Goal: Task Accomplishment & Management: Complete application form

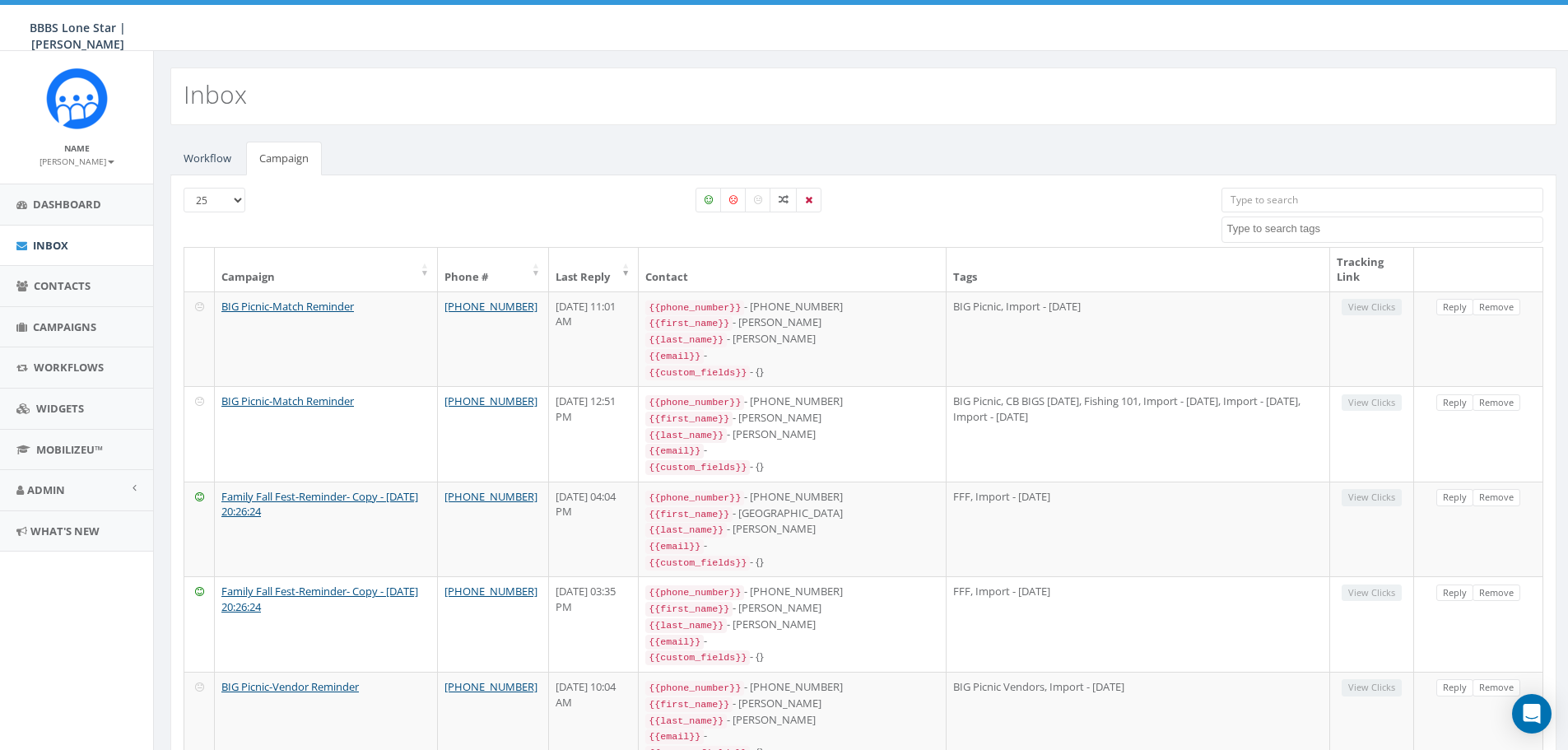
select select
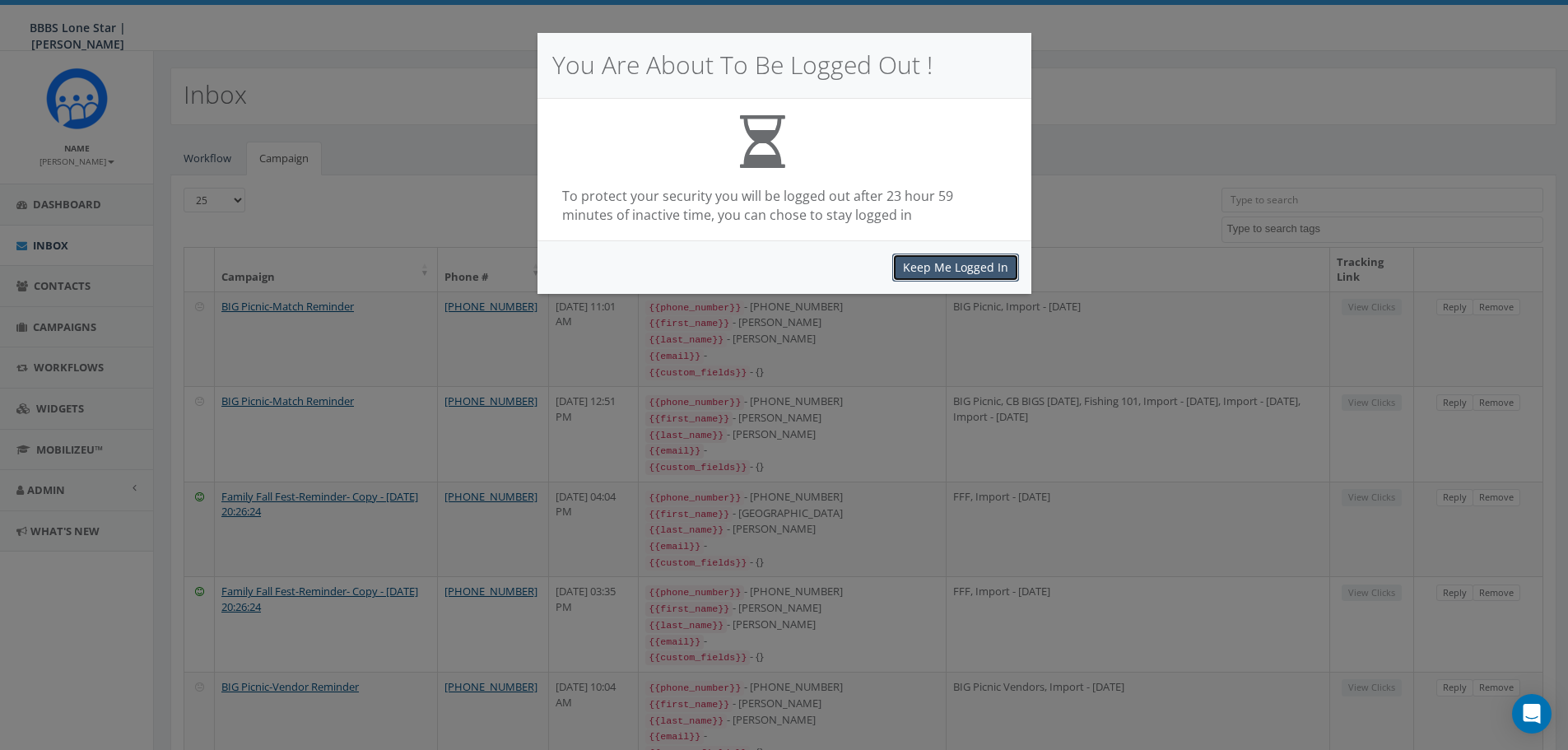
click at [974, 267] on button "Keep Me Logged In" at bounding box center [956, 267] width 127 height 28
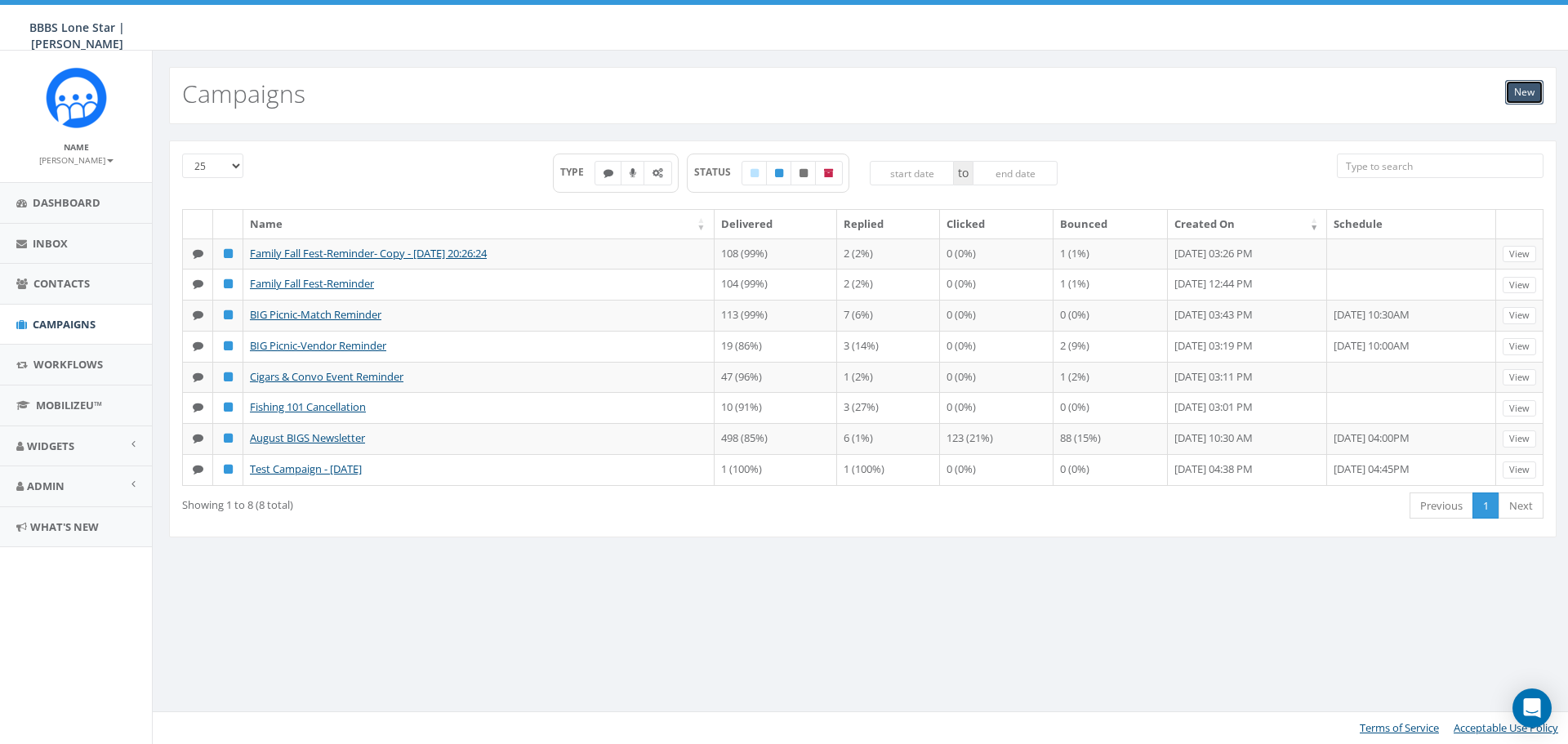
click at [1517, 94] on link "New" at bounding box center [1524, 93] width 38 height 25
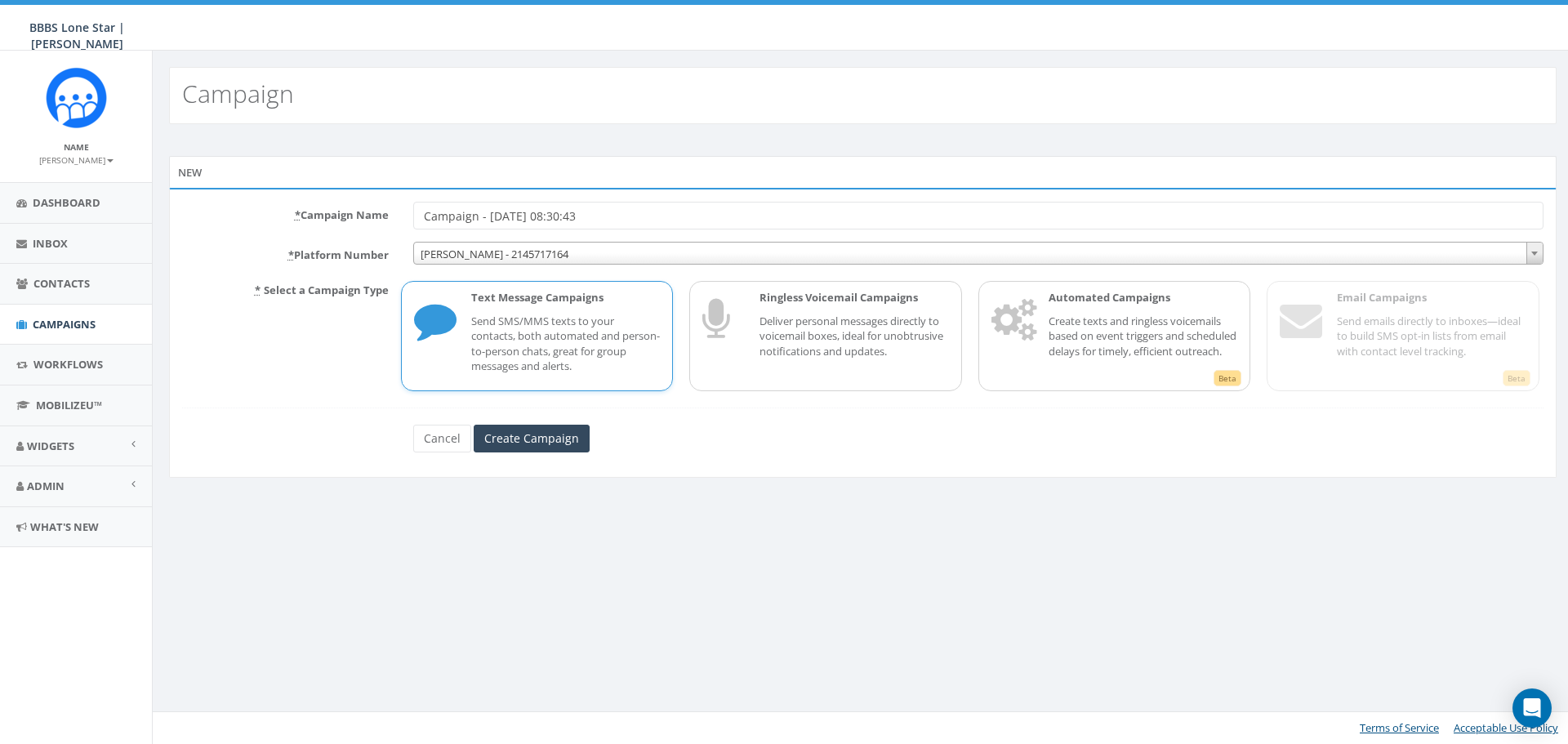
drag, startPoint x: 629, startPoint y: 214, endPoint x: 367, endPoint y: 235, distance: 262.8
click at [367, 235] on form "* Campaign Name Campaign - 10/07/2025, 08:30:43 * Platform Number Nicole - 2145…" at bounding box center [863, 327] width 1362 height 250
type input "[PERSON_NAME] in Law"
click at [491, 433] on input "Create Campaign" at bounding box center [532, 438] width 116 height 27
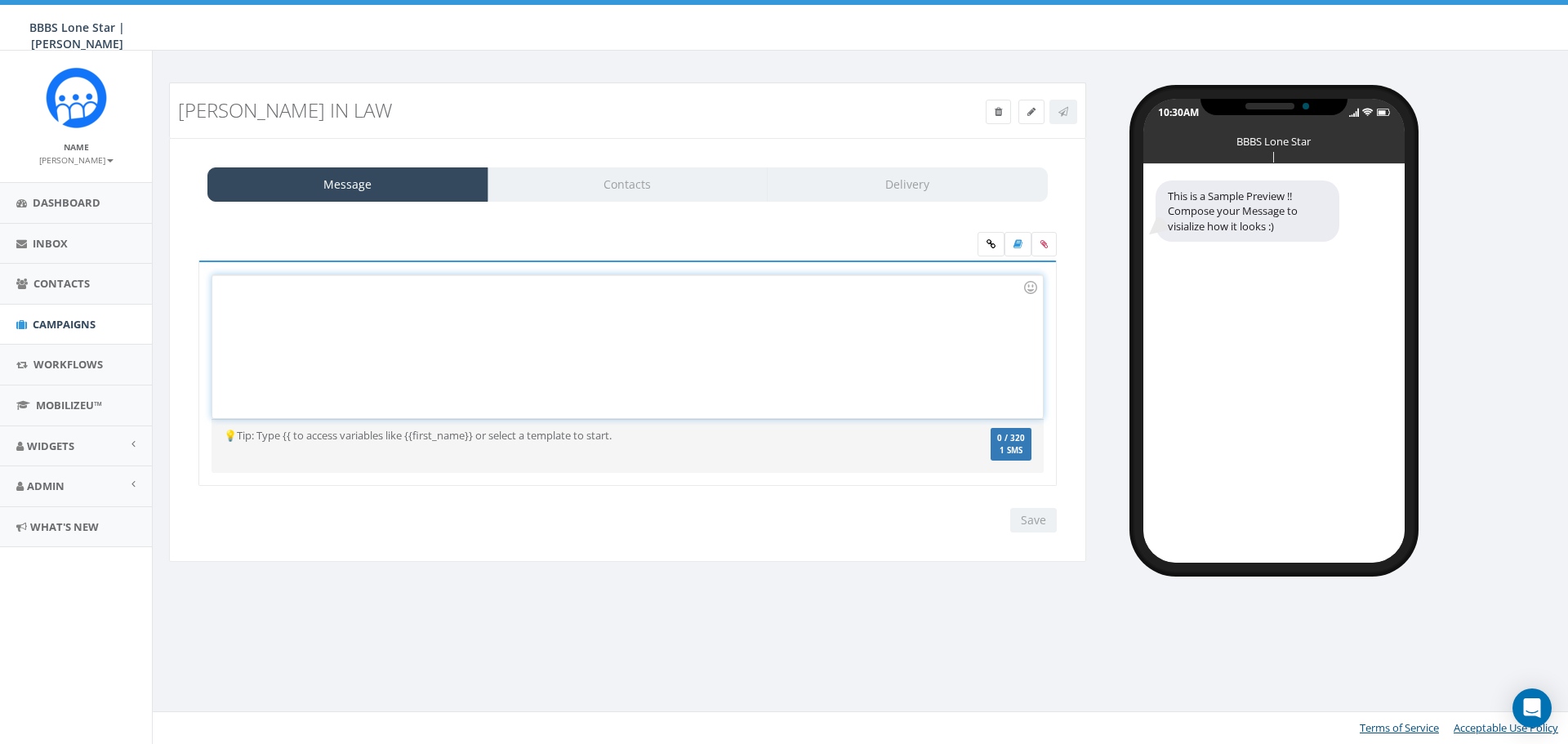
click at [444, 319] on div at bounding box center [627, 347] width 830 height 143
click at [990, 242] on icon at bounding box center [991, 245] width 9 height 10
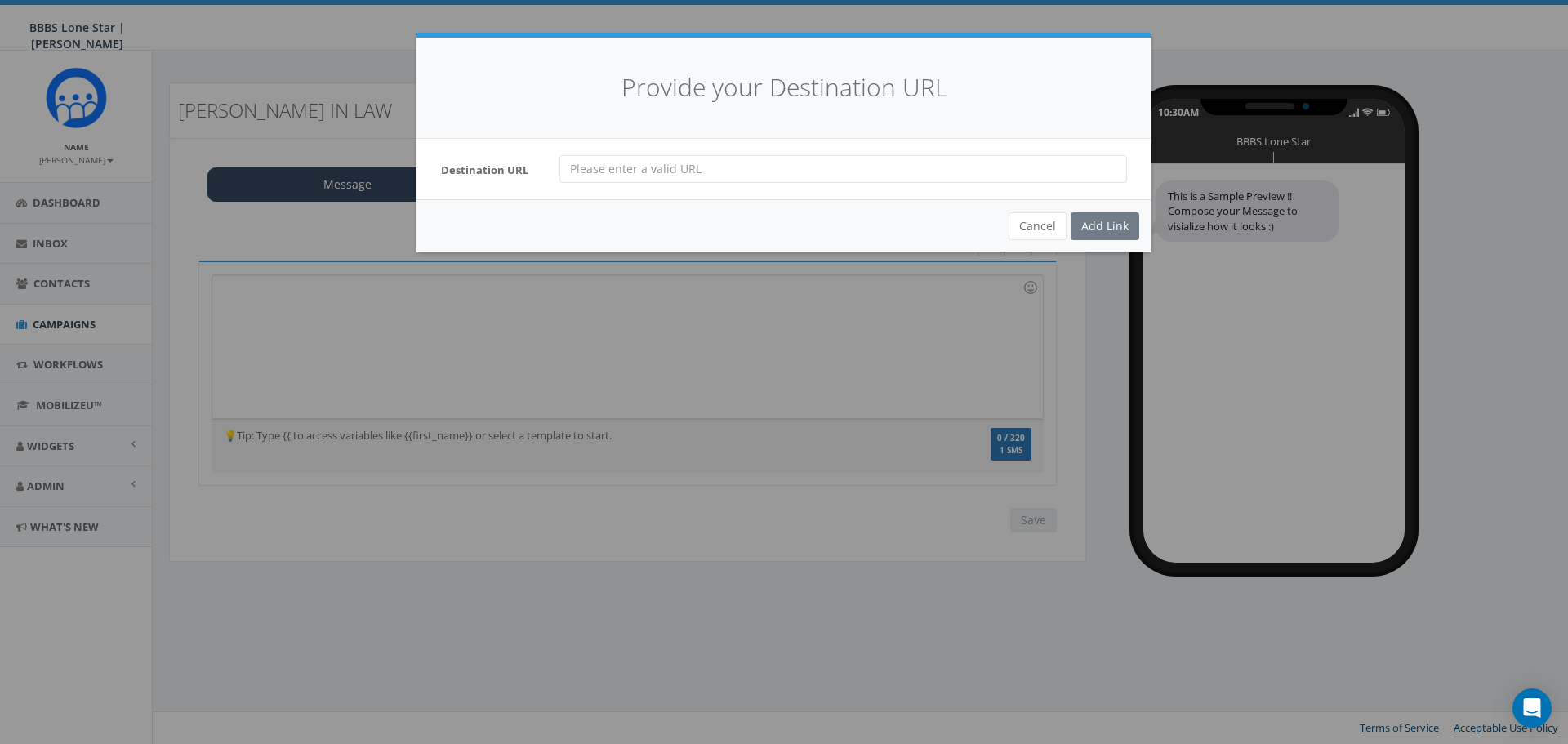
click at [737, 175] on input "url" at bounding box center [843, 168] width 568 height 27
paste input "https://forms.gle/ojzSxuzd5uTNhaMV6"
type input "https://forms.gle/ojzSxuzd5uTNhaMV6"
click at [1100, 226] on div "Add Link" at bounding box center [1104, 226] width 69 height 27
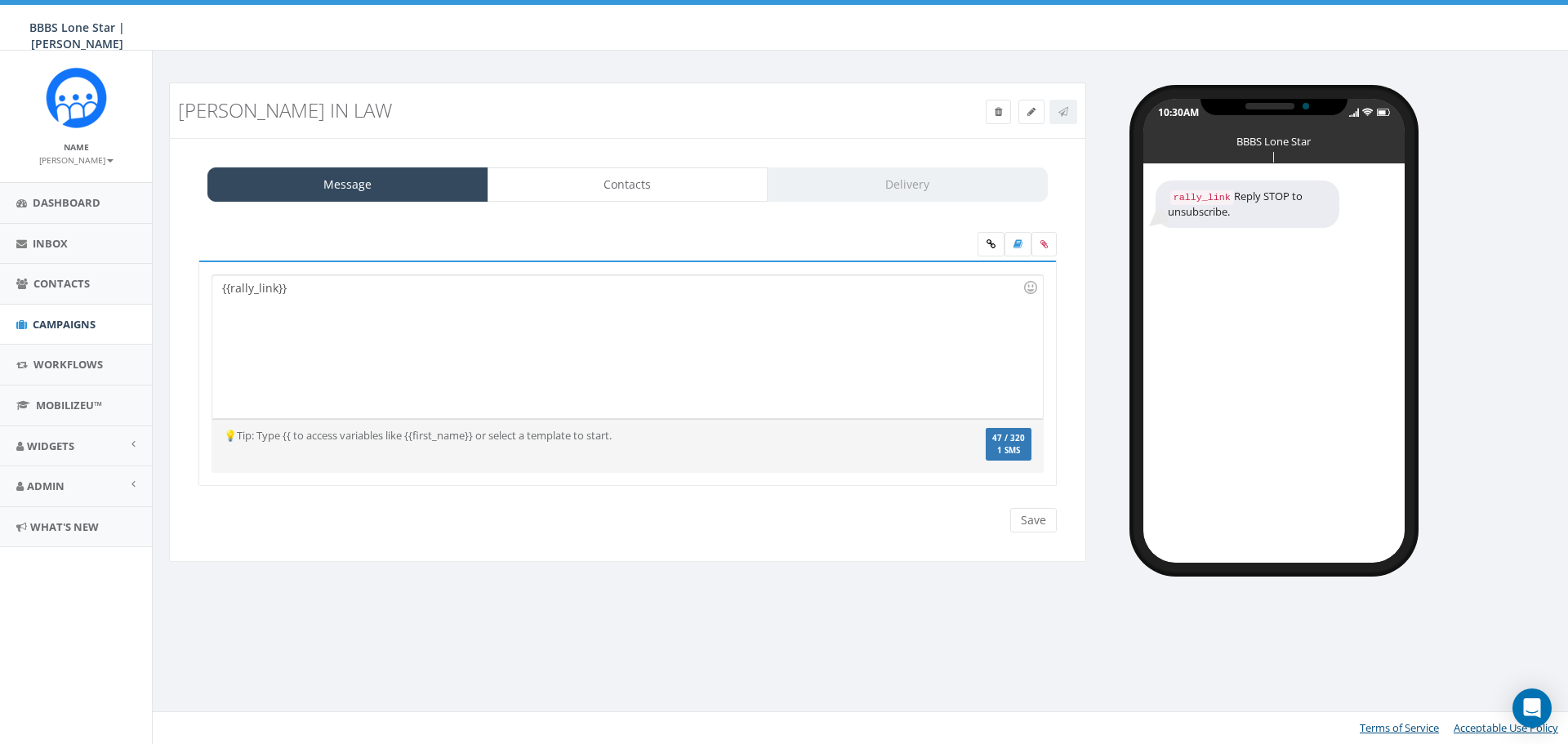
click at [224, 299] on div "{{rally_link}}" at bounding box center [627, 347] width 830 height 143
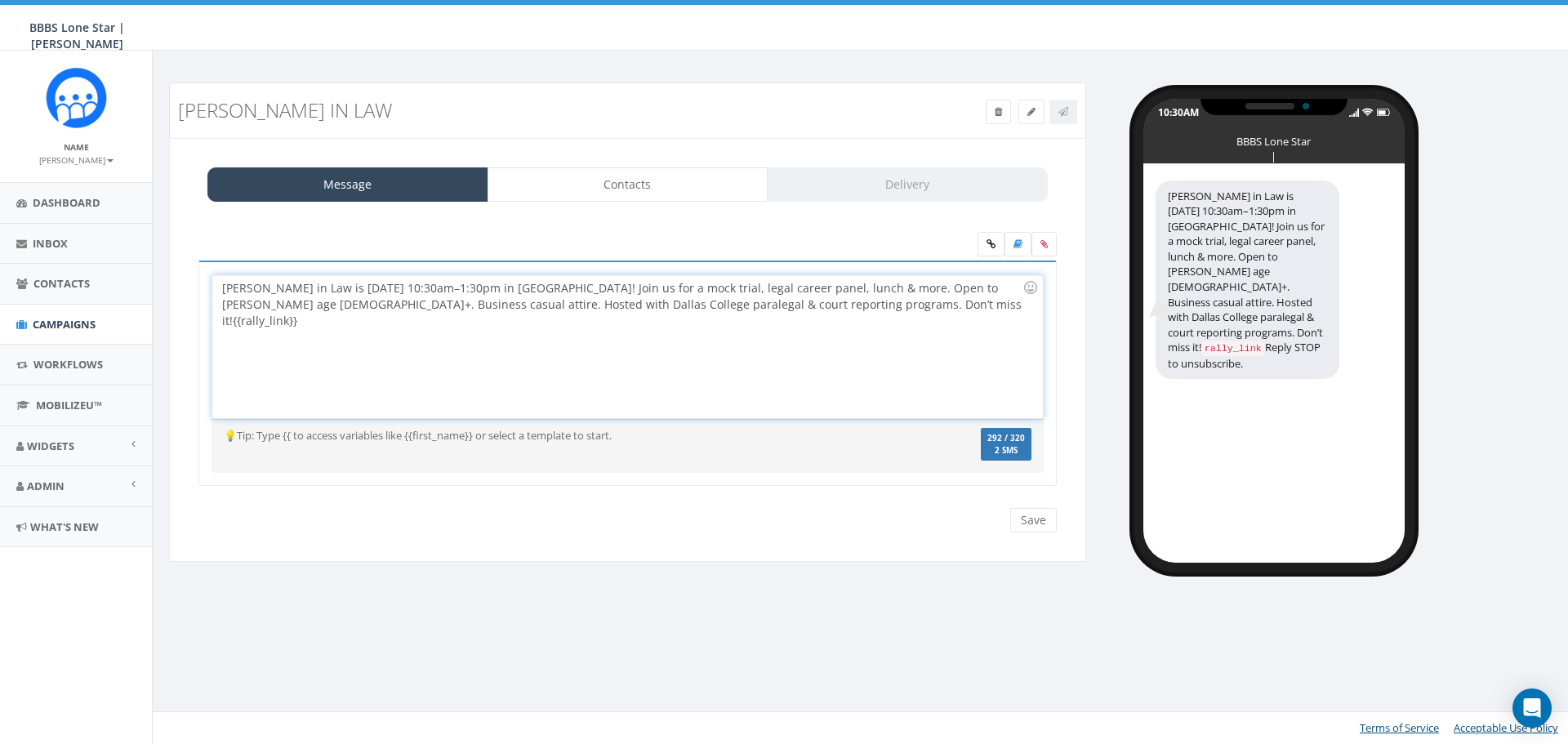
click at [570, 289] on div "Littles in Law is Sat, Oct 18 from 10:30am–1:30pm in Dallas! Join us for a mock…" at bounding box center [627, 347] width 830 height 143
click at [859, 301] on div "Littles in Law is Sat, Oct 18 from 10:30am–1:30pm in Dallas! Join BBBS for a mo…" at bounding box center [627, 347] width 830 height 143
click at [763, 309] on div "Littles in Law is Sat, Oct 18 from 10:30am–1:30pm in Dallas! Join BBBS for a mo…" at bounding box center [627, 347] width 830 height 143
click at [1045, 518] on input "Save" at bounding box center [1033, 521] width 46 height 25
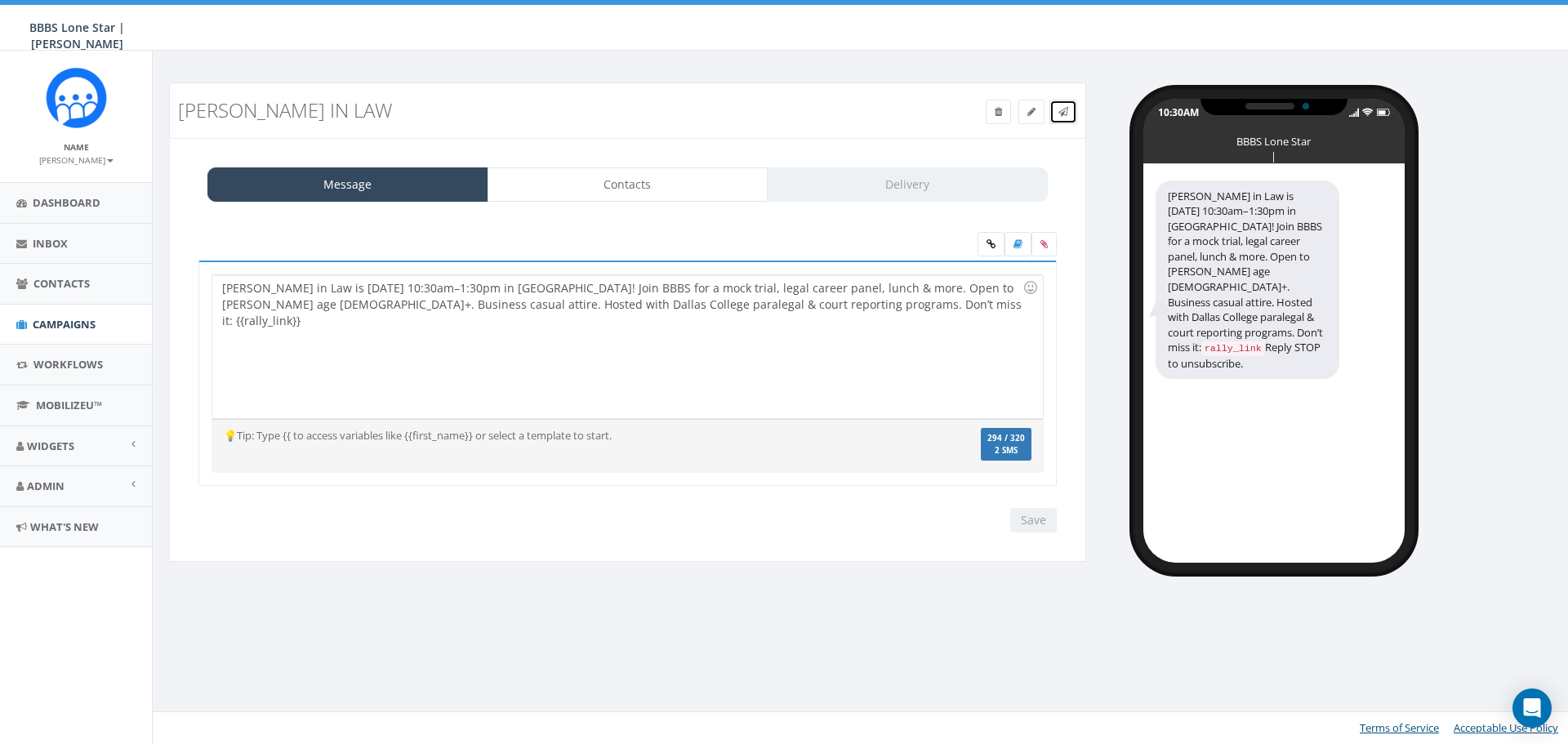
click at [1066, 105] on span at bounding box center [1064, 111] width 10 height 14
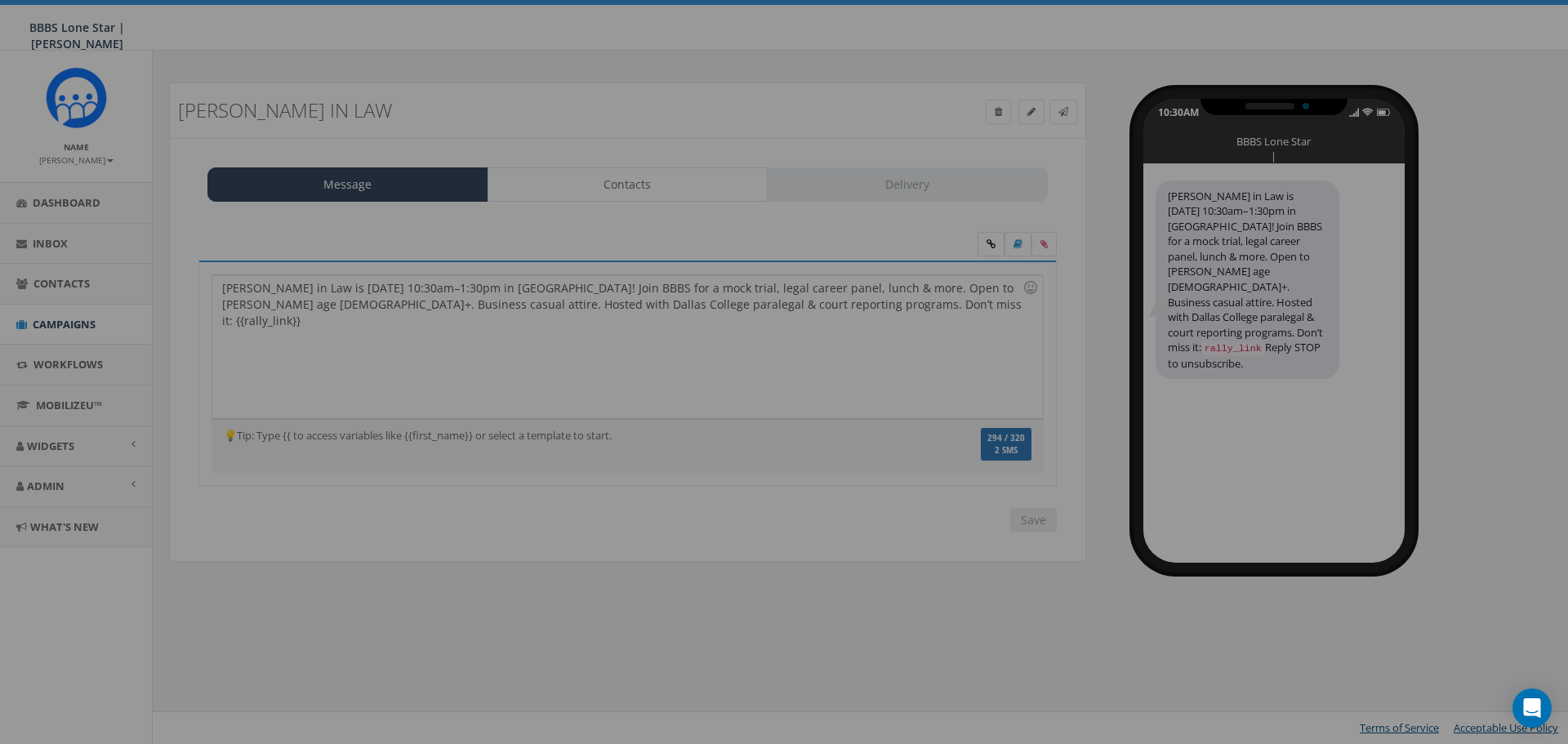
click at [723, 408] on div at bounding box center [784, 372] width 1568 height 744
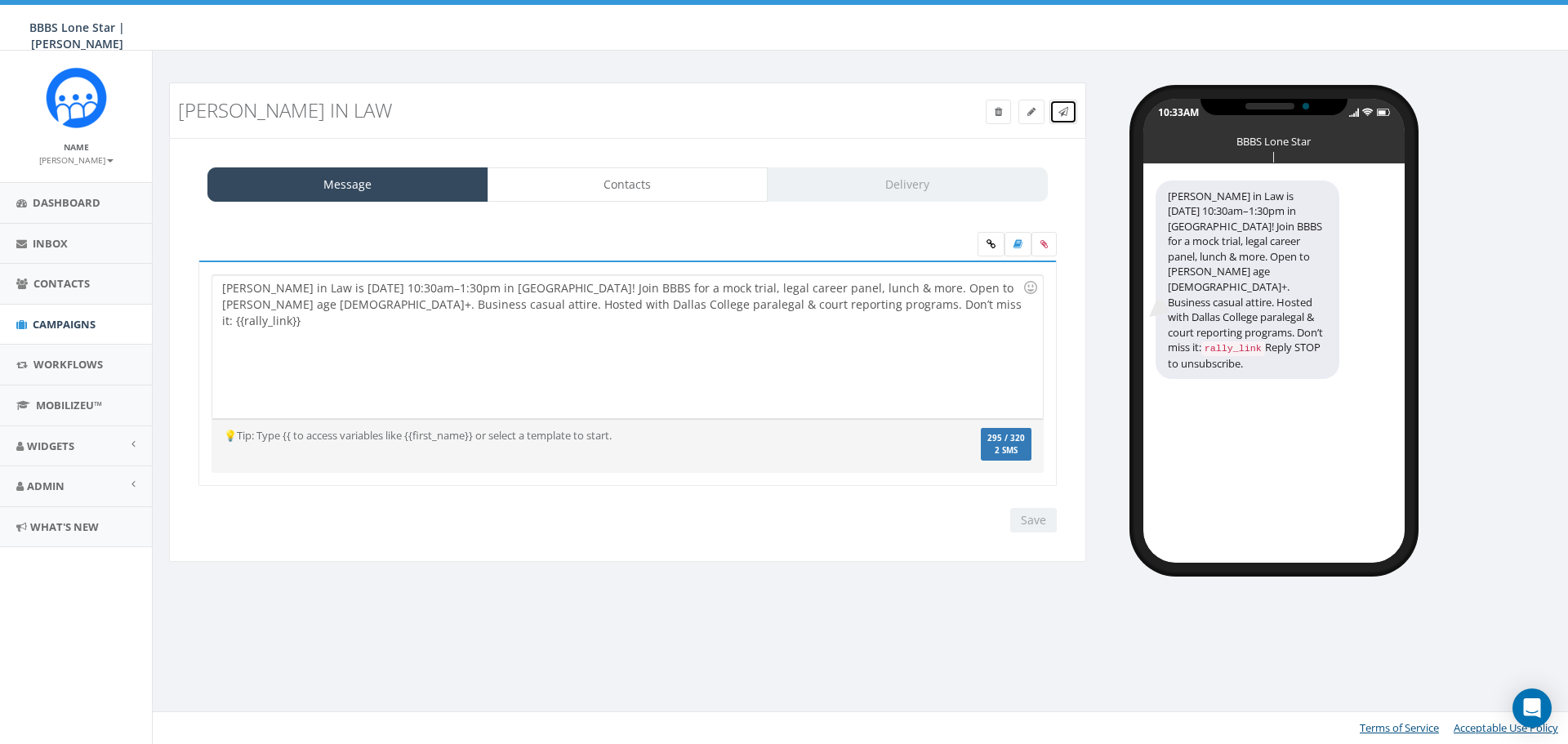
click at [1070, 114] on link at bounding box center [1063, 112] width 27 height 25
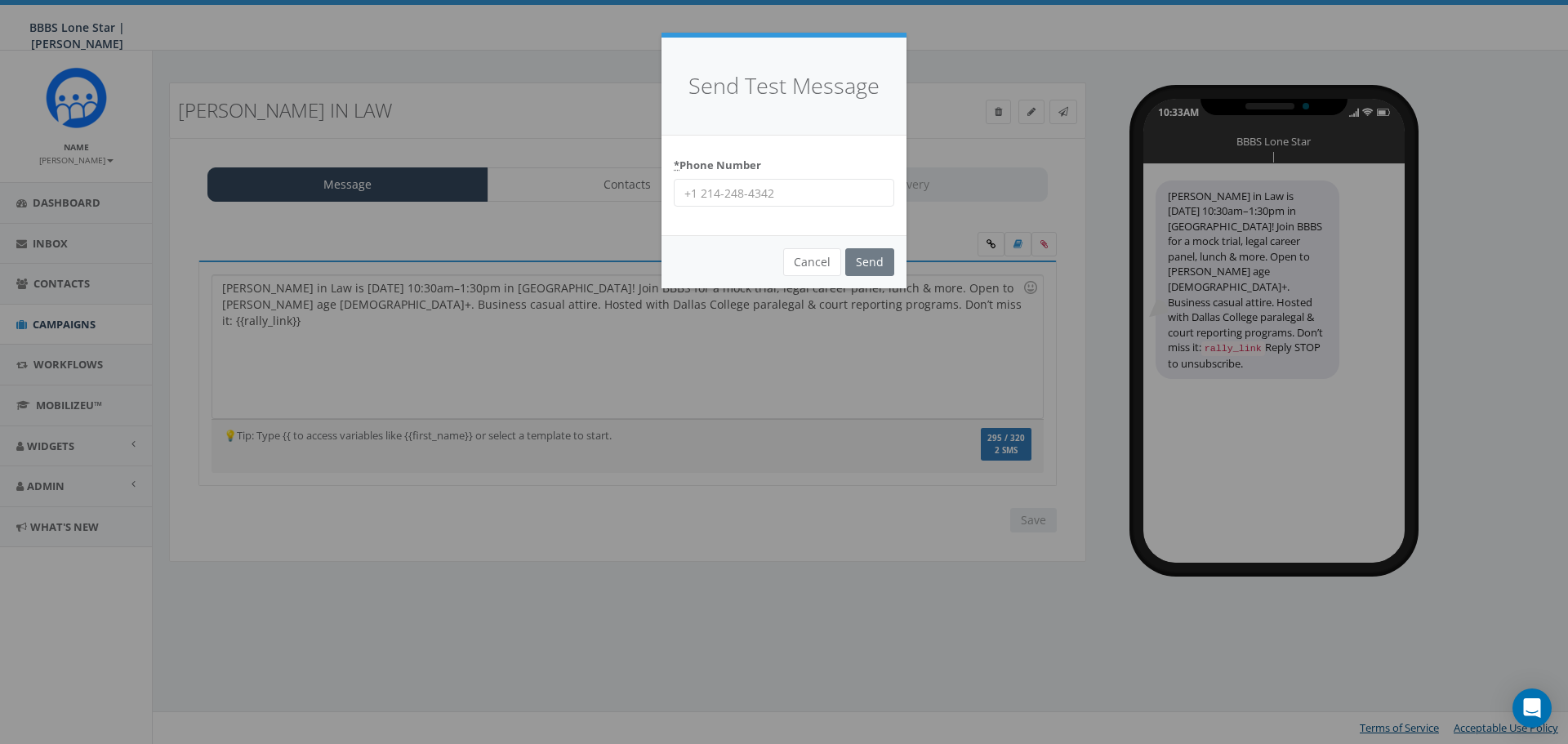
click at [837, 187] on input "* Phone Number" at bounding box center [784, 192] width 221 height 27
type input "4692484377"
click at [862, 266] on input "Send" at bounding box center [869, 261] width 49 height 27
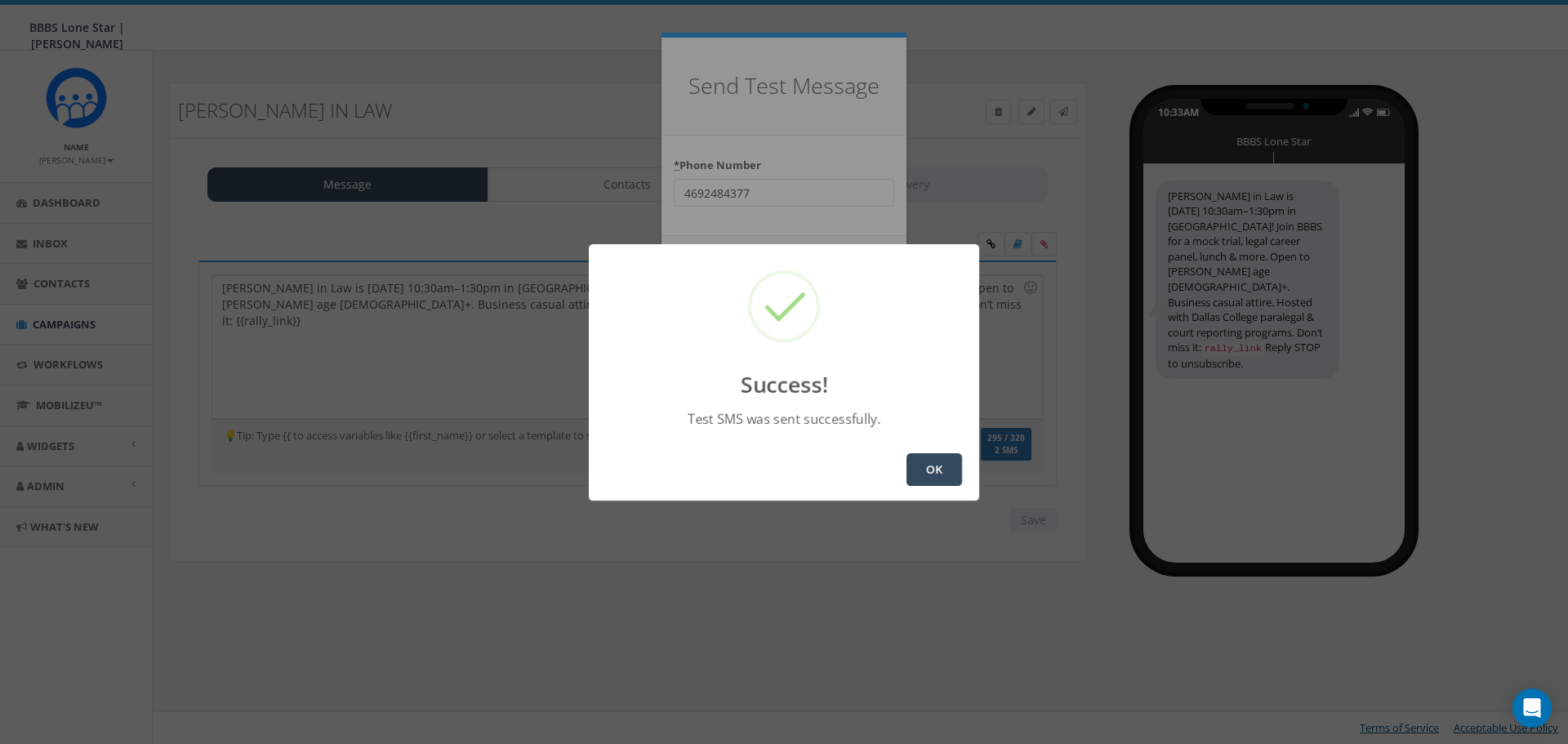
click at [917, 457] on button "OK" at bounding box center [934, 469] width 56 height 32
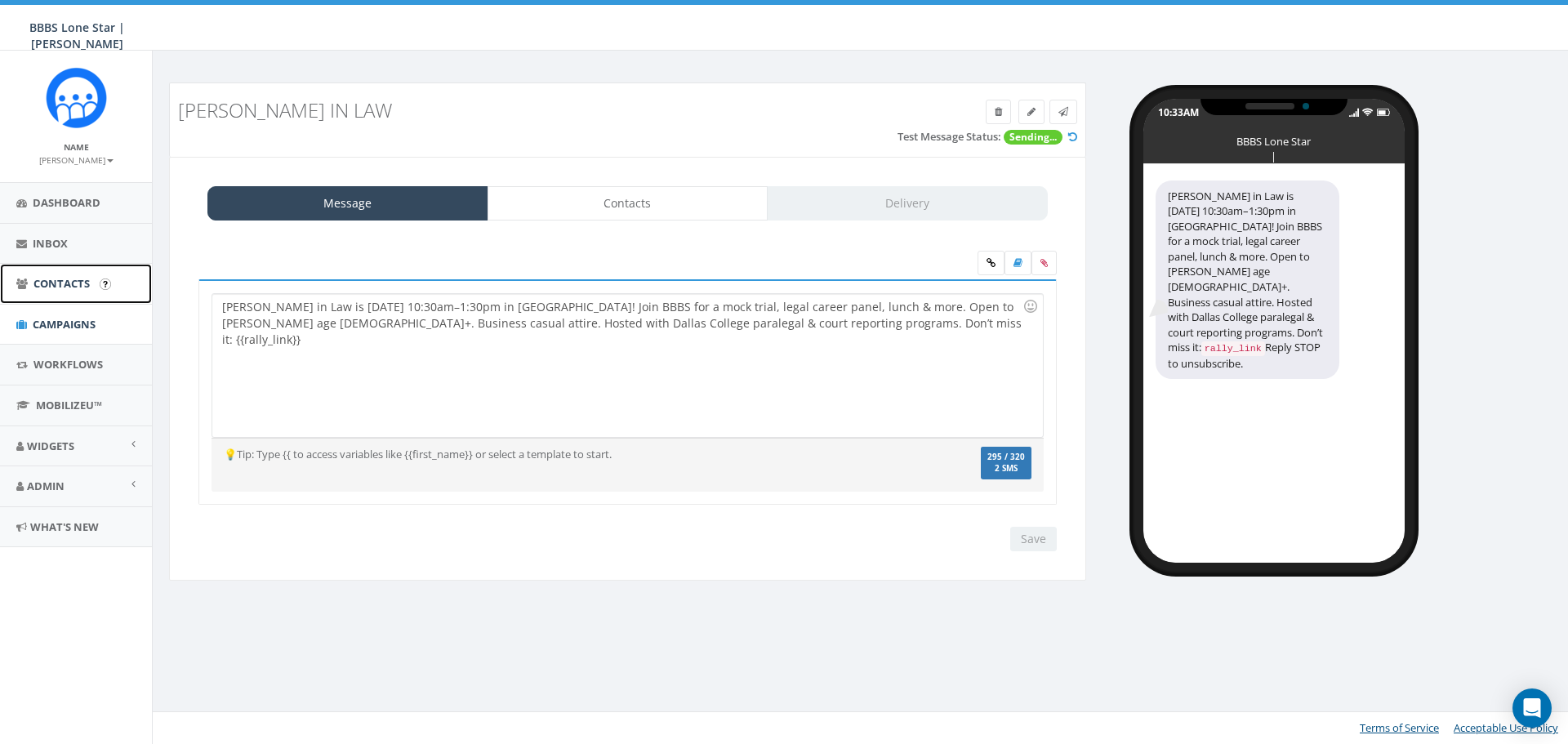
click at [47, 278] on span "Contacts" at bounding box center [61, 284] width 56 height 15
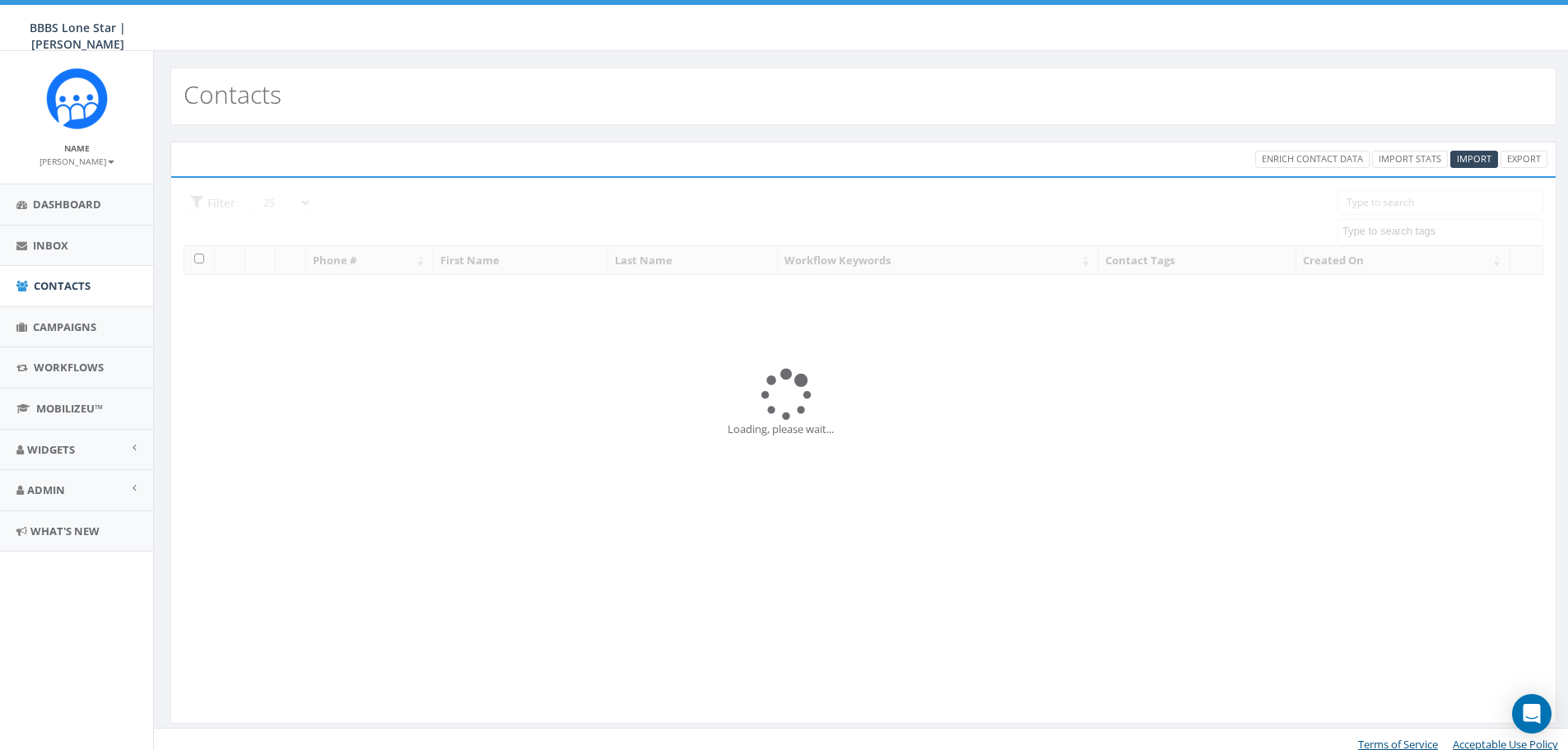
select select
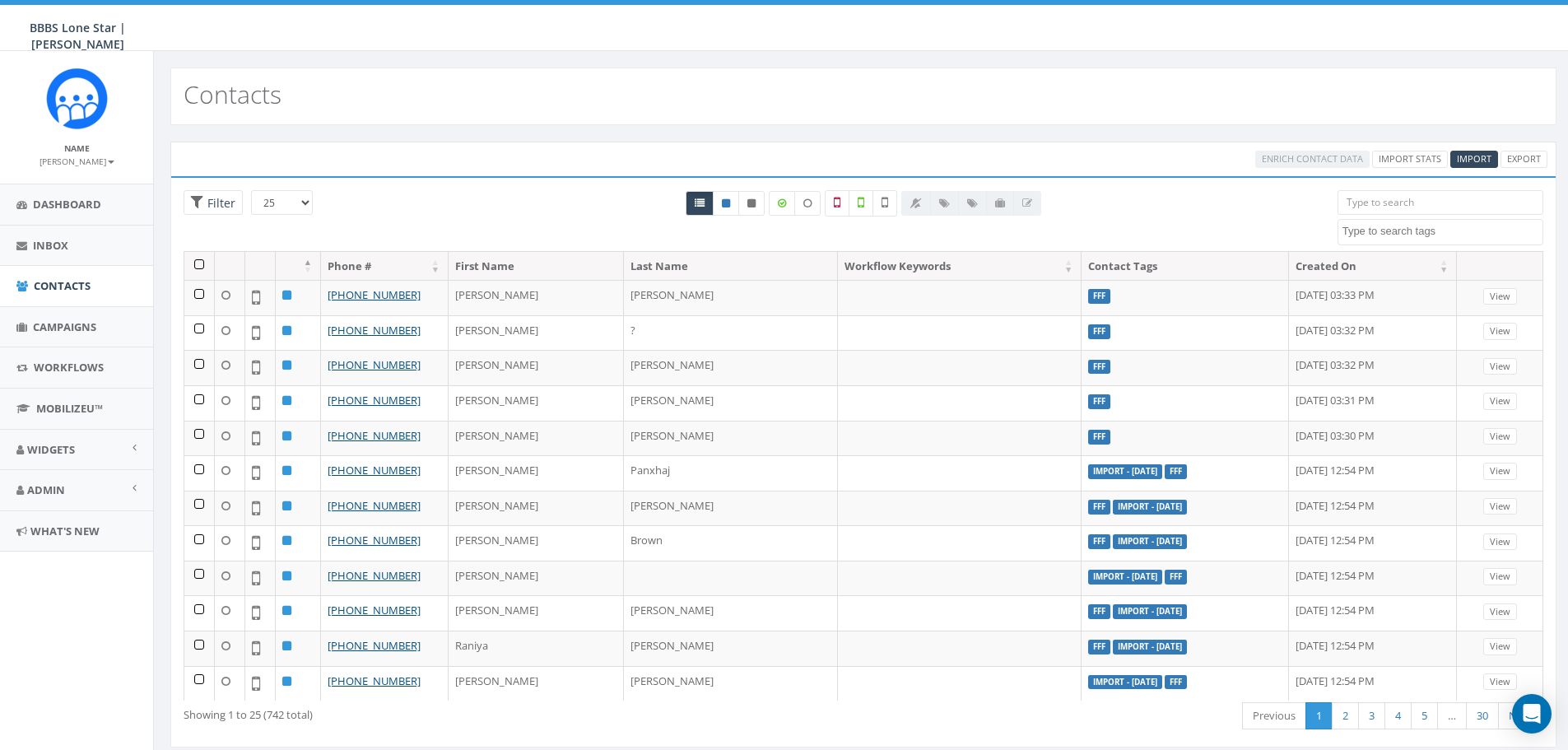
click at [1399, 204] on input "search" at bounding box center [1441, 203] width 206 height 25
click at [1412, 213] on input "search" at bounding box center [1441, 203] width 206 height 25
paste input "Aaron Herrera"
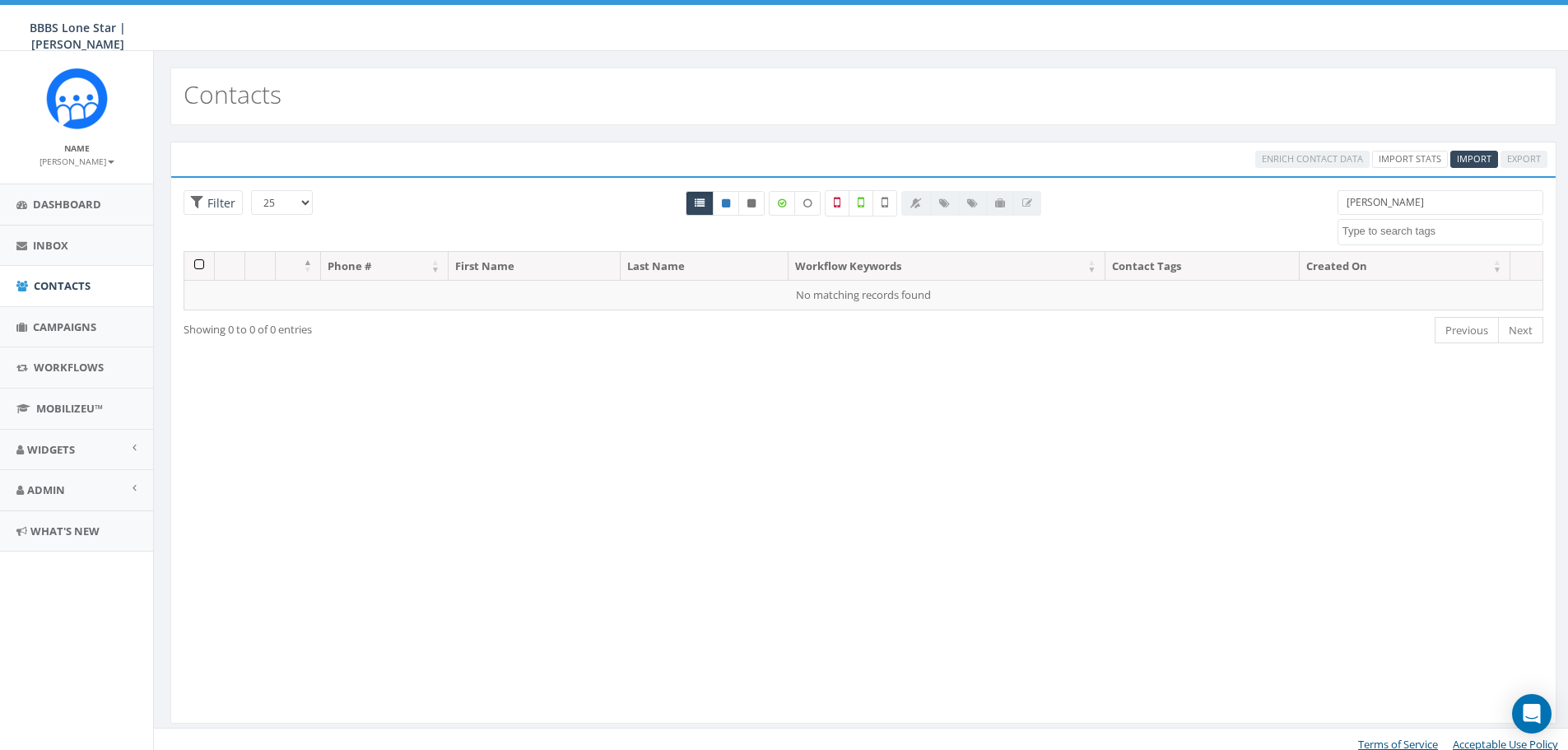
drag, startPoint x: 1437, startPoint y: 204, endPoint x: 1374, endPoint y: 211, distance: 63.4
click at [1374, 211] on input "Aaron Herrera" at bounding box center [1441, 203] width 206 height 25
click at [1377, 210] on input "Aaron Herrera" at bounding box center [1441, 203] width 206 height 25
drag, startPoint x: 1377, startPoint y: 199, endPoint x: 1329, endPoint y: 204, distance: 48.3
click at [1329, 204] on div "Aaron Herrera BIG Picnic BIG Picnic Vendors CB BIGS August 2025 Cigars & Convo …" at bounding box center [1441, 218] width 231 height 55
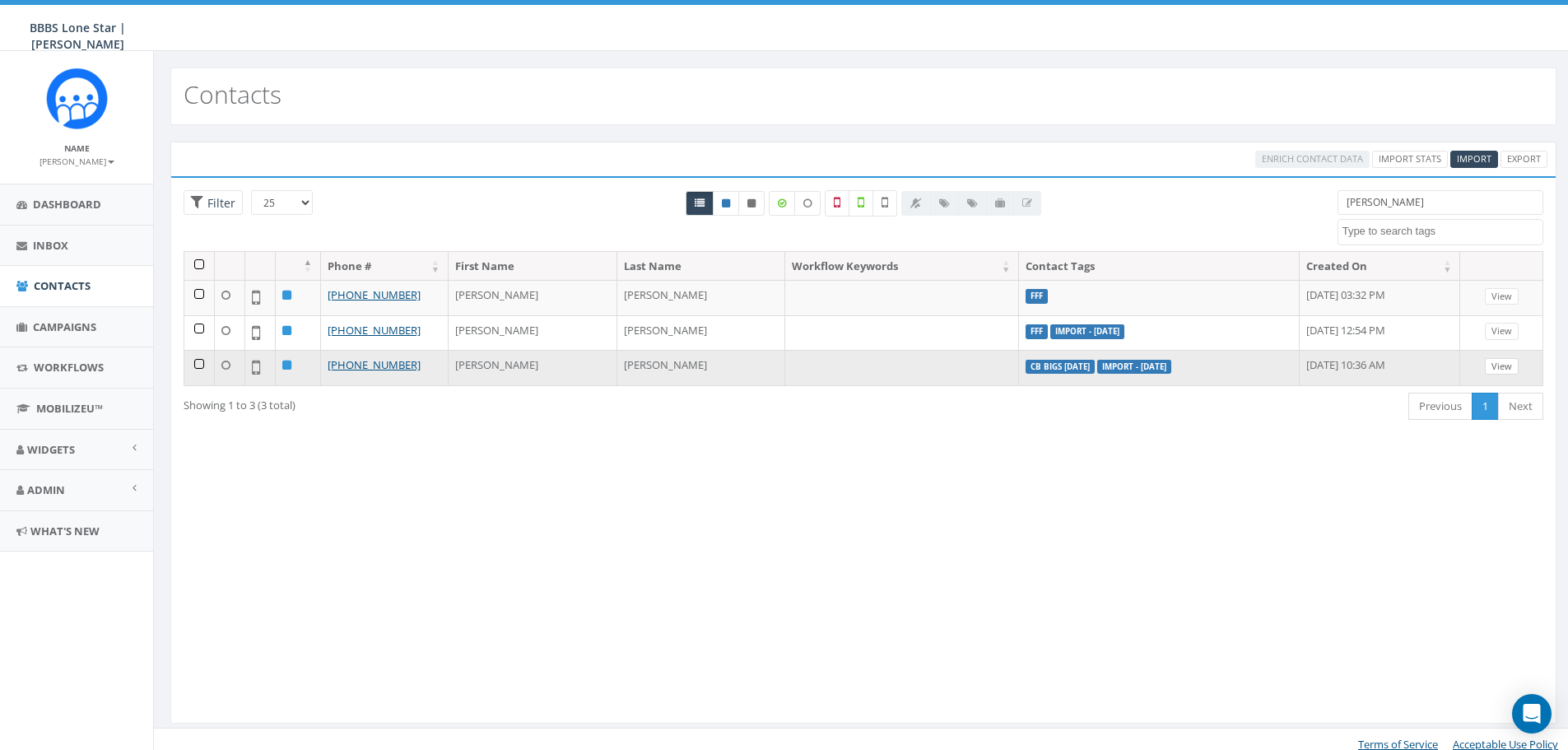
type input "Herrera"
click at [1504, 365] on link "View" at bounding box center [1502, 366] width 33 height 18
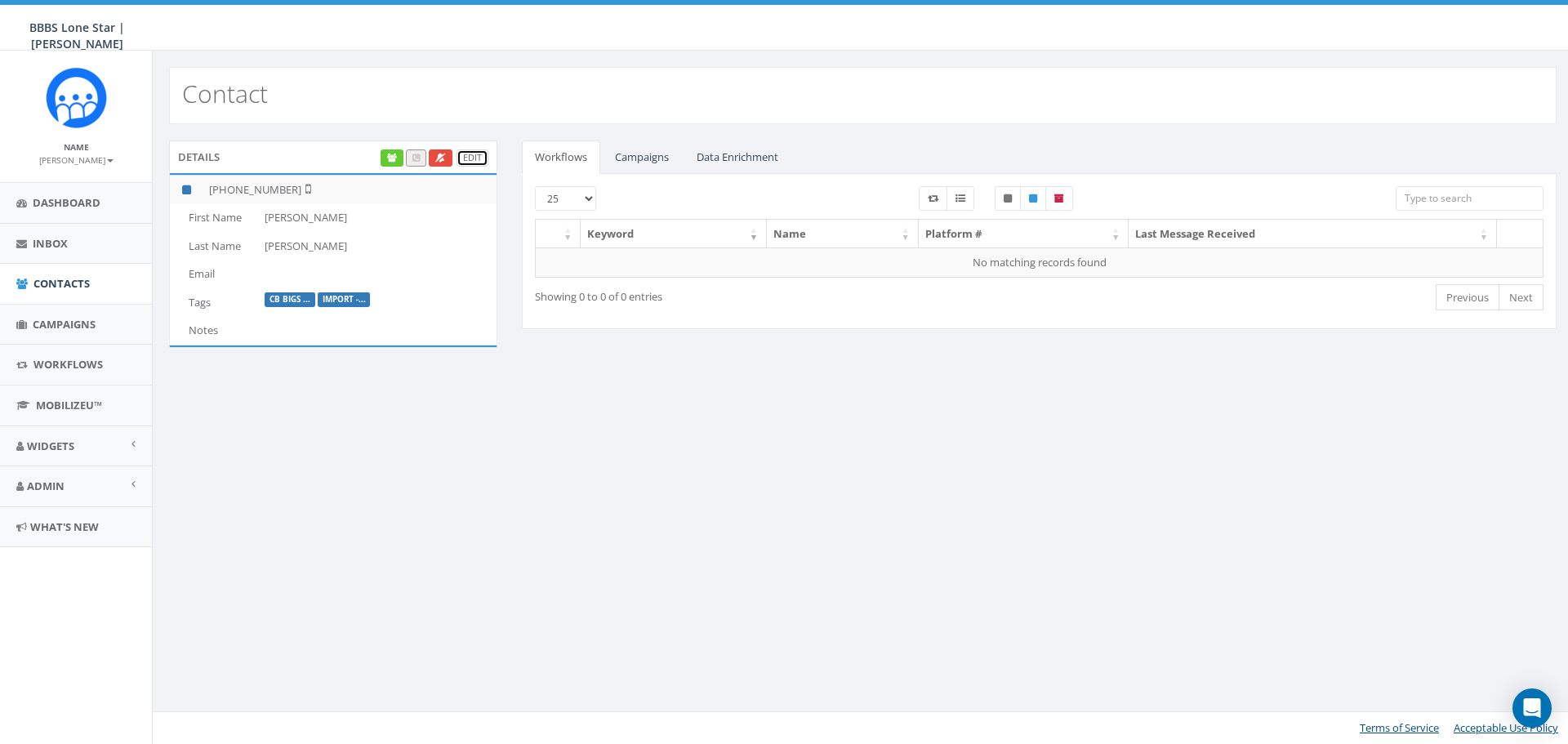
click at [473, 163] on link "Edit" at bounding box center [473, 158] width 32 height 17
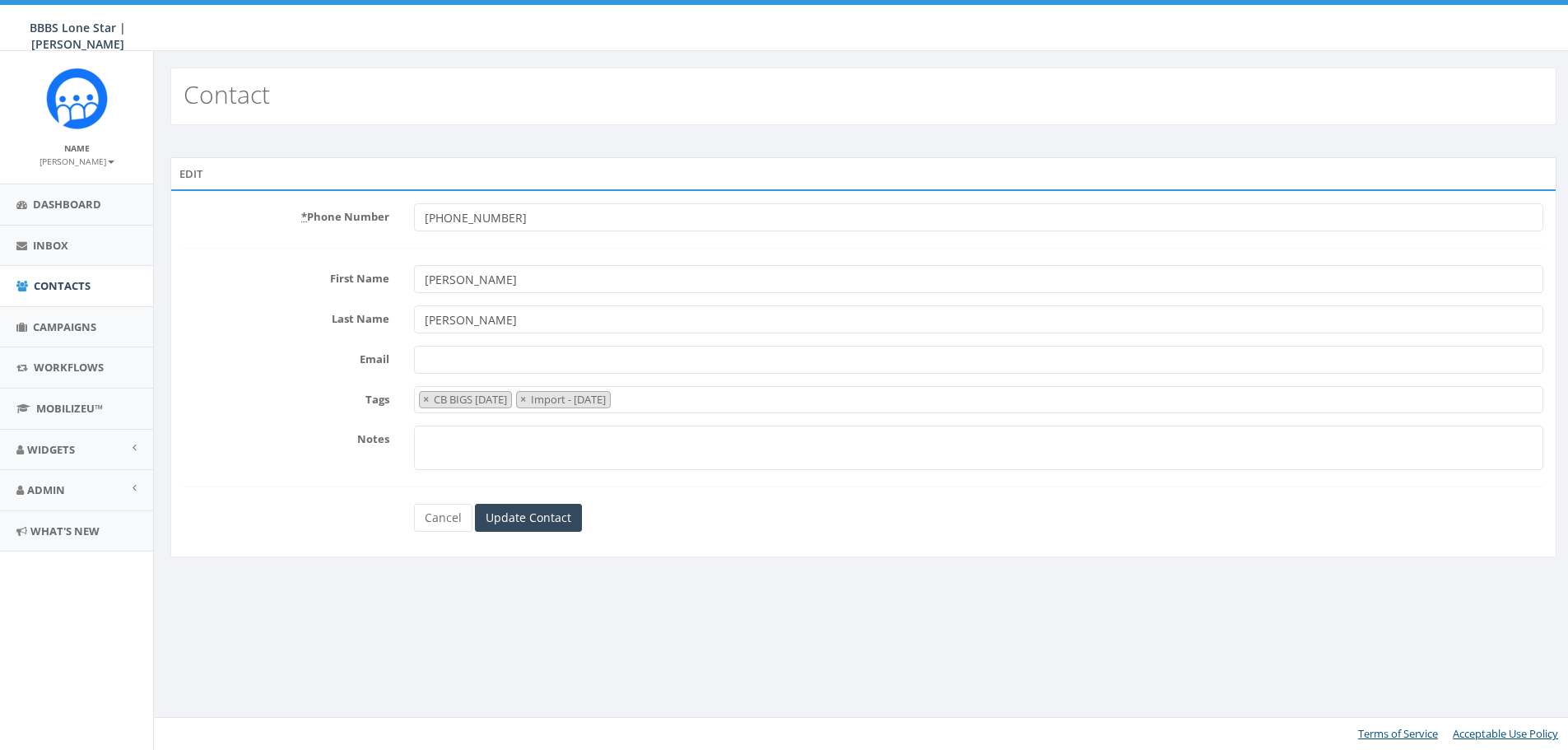
select select "CB BIGS [DATE]"
click at [528, 401] on span "×" at bounding box center [525, 400] width 6 height 15
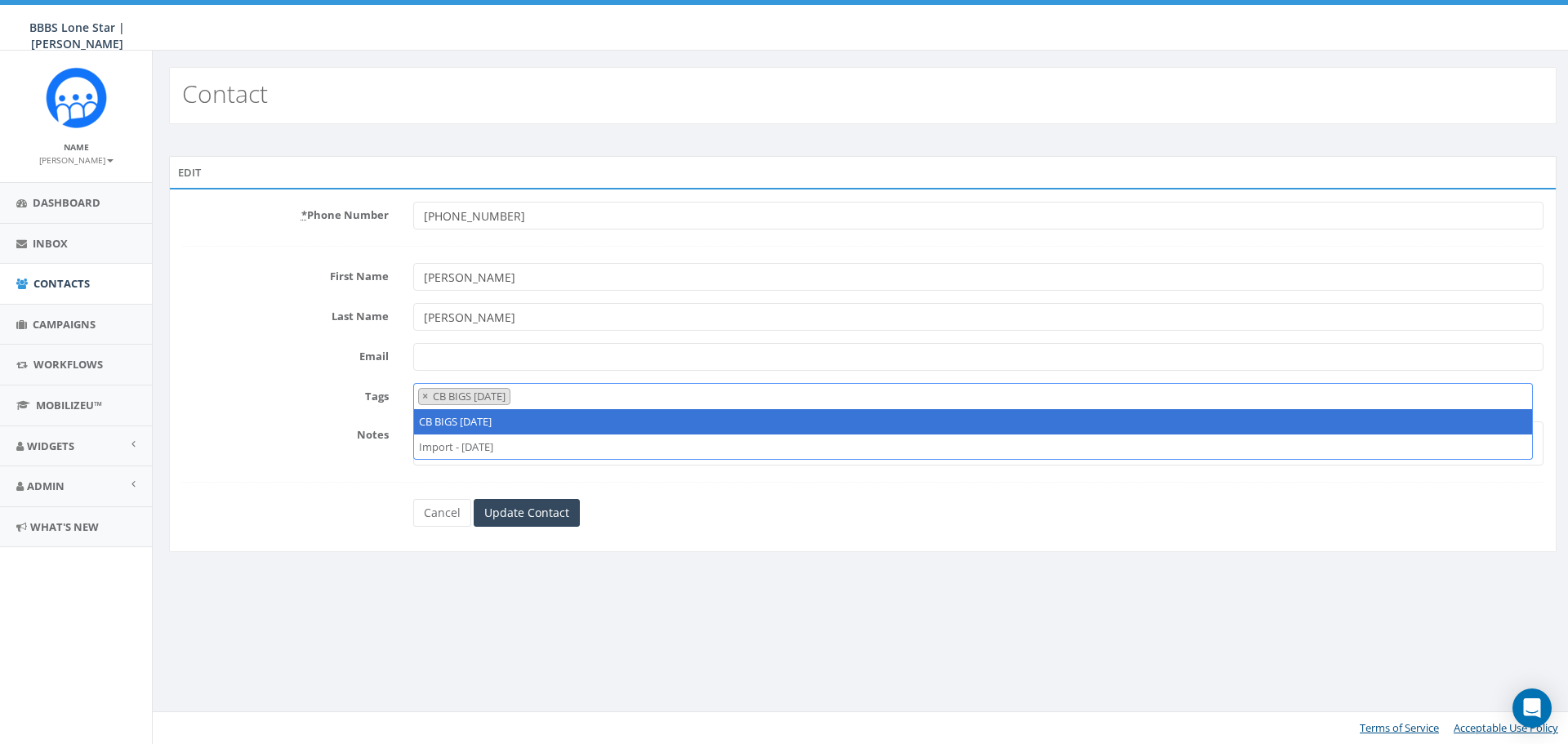
click at [424, 394] on span "×" at bounding box center [425, 396] width 6 height 15
select select
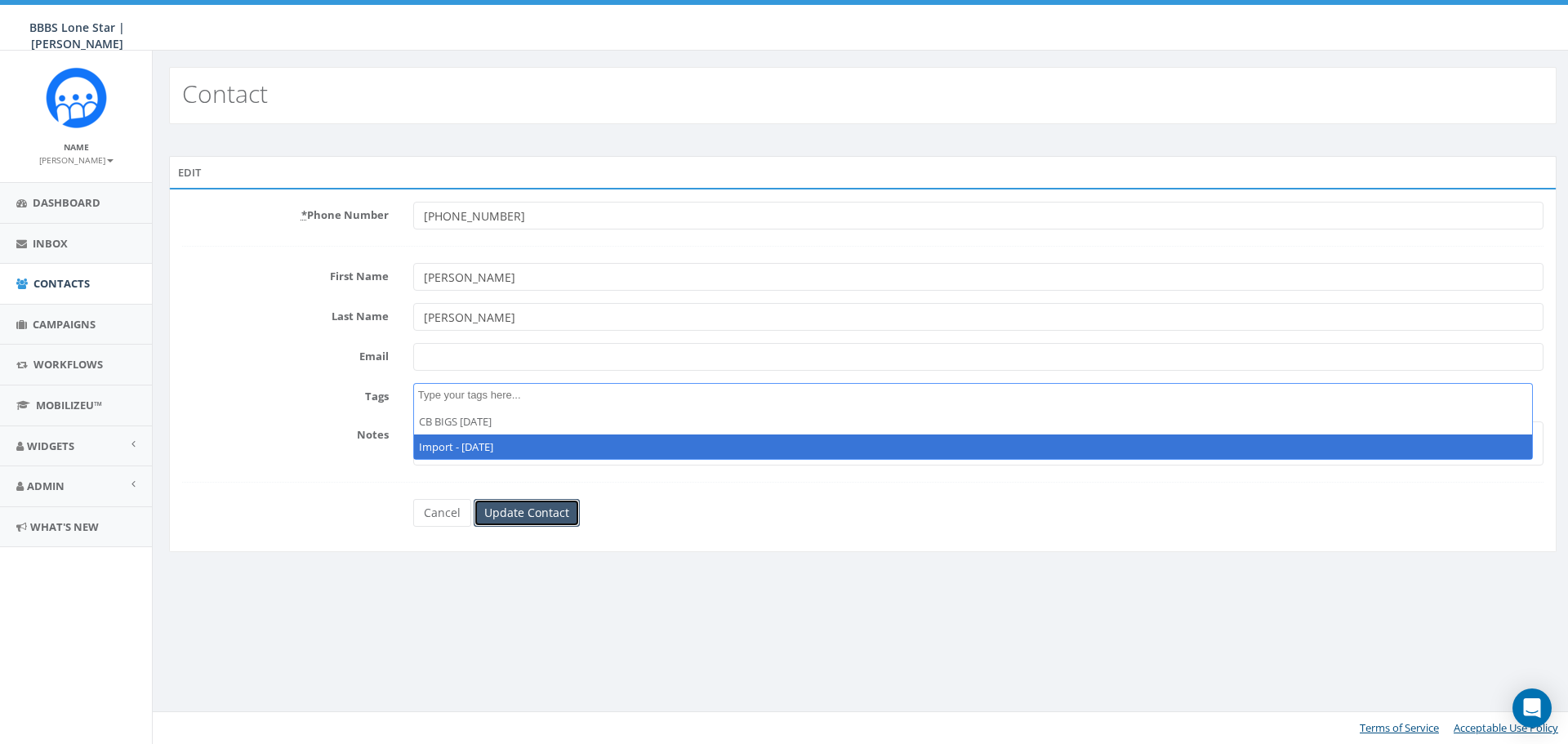
click at [509, 517] on input "Update Contact" at bounding box center [527, 513] width 106 height 27
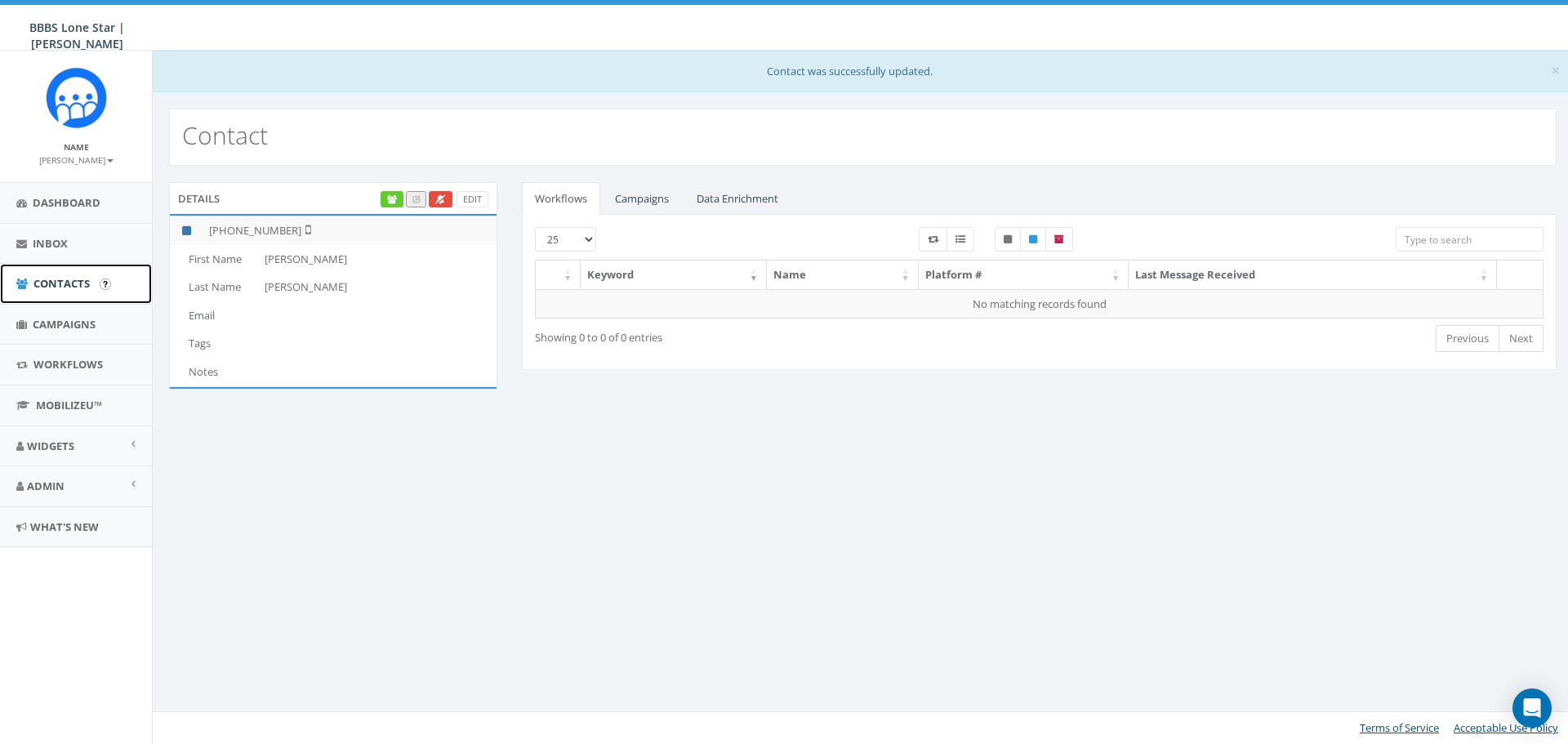
click at [52, 284] on span "Contacts" at bounding box center [61, 284] width 56 height 15
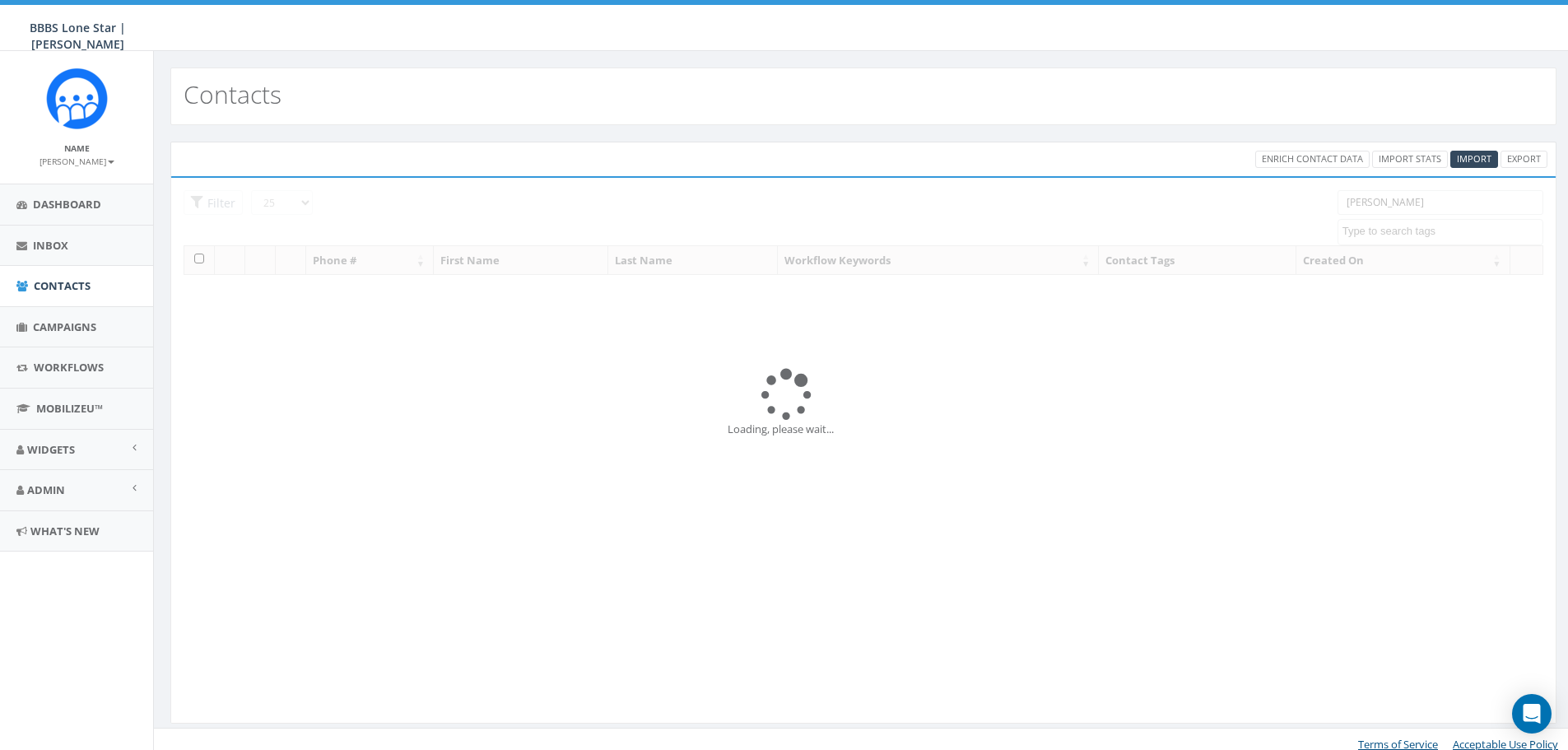
select select
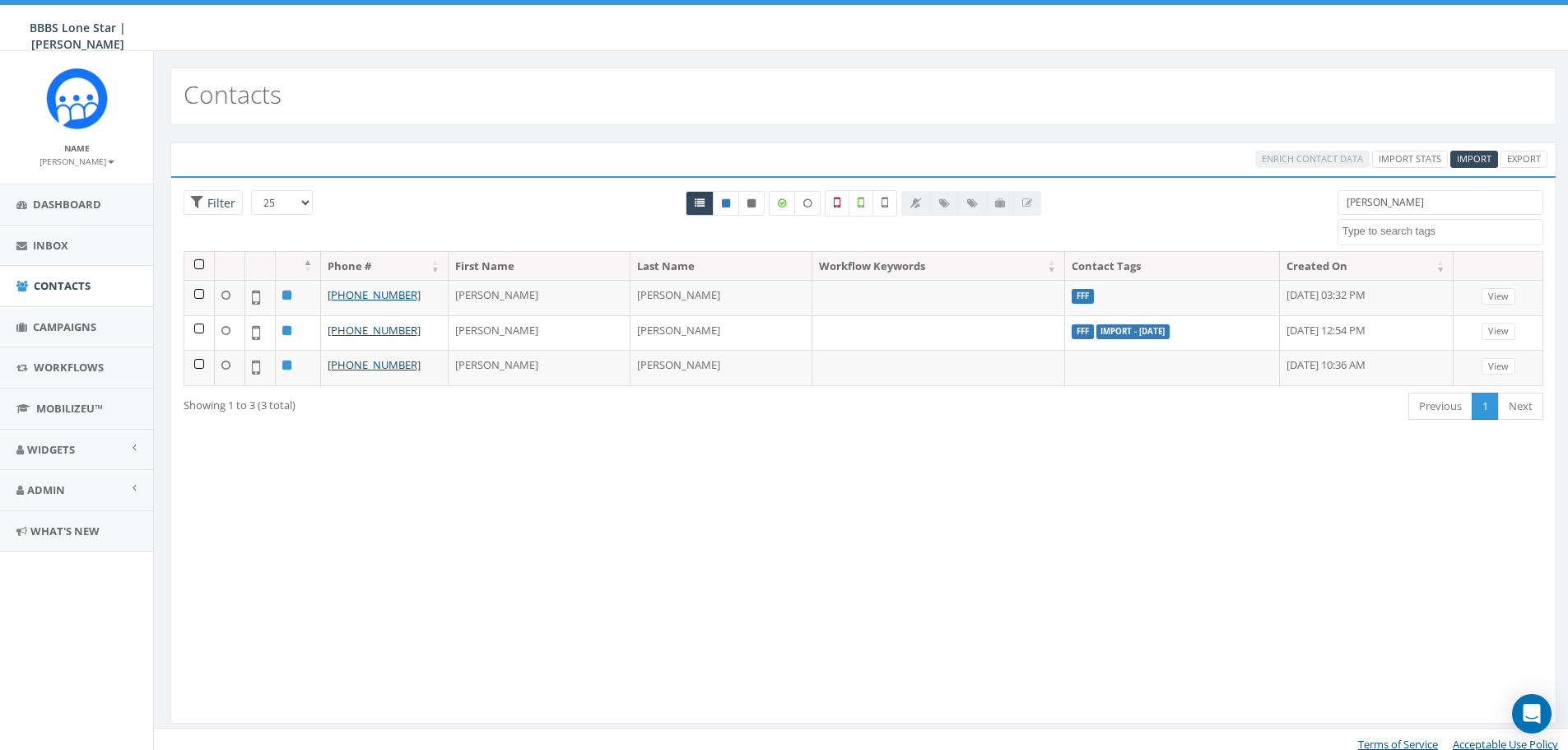
drag, startPoint x: 1433, startPoint y: 201, endPoint x: 1245, endPoint y: 196, distance: 188.1
click at [1245, 196] on div "25 50 100 Filter [PERSON_NAME] BIG Picnic BIG Picnic Vendors CB BIGS [DATE] Cig…" at bounding box center [863, 221] width 1385 height 61
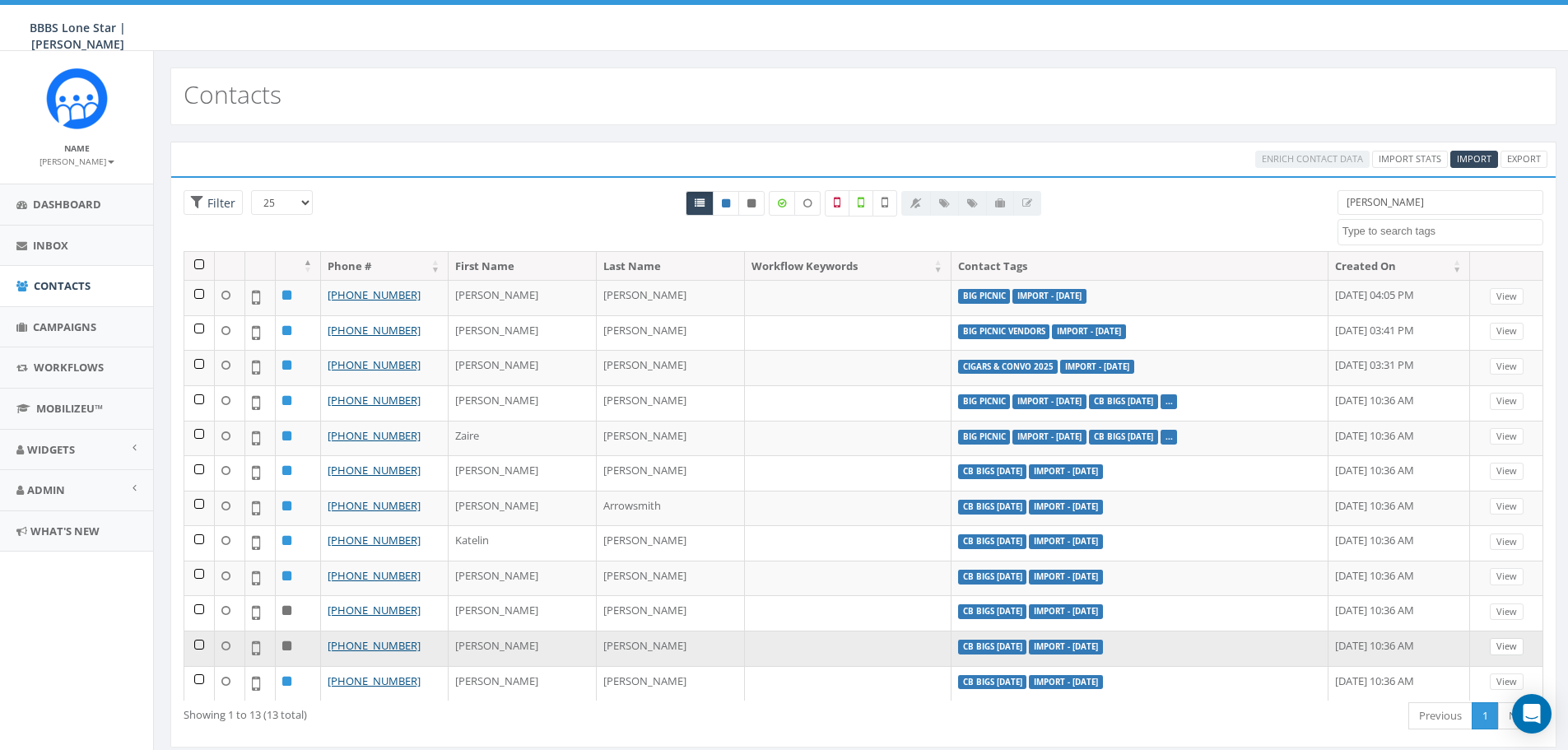
type input "smith"
click at [1494, 647] on link "View" at bounding box center [1507, 646] width 33 height 18
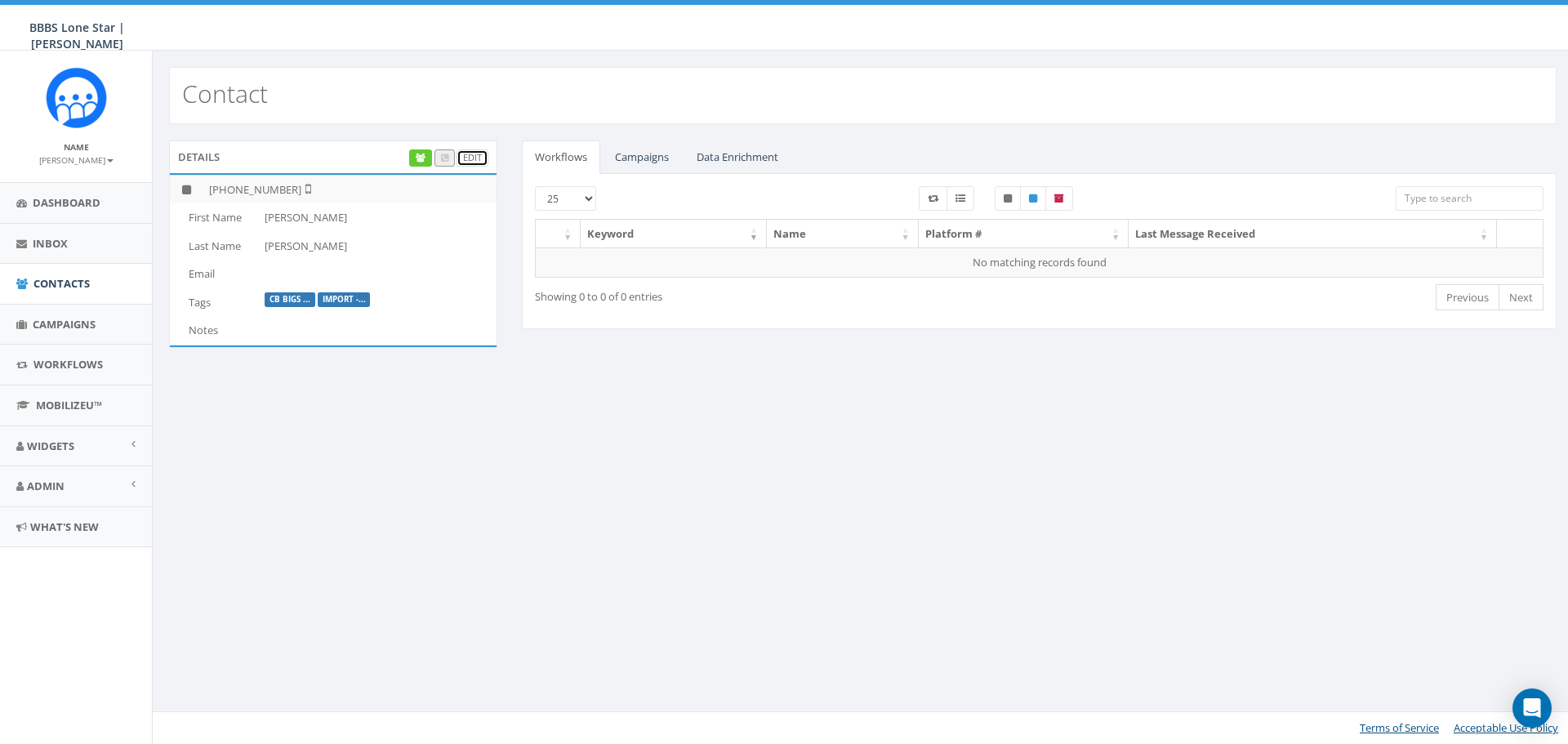
click at [468, 155] on link "Edit" at bounding box center [473, 158] width 32 height 17
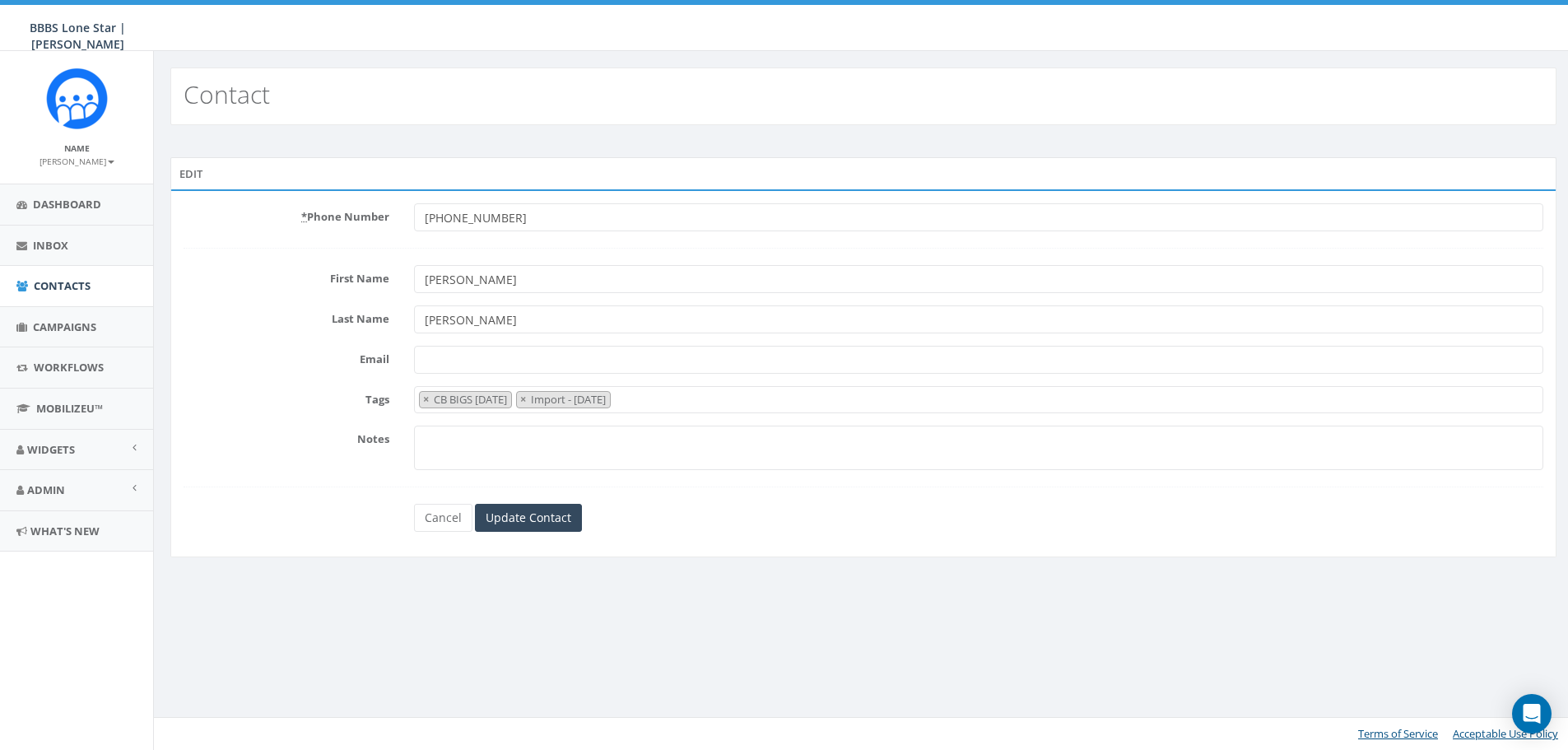
select select "CB BIGS [DATE]"
click at [528, 401] on span "×" at bounding box center [525, 400] width 6 height 15
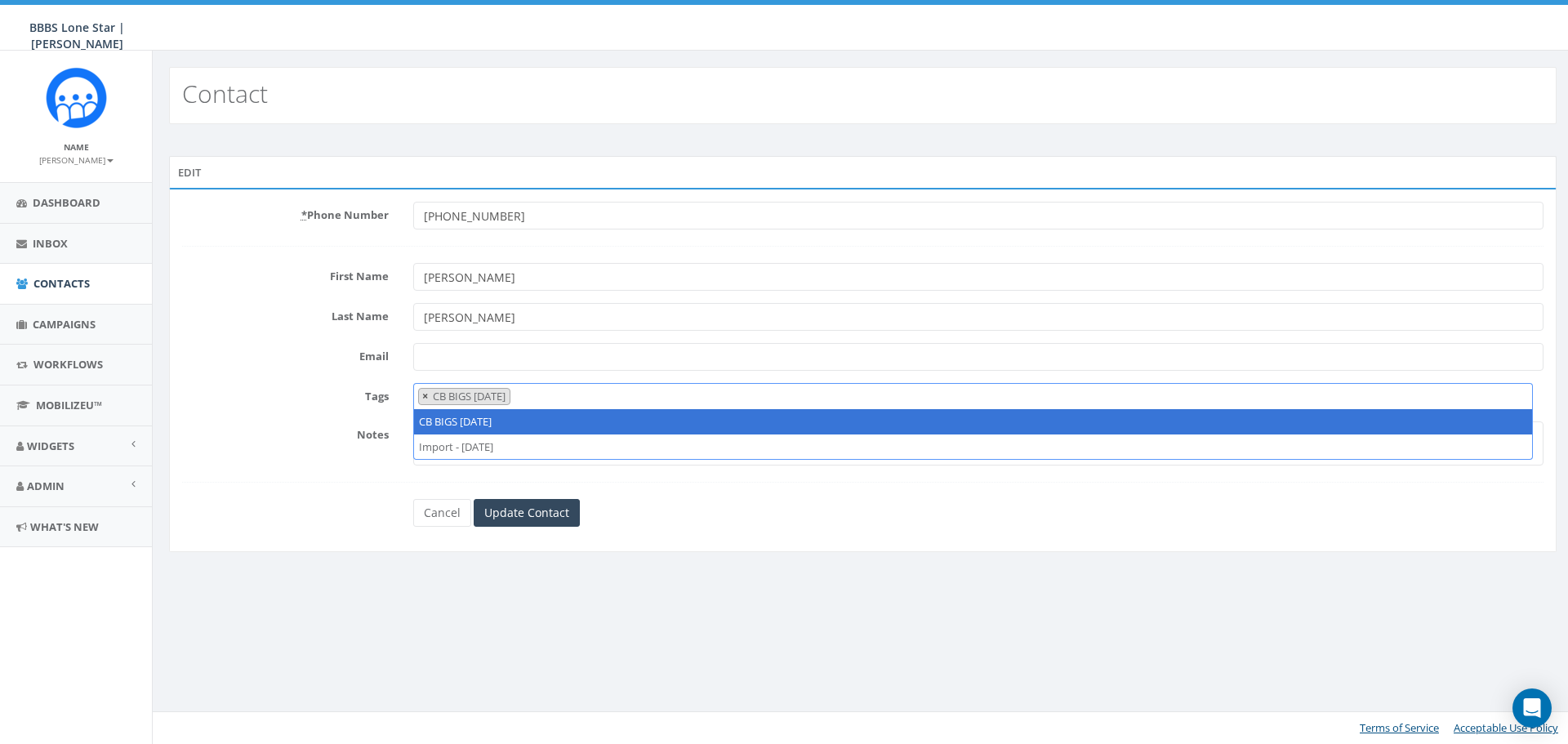
click at [420, 399] on button "×" at bounding box center [425, 396] width 12 height 16
select select
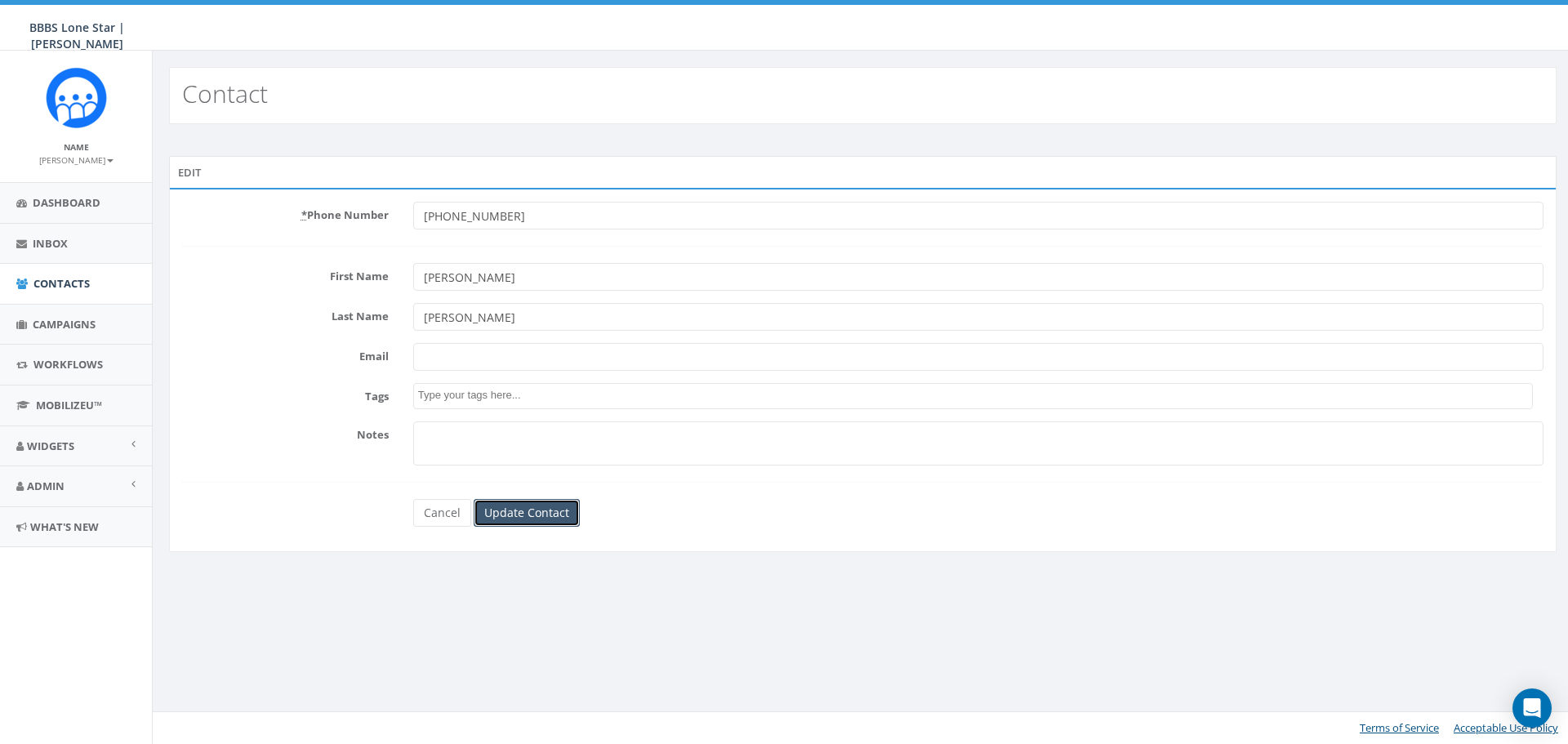
click at [511, 513] on input "Update Contact" at bounding box center [527, 513] width 106 height 27
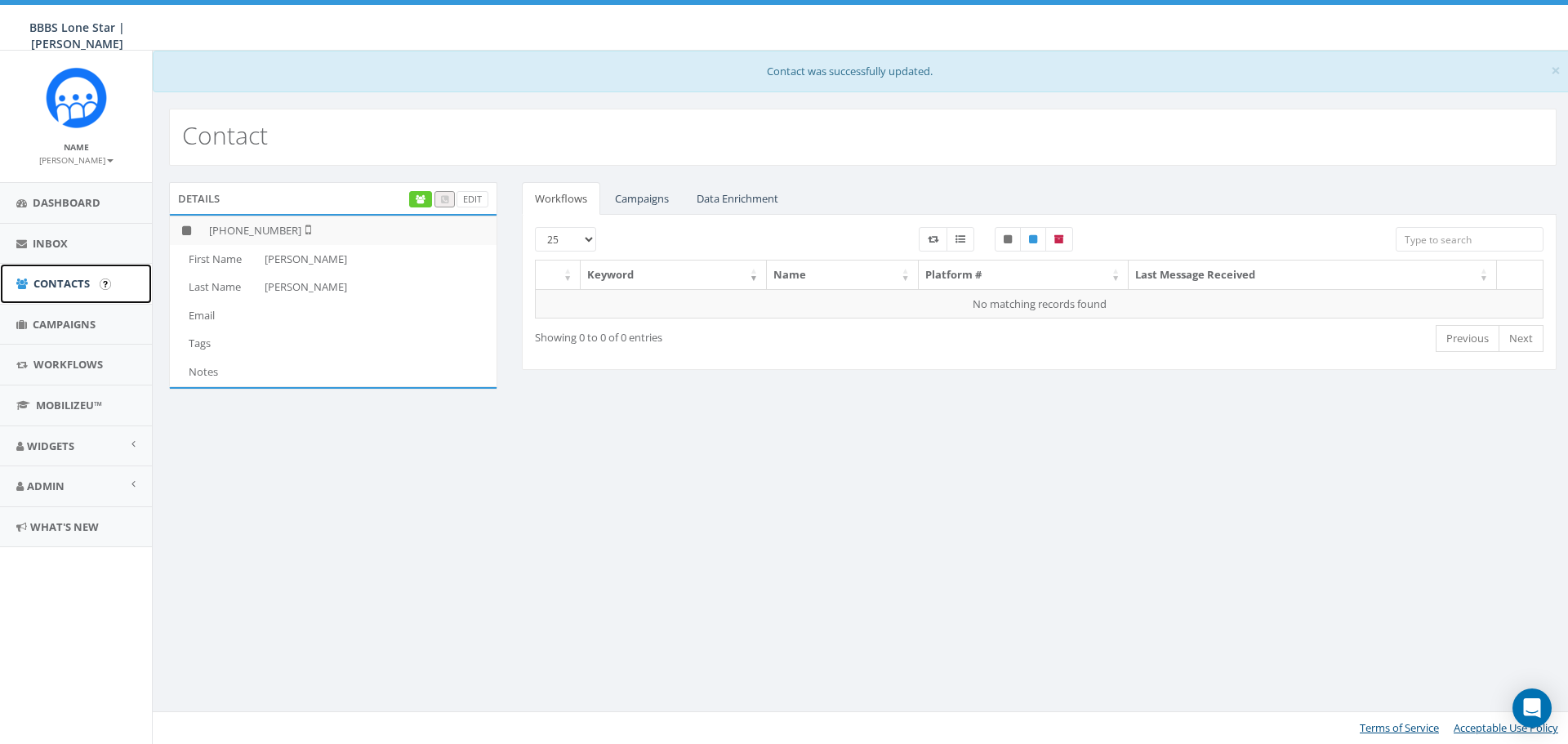
click at [57, 281] on span "Contacts" at bounding box center [61, 284] width 56 height 15
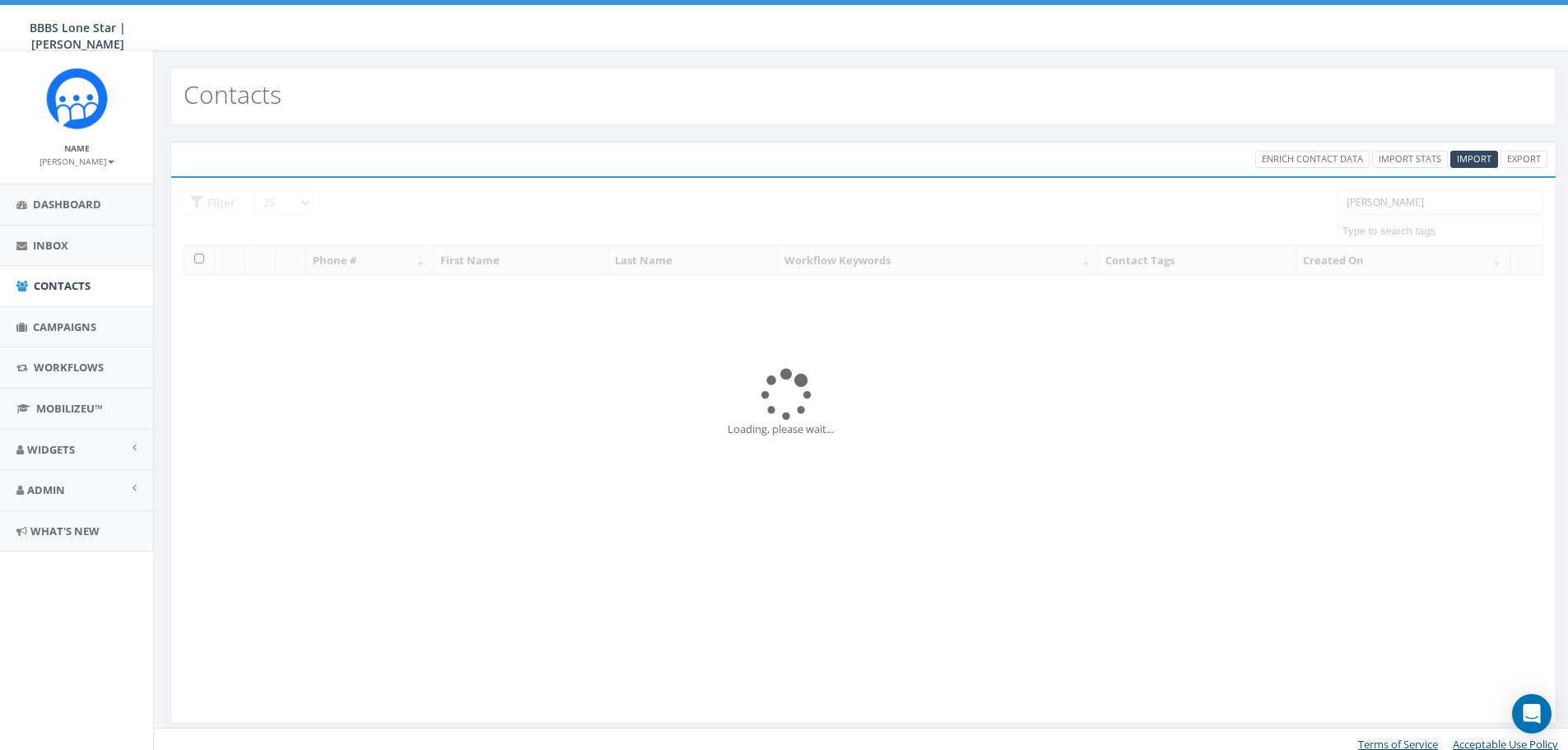
select select
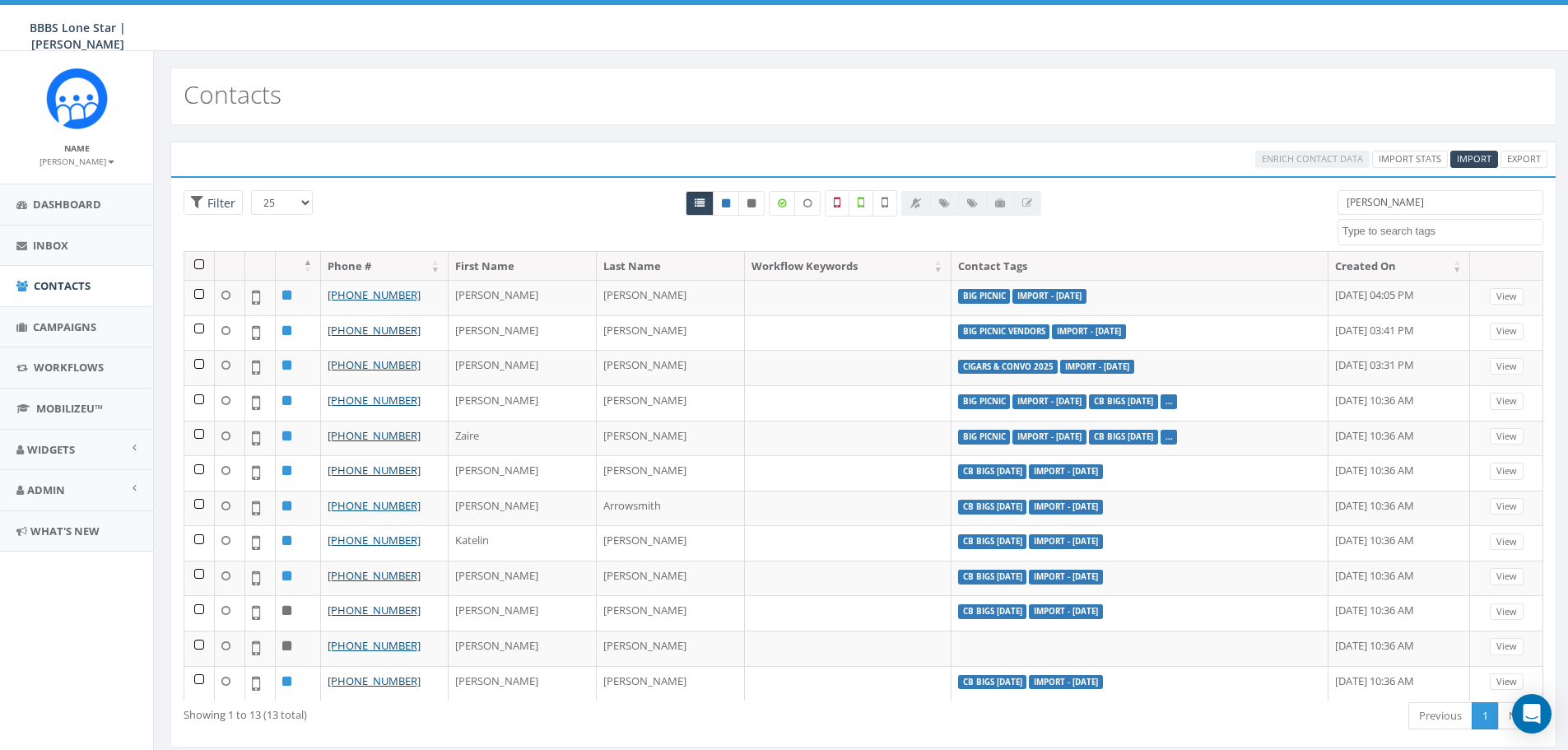
click at [1392, 207] on input "smith" at bounding box center [1441, 203] width 206 height 25
drag, startPoint x: 1392, startPoint y: 207, endPoint x: 1336, endPoint y: 211, distance: 56.1
click at [1336, 211] on div "smith BIG Picnic BIG Picnic Vendors CB BIGS August 2025 Cigars & Convo 2025 FFF…" at bounding box center [1441, 218] width 231 height 55
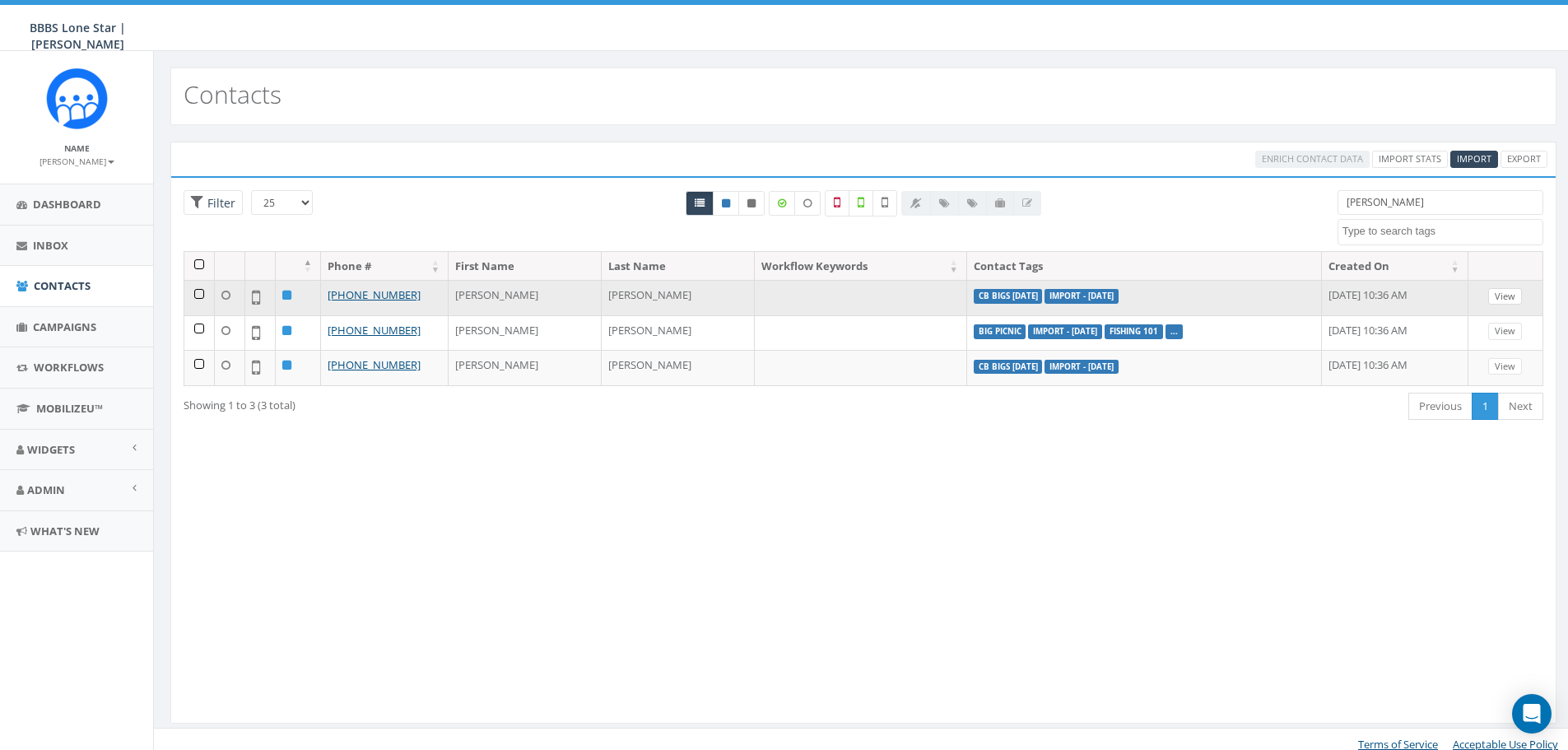
type input "davis"
click at [1504, 297] on link "View" at bounding box center [1505, 297] width 33 height 18
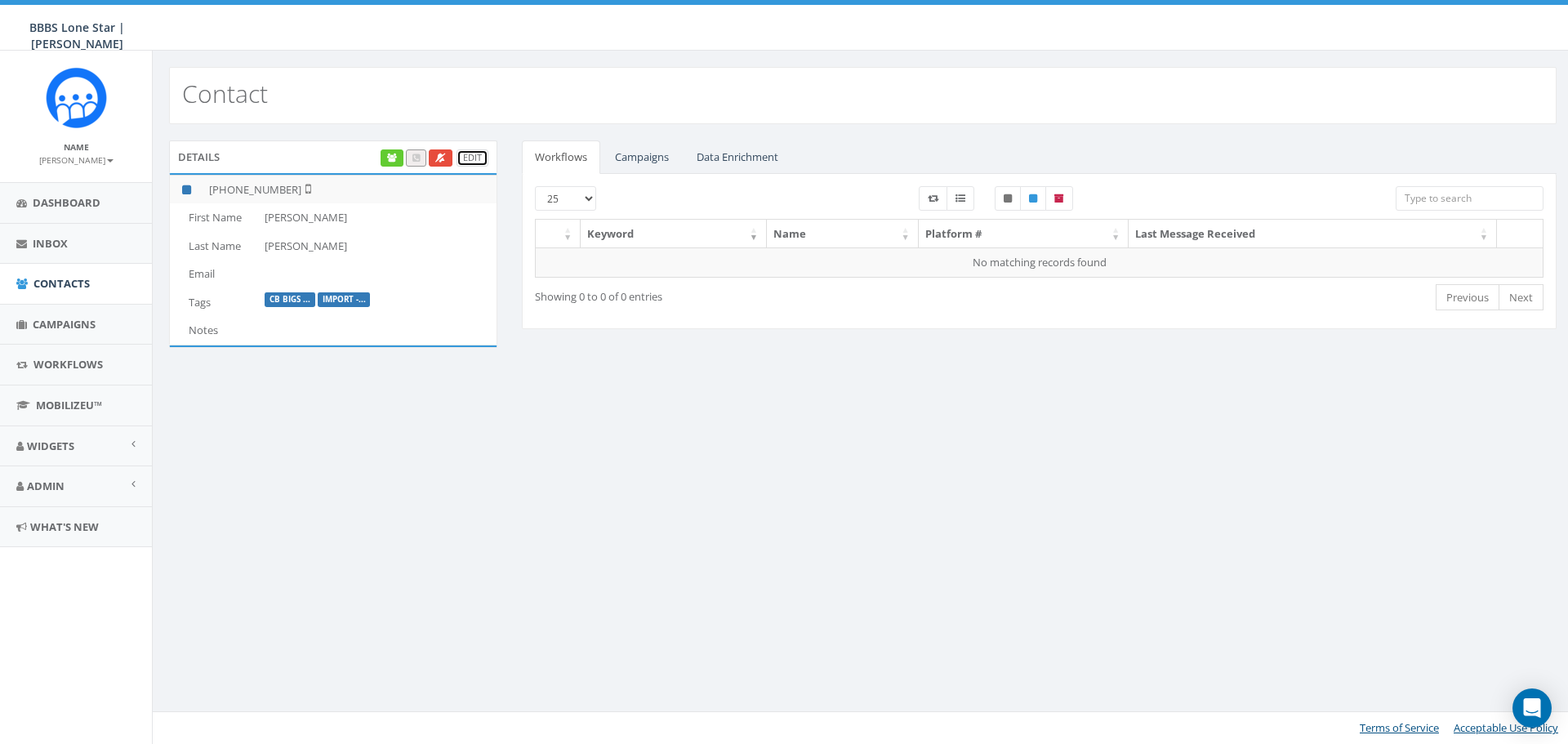
click at [471, 153] on link "Edit" at bounding box center [473, 158] width 32 height 17
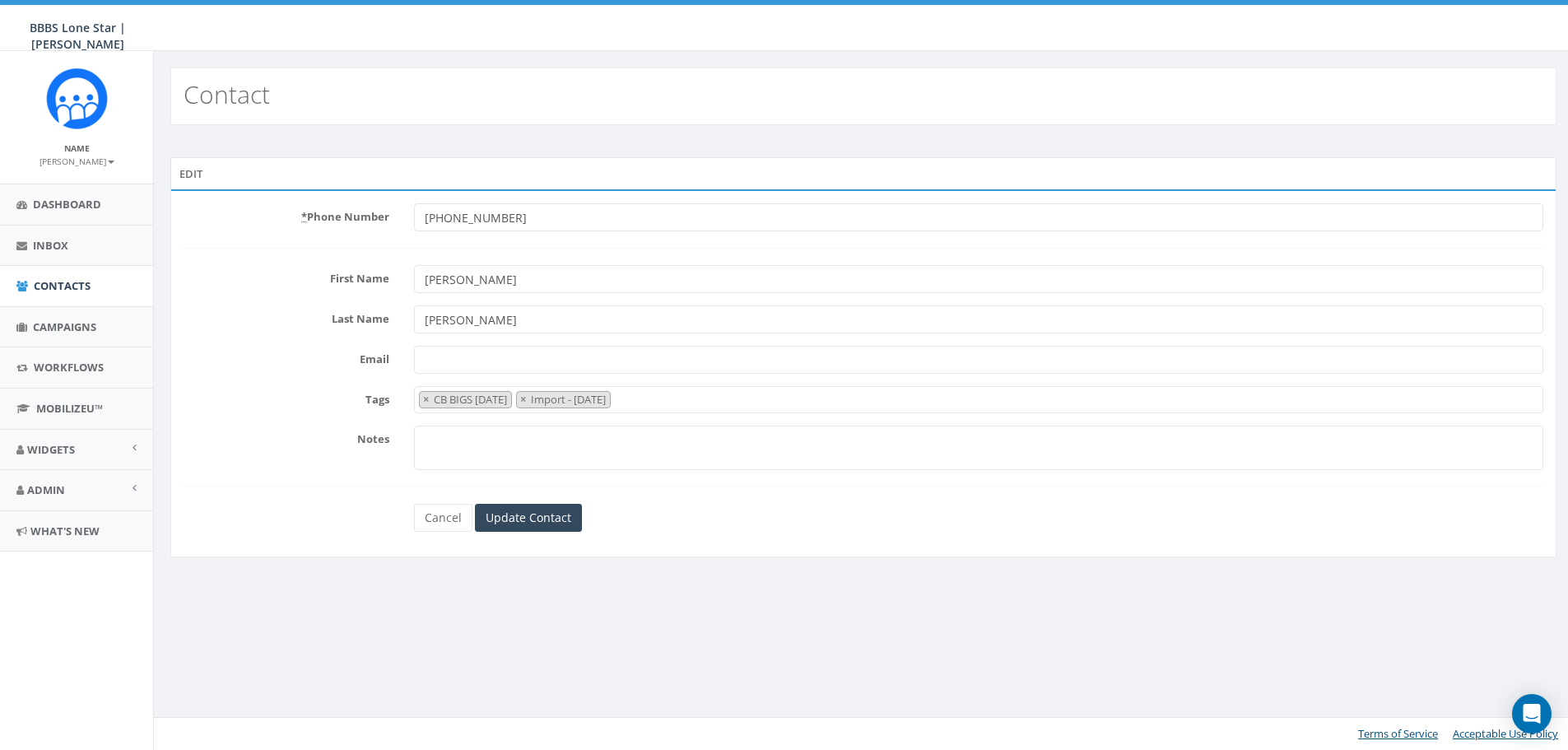
select select "CB BIGS [DATE]"
click at [532, 399] on button "×" at bounding box center [526, 400] width 13 height 16
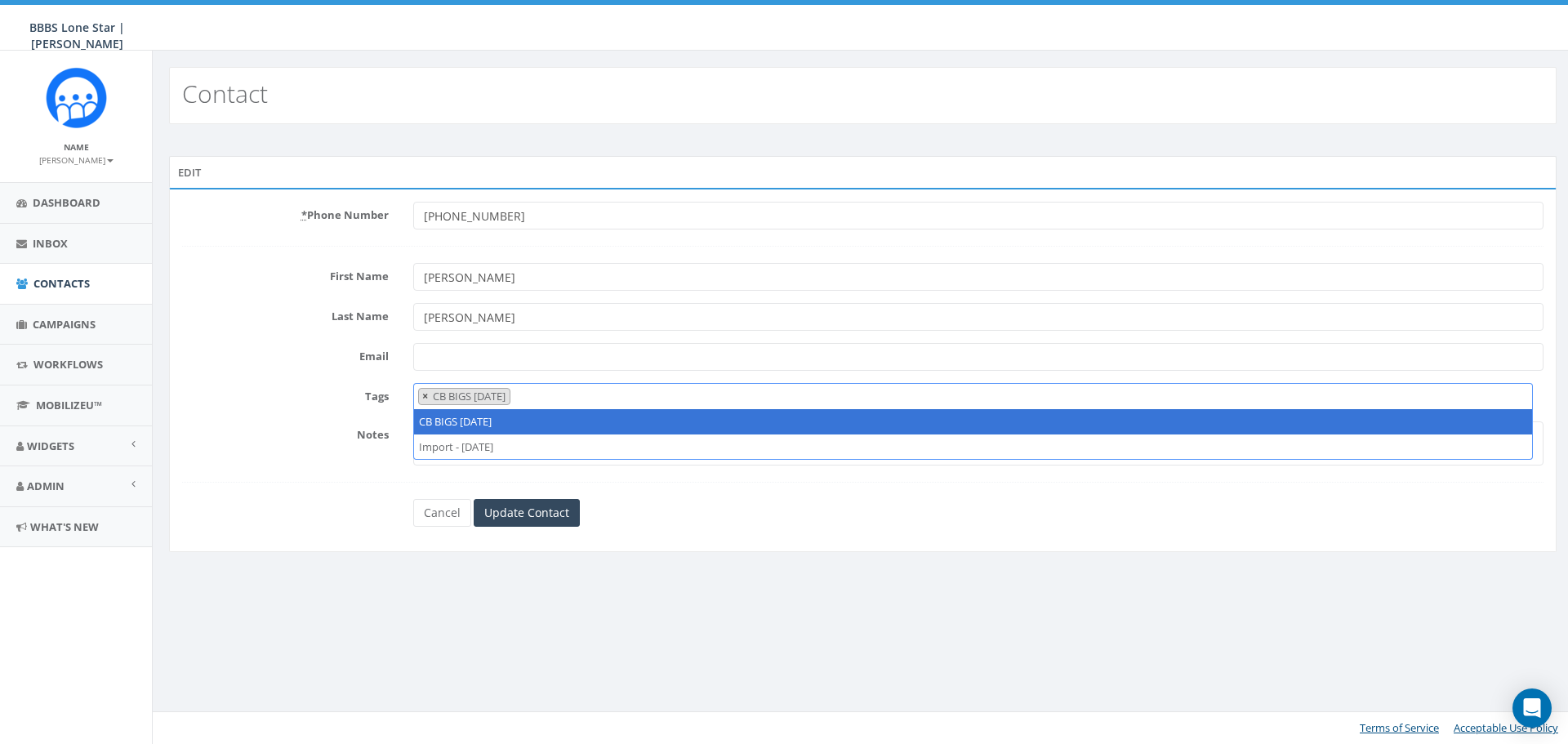
click at [424, 392] on span "×" at bounding box center [425, 396] width 6 height 15
select select
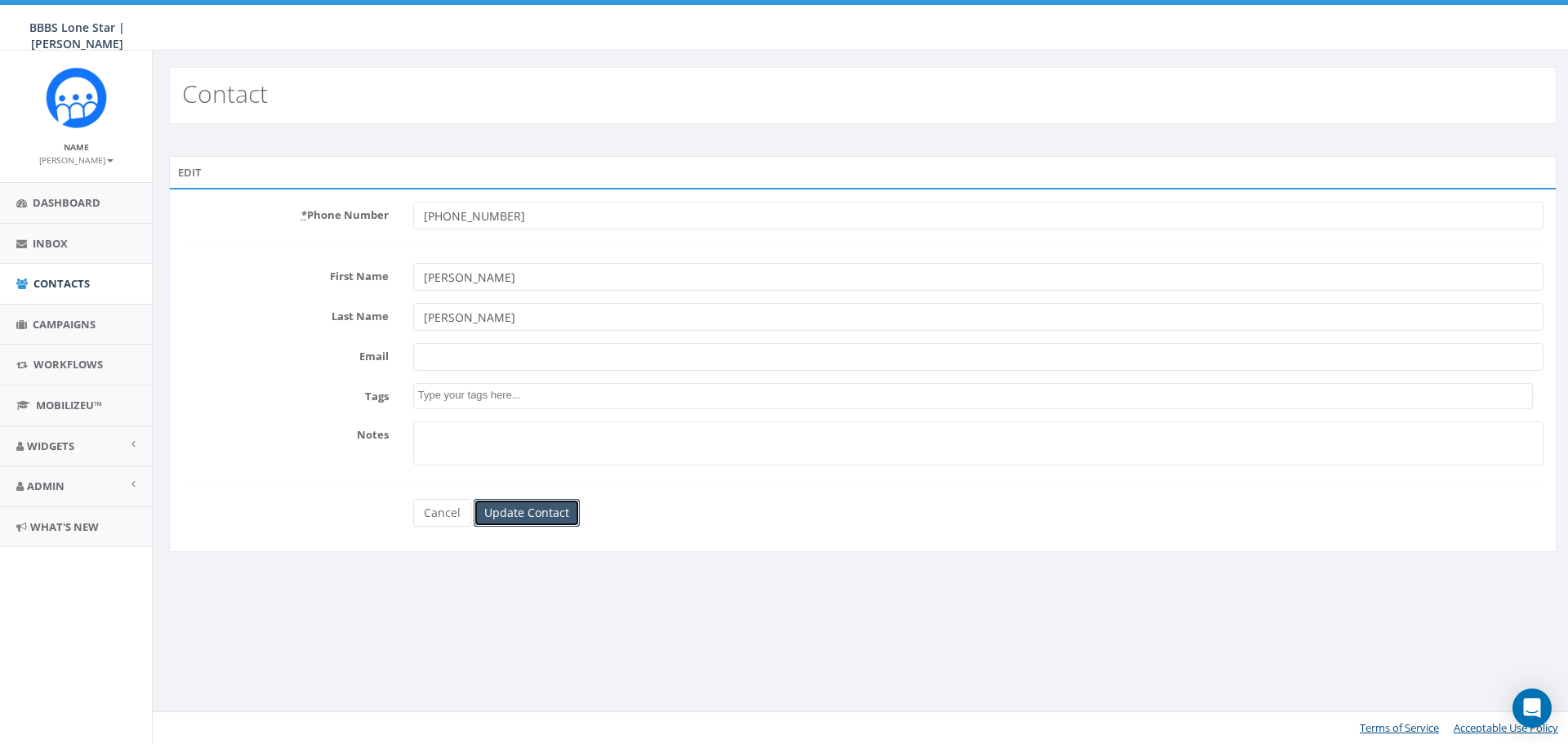
click at [510, 508] on input "Update Contact" at bounding box center [527, 513] width 106 height 27
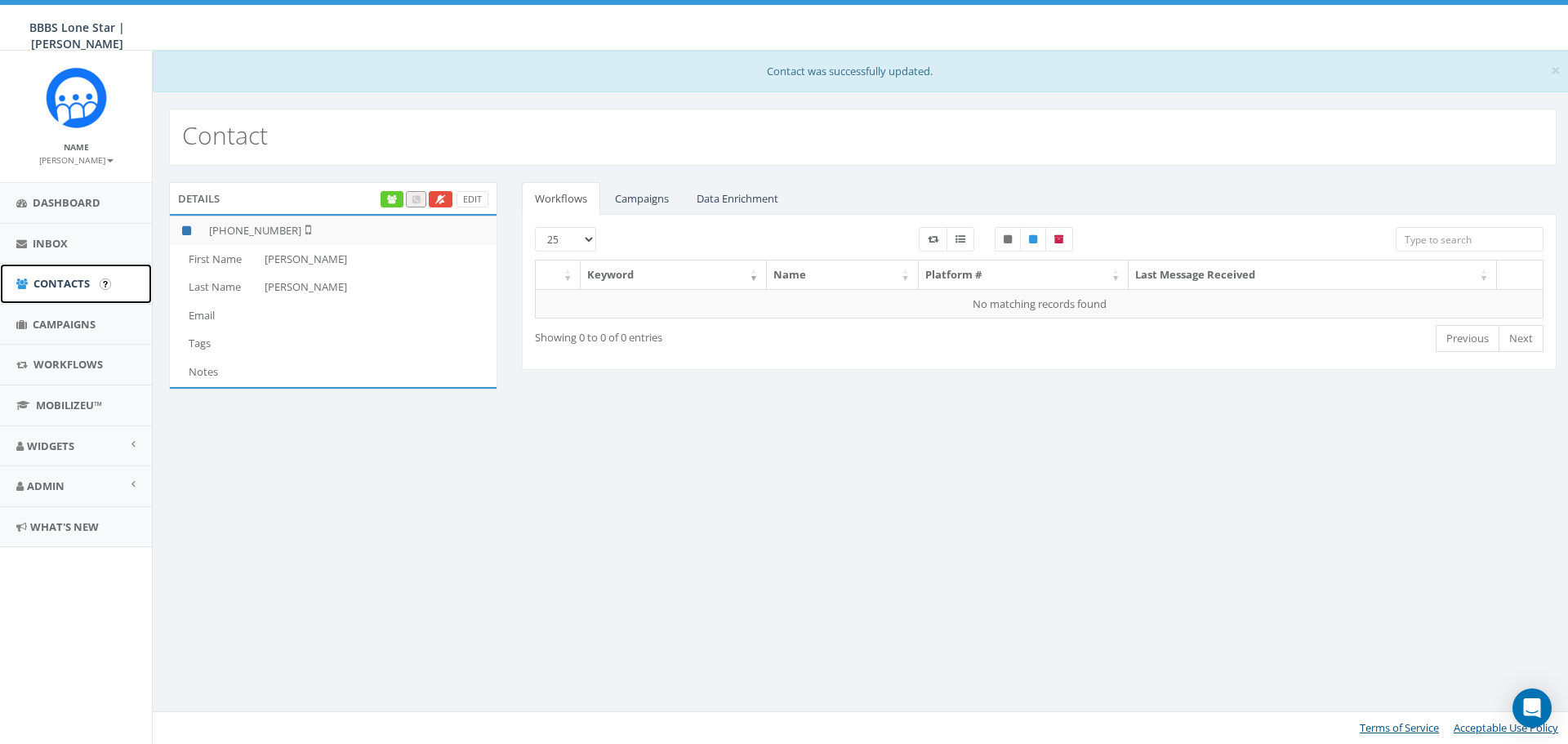
click at [64, 282] on span "Contacts" at bounding box center [61, 284] width 56 height 15
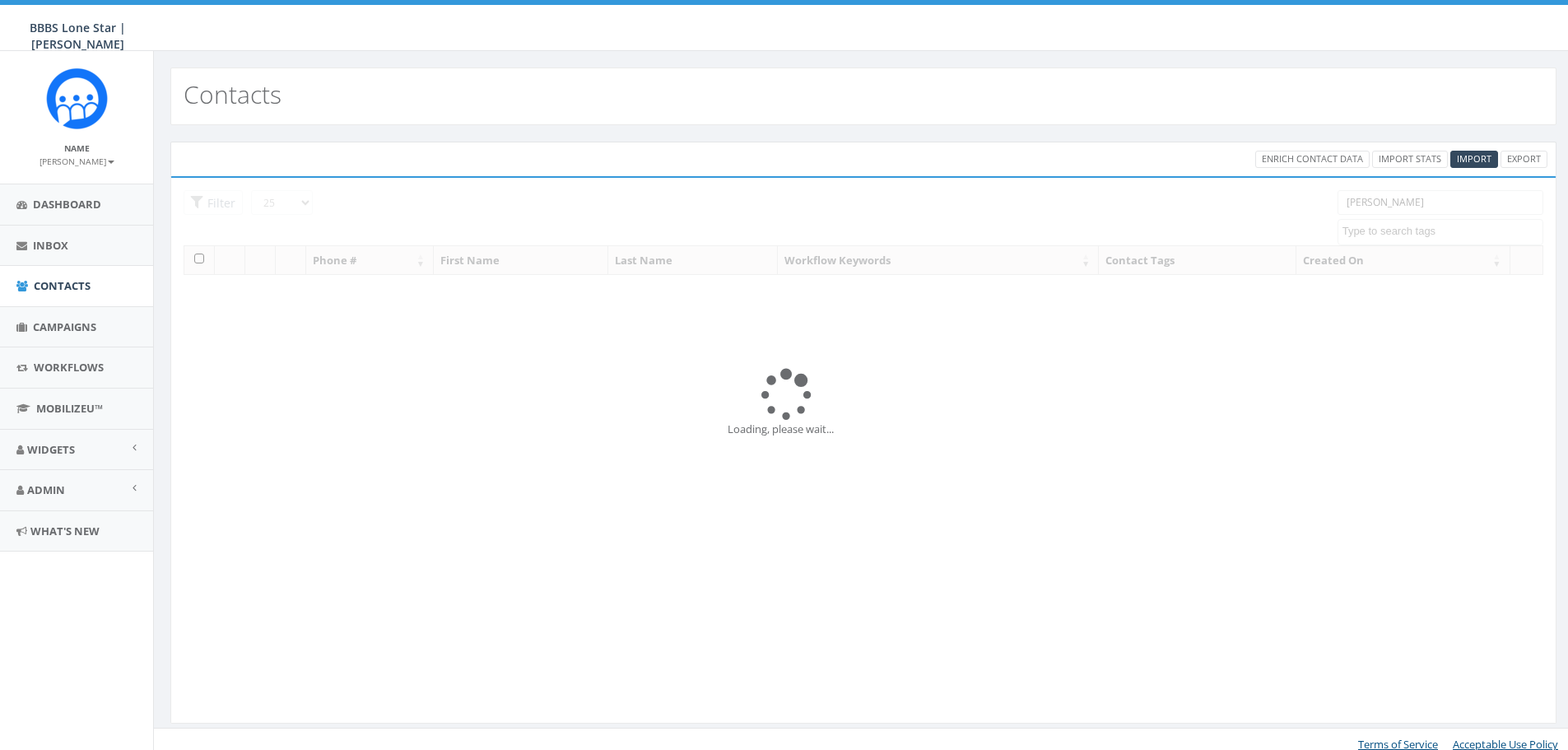
select select
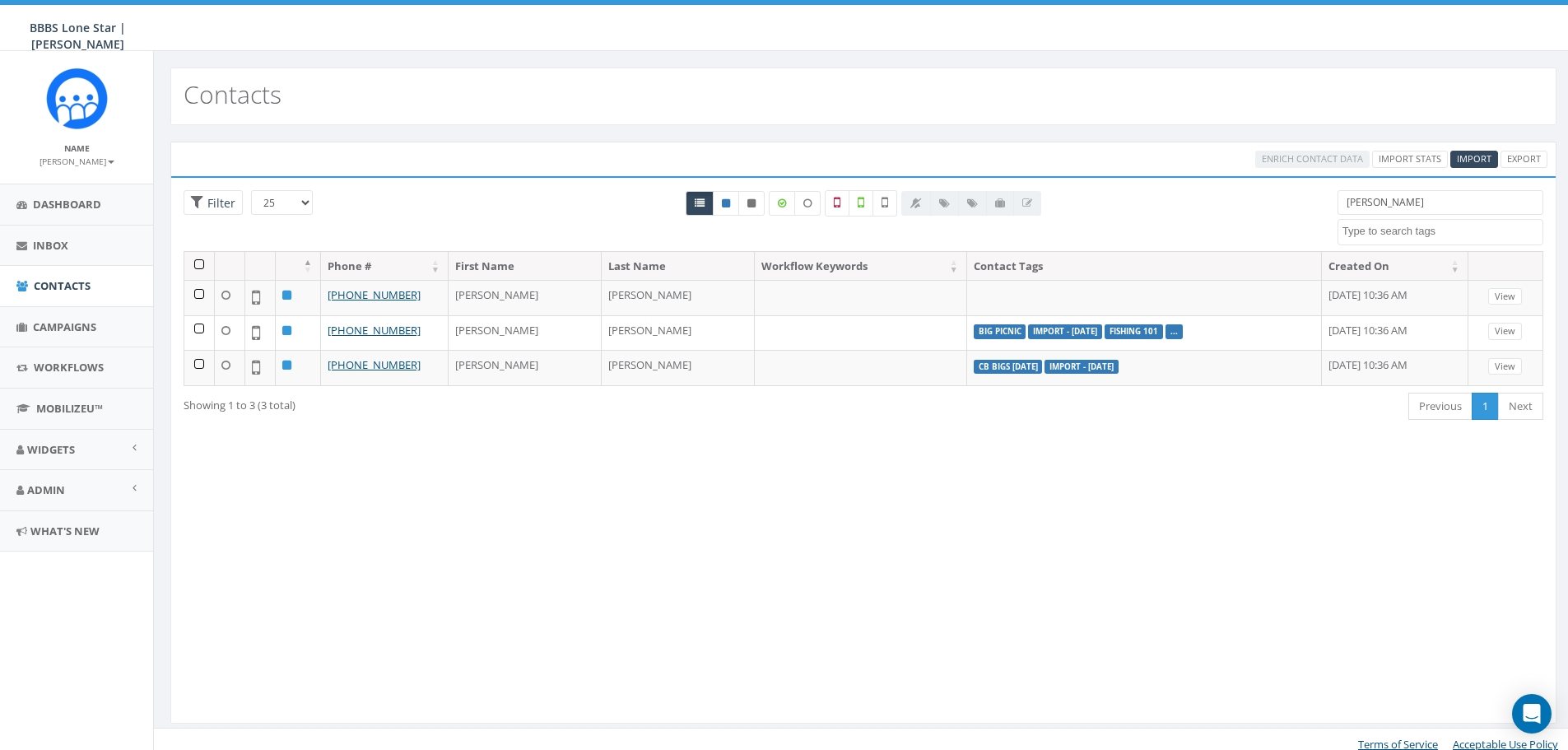
drag, startPoint x: 1421, startPoint y: 214, endPoint x: 1333, endPoint y: 207, distance: 88.3
click at [1333, 207] on div "davis BIG Picnic BIG Picnic Vendors CB BIGS August 2025 Cigars & Convo 2025 FFF…" at bounding box center [1441, 218] width 231 height 55
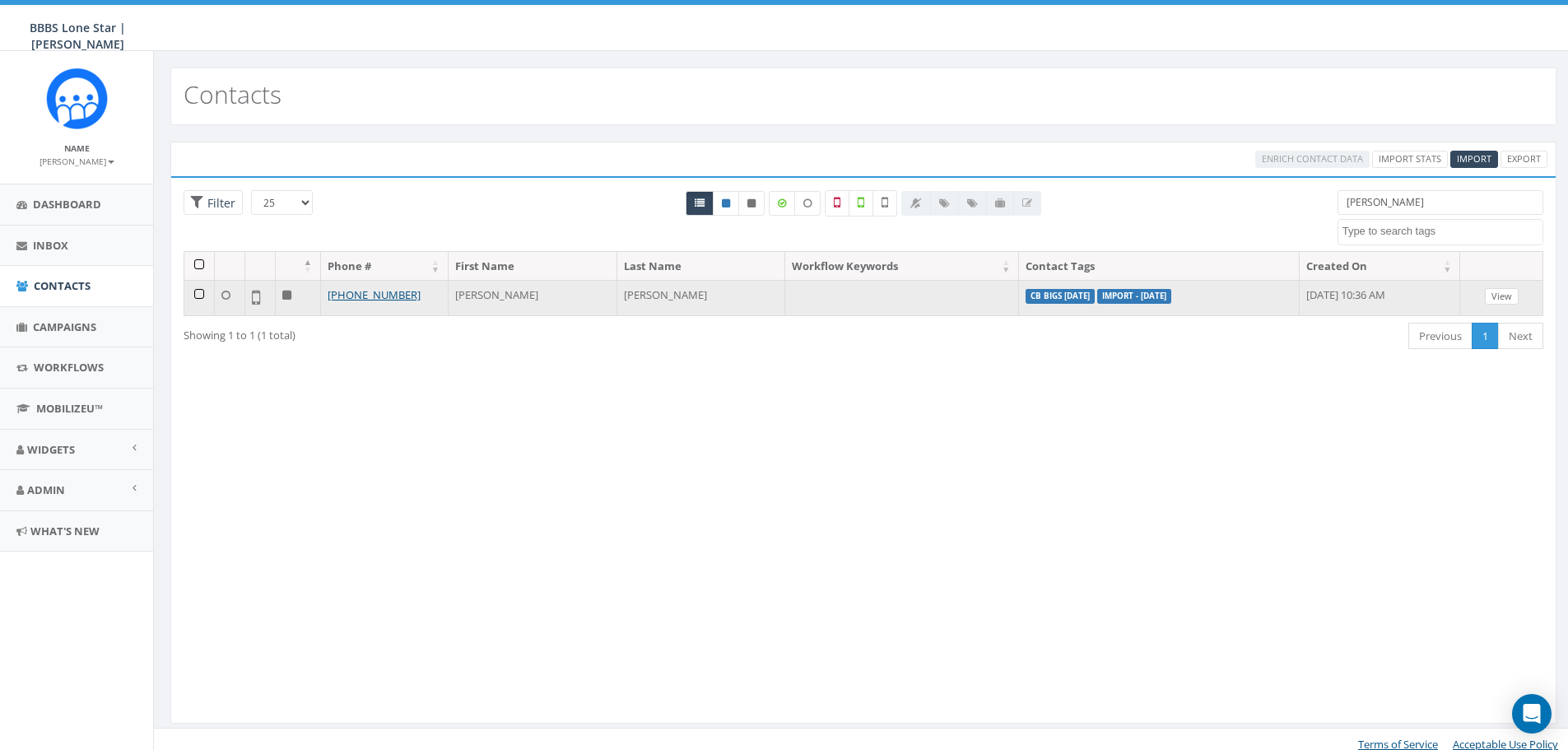
type input "[PERSON_NAME]"
click at [1507, 297] on link "View" at bounding box center [1502, 297] width 33 height 18
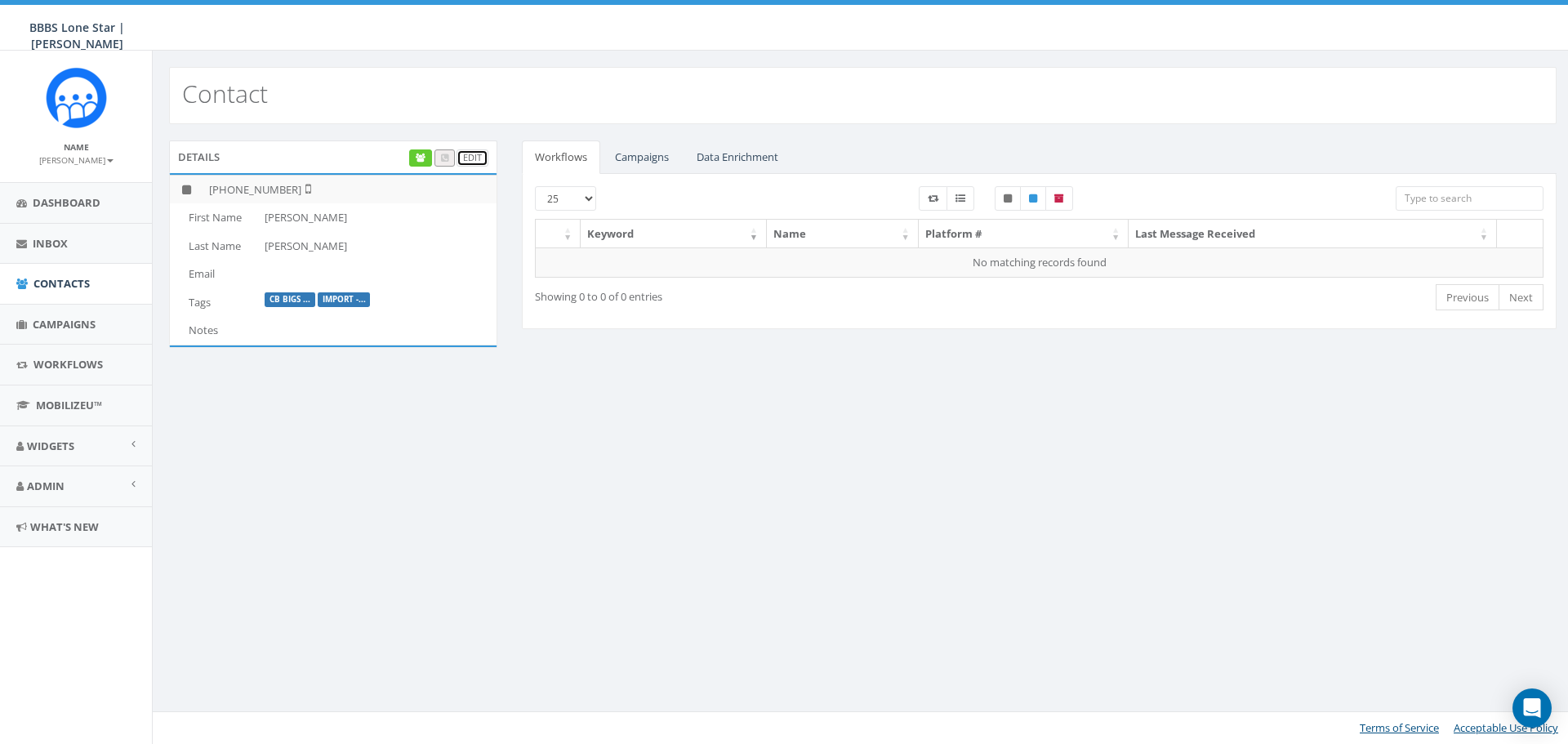
click at [488, 160] on link "Edit" at bounding box center [473, 158] width 32 height 17
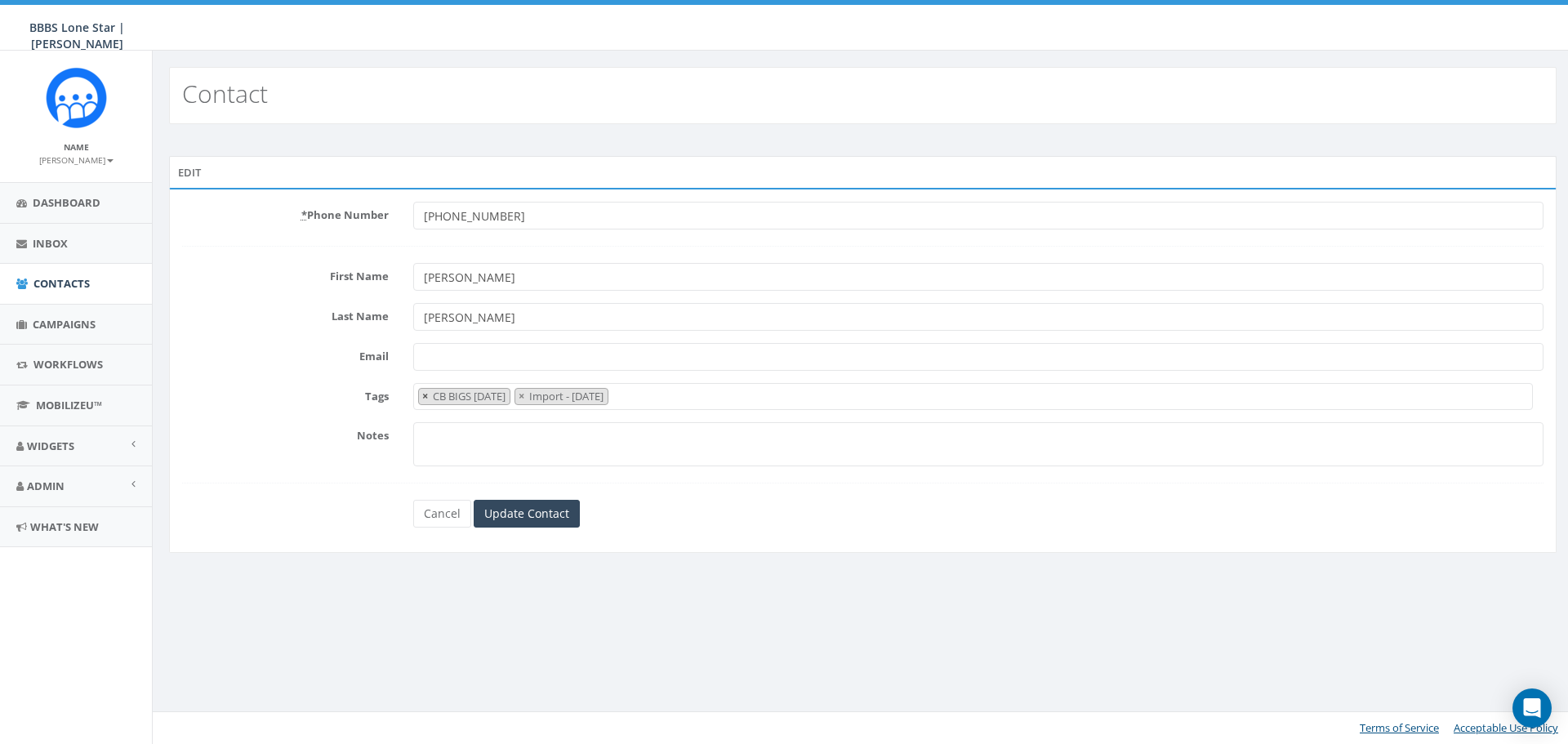
click at [420, 396] on button "×" at bounding box center [425, 396] width 12 height 16
select select "Import - 08/29/2025"
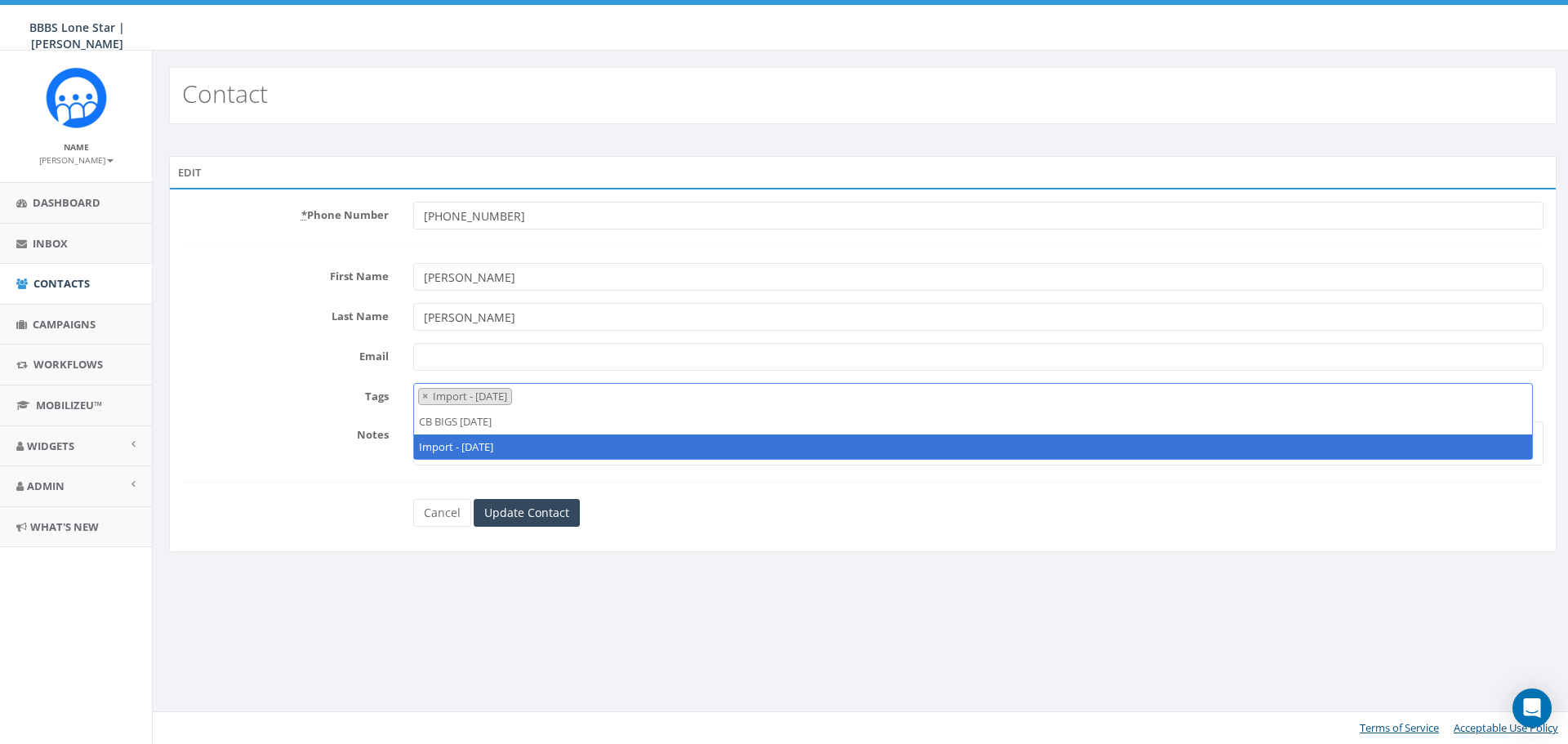
click at [420, 396] on button "×" at bounding box center [425, 396] width 12 height 16
select select
click at [525, 520] on input "Update Contact" at bounding box center [527, 513] width 106 height 27
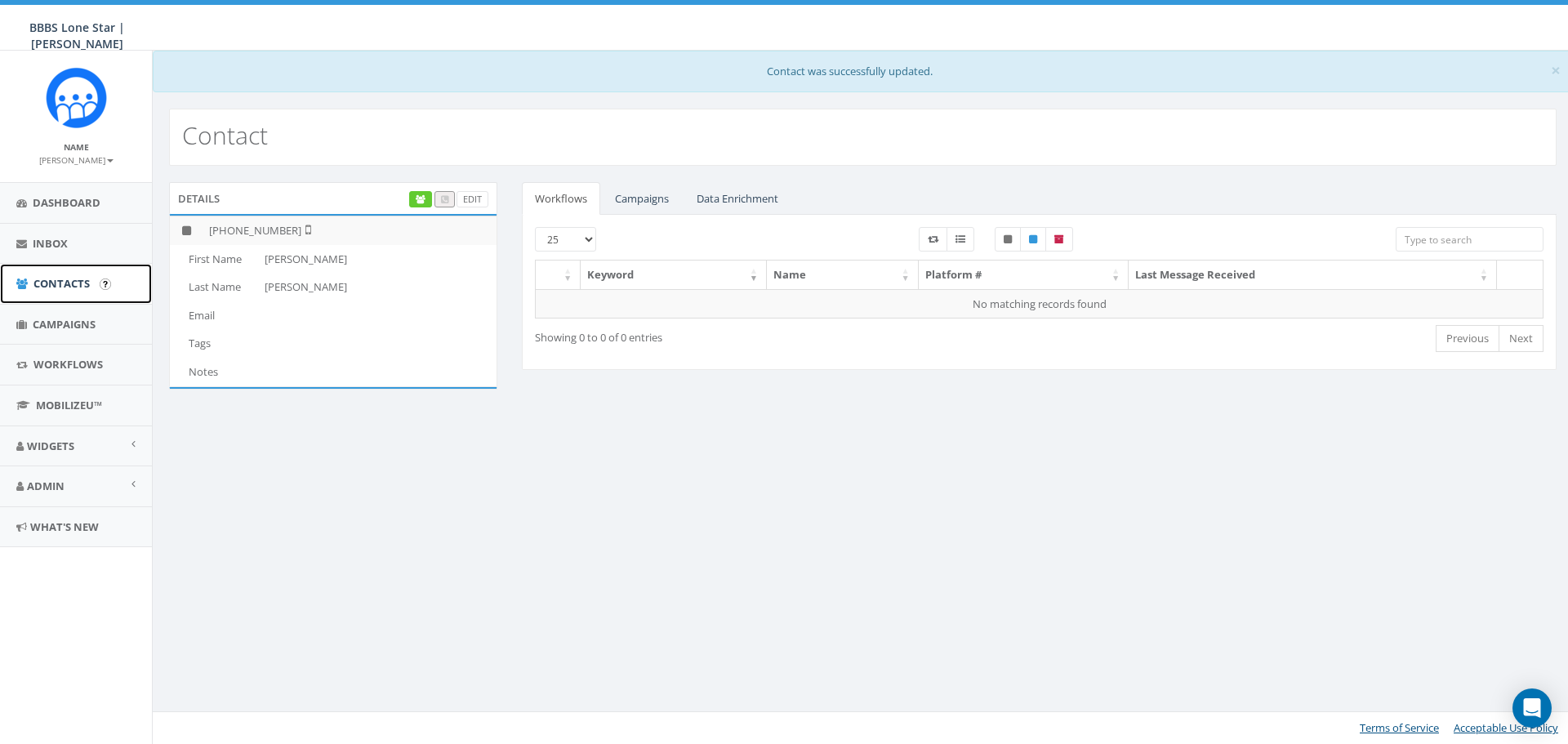
click at [72, 291] on span "Contacts" at bounding box center [61, 284] width 56 height 15
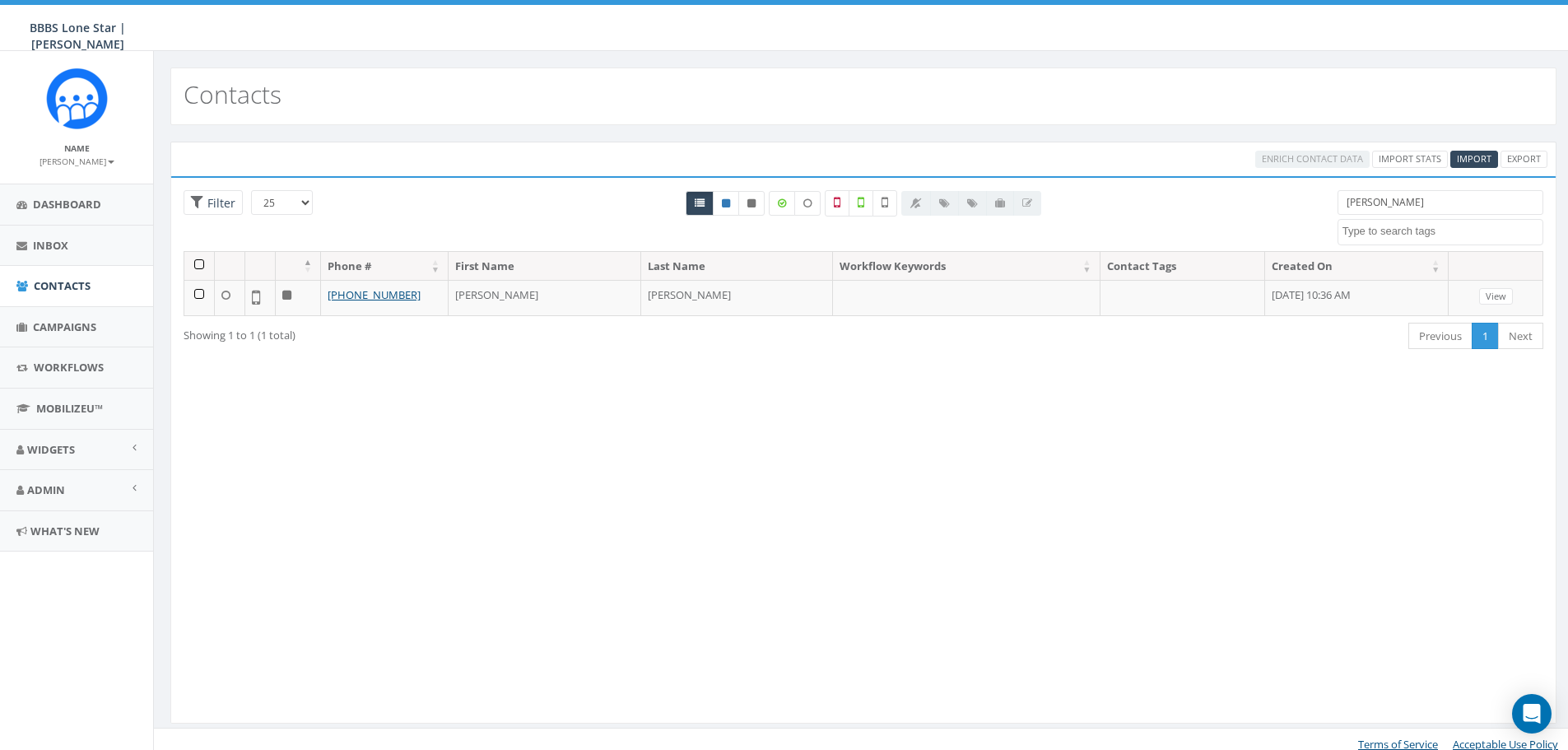
select select
drag, startPoint x: 1410, startPoint y: 199, endPoint x: 1314, endPoint y: 211, distance: 96.7
click at [1314, 211] on div "25 50 100 Filter [PERSON_NAME] BIG Picnic BIG Picnic Vendors CB BIGS [DATE] Cig…" at bounding box center [863, 221] width 1385 height 61
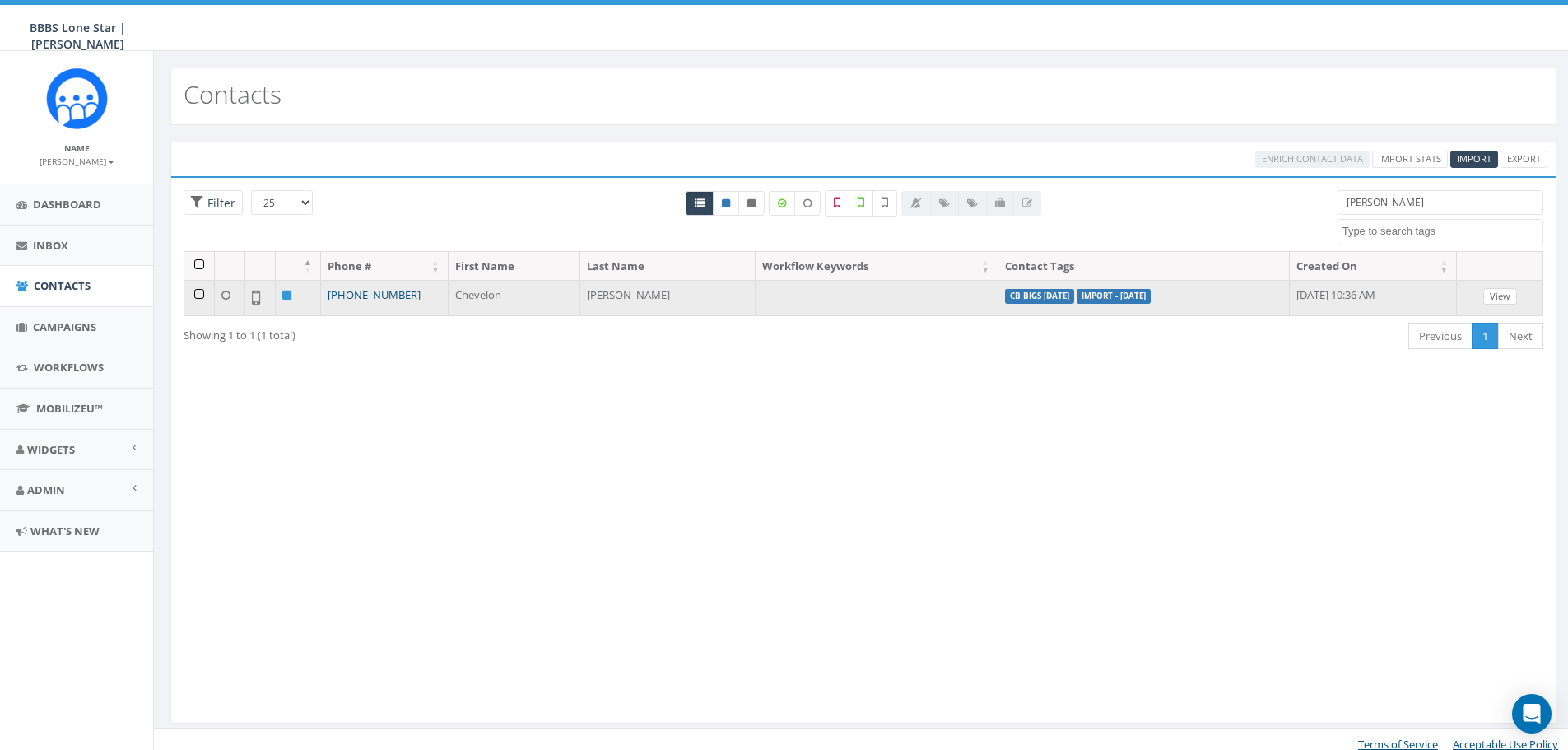
type input "collins"
click at [1500, 298] on link "View" at bounding box center [1500, 297] width 33 height 18
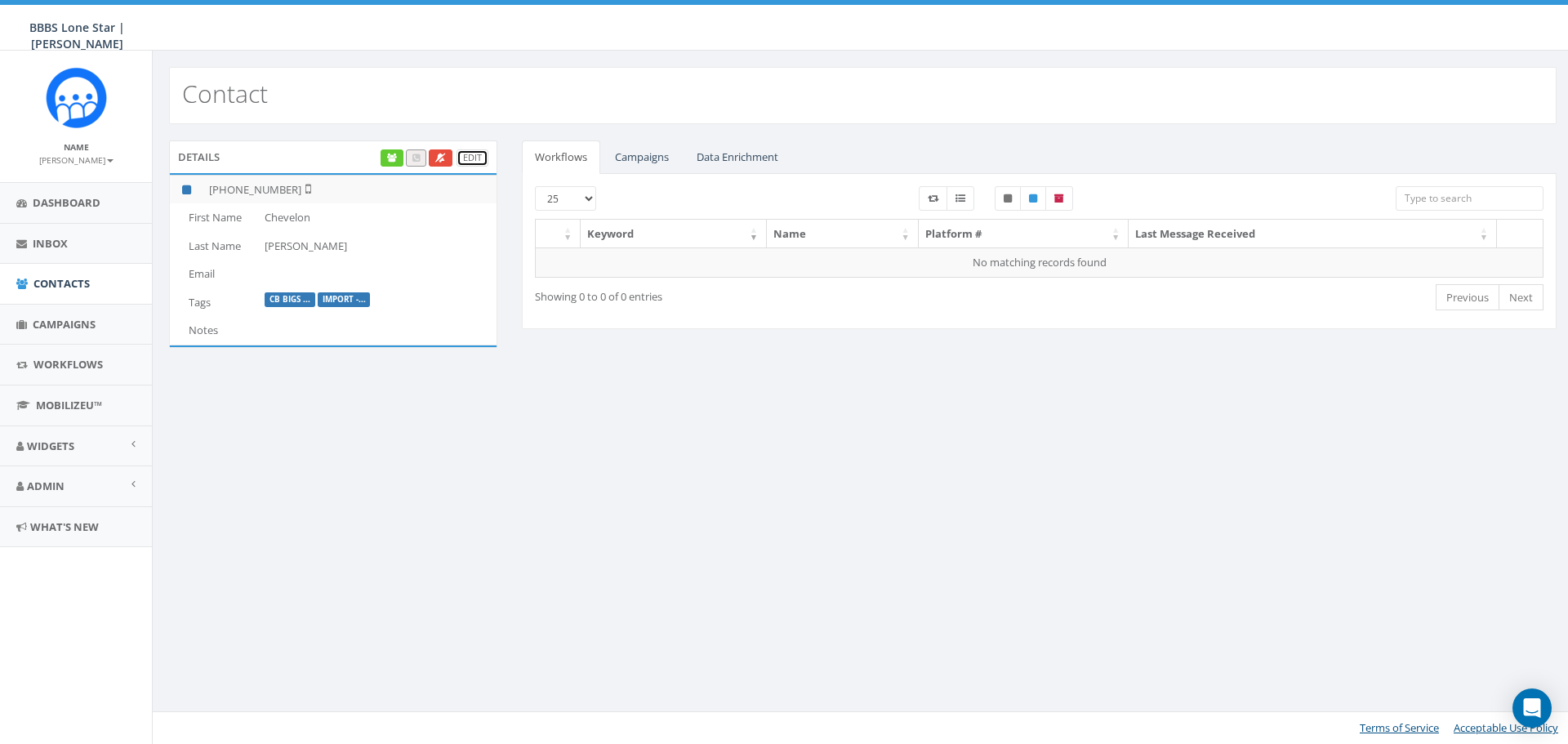
click at [473, 153] on link "Edit" at bounding box center [473, 158] width 32 height 17
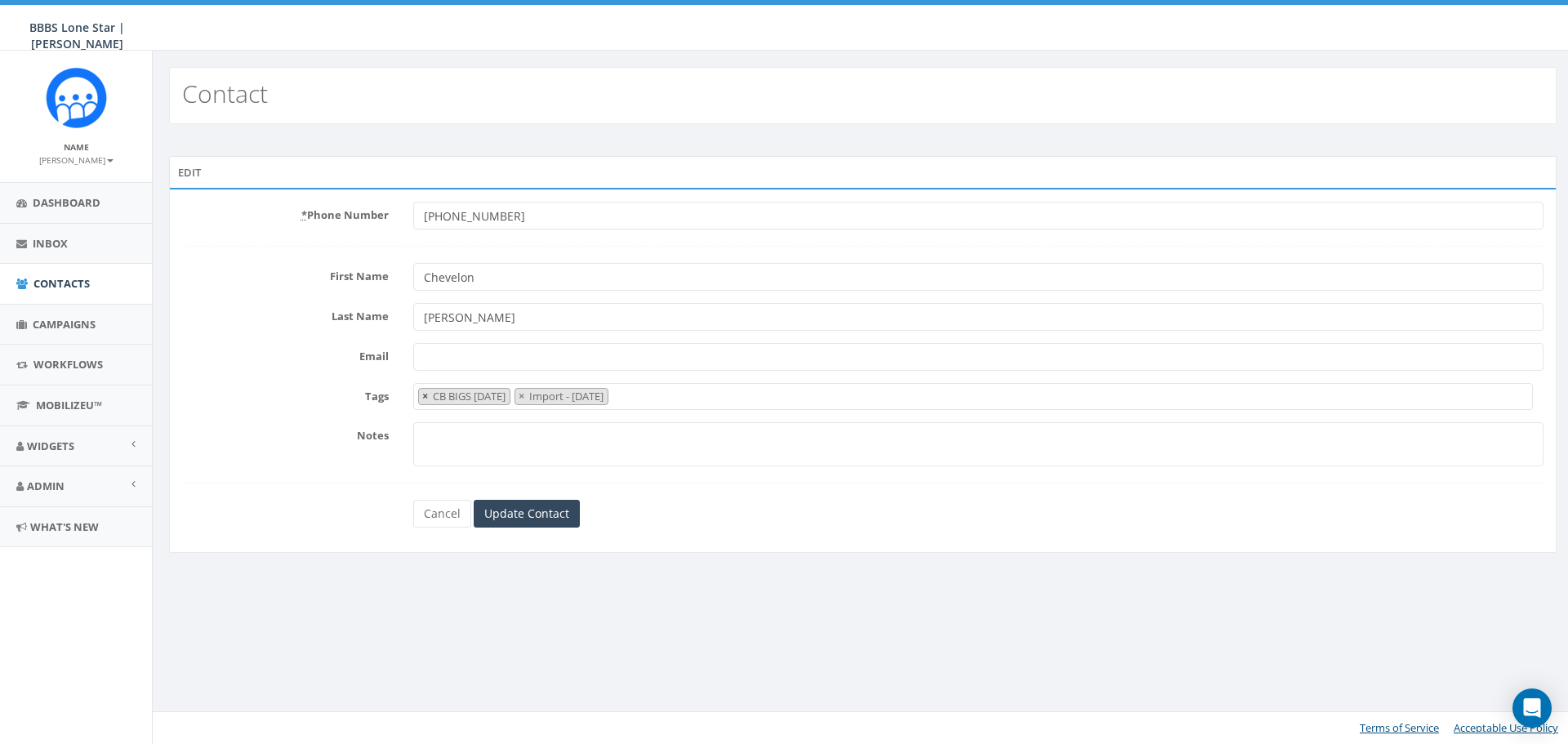
click at [420, 396] on button "×" at bounding box center [425, 396] width 12 height 16
select select "Import - 08/29/2025"
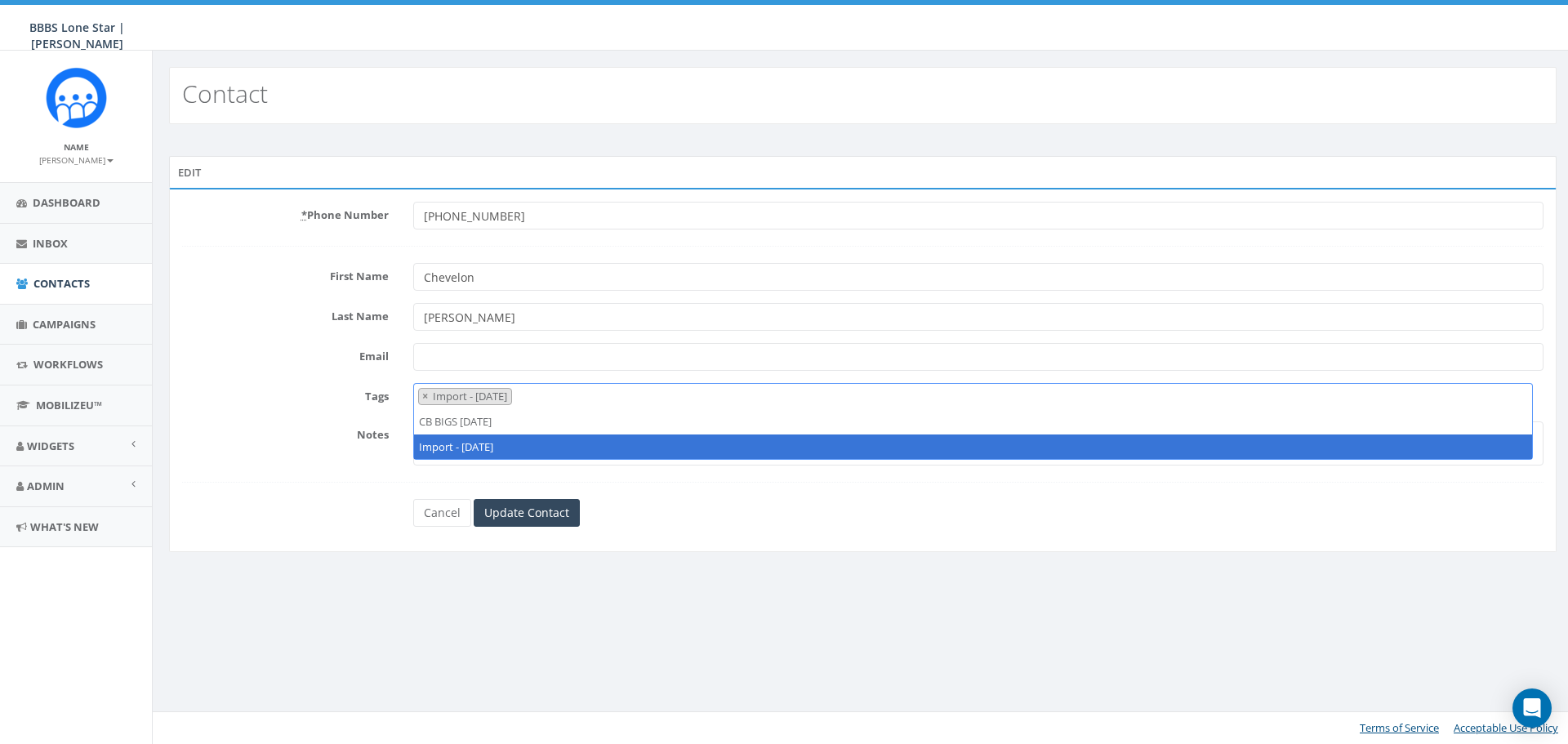
click at [420, 396] on button "×" at bounding box center [425, 396] width 12 height 16
select select
click at [504, 512] on input "Update Contact" at bounding box center [527, 513] width 106 height 27
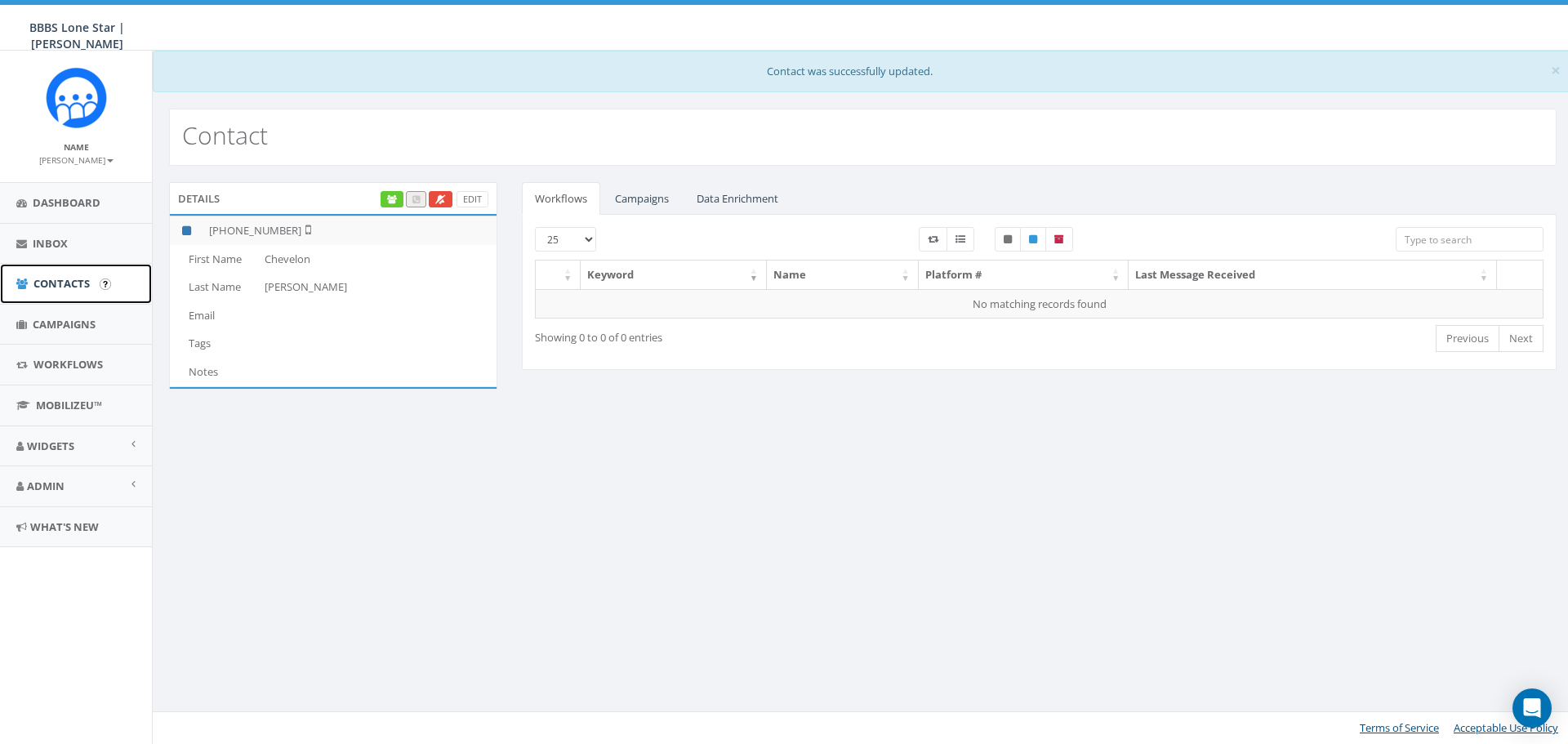
click at [52, 282] on span "Contacts" at bounding box center [61, 284] width 56 height 15
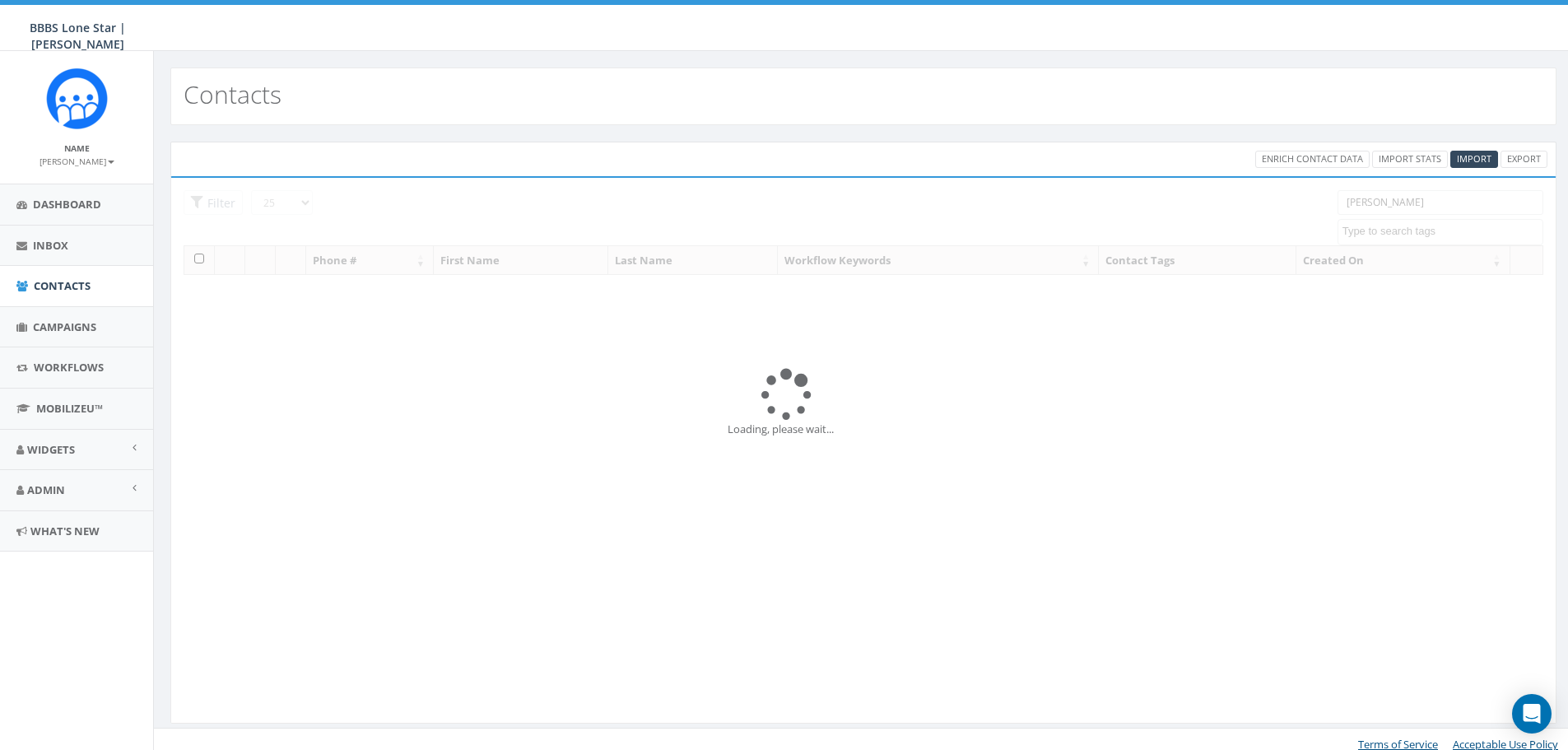
select select
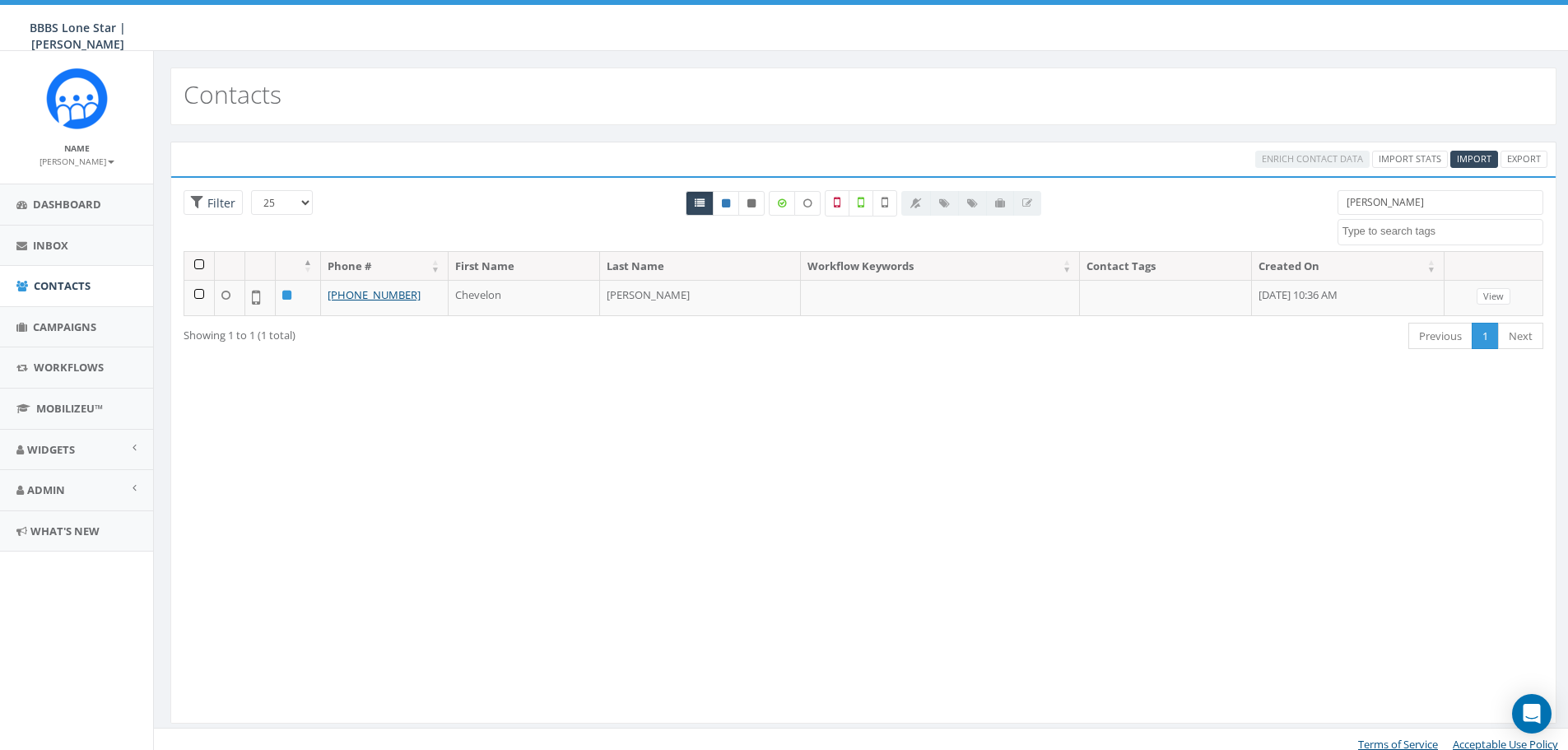
drag, startPoint x: 1438, startPoint y: 196, endPoint x: 1322, endPoint y: 202, distance: 116.2
click at [1321, 202] on div "25 50 100 Filter [PERSON_NAME] BIG Picnic BIG Picnic Vendors CB BIGS [DATE] Cig…" at bounding box center [863, 221] width 1385 height 61
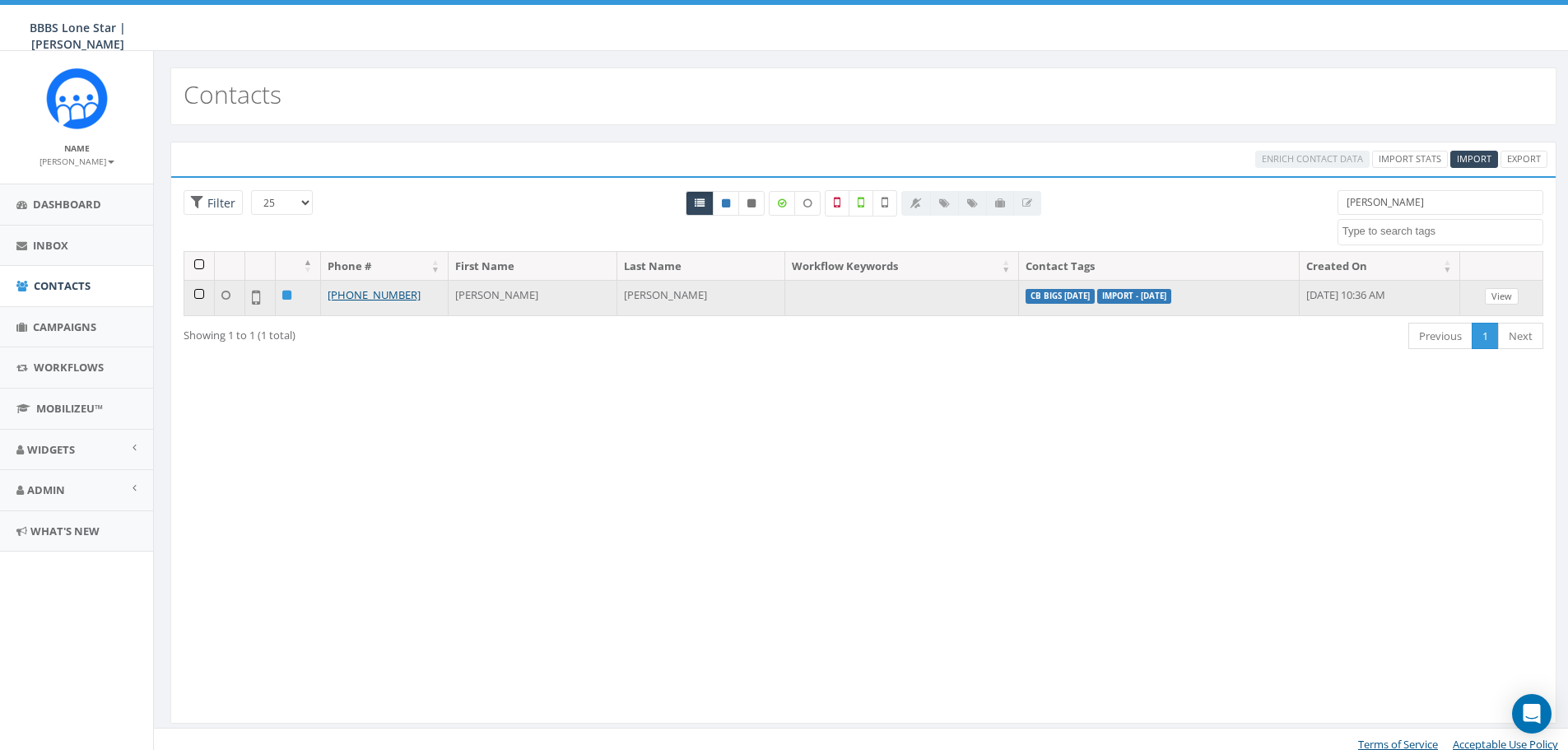
type input "[PERSON_NAME]"
click at [1510, 298] on link "View" at bounding box center [1502, 297] width 33 height 18
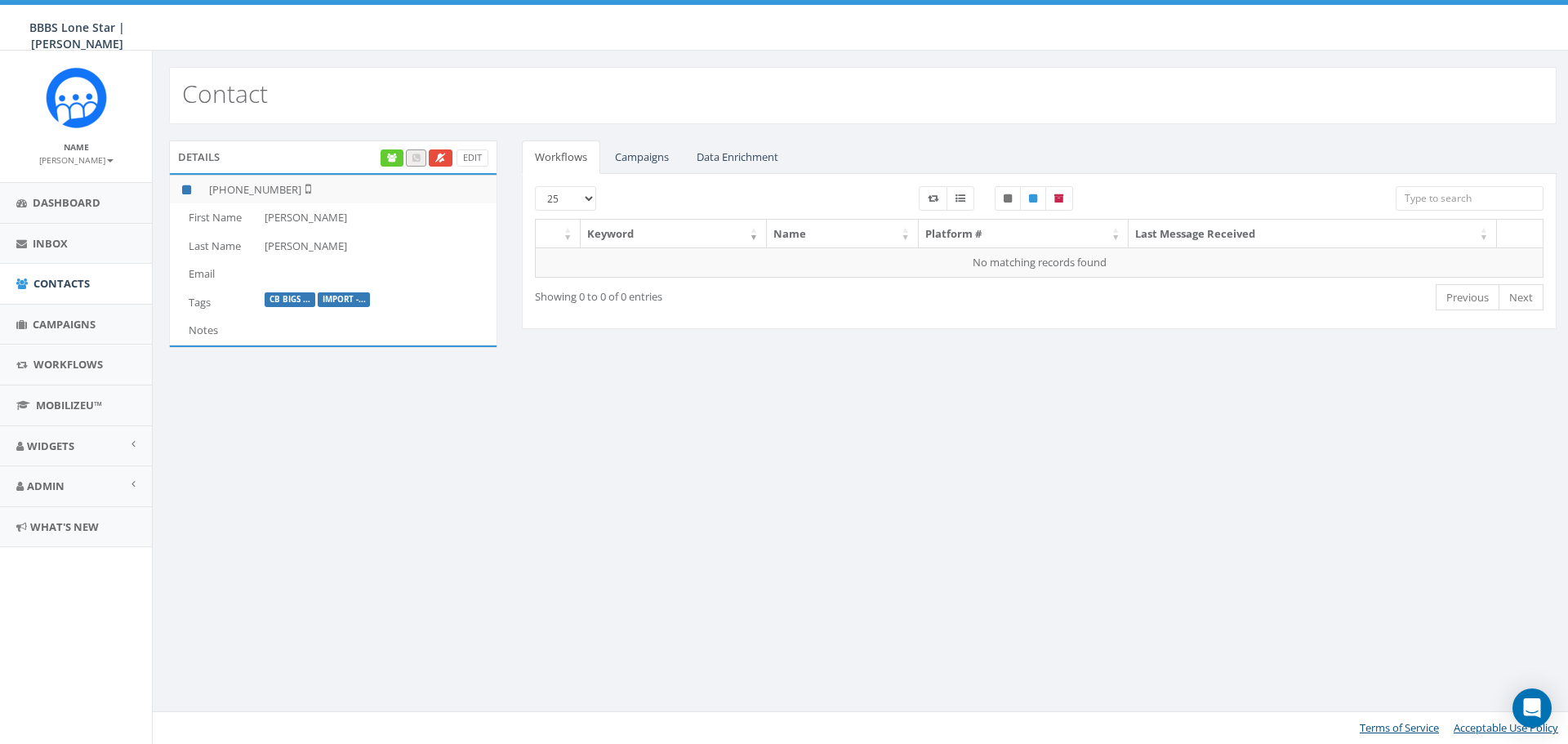
click at [470, 140] on div "Details Edit" at bounding box center [333, 156] width 328 height 32
click at [468, 153] on link "Edit" at bounding box center [473, 158] width 32 height 17
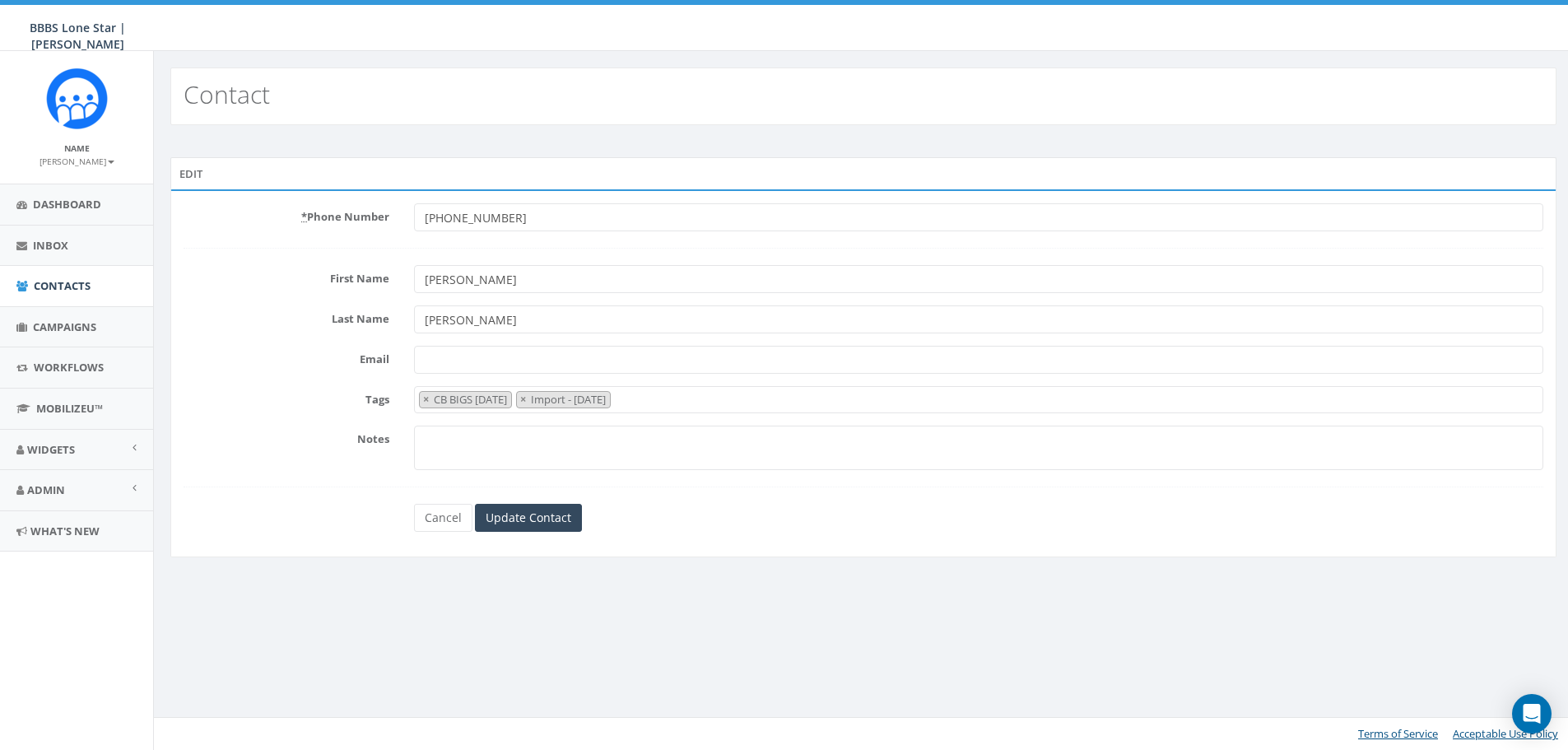
select select "CB BIGS August 2025"
click at [528, 399] on span "×" at bounding box center [525, 400] width 6 height 15
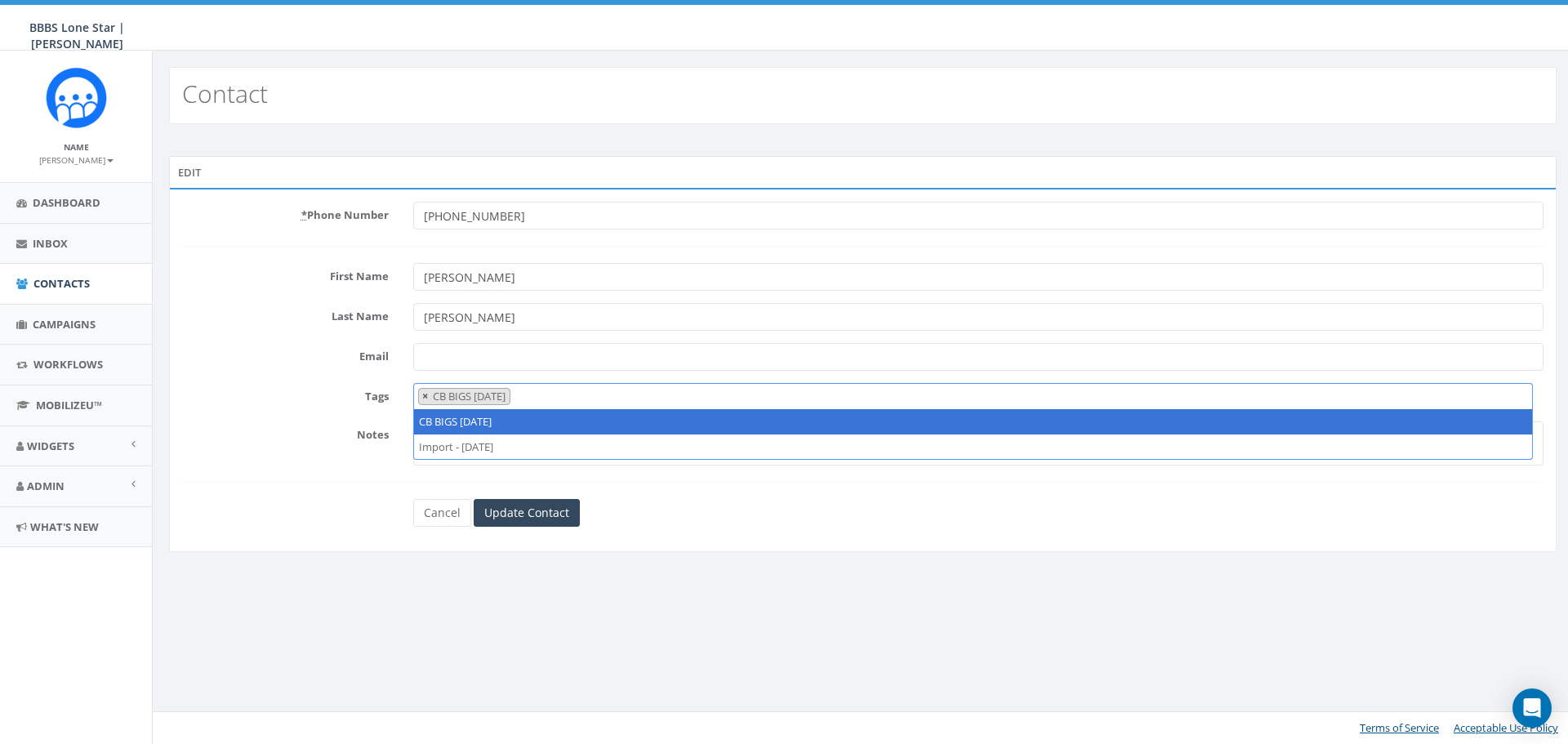
click at [423, 391] on span "×" at bounding box center [425, 396] width 6 height 15
select select
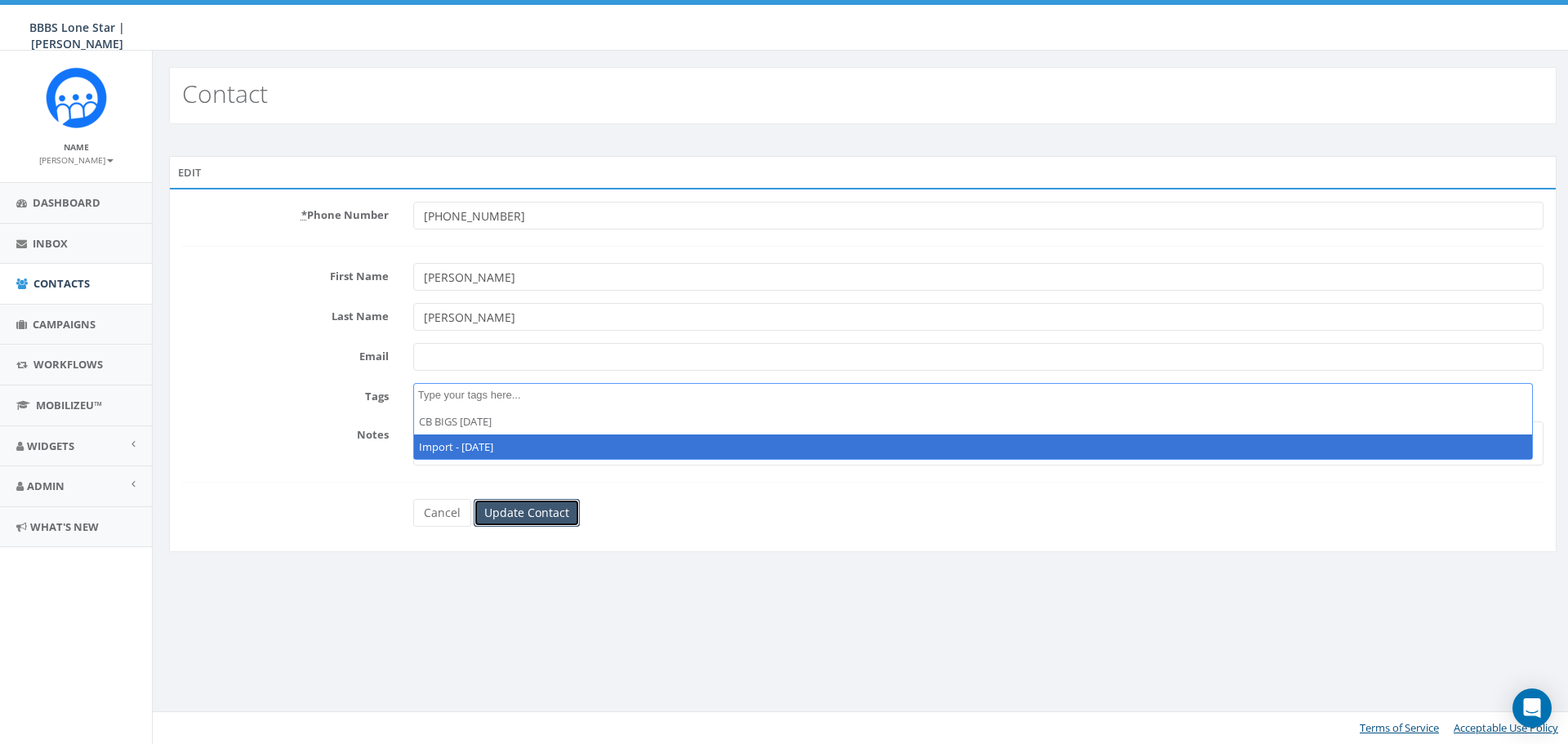
click at [496, 501] on input "Update Contact" at bounding box center [527, 513] width 106 height 27
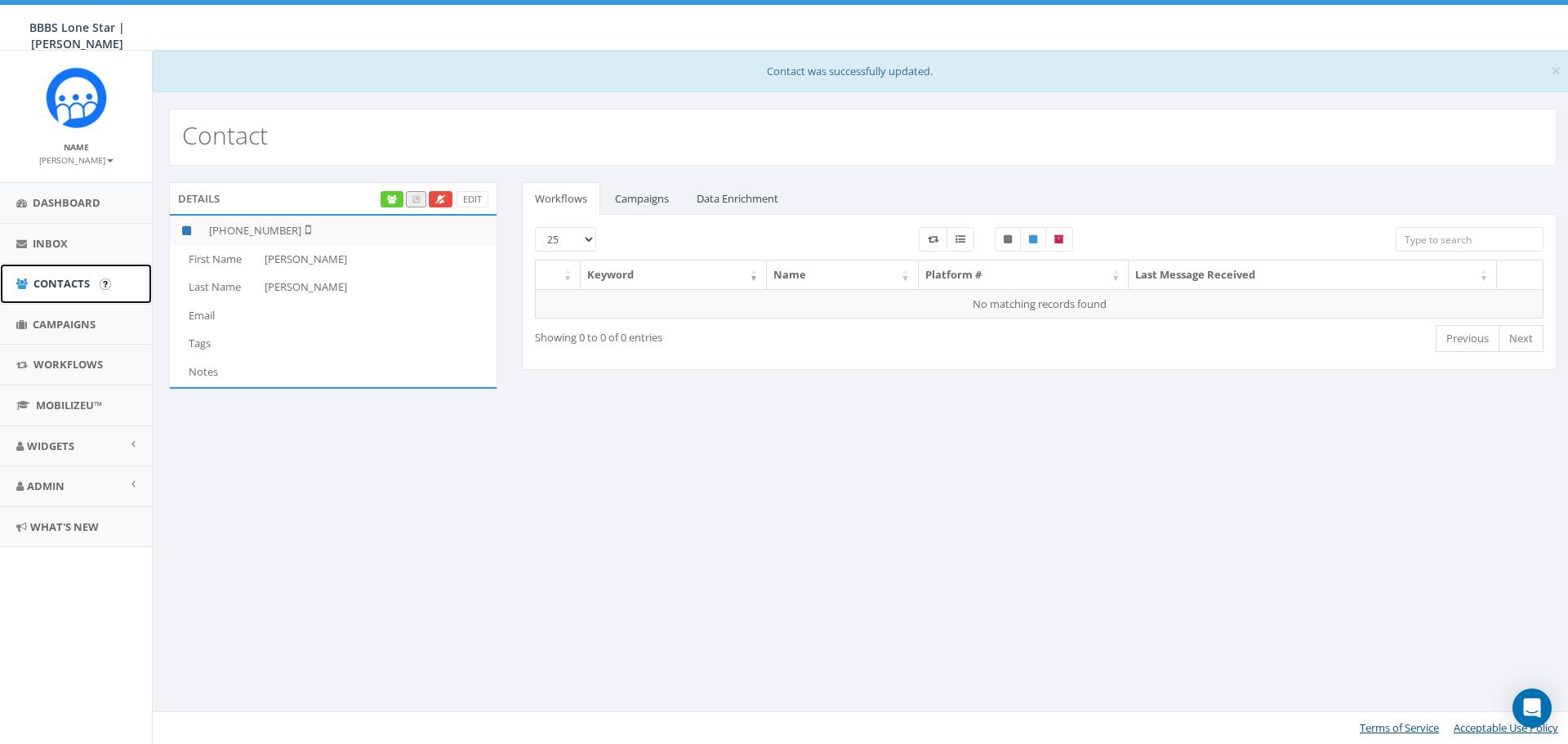
click at [78, 280] on span "Contacts" at bounding box center [61, 284] width 56 height 15
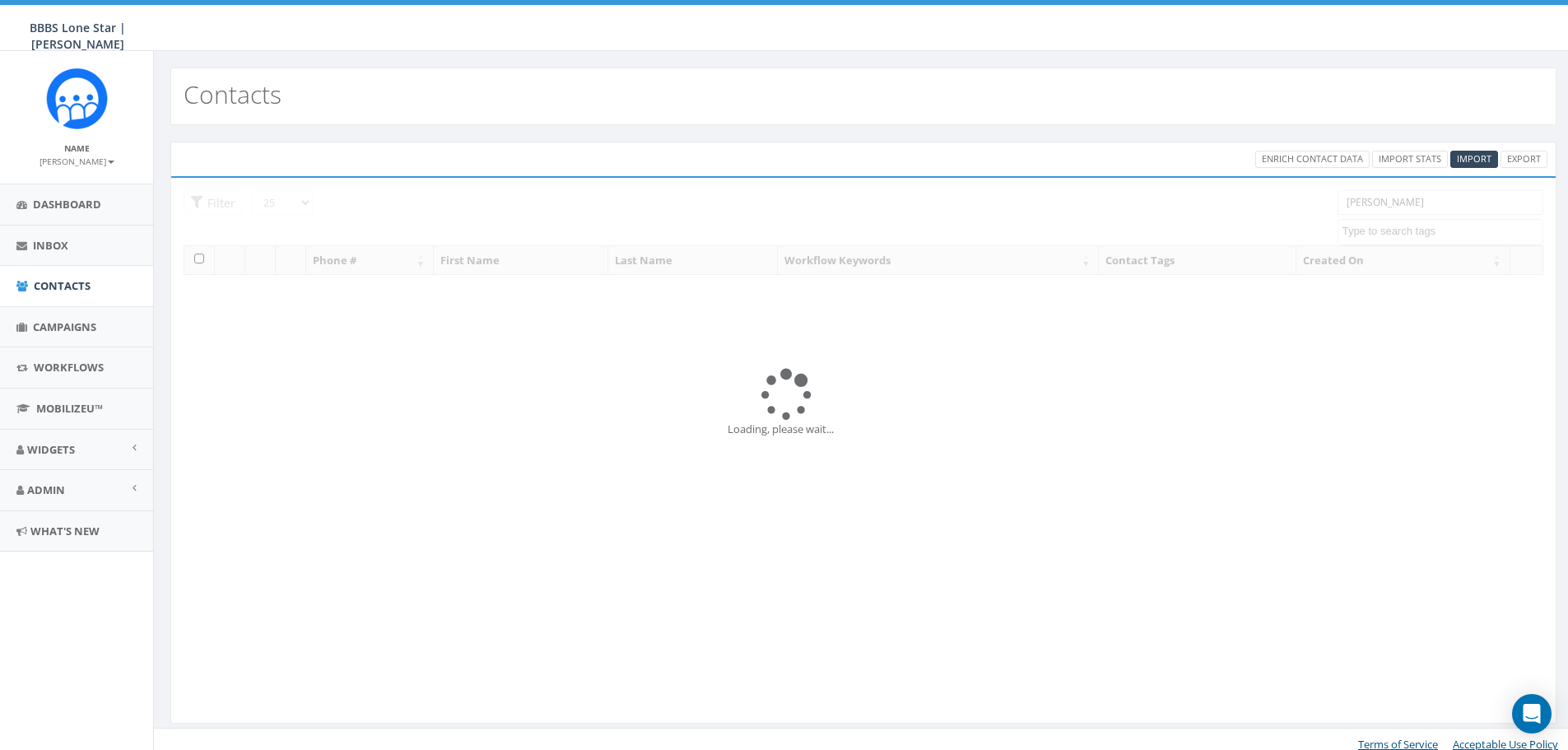
select select
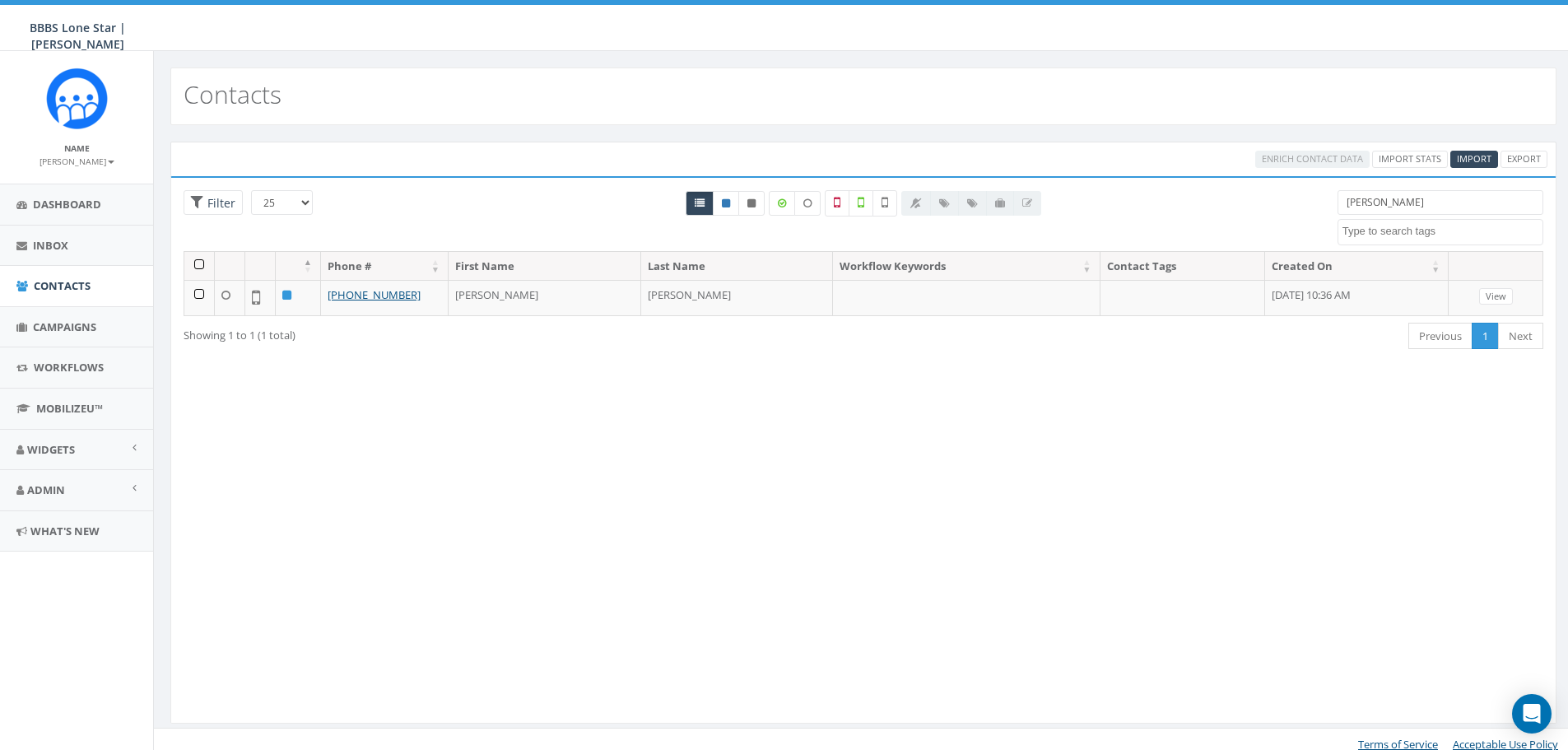
drag, startPoint x: 1430, startPoint y: 198, endPoint x: 1302, endPoint y: 207, distance: 128.3
click at [1302, 207] on div "25 50 100 Filter herman BIG Picnic BIG Picnic Vendors CB BIGS August 2025 Cigar…" at bounding box center [863, 221] width 1385 height 61
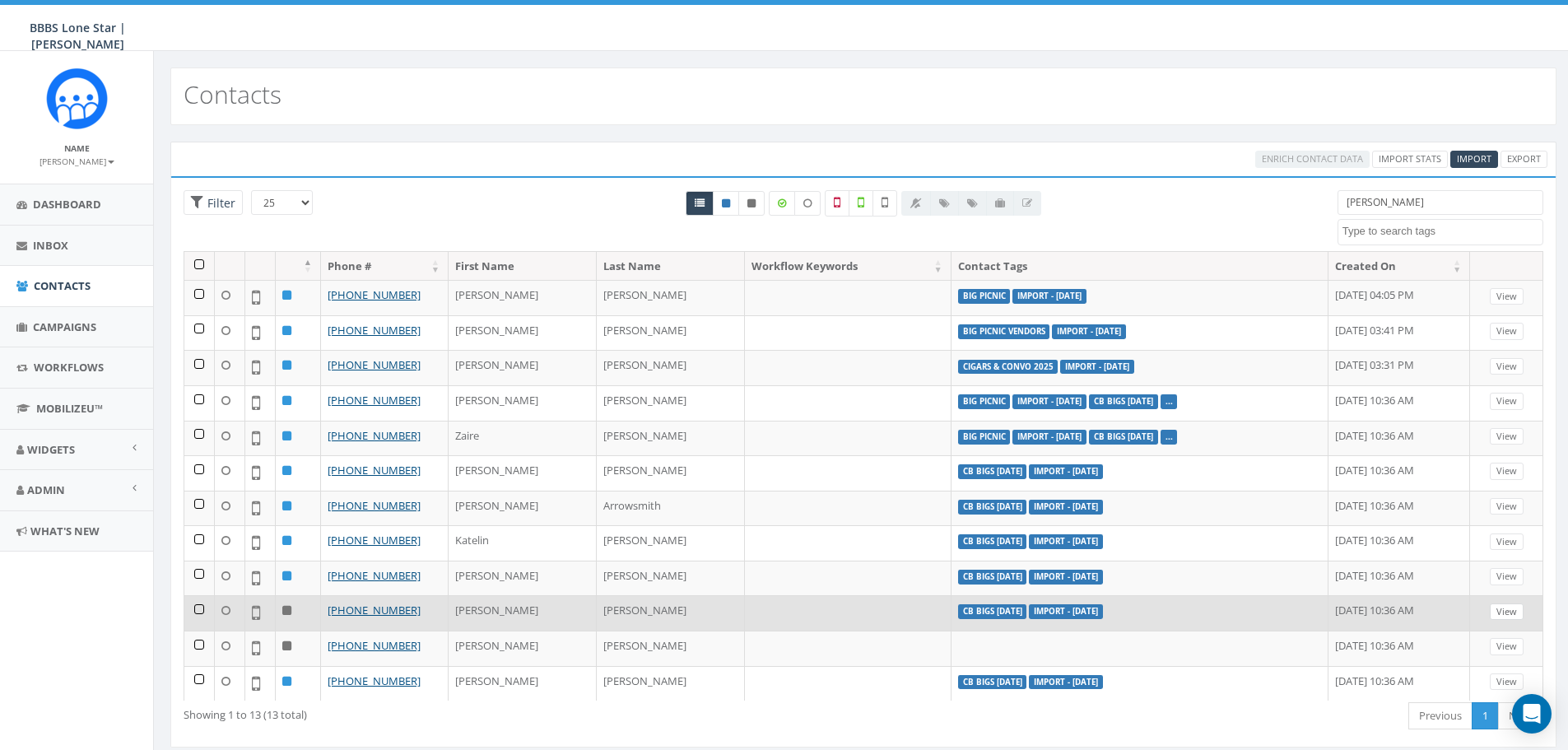
type input "smith"
click at [1503, 611] on link "View" at bounding box center [1507, 612] width 33 height 18
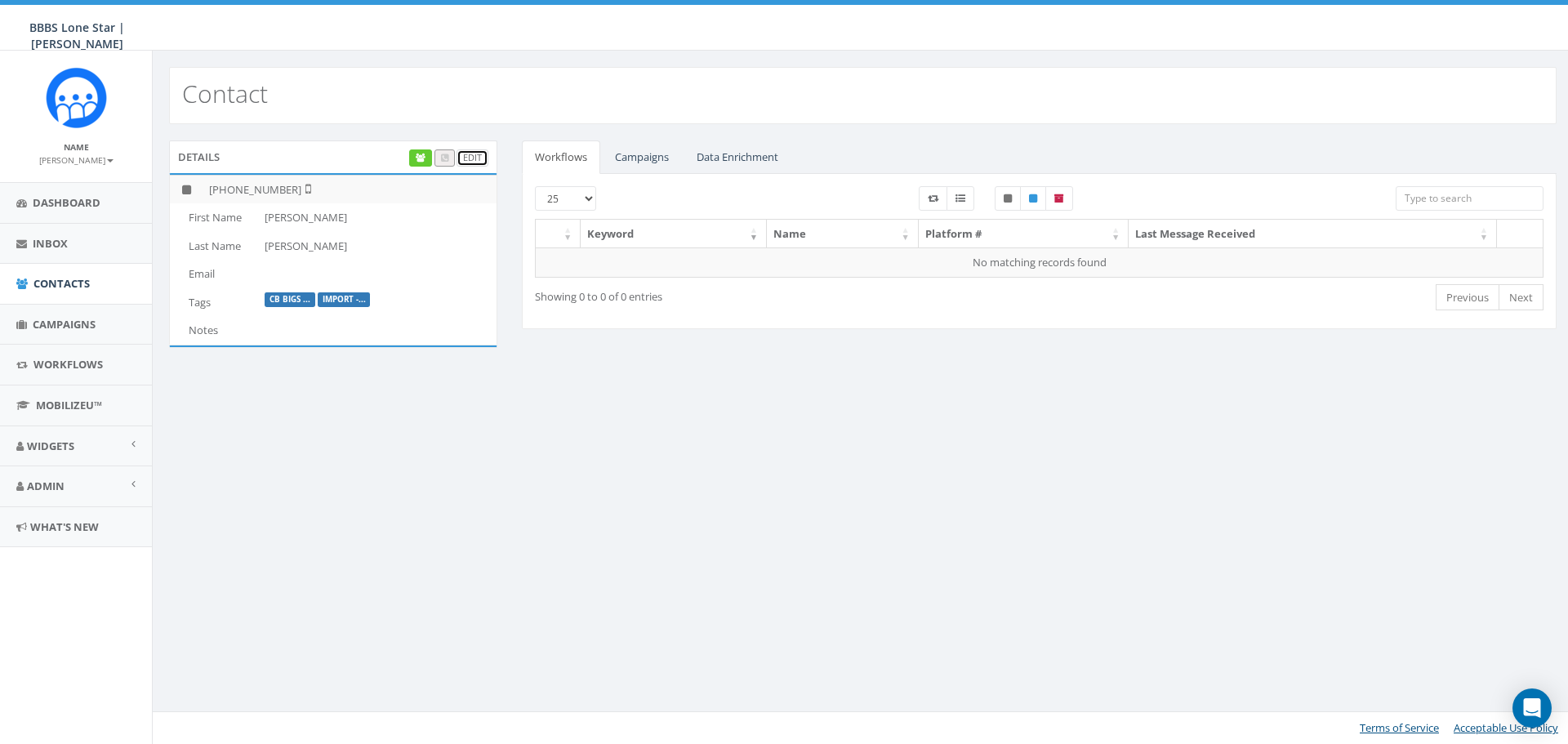
click at [473, 153] on link "Edit" at bounding box center [473, 158] width 32 height 17
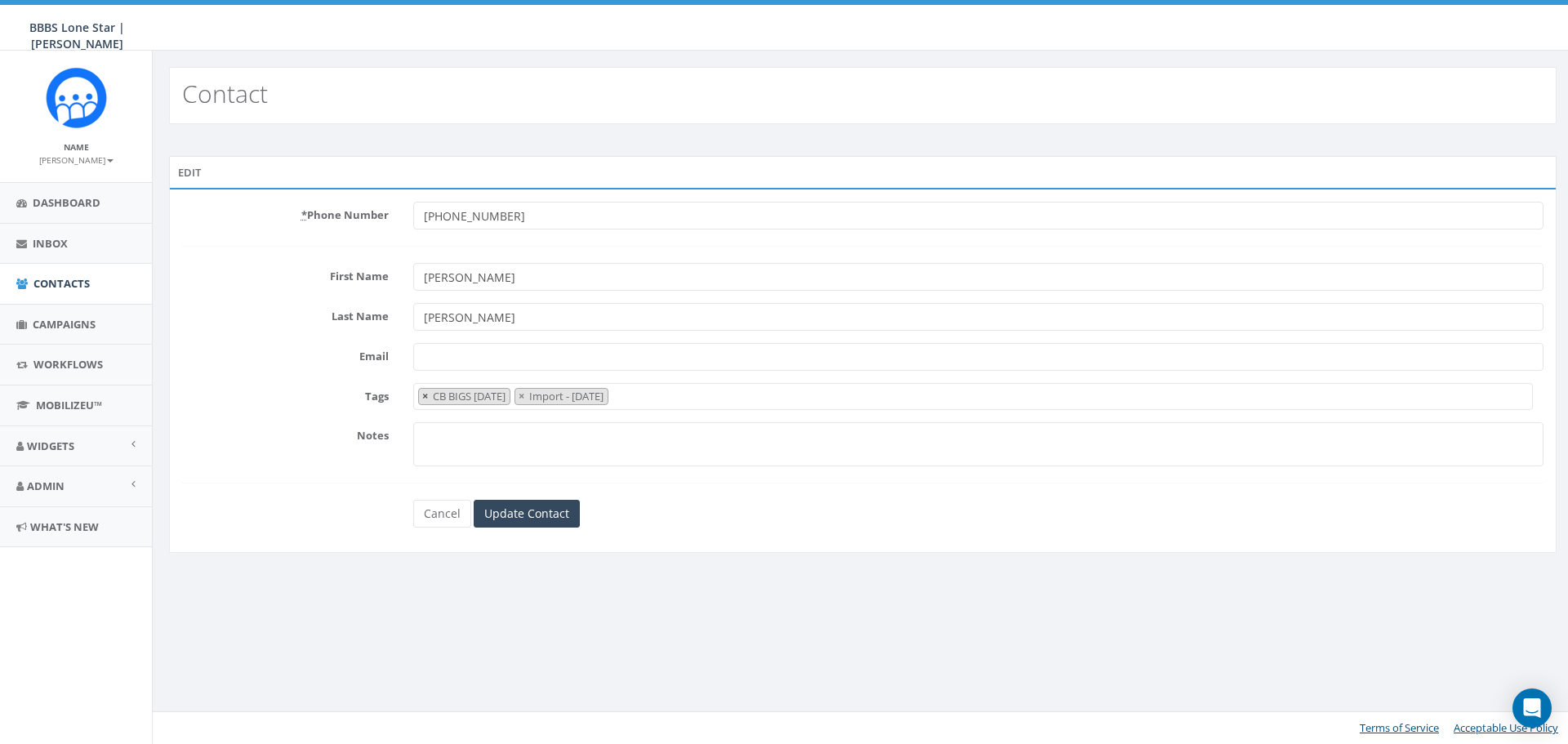
click at [424, 395] on span "×" at bounding box center [425, 396] width 6 height 15
select select "Import - [DATE]"
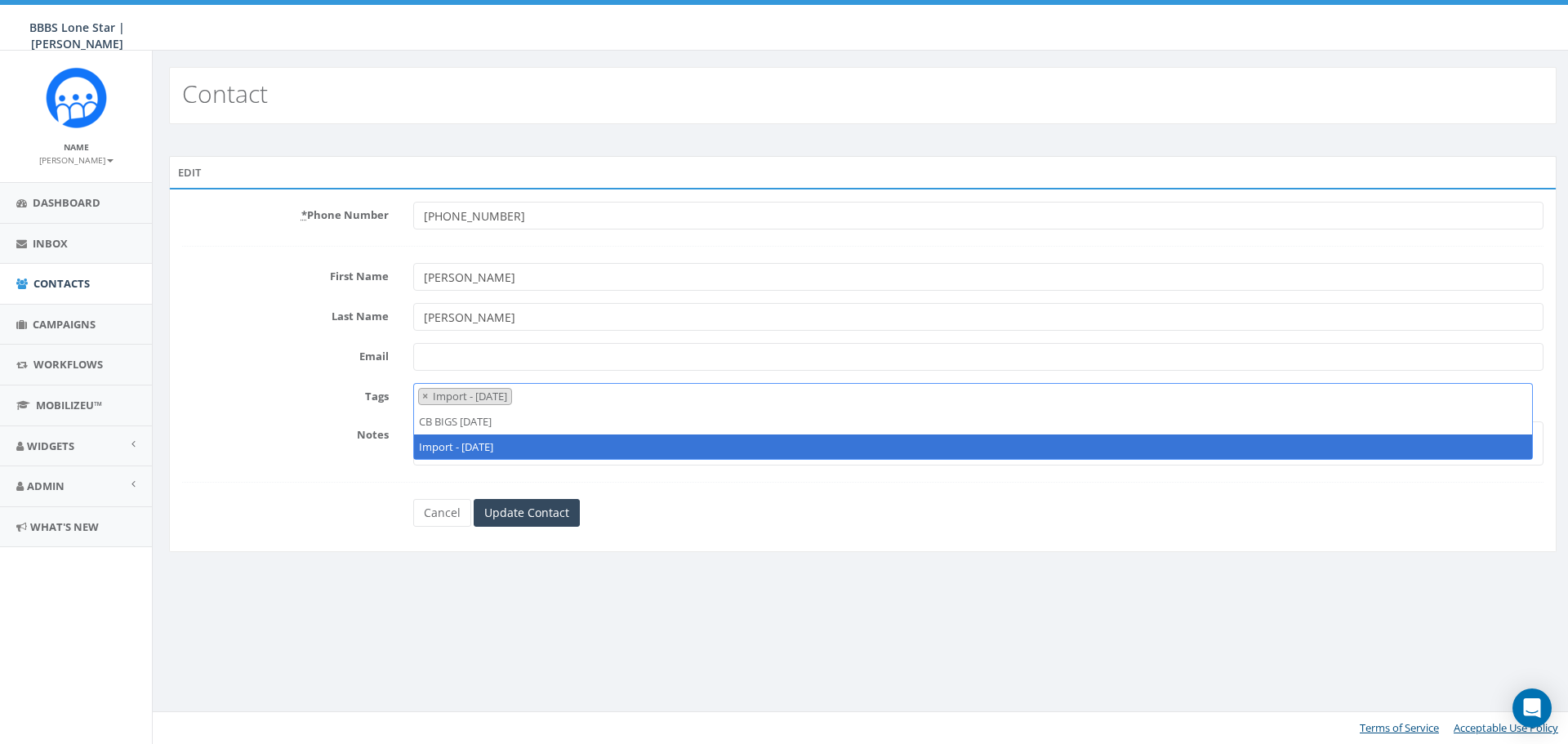
click at [424, 395] on span "×" at bounding box center [425, 396] width 6 height 15
select select
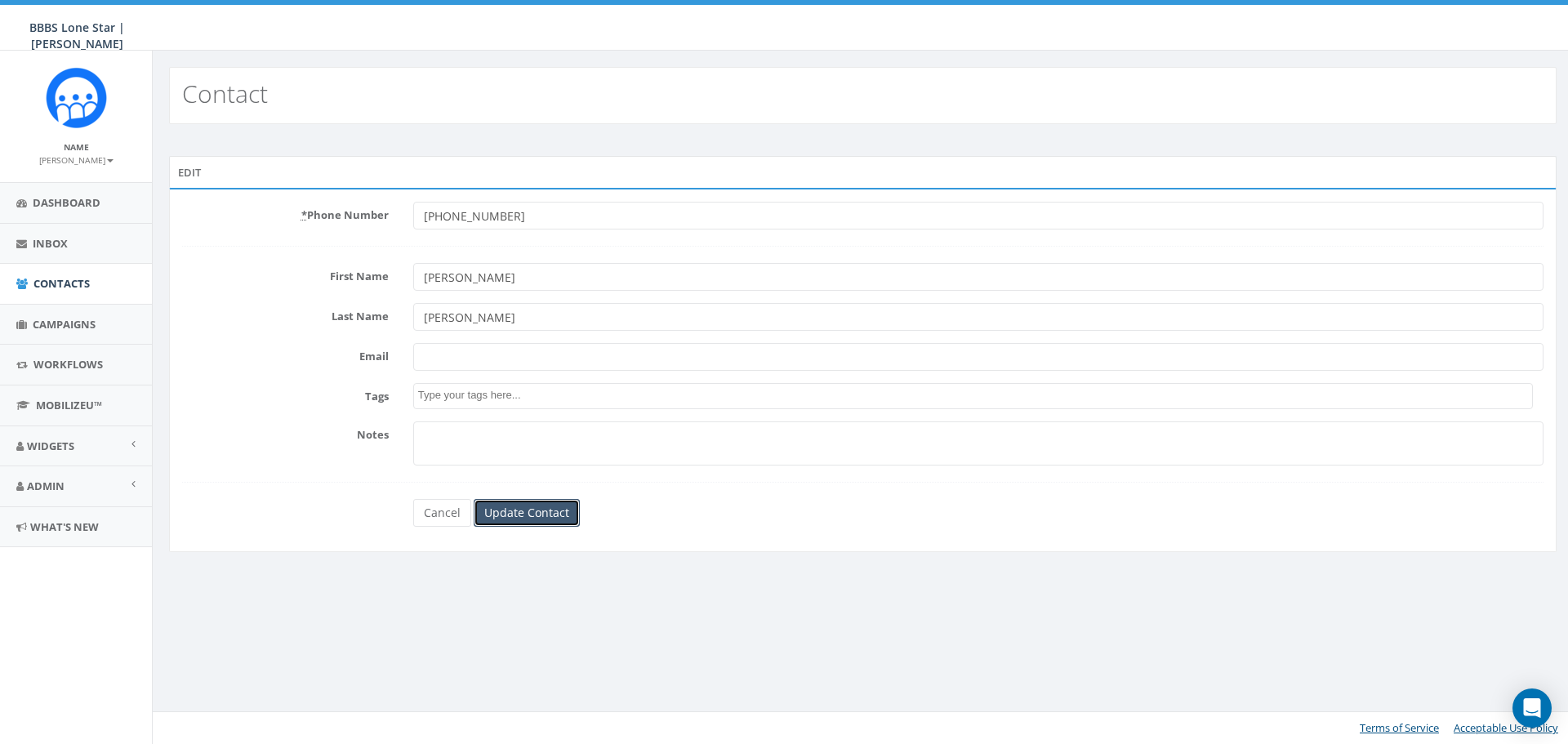
click at [485, 502] on input "Update Contact" at bounding box center [527, 513] width 106 height 27
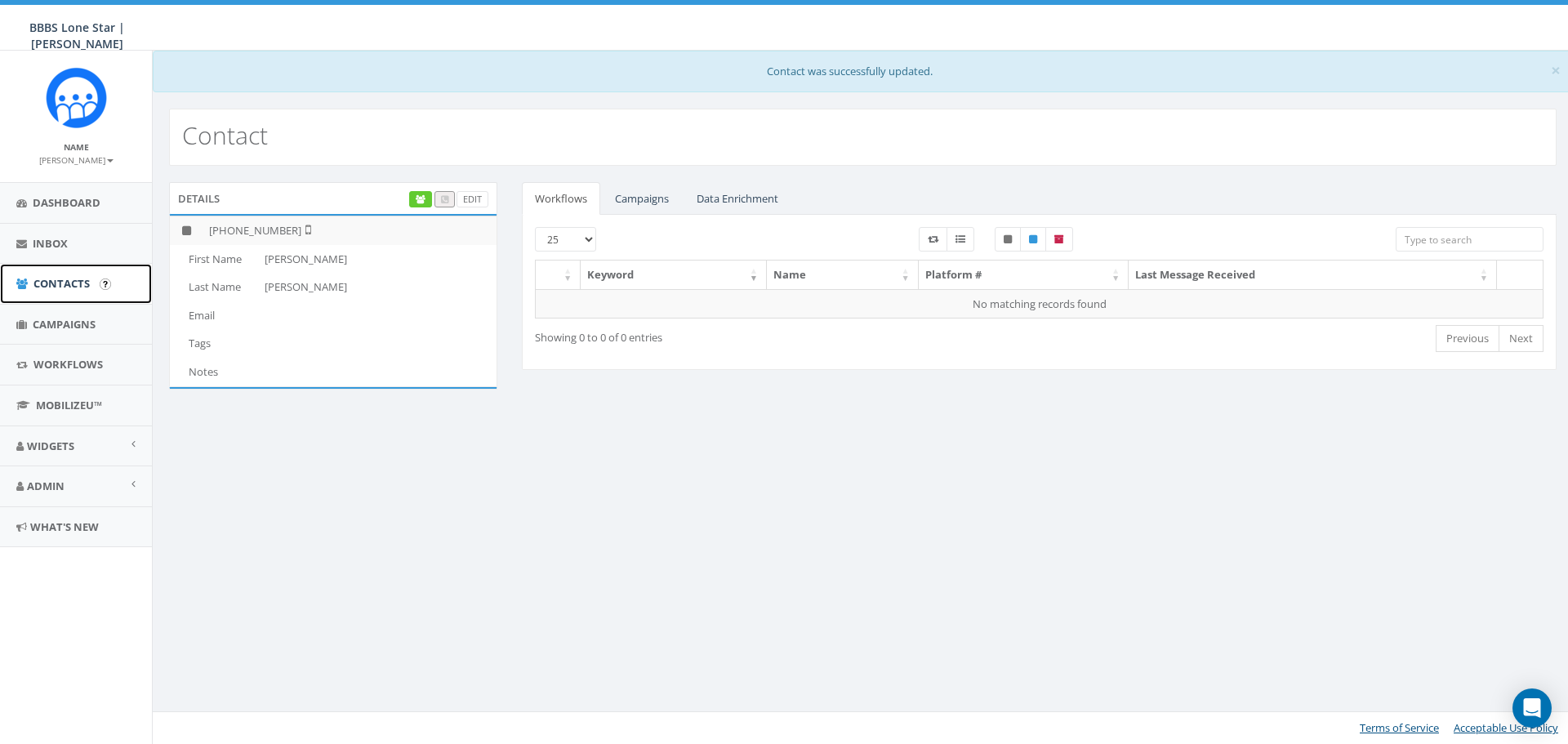
click at [79, 289] on span "Contacts" at bounding box center [61, 284] width 56 height 15
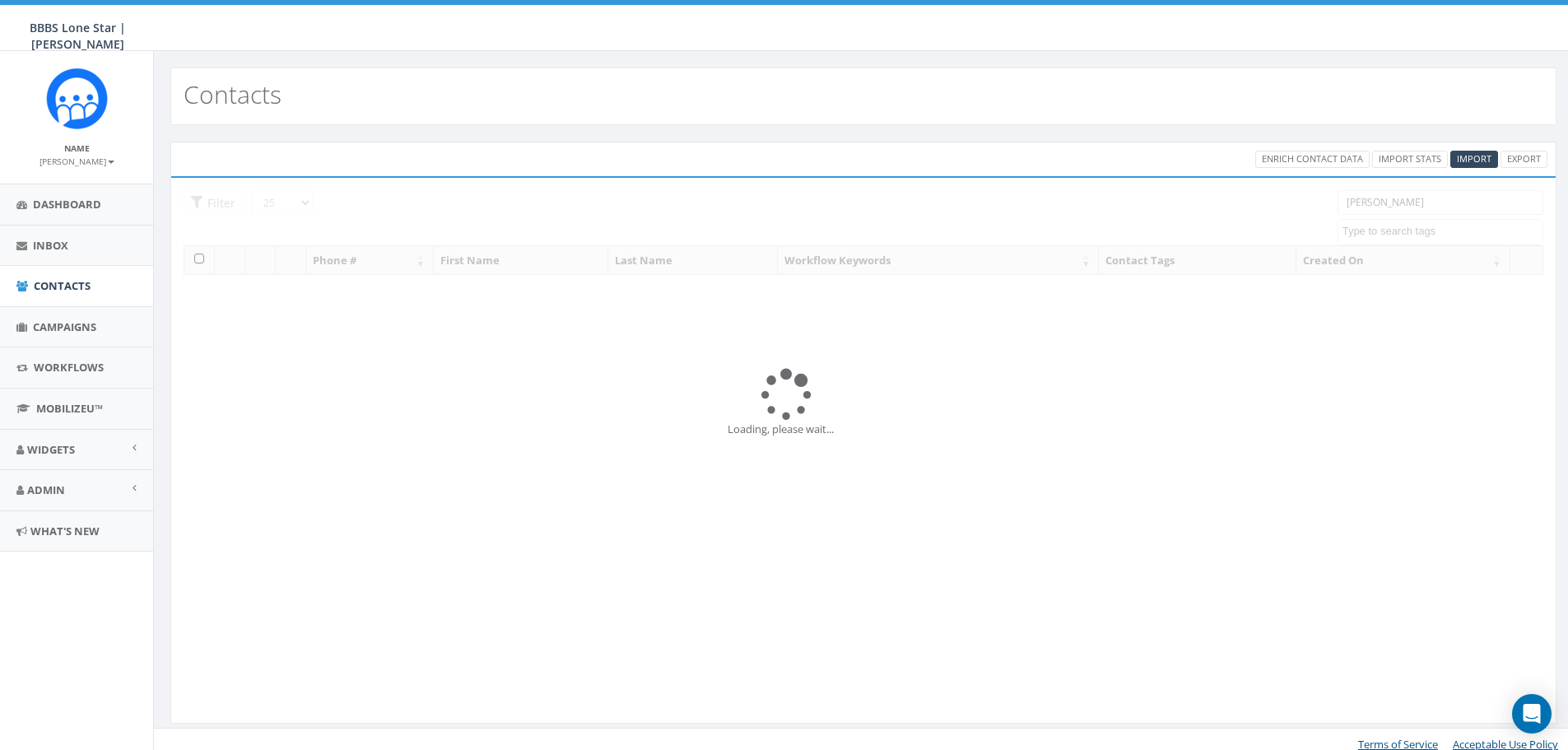
select select
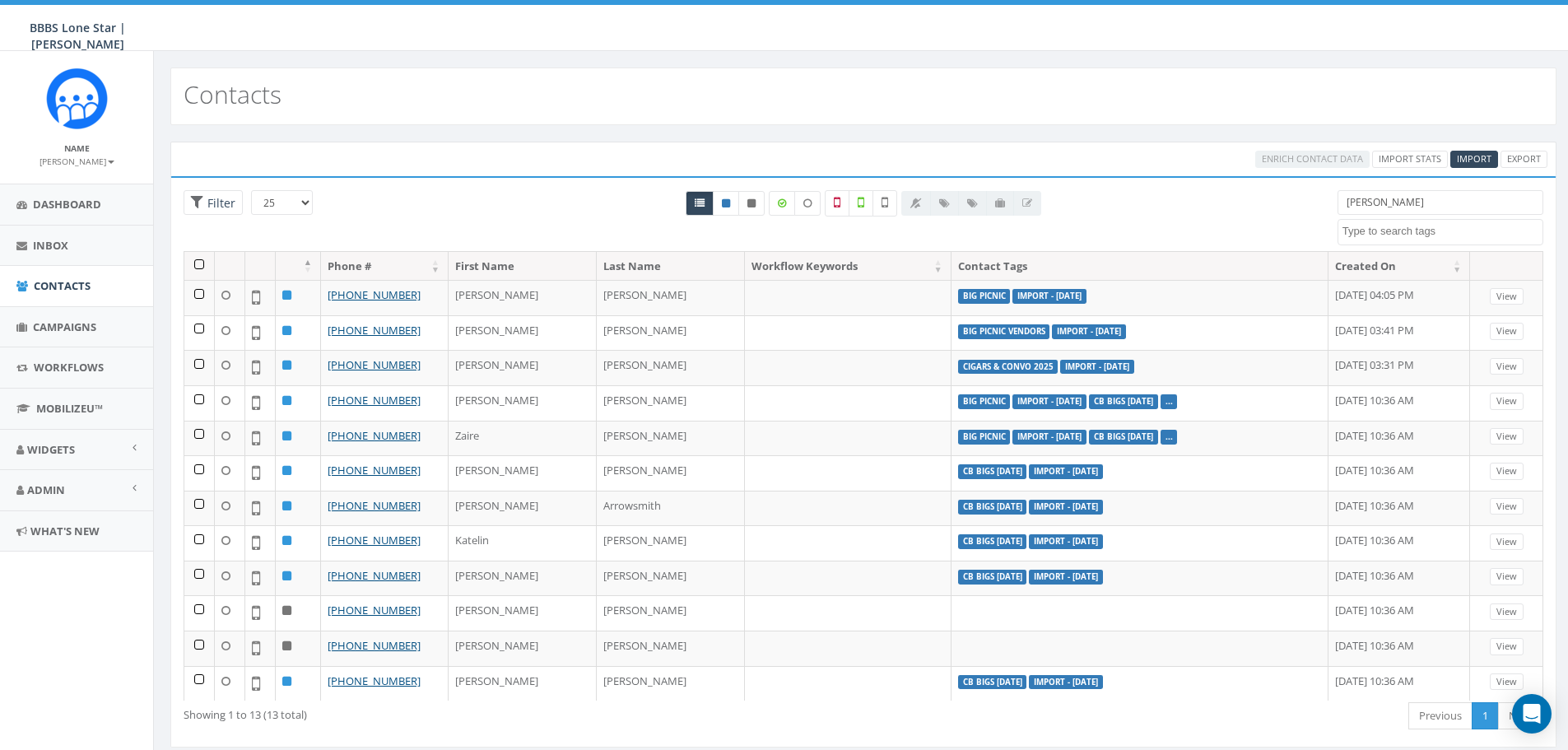
drag, startPoint x: 1384, startPoint y: 205, endPoint x: 1313, endPoint y: 209, distance: 71.1
click at [1313, 209] on div "25 50 100 Filter smith BIG Picnic BIG Picnic Vendors CB BIGS August 2025 Cigars…" at bounding box center [863, 221] width 1385 height 61
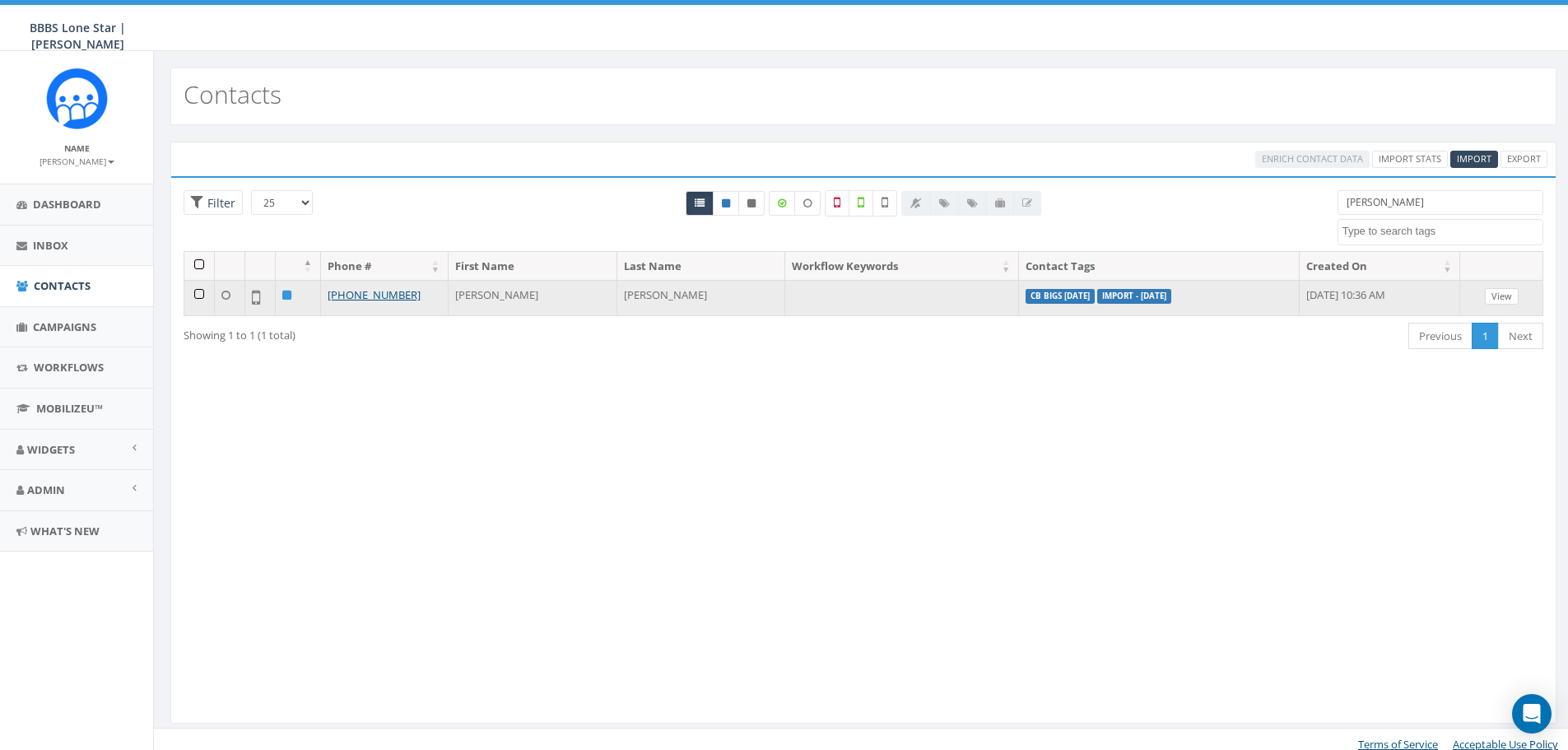
type input "mashia"
click at [1509, 294] on link "View" at bounding box center [1502, 297] width 33 height 18
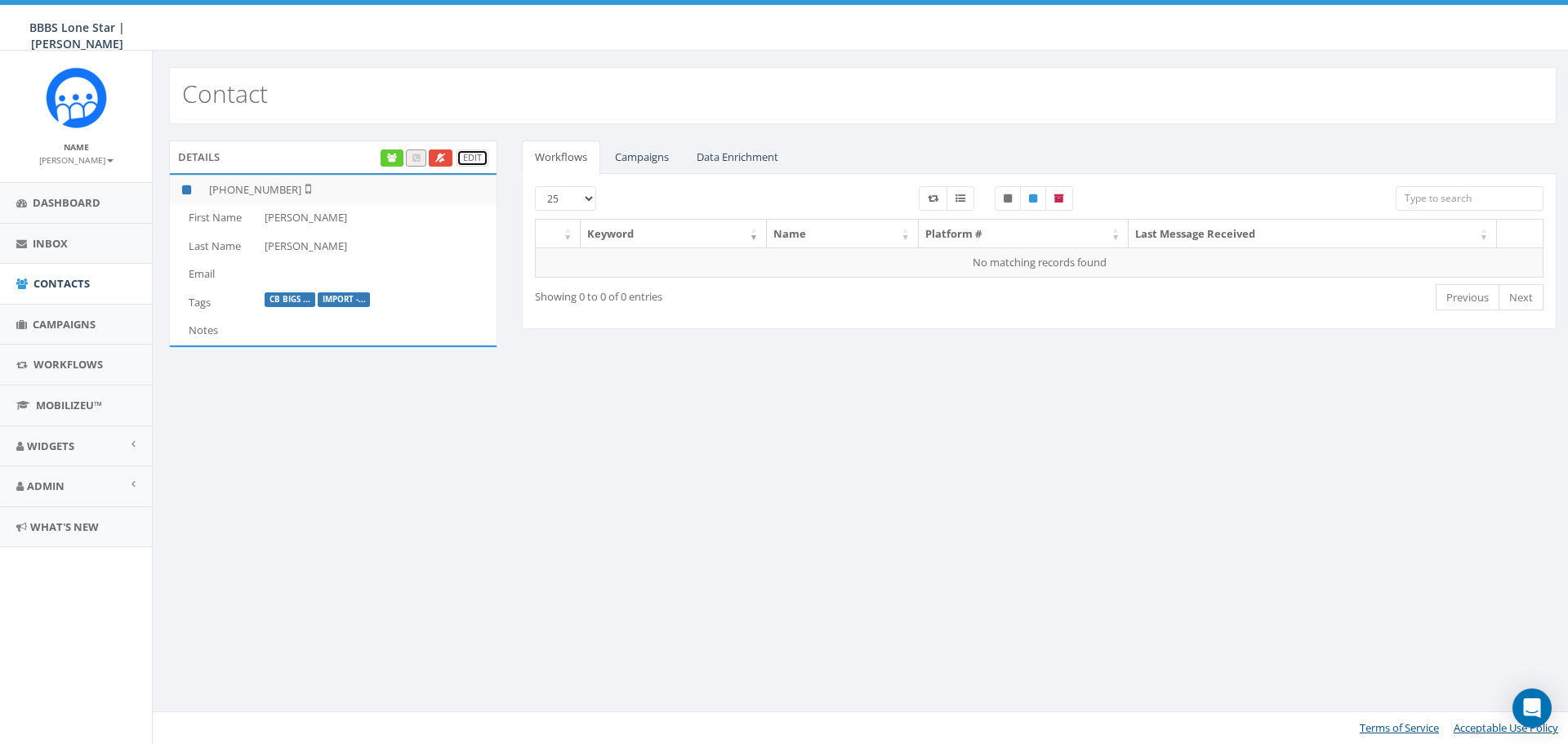
click at [464, 156] on link "Edit" at bounding box center [473, 158] width 32 height 17
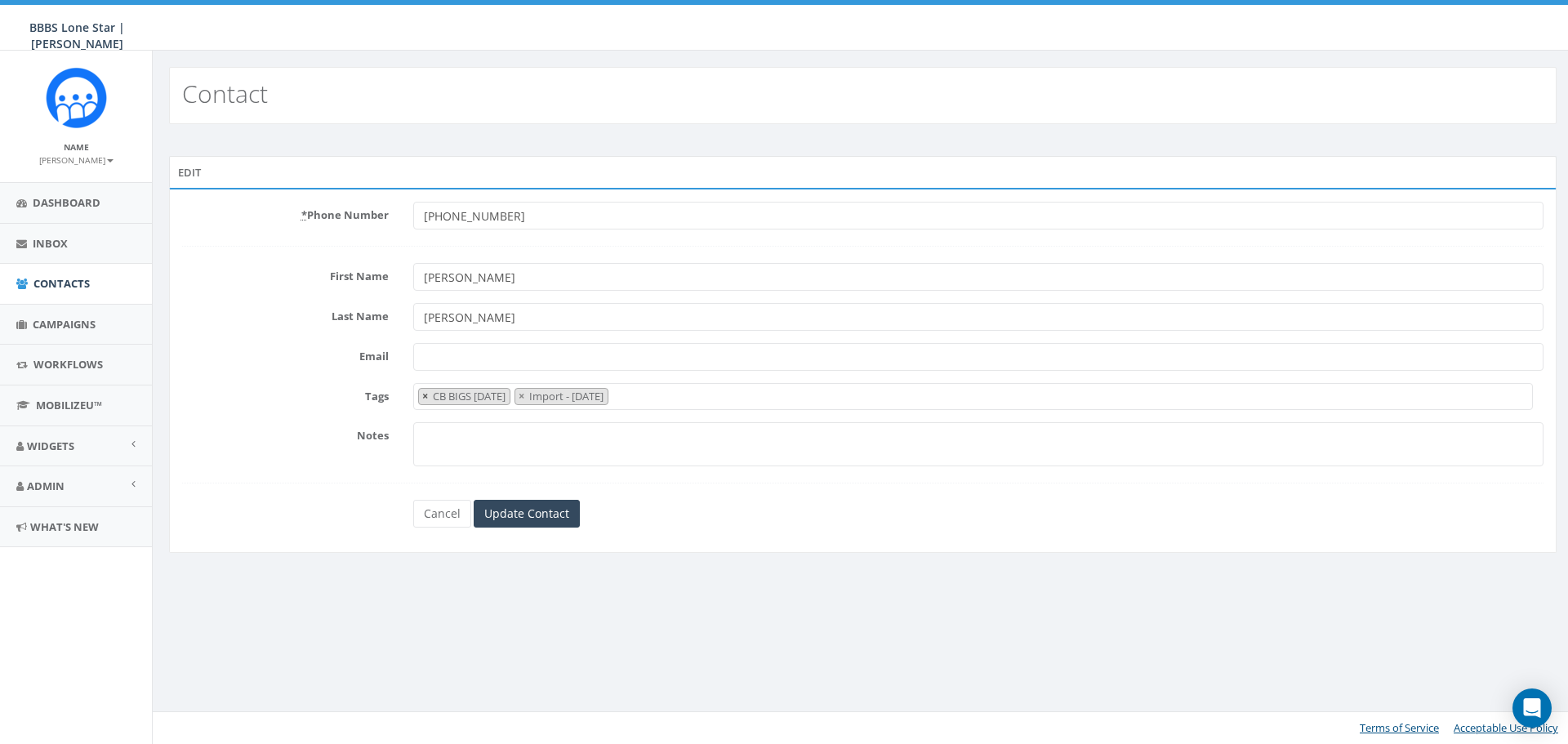
click at [423, 399] on span "×" at bounding box center [425, 396] width 6 height 15
select select "Import - [DATE]"
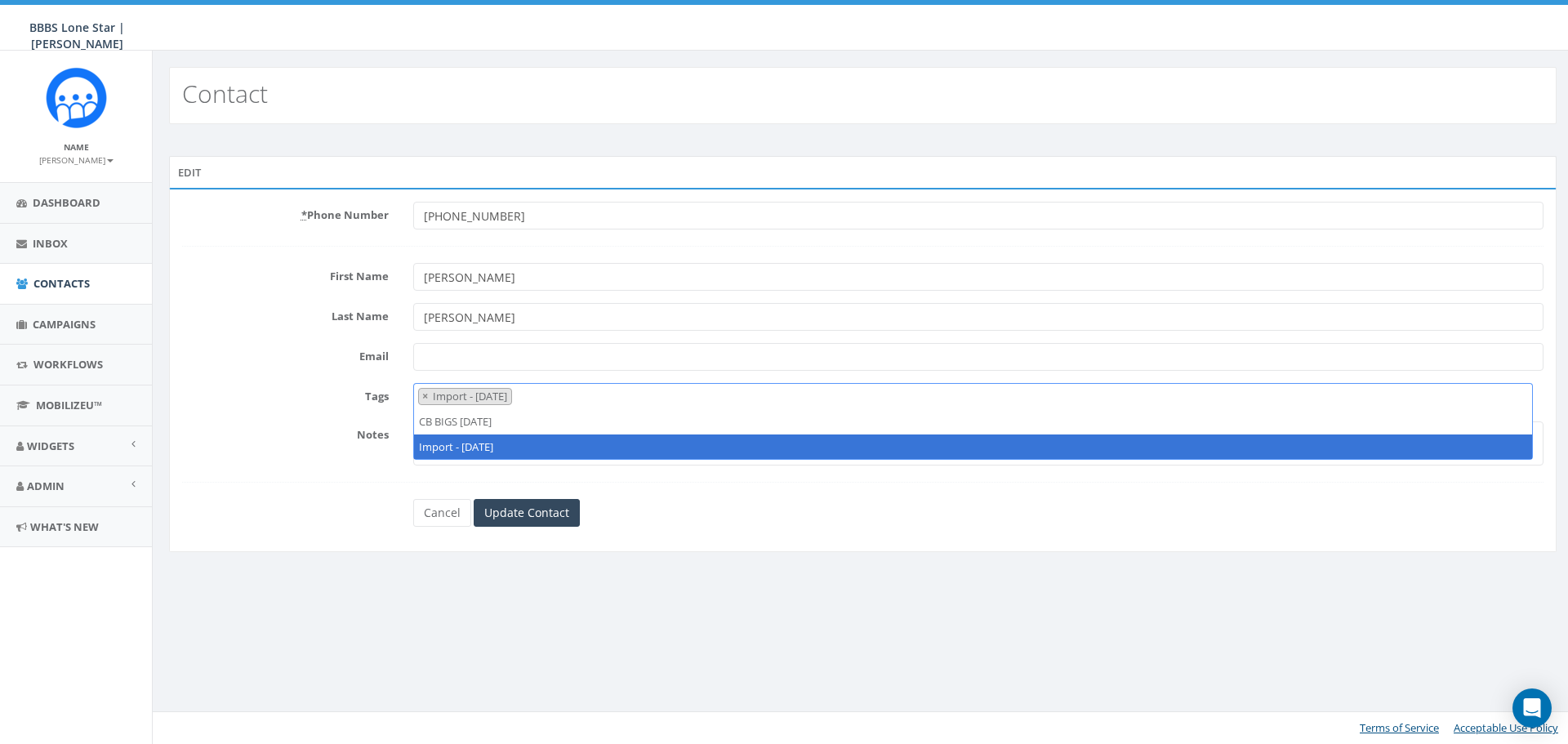
click at [423, 399] on span "×" at bounding box center [425, 396] width 6 height 15
select select
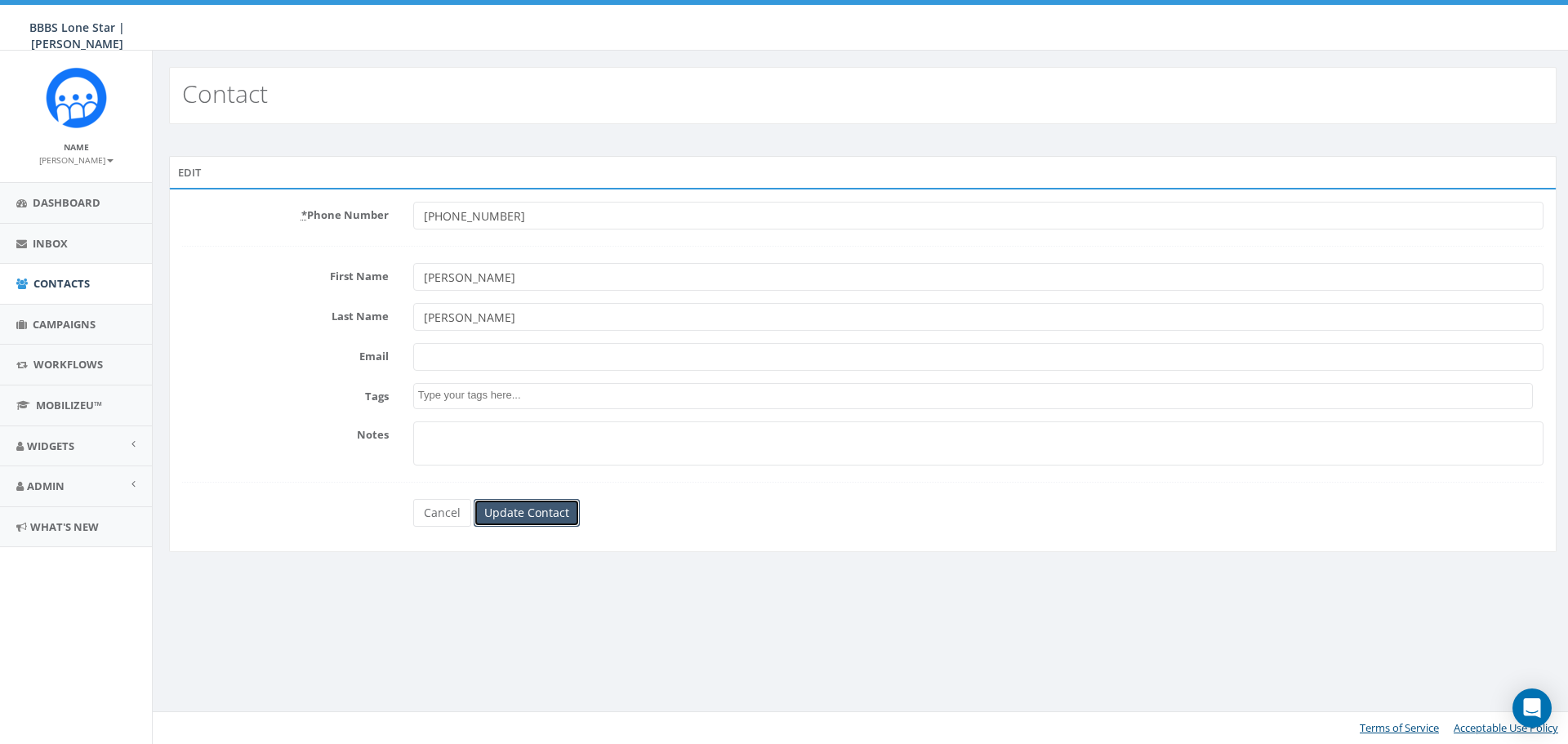
click at [521, 508] on input "Update Contact" at bounding box center [527, 513] width 106 height 27
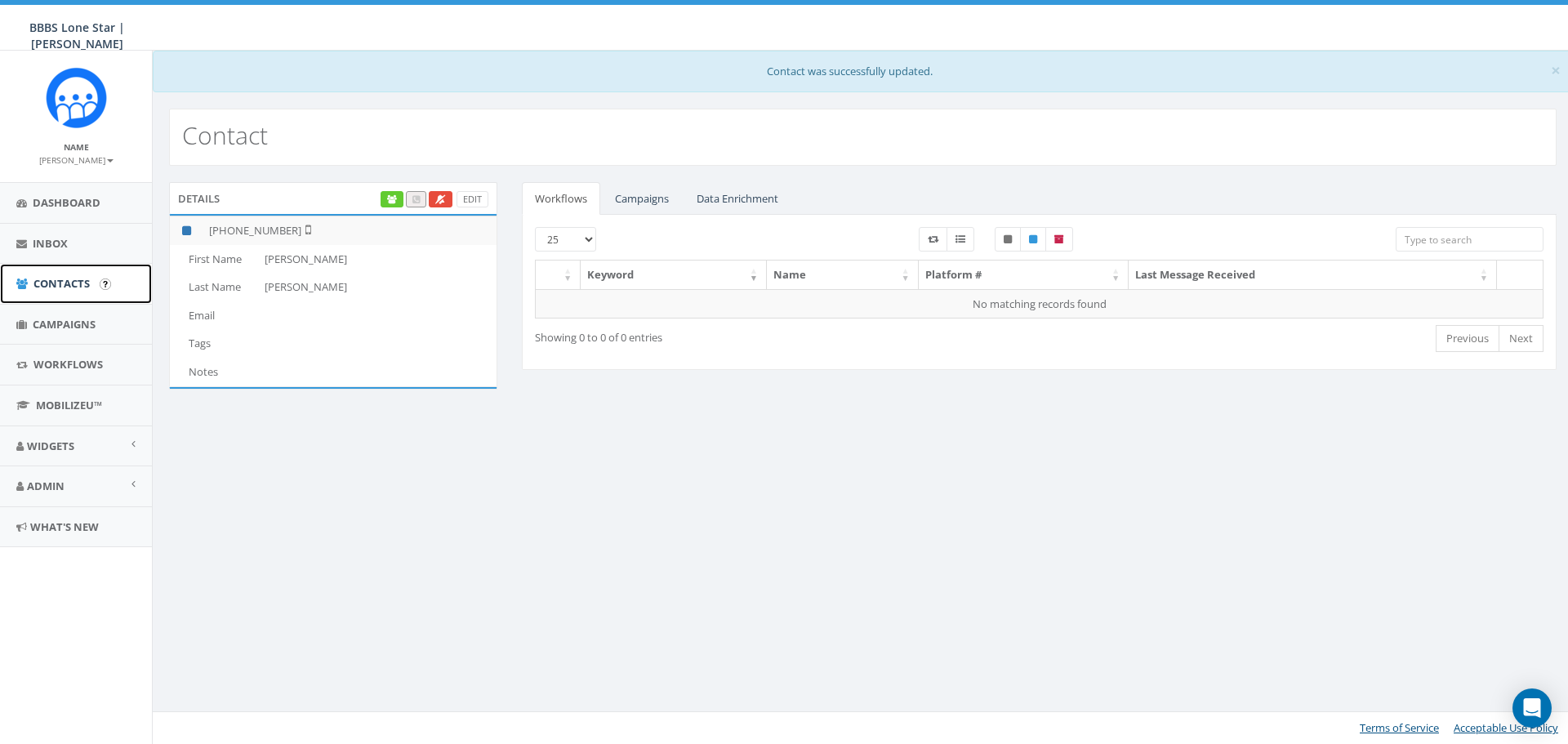
click at [66, 292] on link "Contacts" at bounding box center [75, 284] width 152 height 40
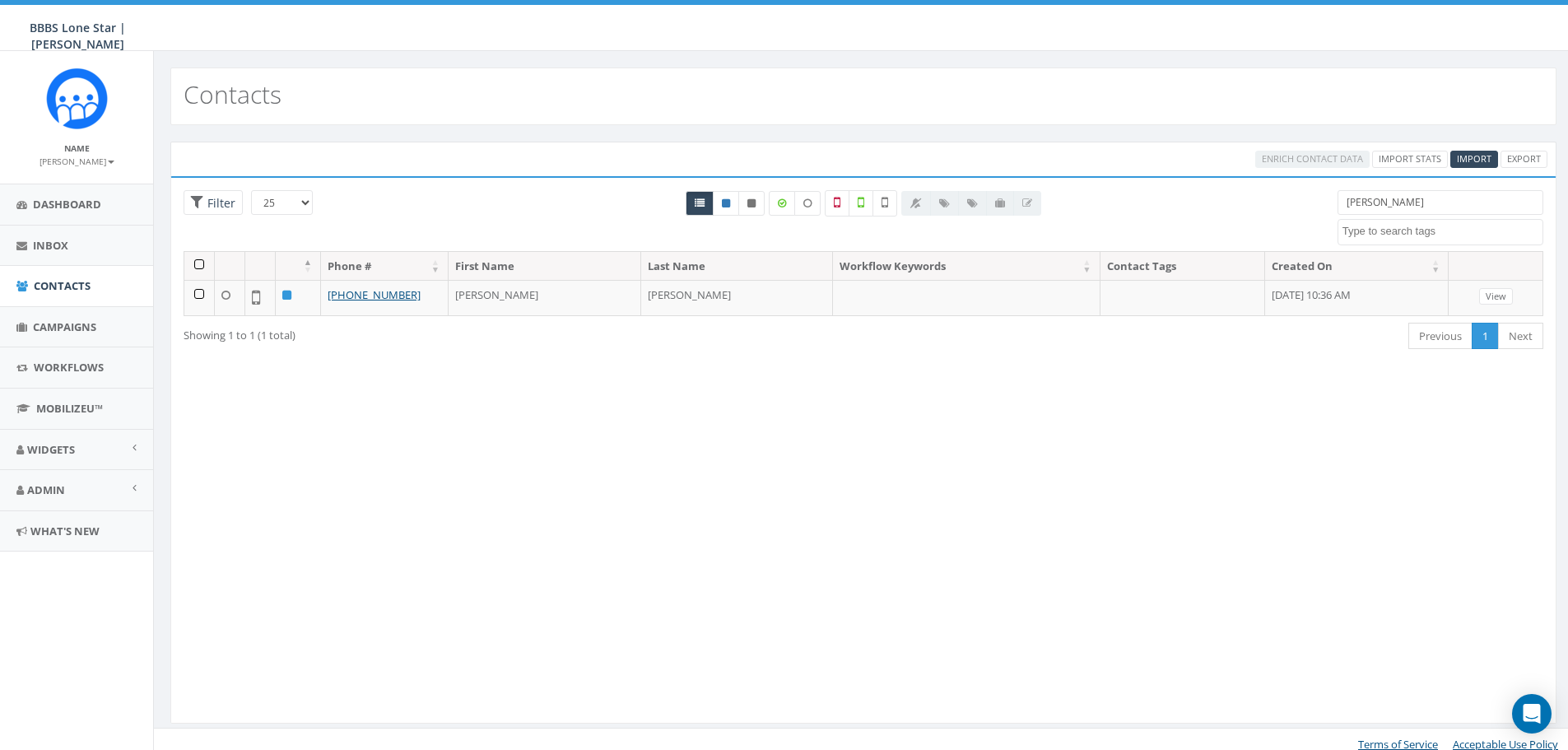
select select
drag, startPoint x: 1429, startPoint y: 201, endPoint x: 1292, endPoint y: 206, distance: 137.1
click at [1292, 206] on div "25 50 100 Filter mashia BIG Picnic BIG Picnic Vendors CB BIGS August 2025 Cigar…" at bounding box center [863, 221] width 1385 height 61
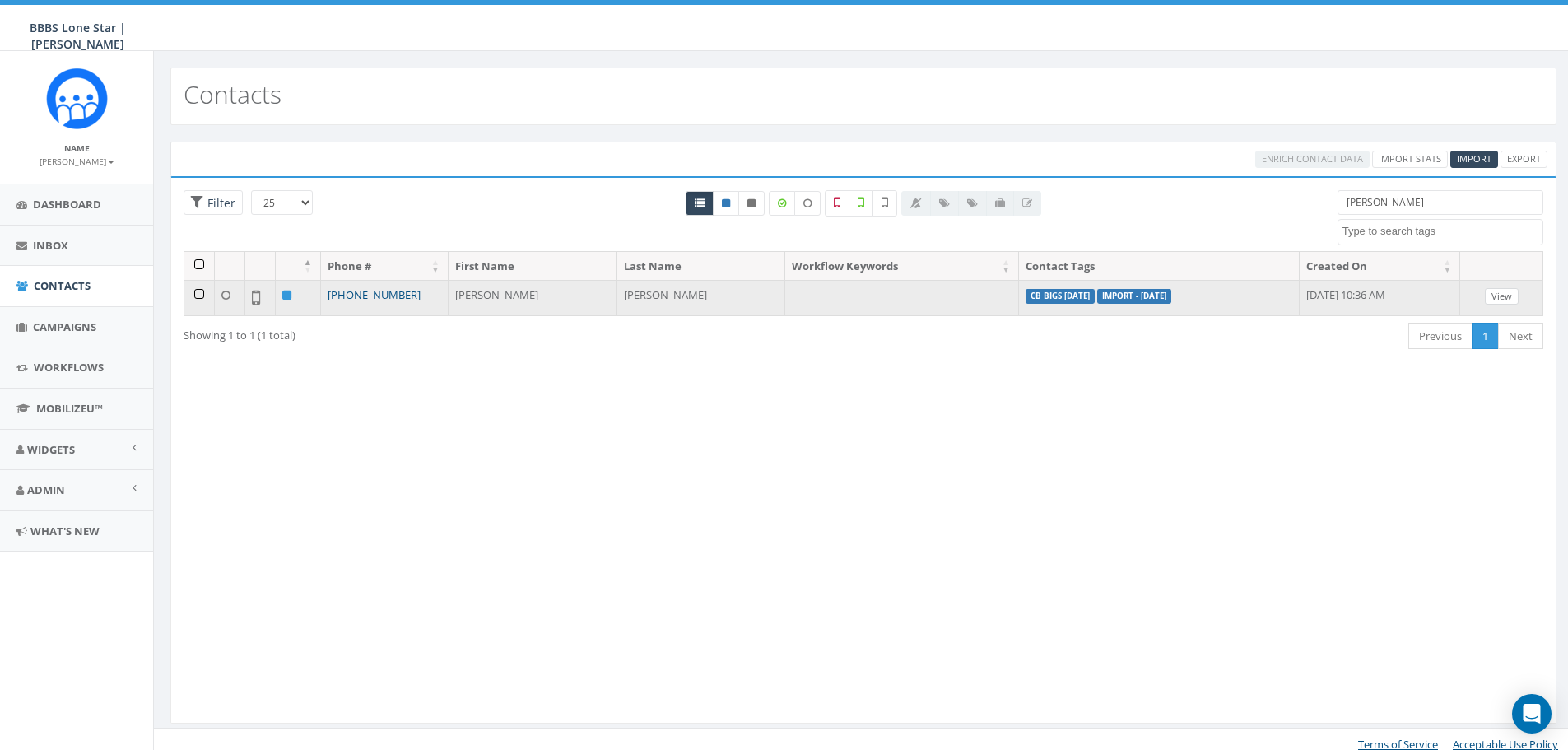
type input "garner"
click at [1504, 299] on link "View" at bounding box center [1502, 297] width 33 height 18
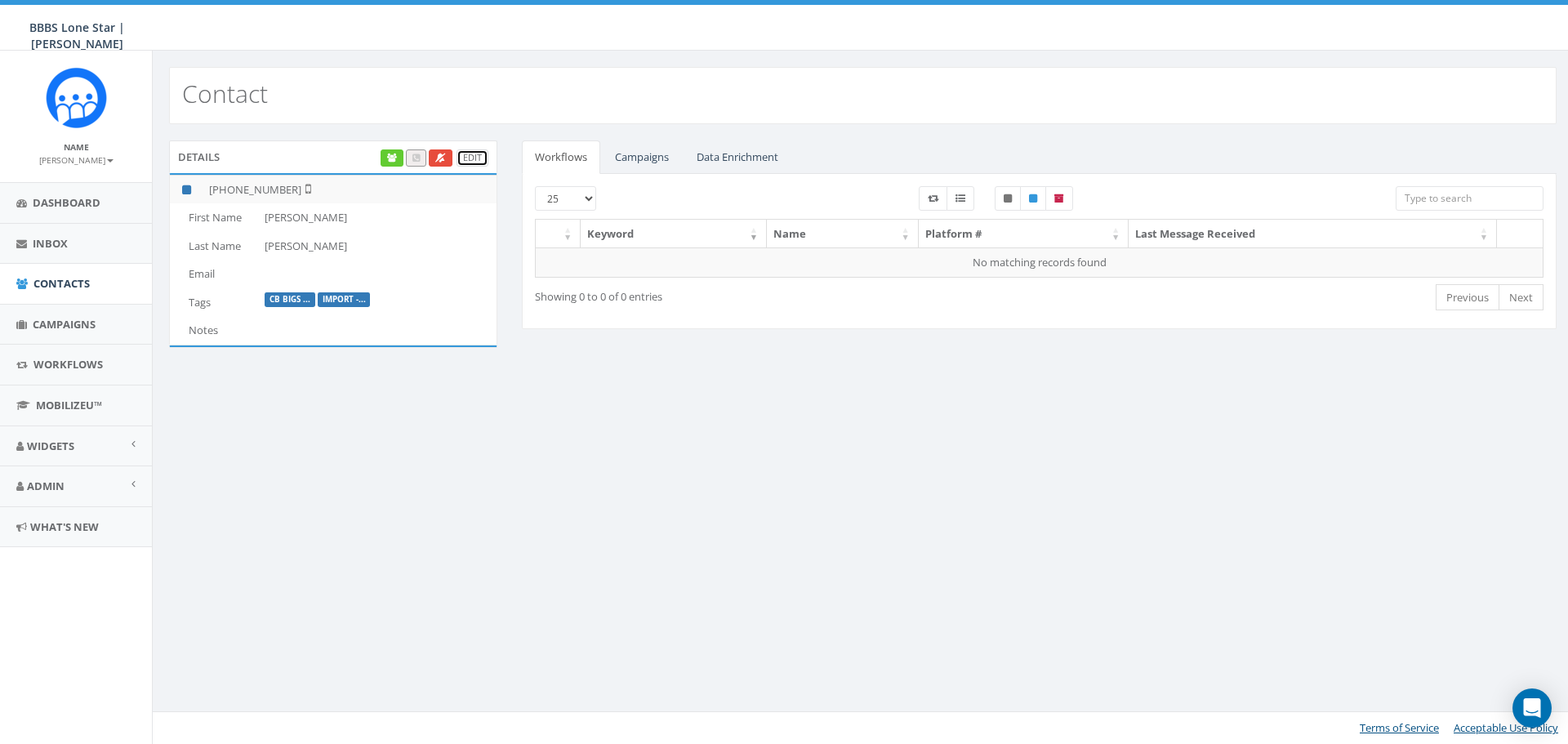
click at [468, 155] on link "Edit" at bounding box center [473, 158] width 32 height 17
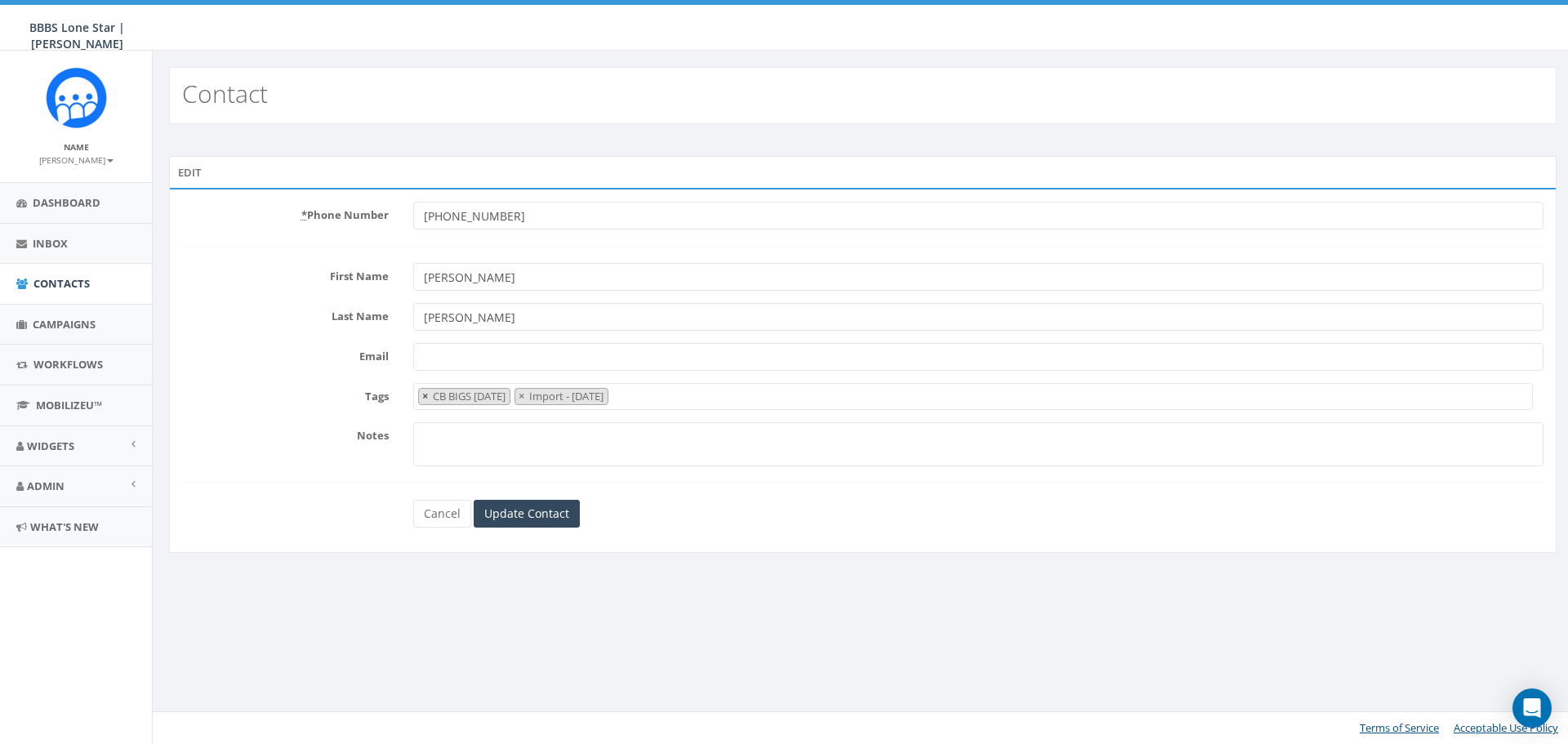
click at [425, 396] on span "×" at bounding box center [425, 396] width 6 height 15
select select "Import - 08/29/2025"
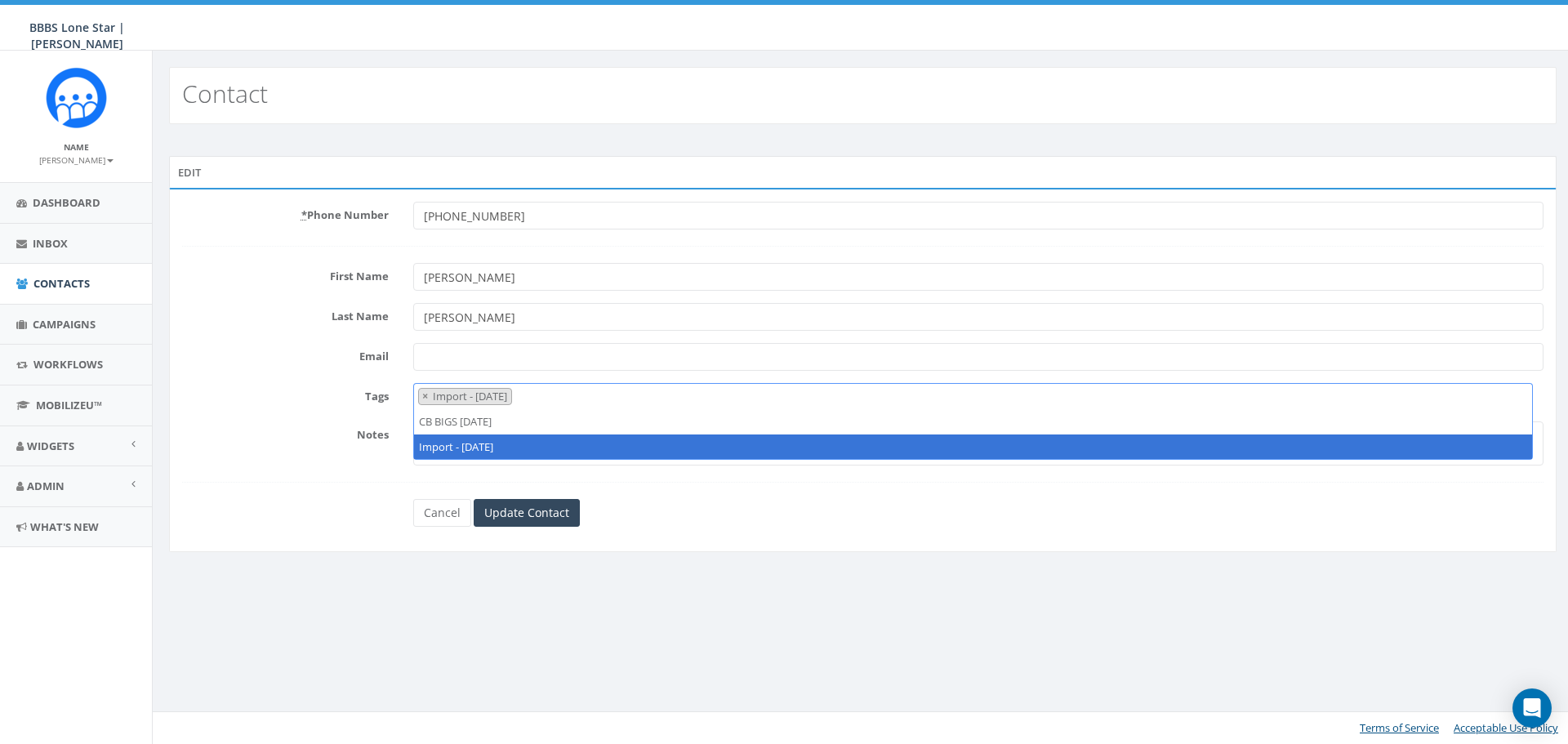
click at [425, 396] on span "×" at bounding box center [425, 396] width 6 height 15
select select
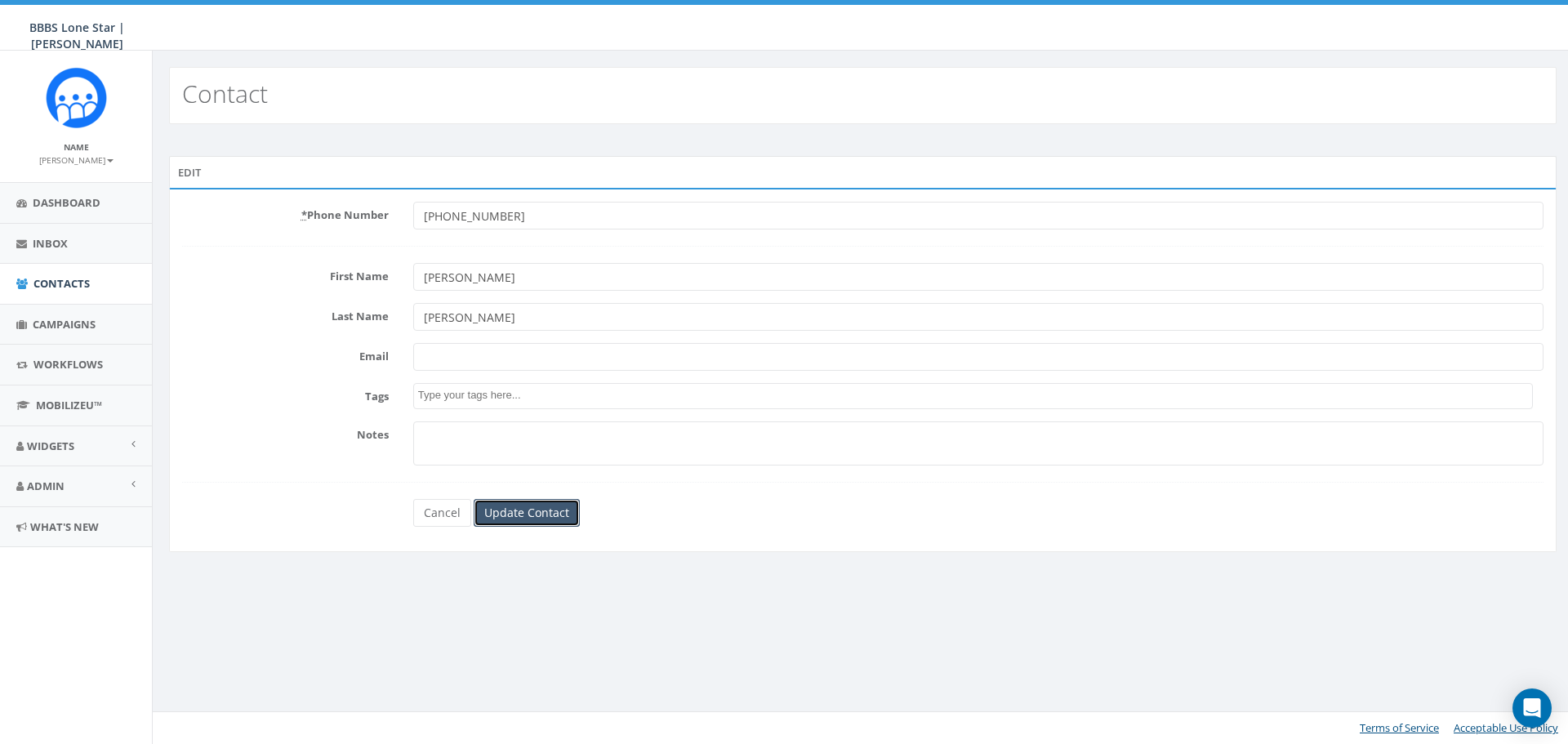
click at [510, 518] on input "Update Contact" at bounding box center [527, 513] width 106 height 27
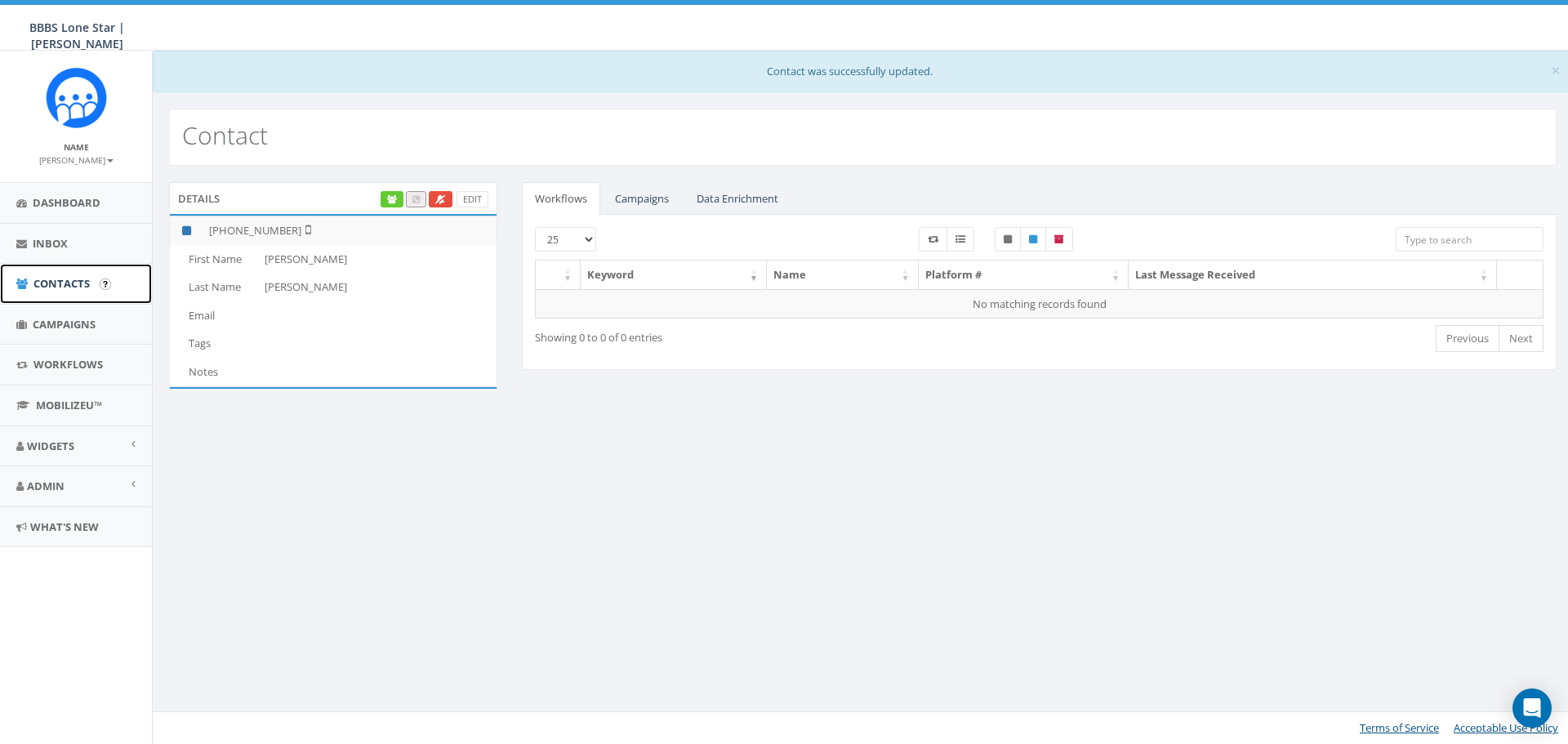
click at [47, 283] on span "Contacts" at bounding box center [61, 284] width 56 height 15
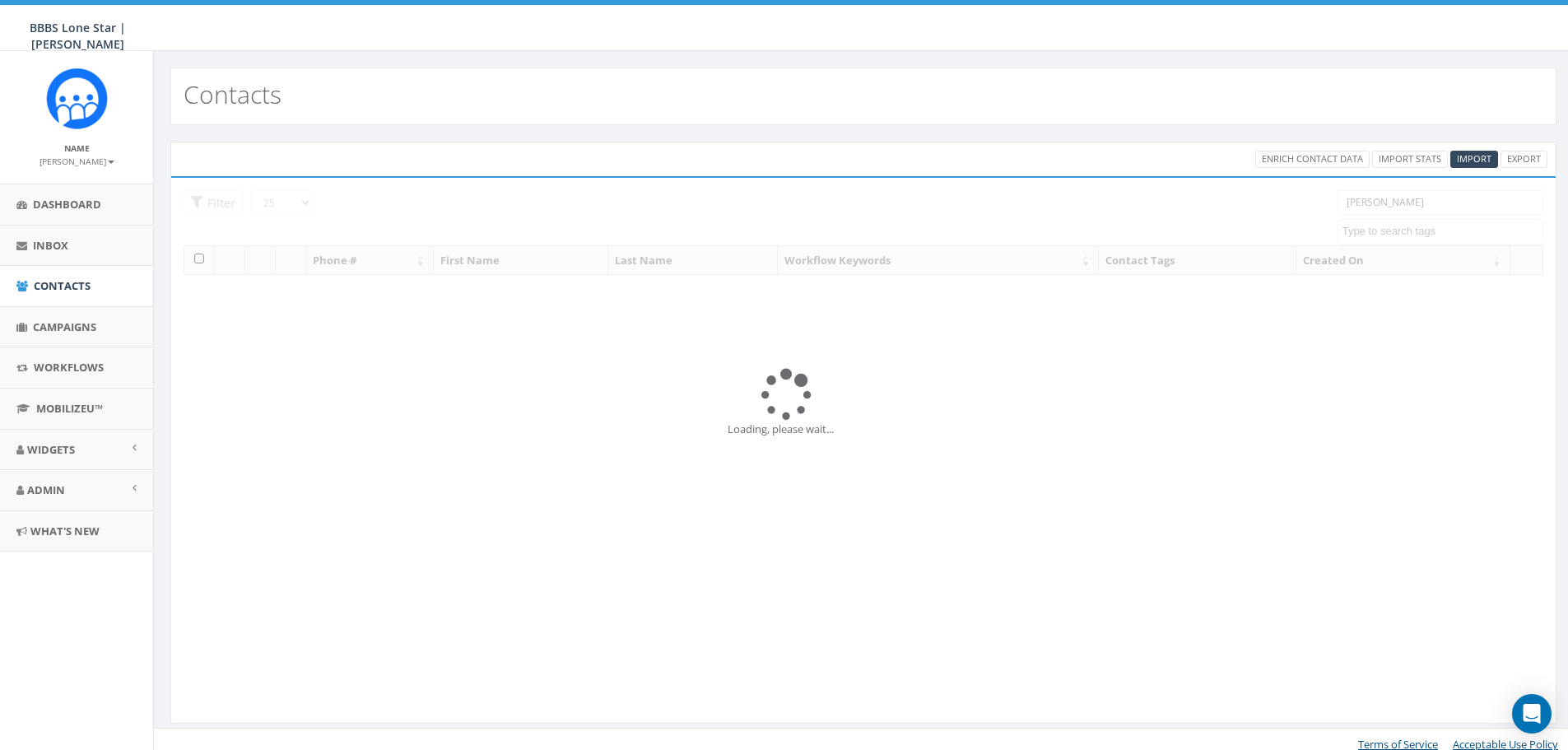
select select
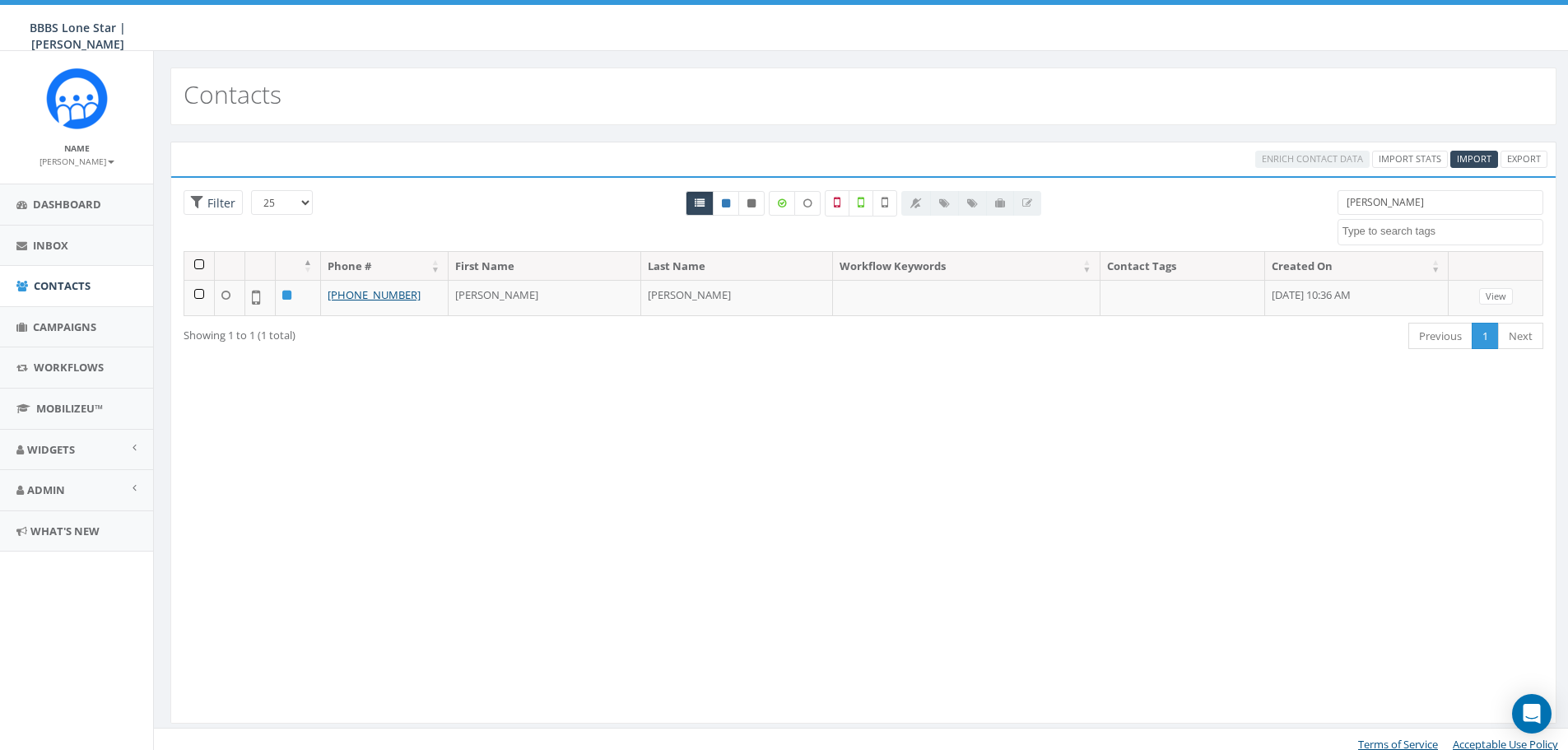
drag, startPoint x: 1396, startPoint y: 191, endPoint x: 1308, endPoint y: 202, distance: 88.7
click at [1308, 202] on div "25 50 100 Filter garner BIG Picnic BIG Picnic Vendors CB BIGS August 2025 Cigar…" at bounding box center [863, 221] width 1385 height 61
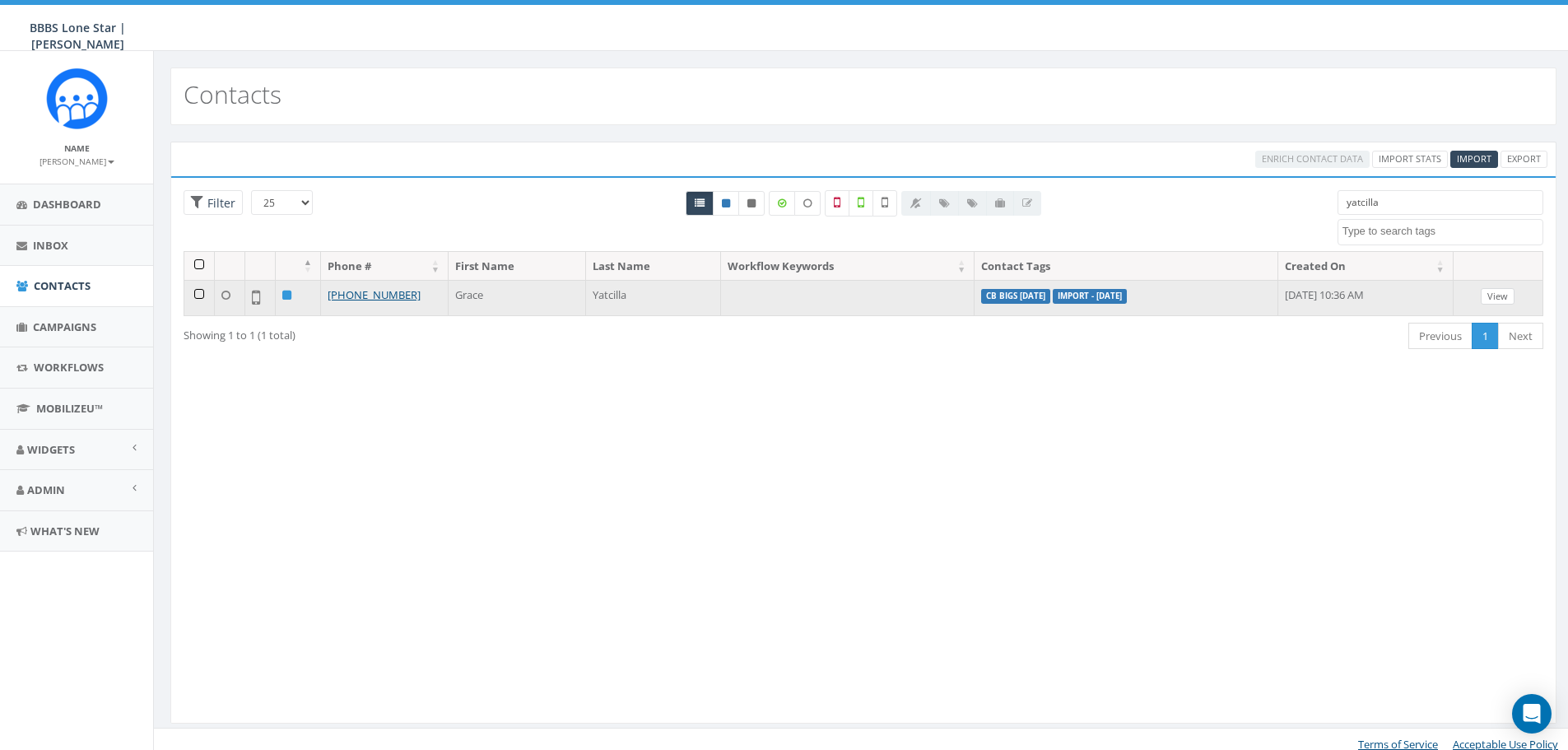
type input "yatcilla"
click at [1504, 293] on link "View" at bounding box center [1498, 297] width 33 height 18
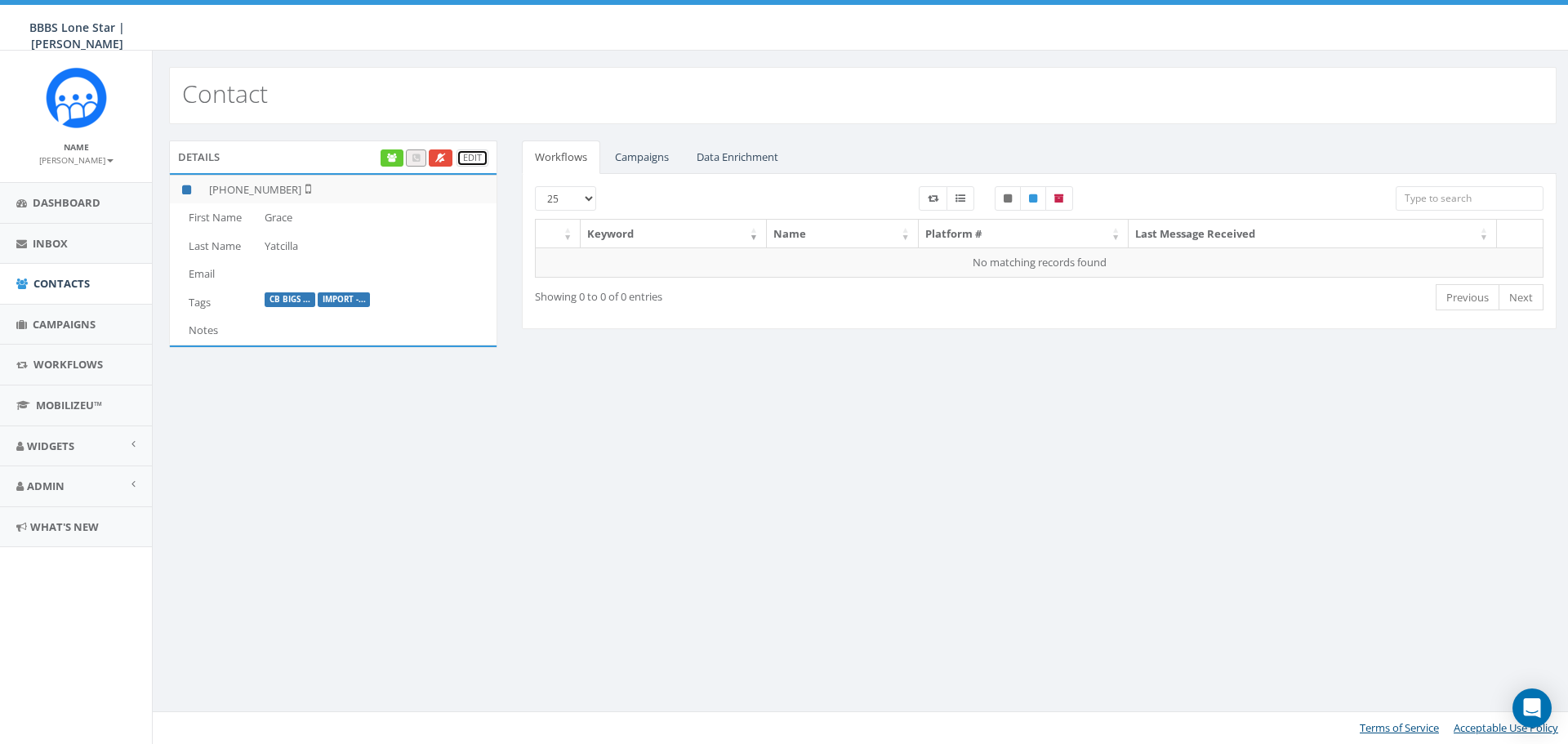
click at [466, 153] on link "Edit" at bounding box center [473, 158] width 32 height 17
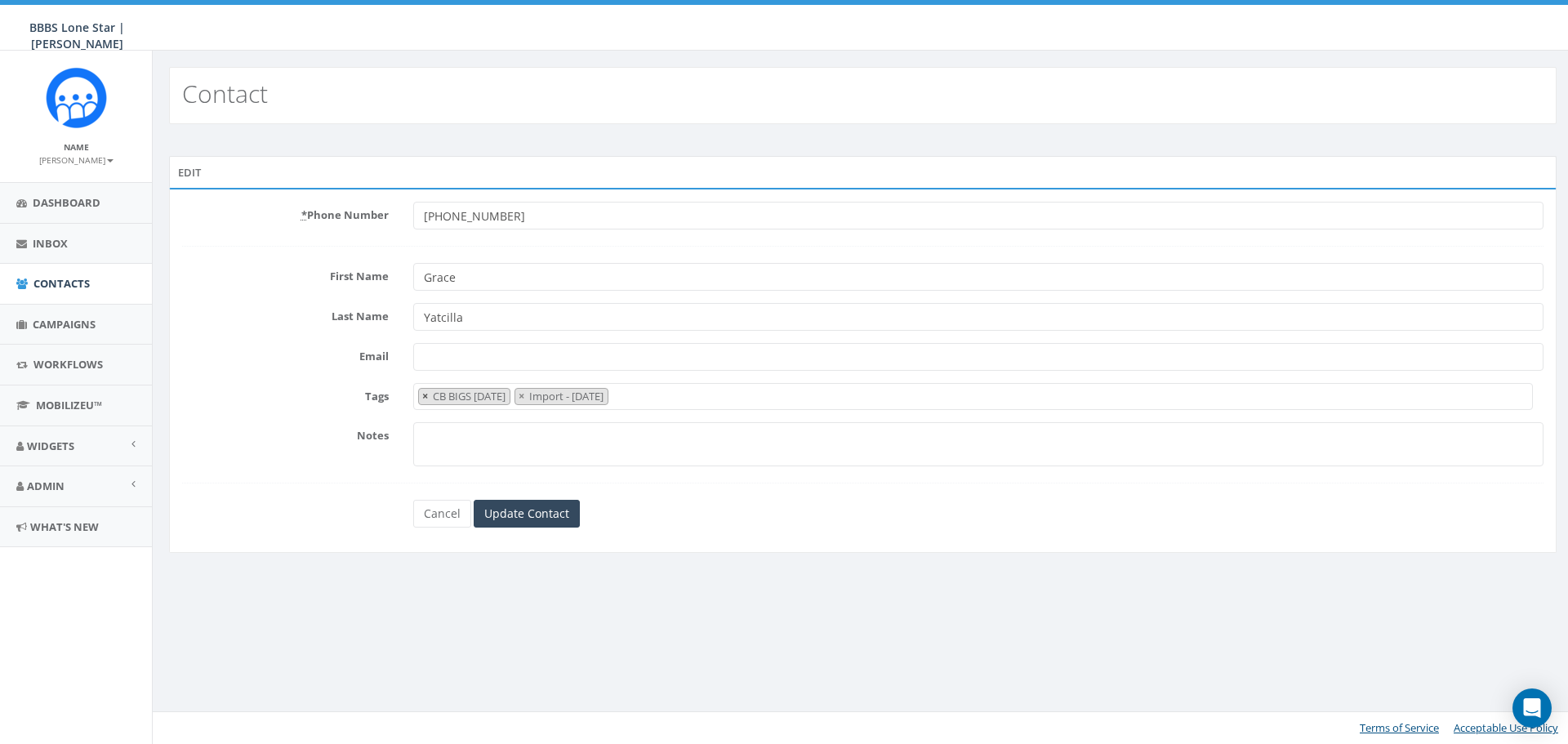
click at [420, 397] on button "×" at bounding box center [425, 396] width 12 height 16
select select "Import - 08/29/2025"
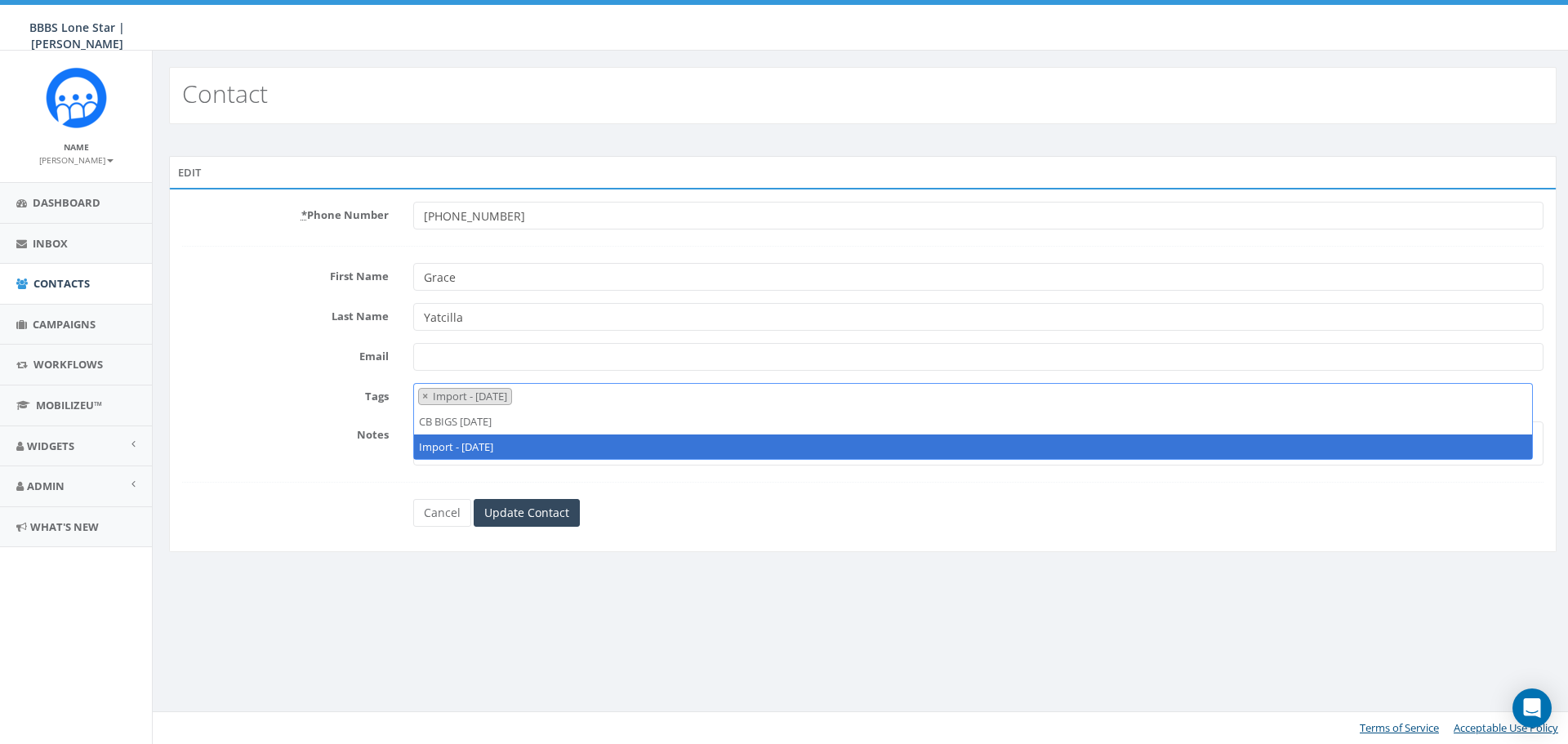
click at [420, 397] on button "×" at bounding box center [425, 396] width 12 height 16
select select
click at [498, 507] on input "Update Contact" at bounding box center [527, 513] width 106 height 27
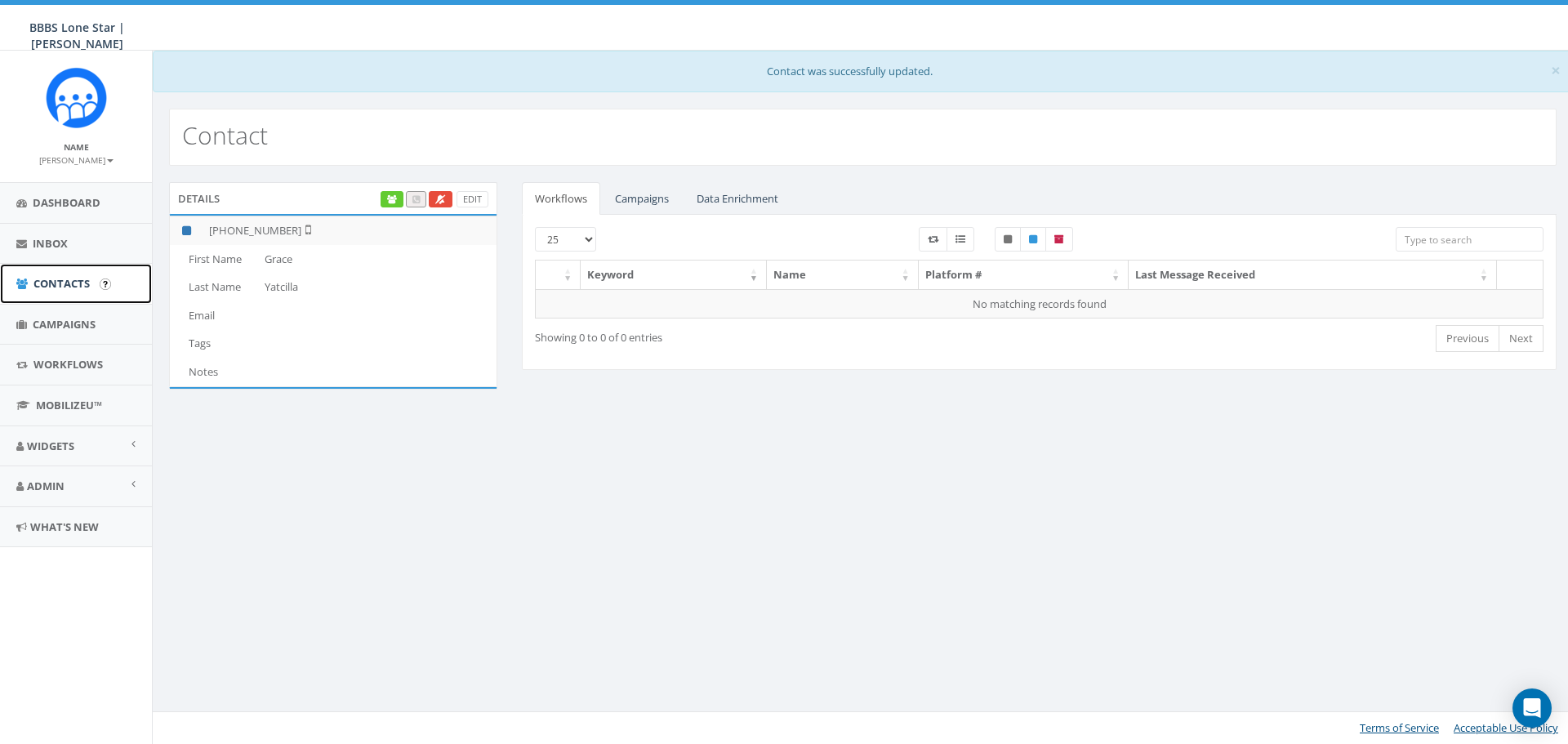
click at [63, 289] on span "Contacts" at bounding box center [61, 284] width 56 height 15
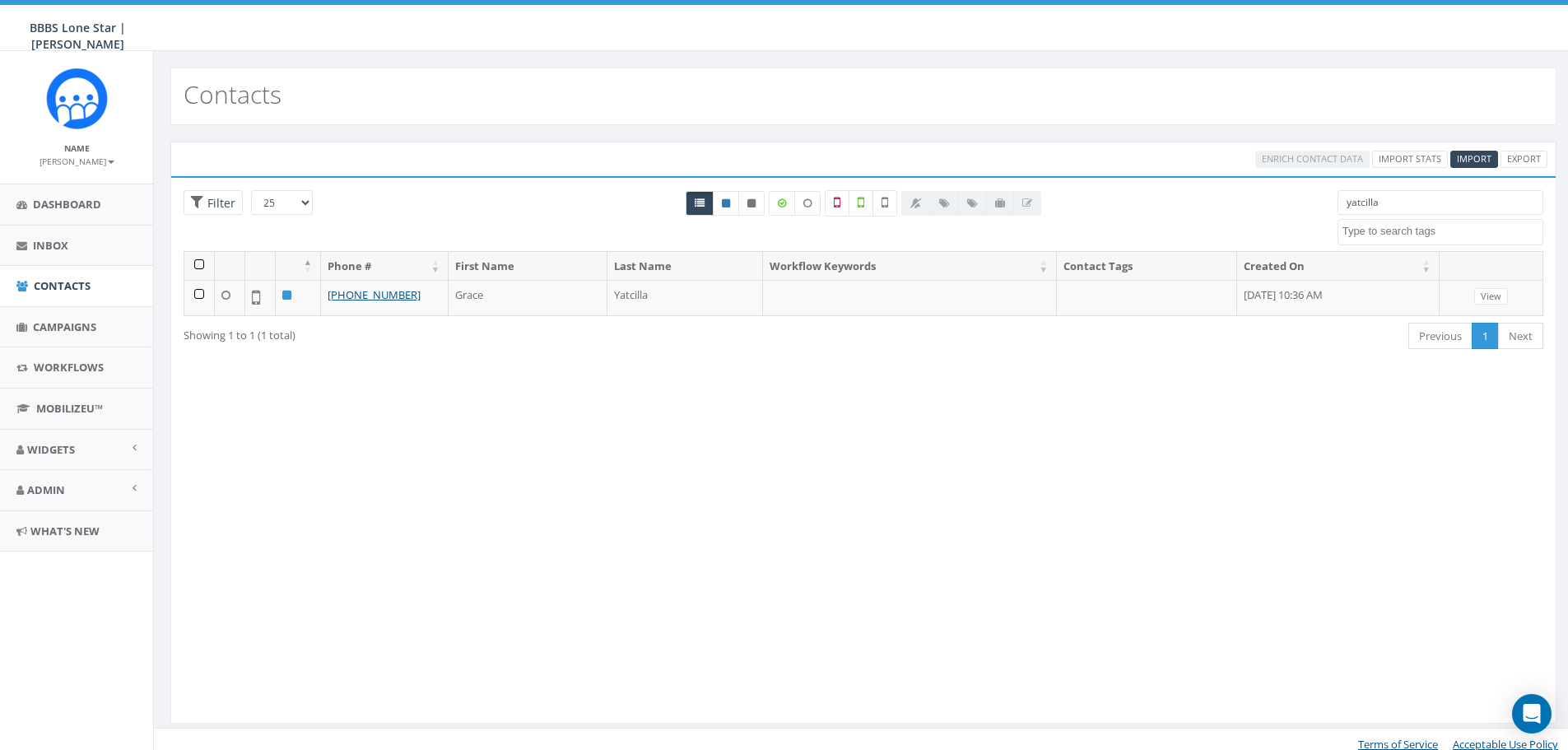
select select
drag, startPoint x: 1401, startPoint y: 210, endPoint x: 1307, endPoint y: 203, distance: 94.3
click at [1307, 203] on div "25 50 100 Filter yatcilla BIG Picnic BIG Picnic Vendors CB BIGS August 2025 Cig…" at bounding box center [863, 221] width 1385 height 61
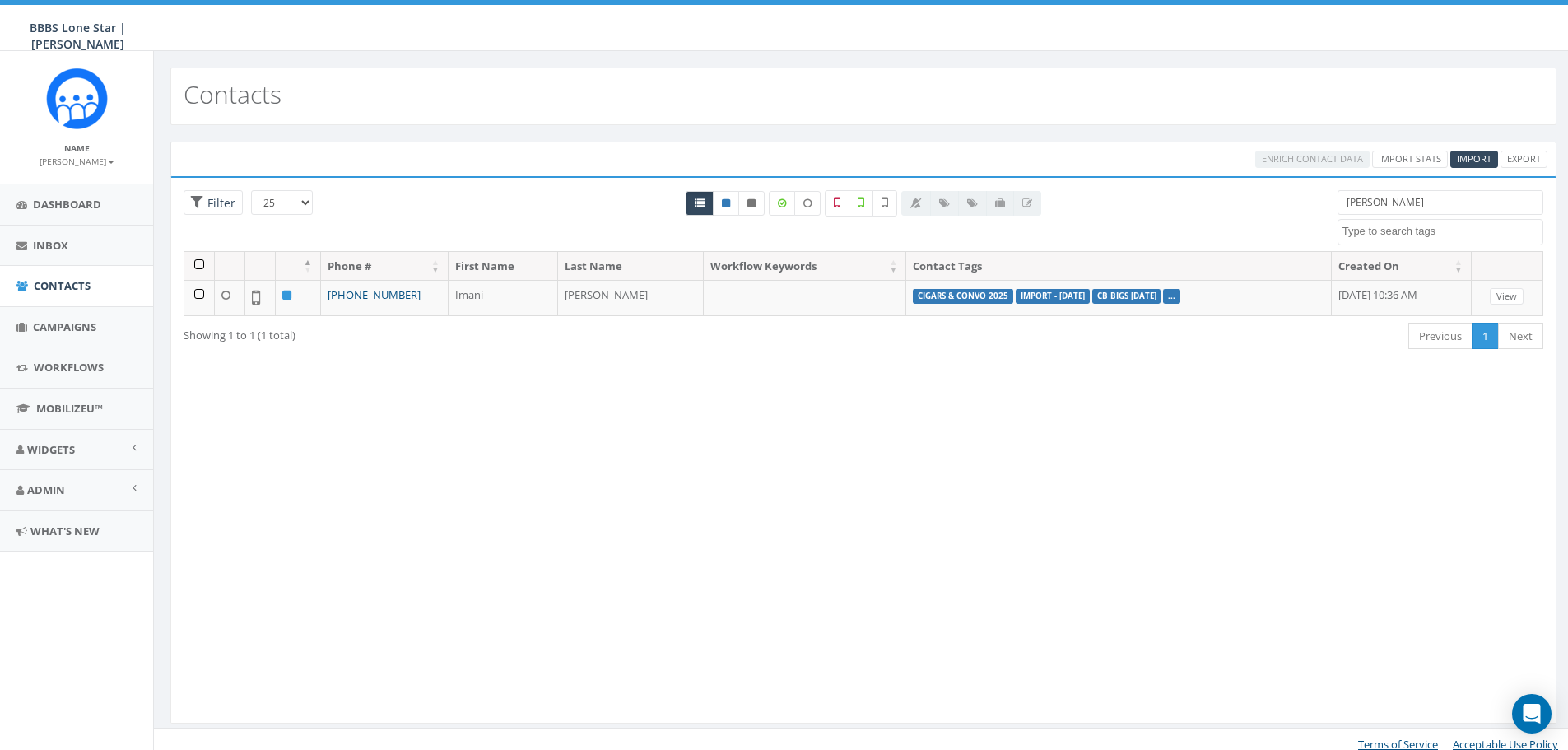
type input "walker"
click at [1496, 290] on link "View" at bounding box center [1507, 297] width 33 height 18
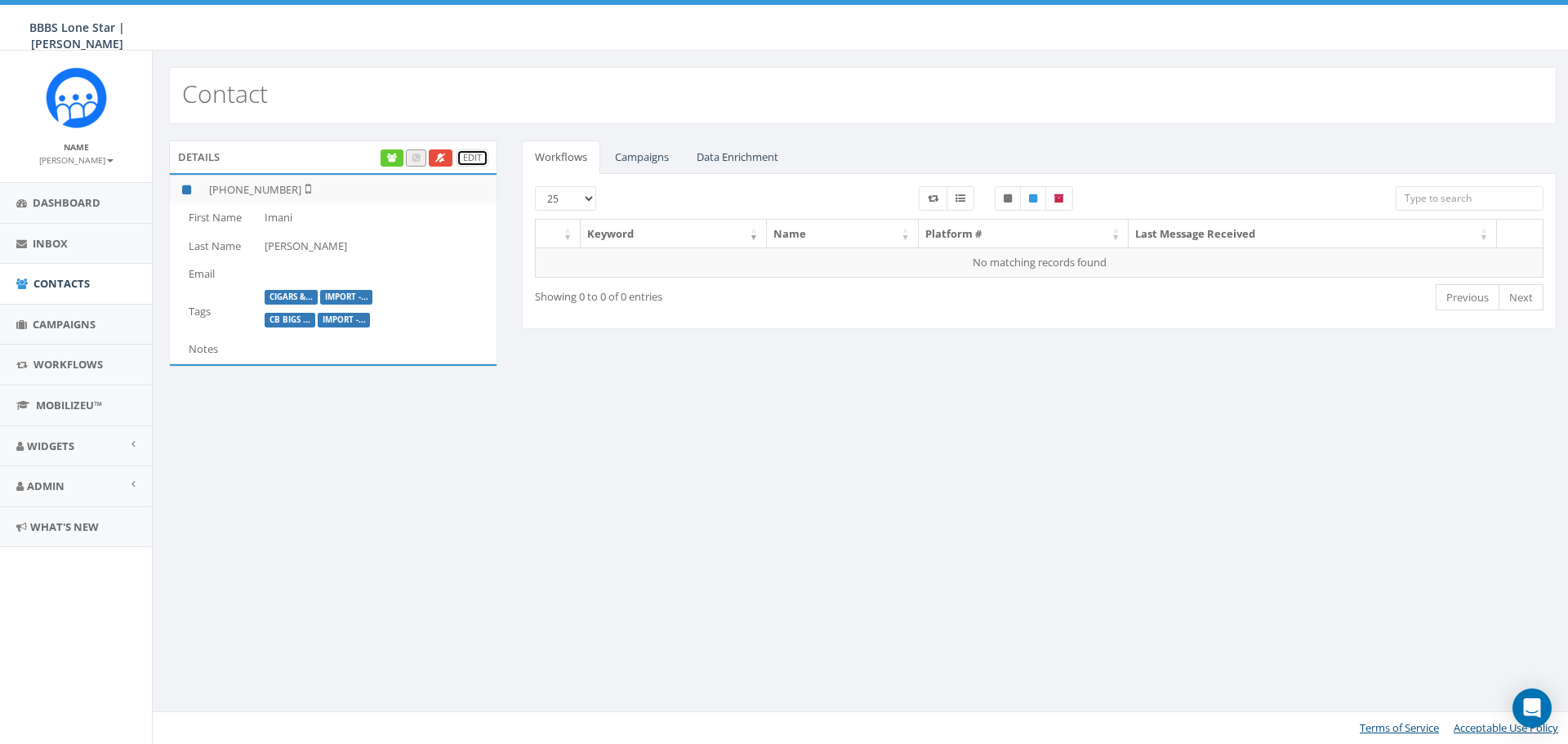
click at [466, 152] on link "Edit" at bounding box center [473, 158] width 32 height 17
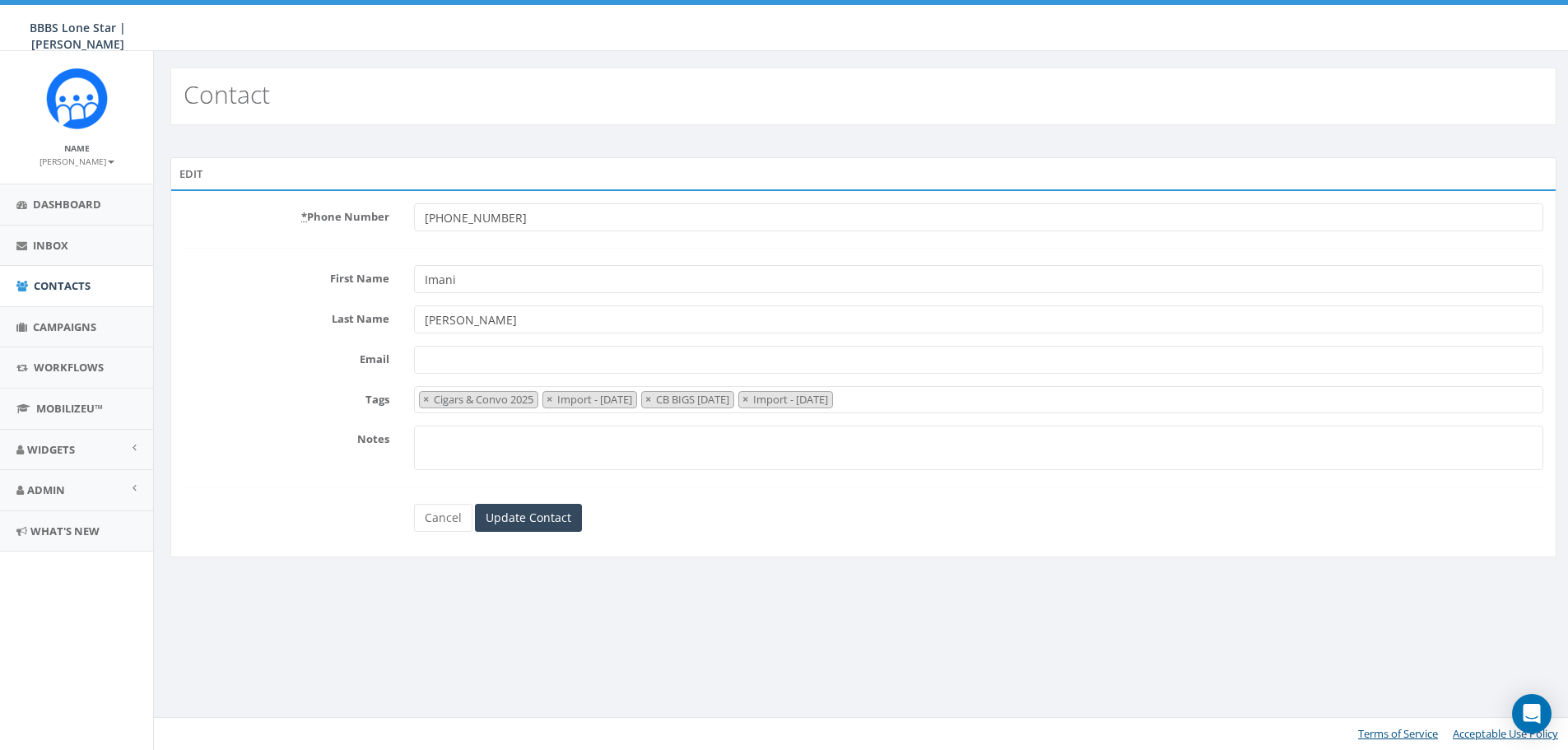
select select "Cigars & Convo 2025"
click at [654, 397] on span "×" at bounding box center [650, 400] width 6 height 15
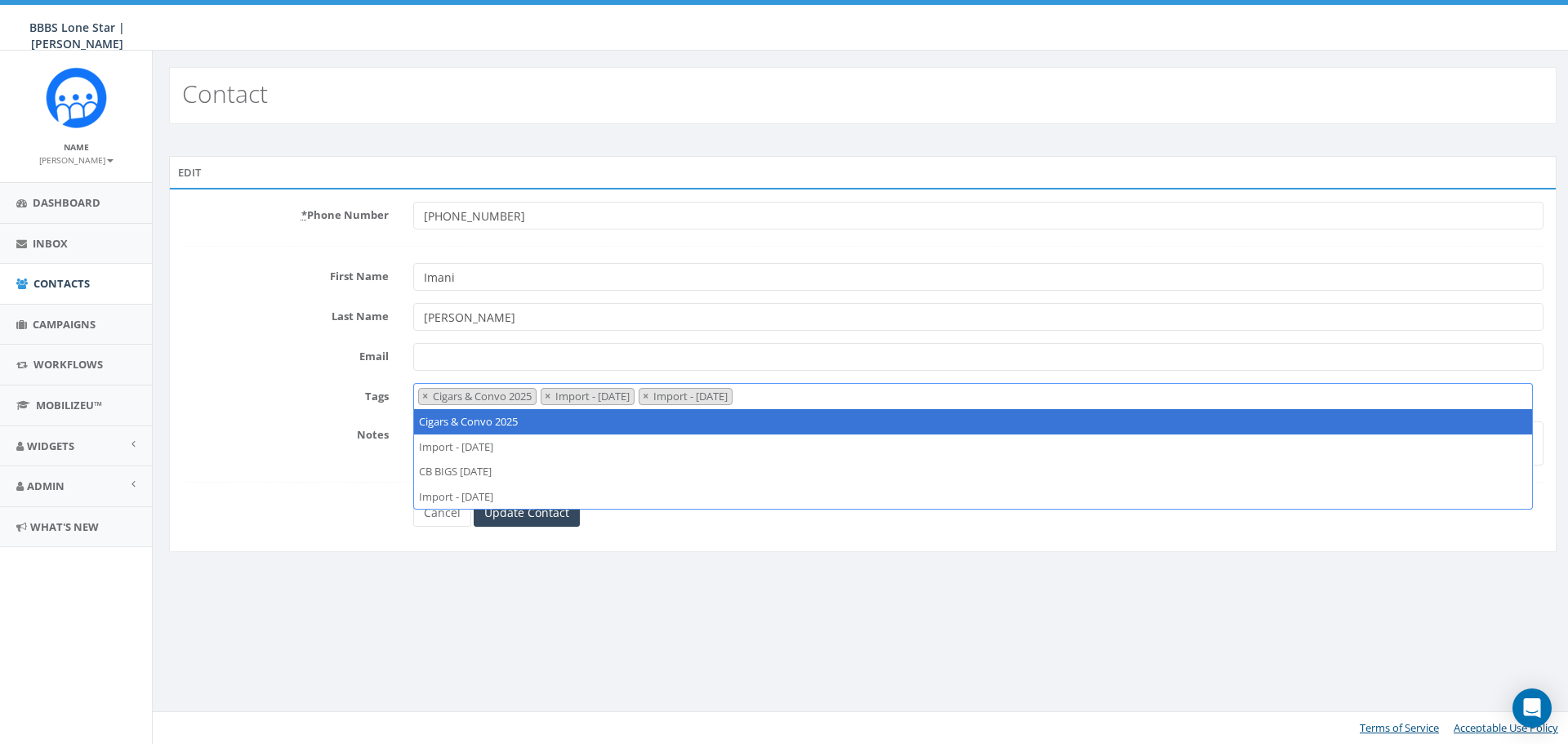
click at [648, 394] on span "×" at bounding box center [645, 396] width 6 height 15
click at [554, 396] on button "×" at bounding box center [547, 396] width 12 height 16
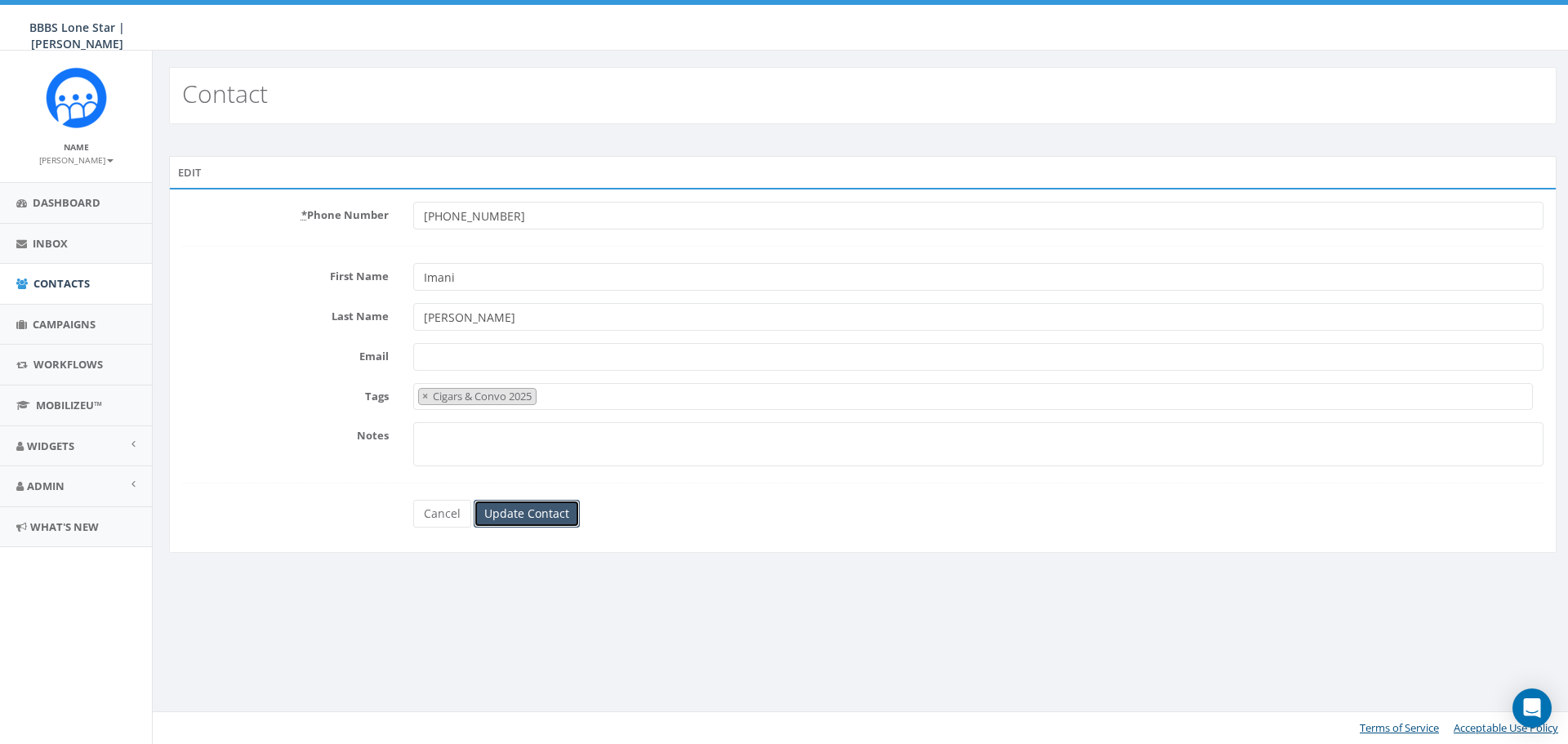
click at [535, 520] on input "Update Contact" at bounding box center [527, 513] width 106 height 27
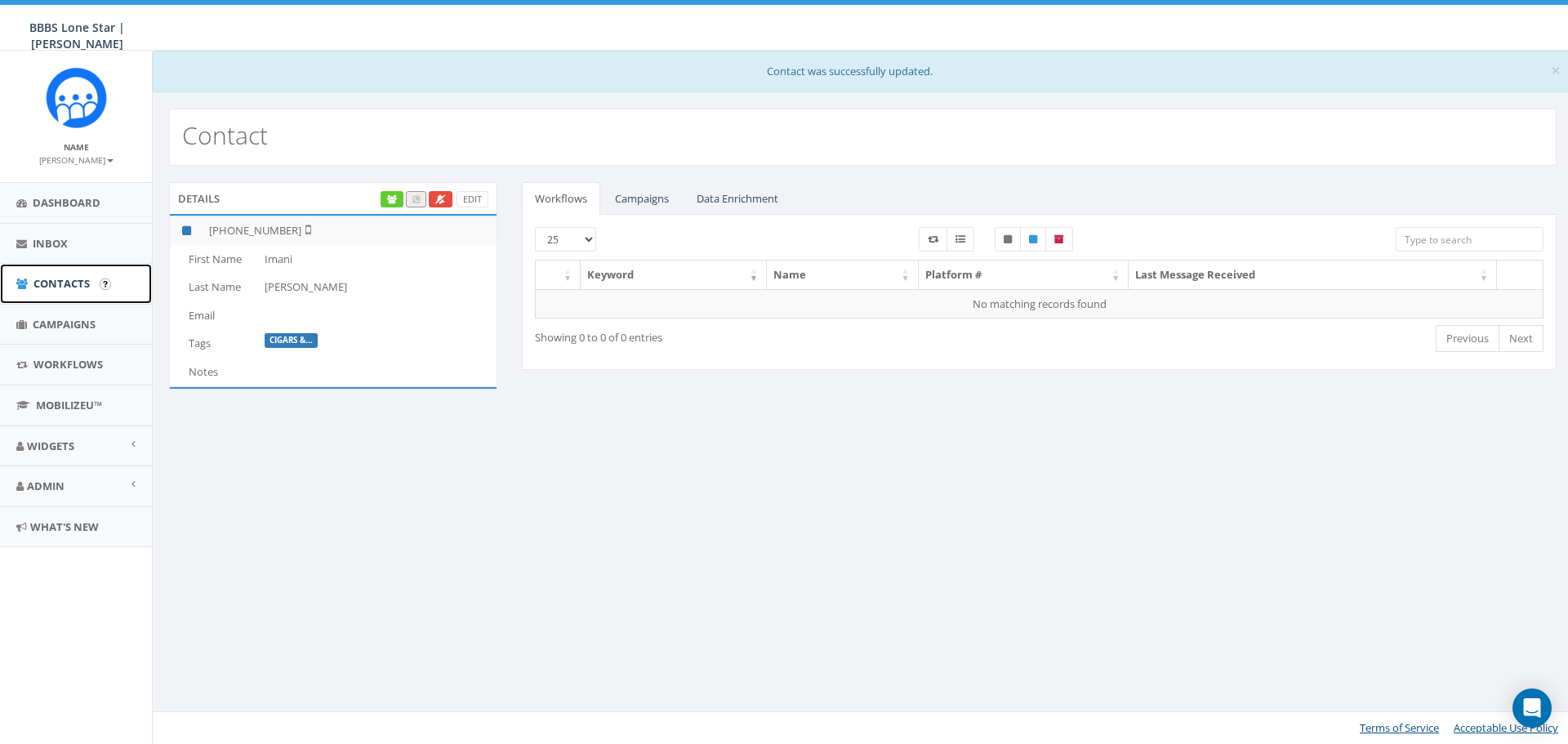
click at [51, 292] on link "Contacts" at bounding box center [75, 284] width 152 height 40
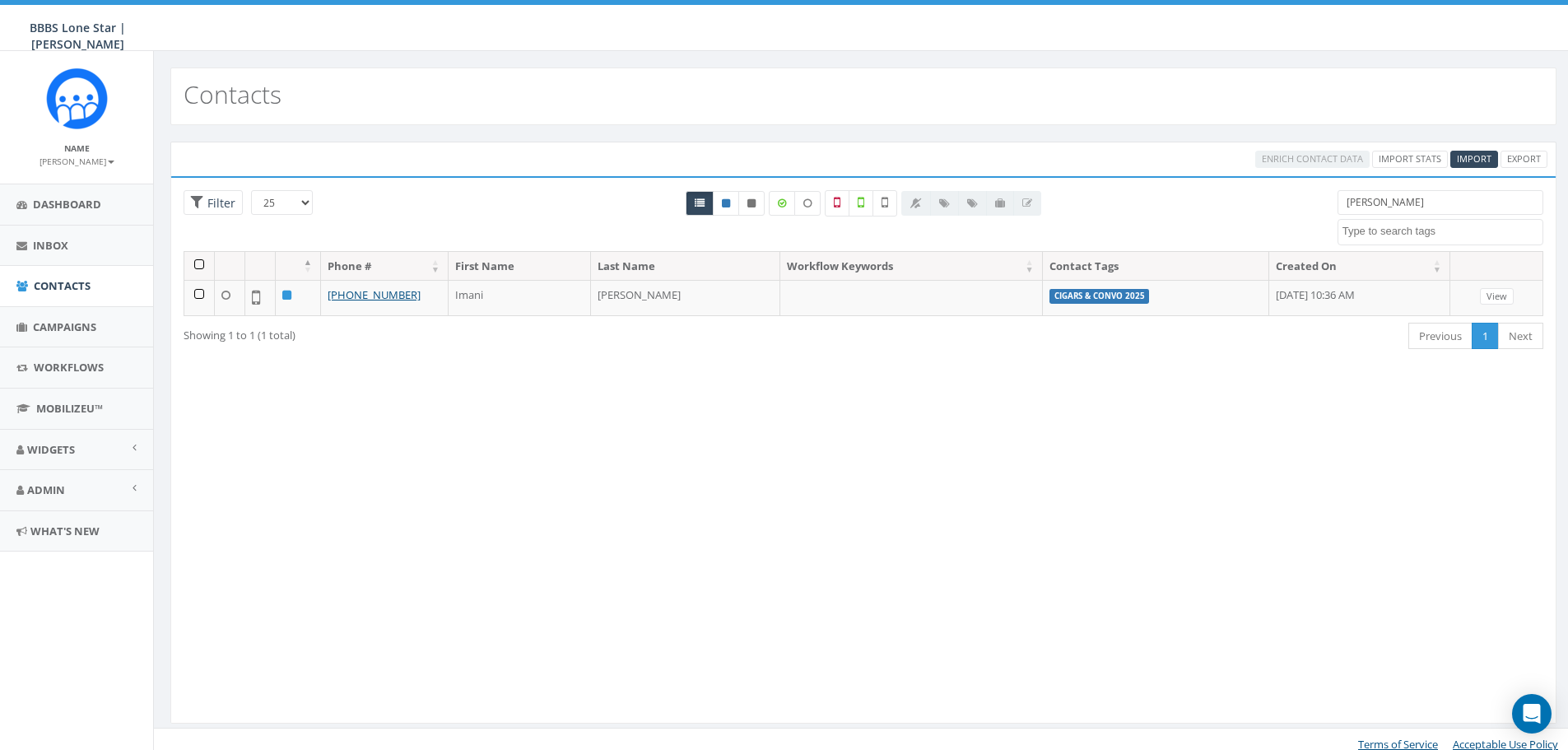
select select
drag, startPoint x: 1401, startPoint y: 205, endPoint x: 1277, endPoint y: 216, distance: 124.5
click at [1277, 216] on div "25 50 100 Filter walker BIG Picnic BIG Picnic Vendors CB BIGS August 2025 Cigar…" at bounding box center [863, 221] width 1385 height 61
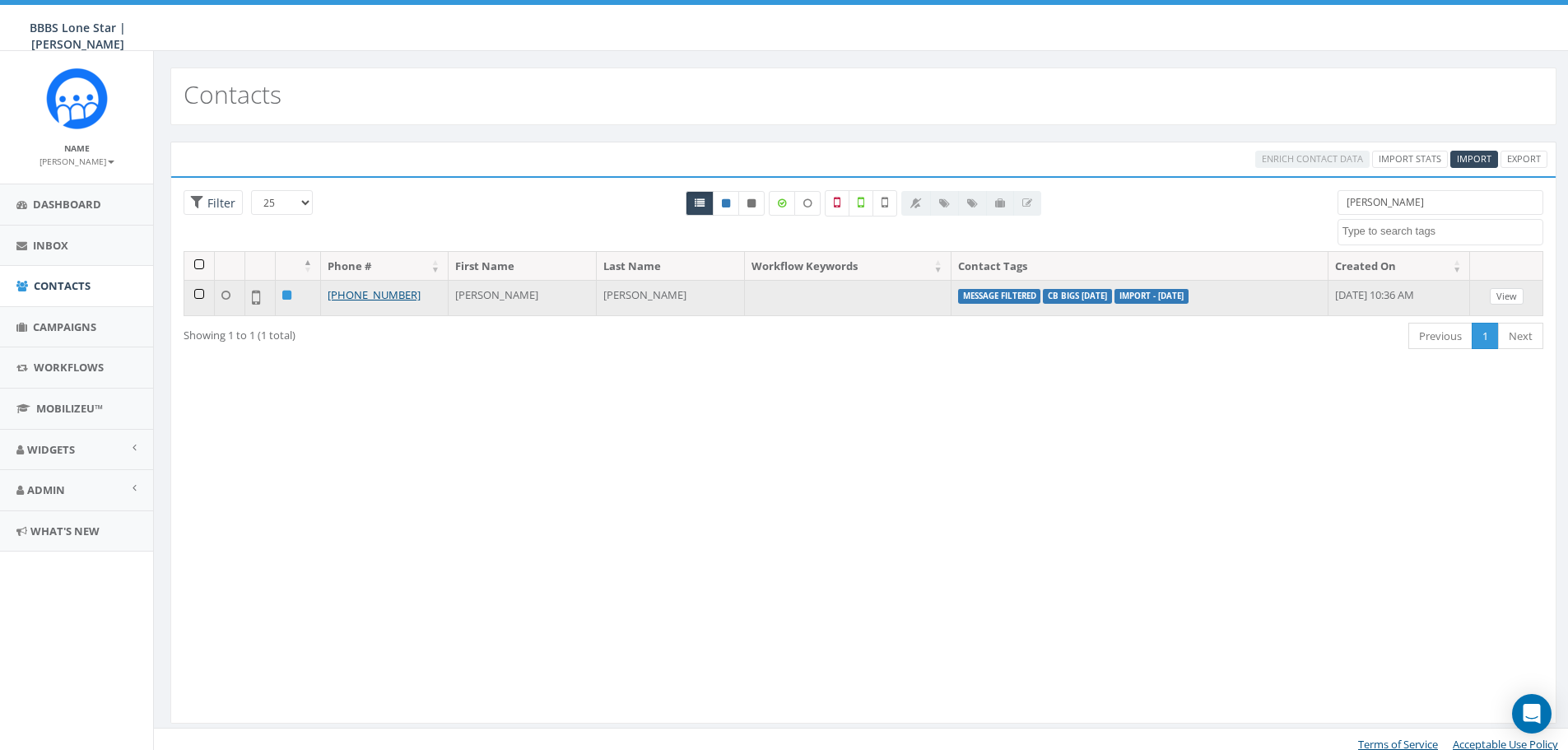
type input "scroggs"
click at [1513, 298] on link "View" at bounding box center [1507, 297] width 33 height 18
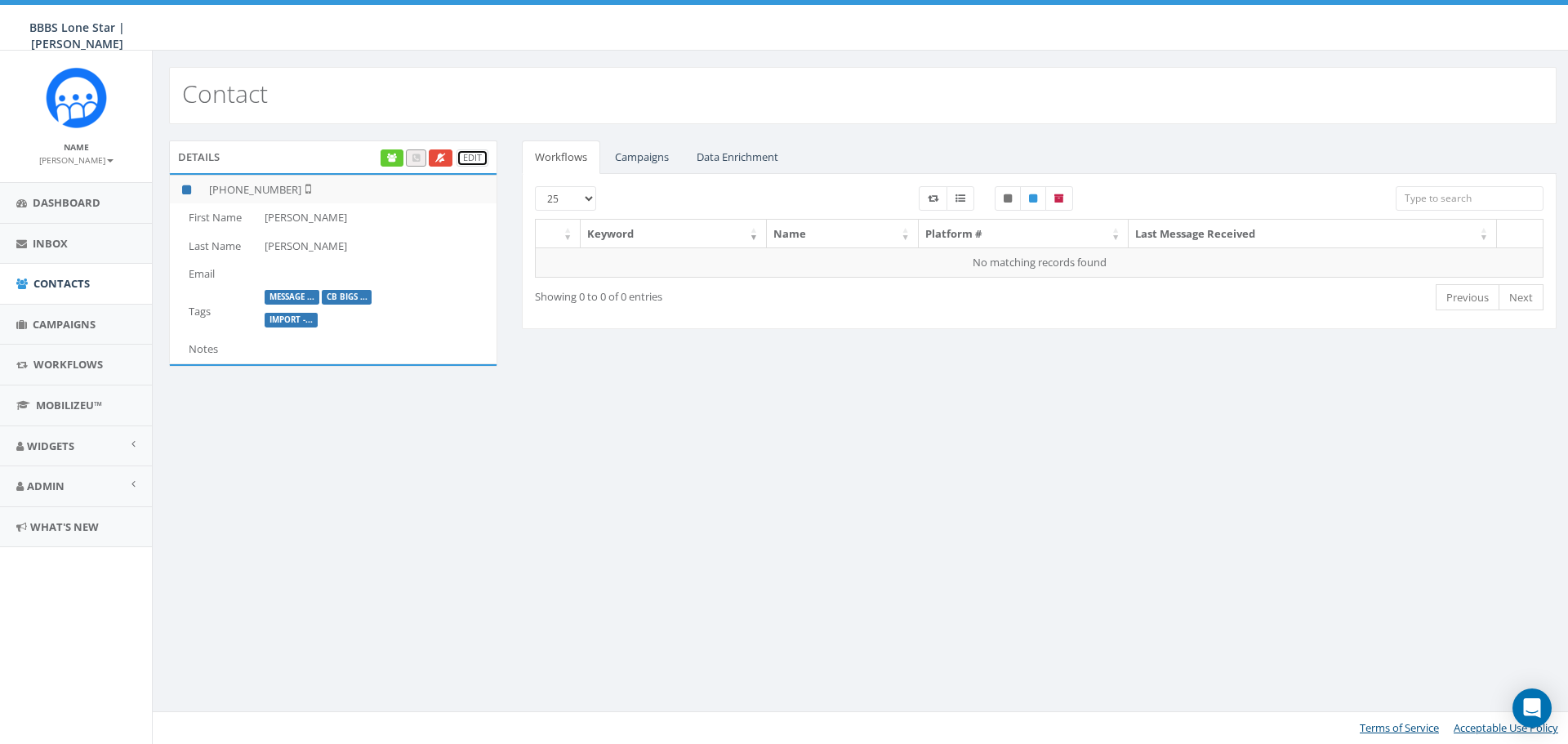
click at [465, 152] on link "Edit" at bounding box center [473, 158] width 32 height 17
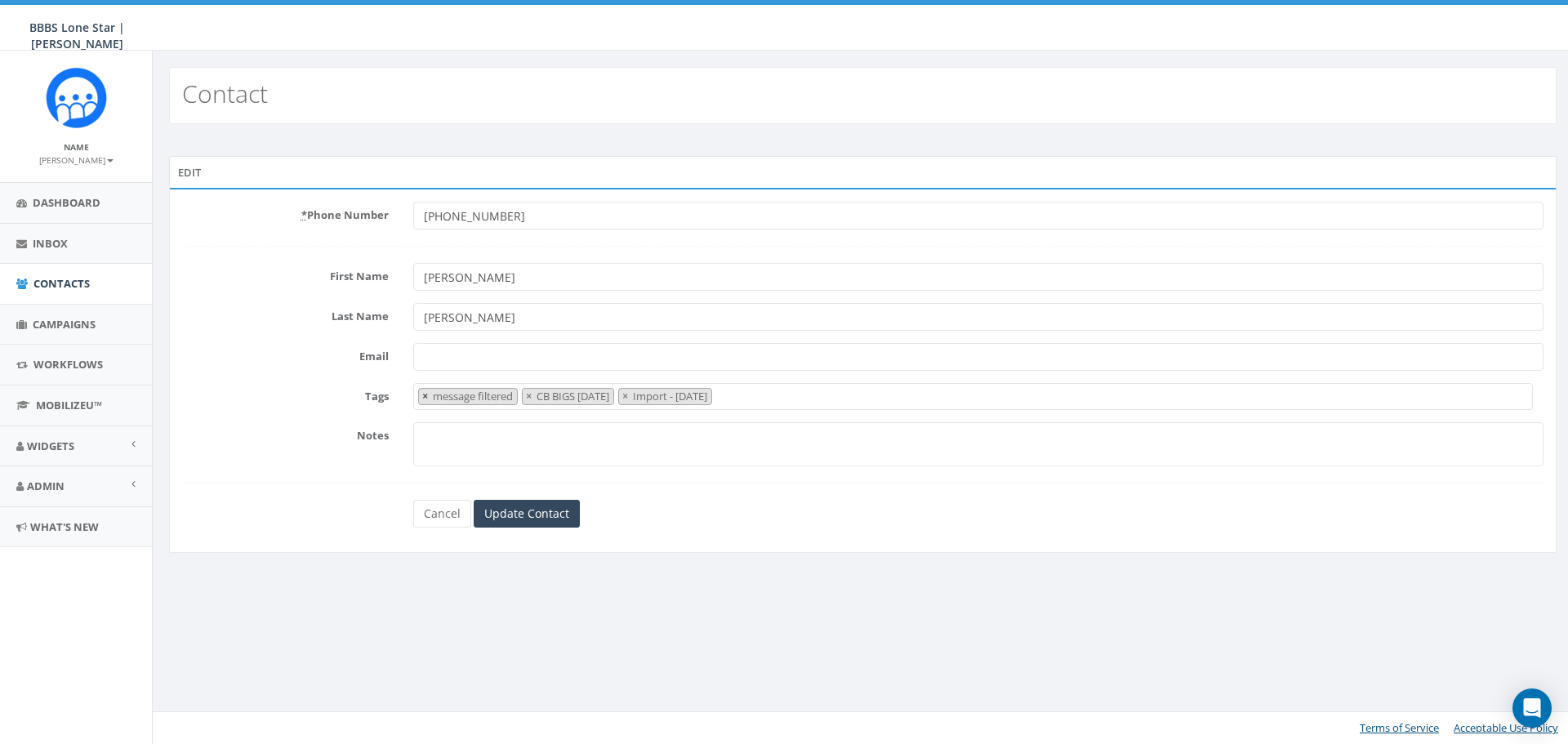
click at [425, 395] on span "×" at bounding box center [425, 396] width 6 height 15
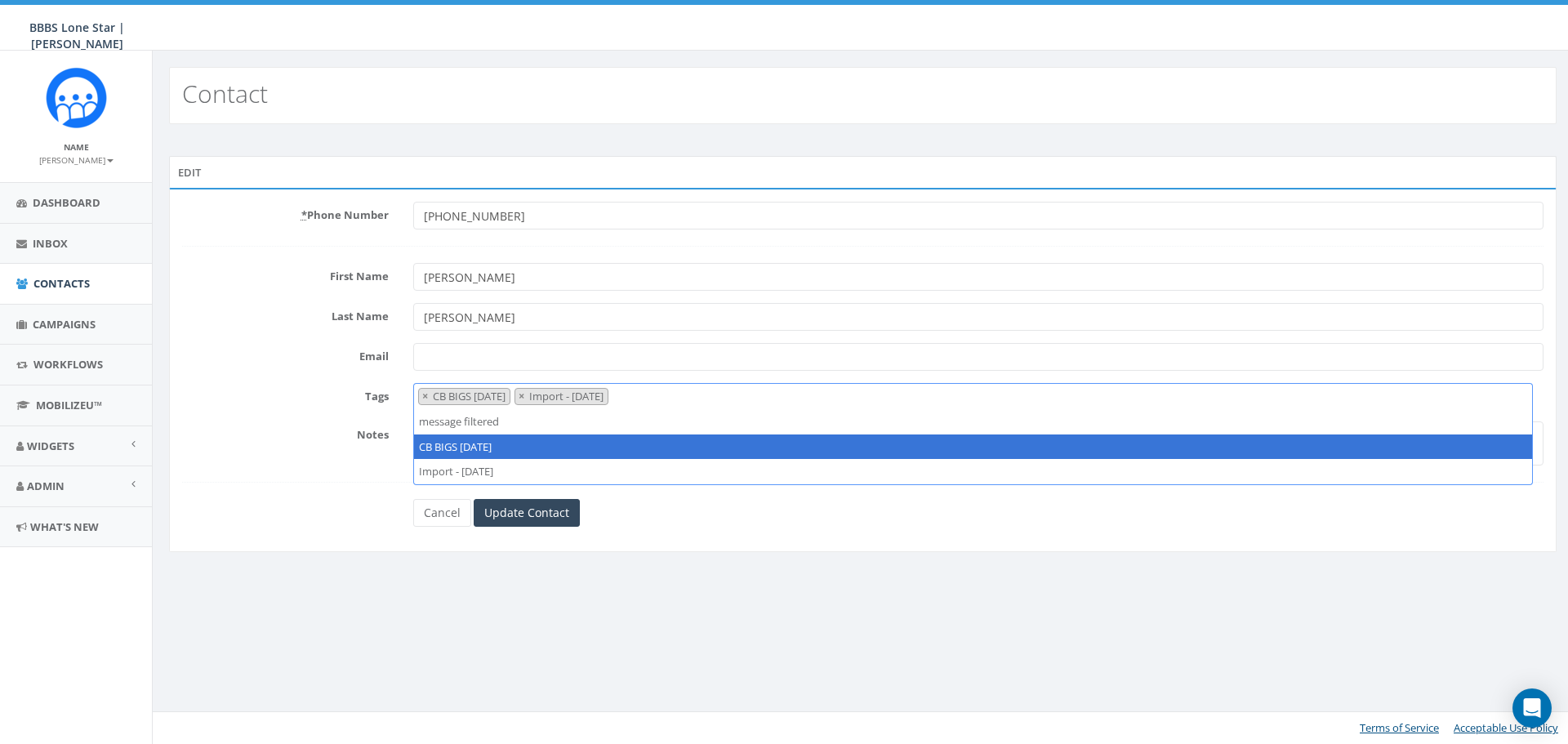
click at [425, 395] on span "×" at bounding box center [425, 396] width 6 height 15
select select "Import - 08/29/2025"
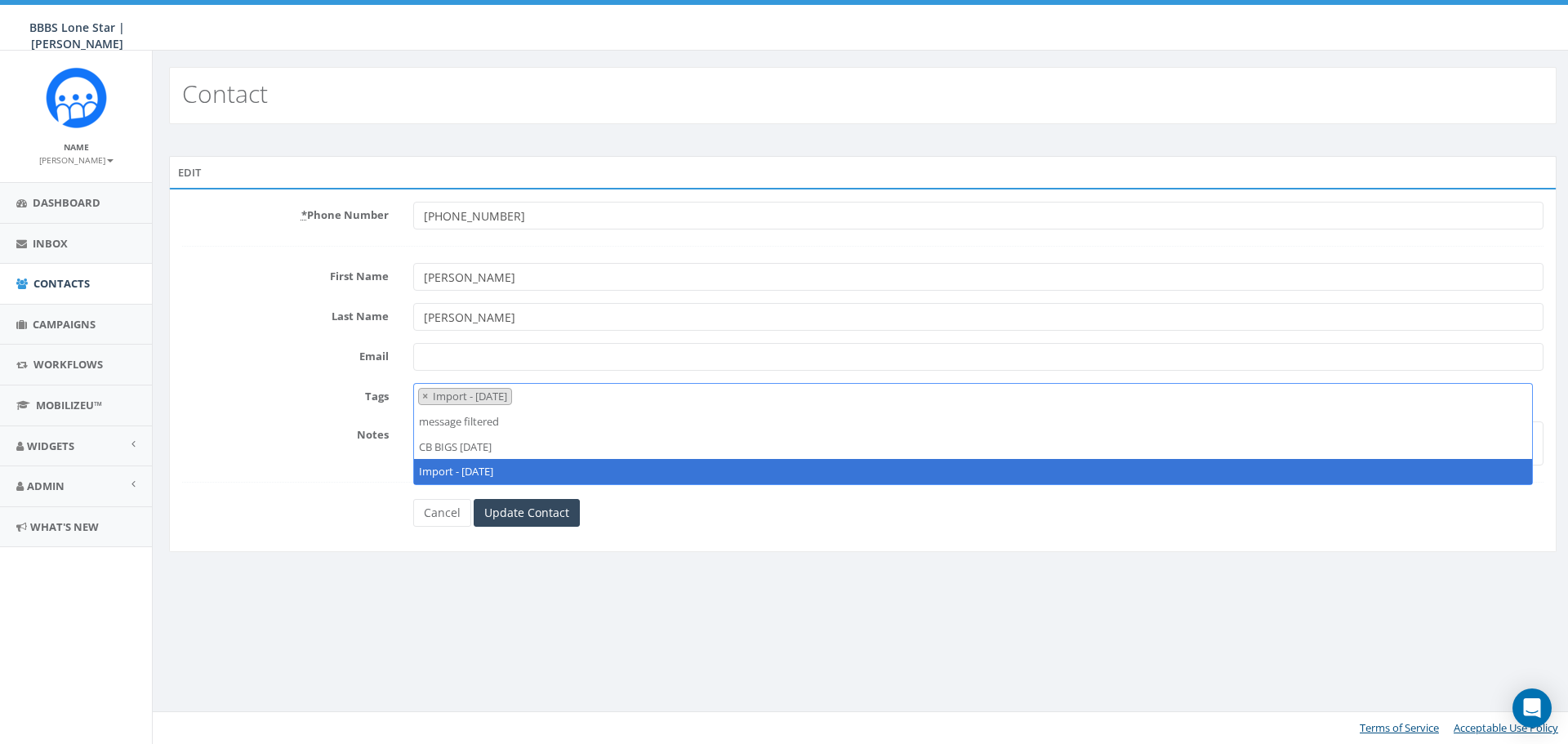
click at [425, 395] on span "×" at bounding box center [425, 396] width 6 height 15
select select
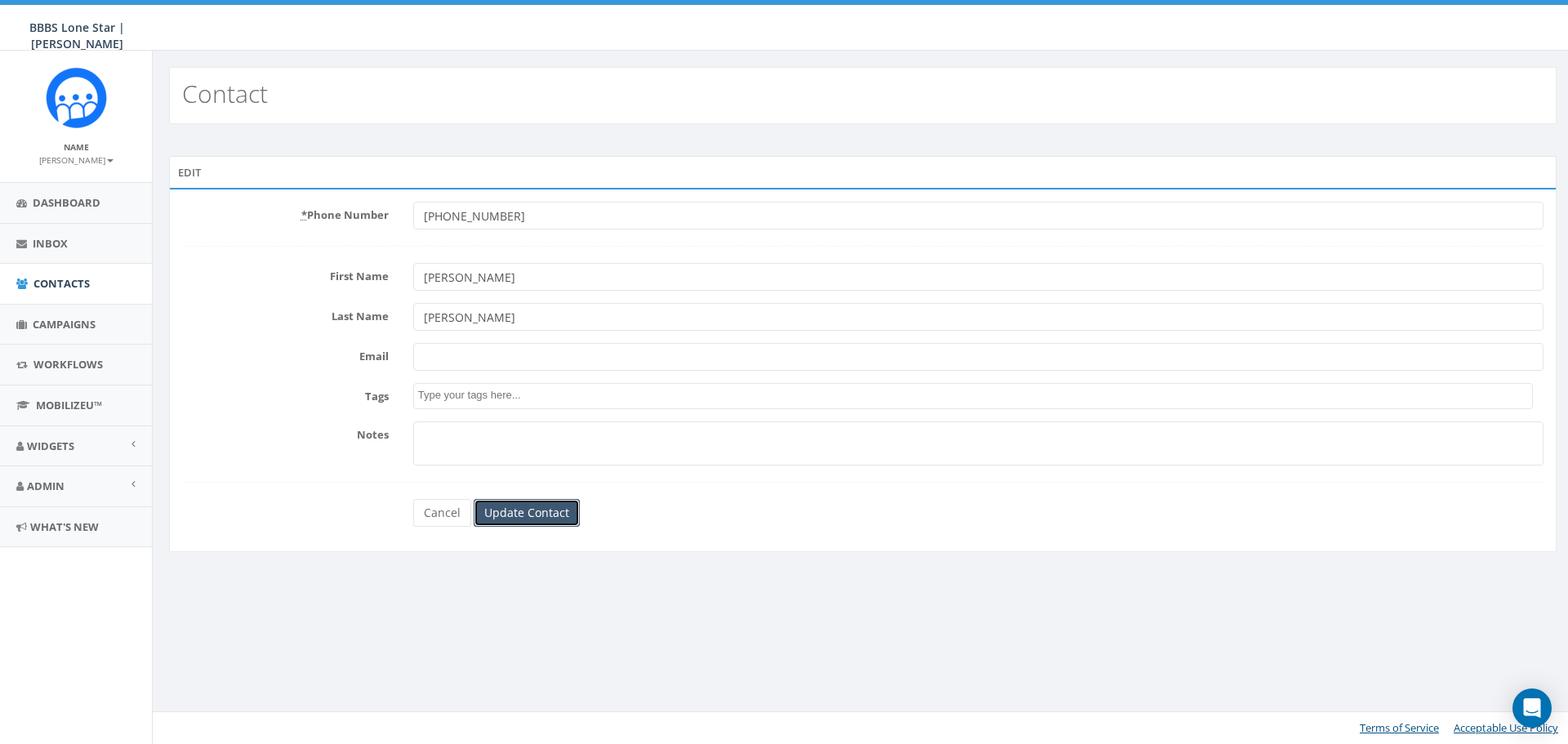
click at [532, 513] on input "Update Contact" at bounding box center [527, 513] width 106 height 27
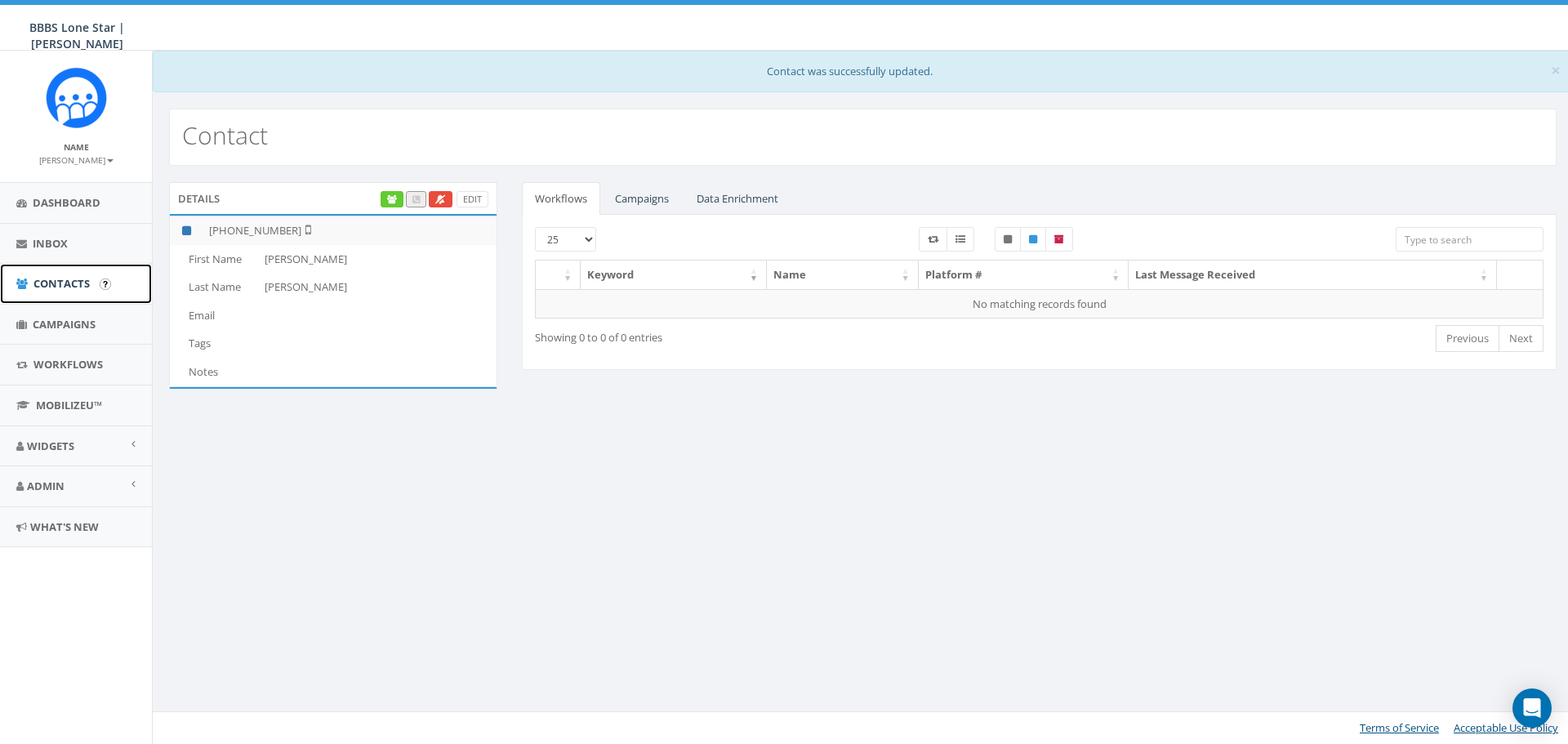
click at [70, 284] on span "Contacts" at bounding box center [61, 284] width 56 height 15
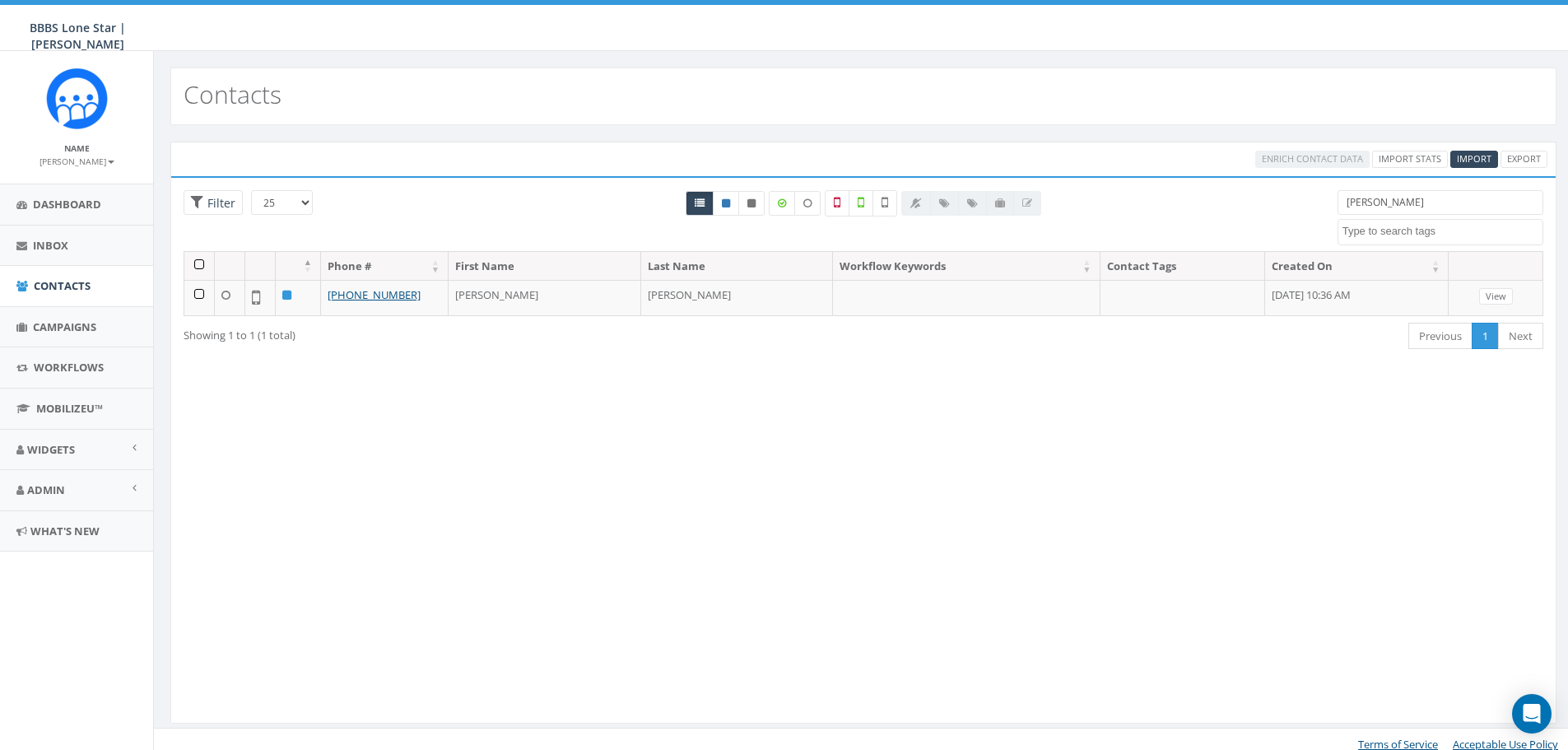
select select
drag, startPoint x: 1448, startPoint y: 203, endPoint x: 1266, endPoint y: 202, distance: 182.0
click at [1266, 202] on div "25 50 100 Filter scroggs BIG Picnic BIG Picnic Vendors CB BIGS August 2025 Ciga…" at bounding box center [863, 221] width 1385 height 61
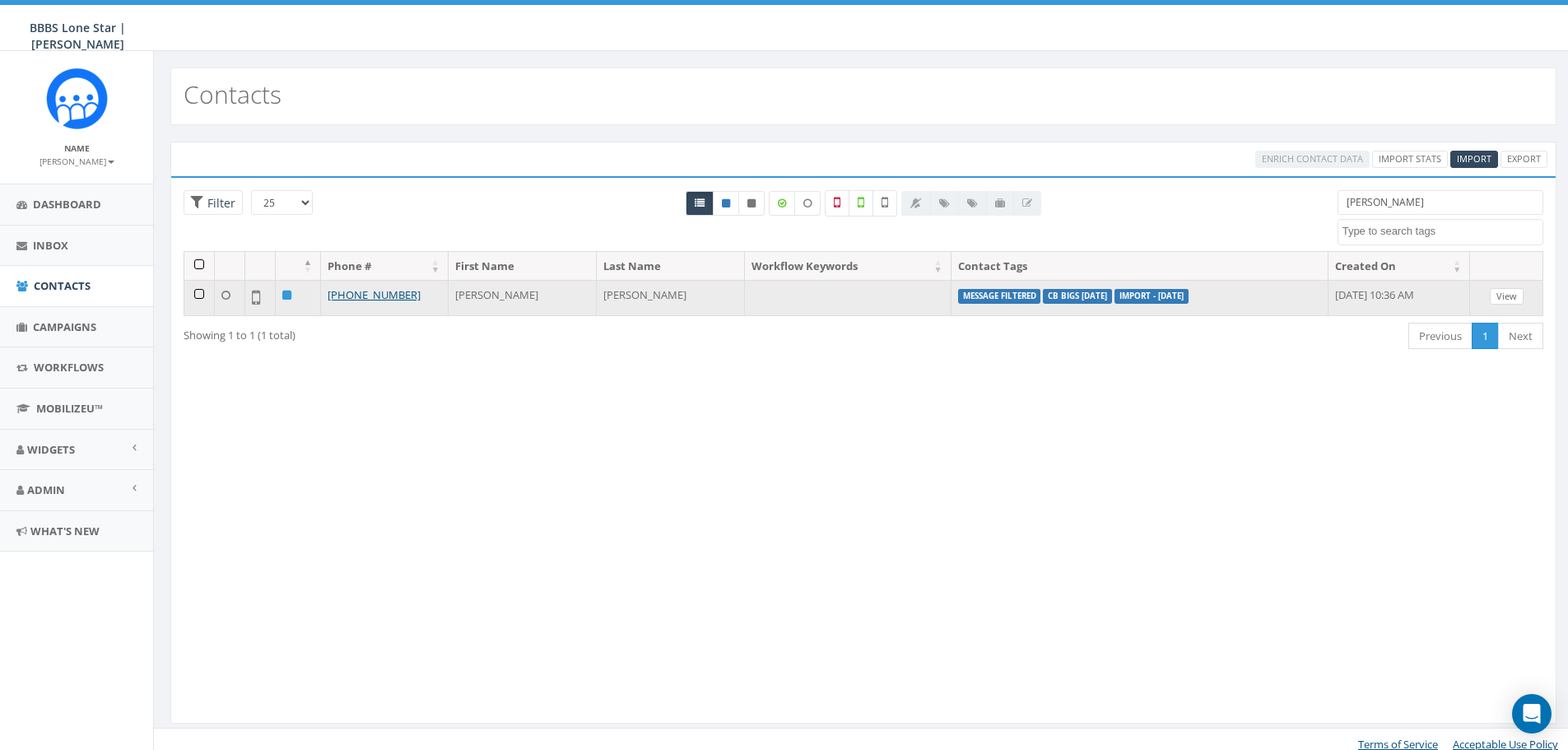
type input "cline"
click at [1519, 291] on link "View" at bounding box center [1507, 297] width 33 height 18
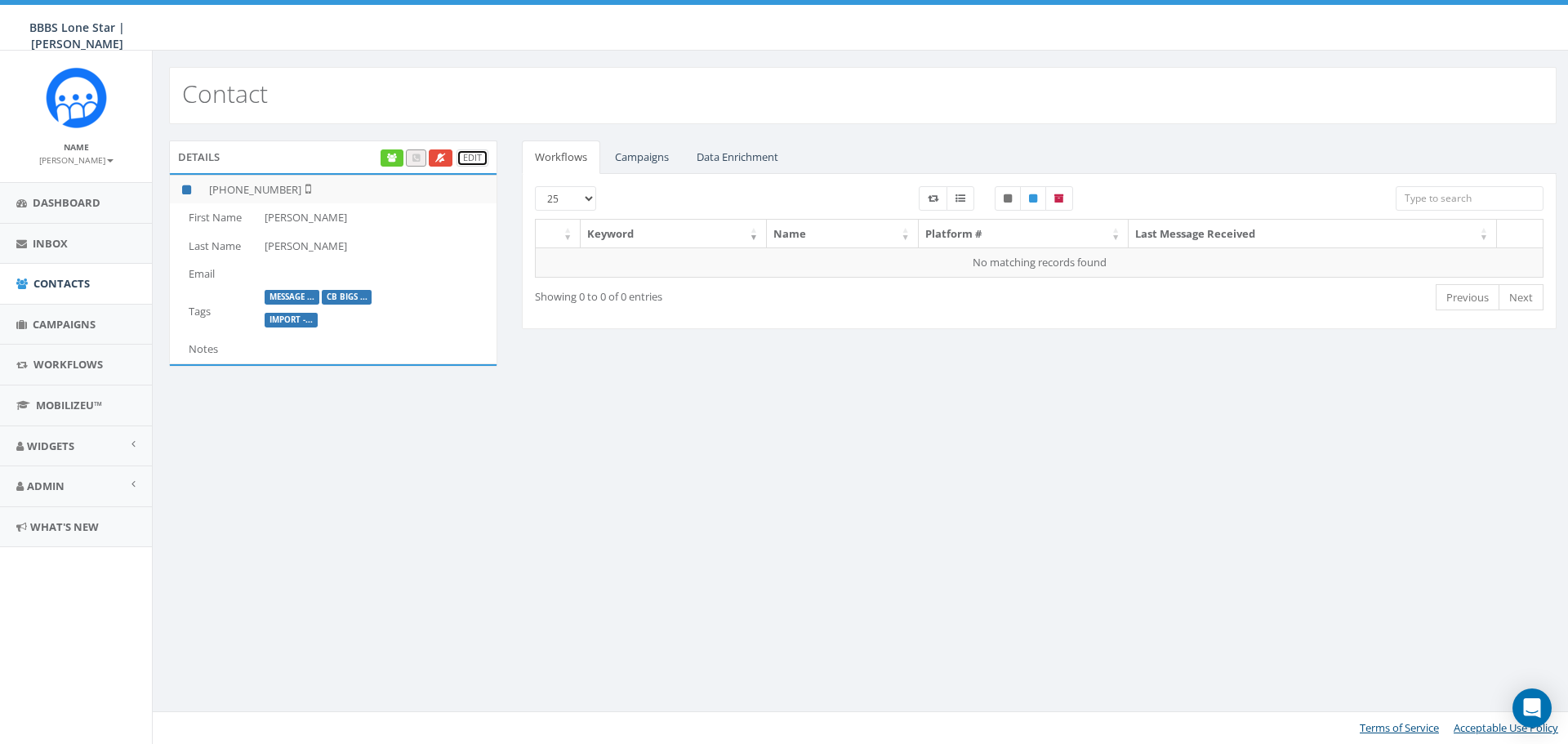
click at [476, 153] on link "Edit" at bounding box center [473, 158] width 32 height 17
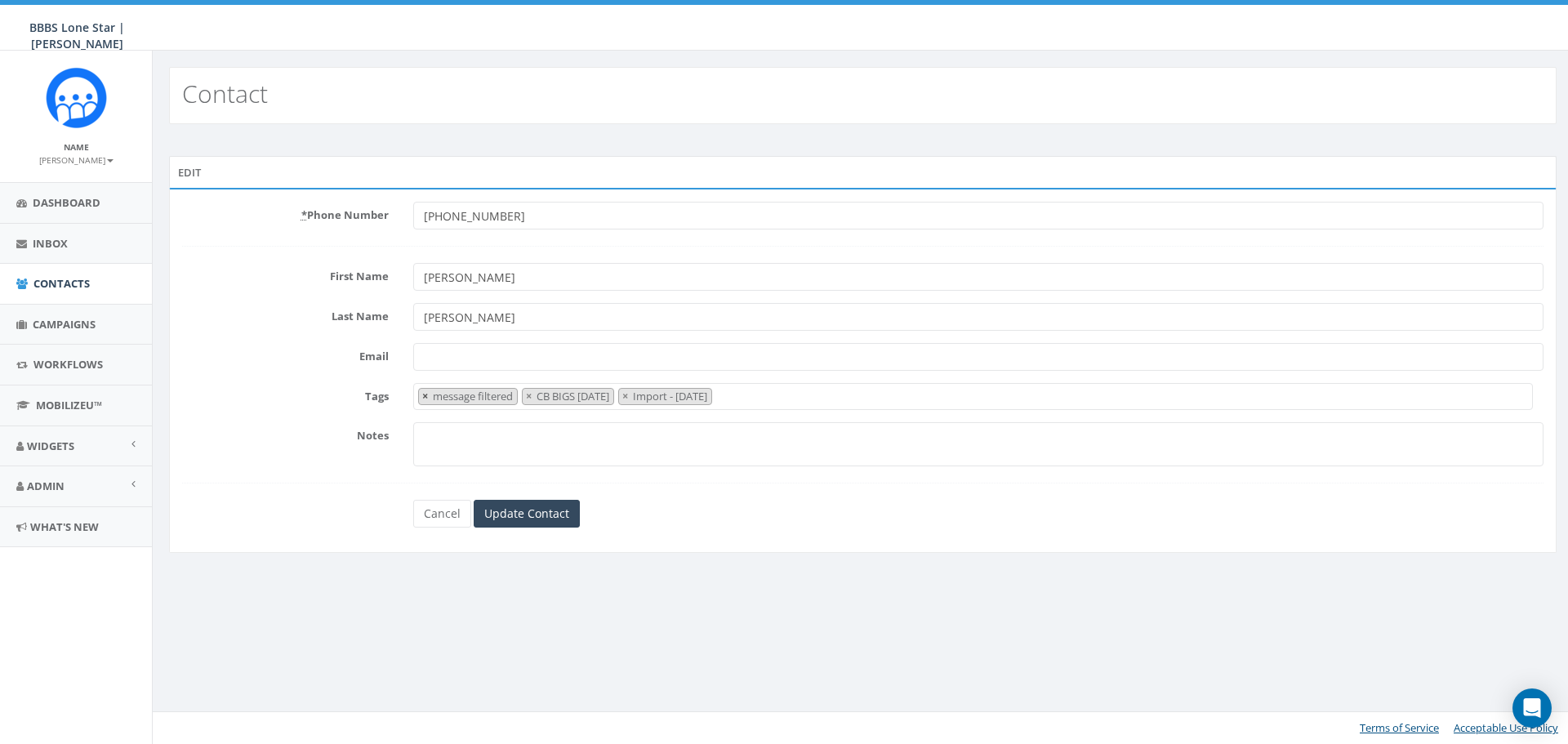
click at [422, 396] on span "×" at bounding box center [425, 396] width 6 height 15
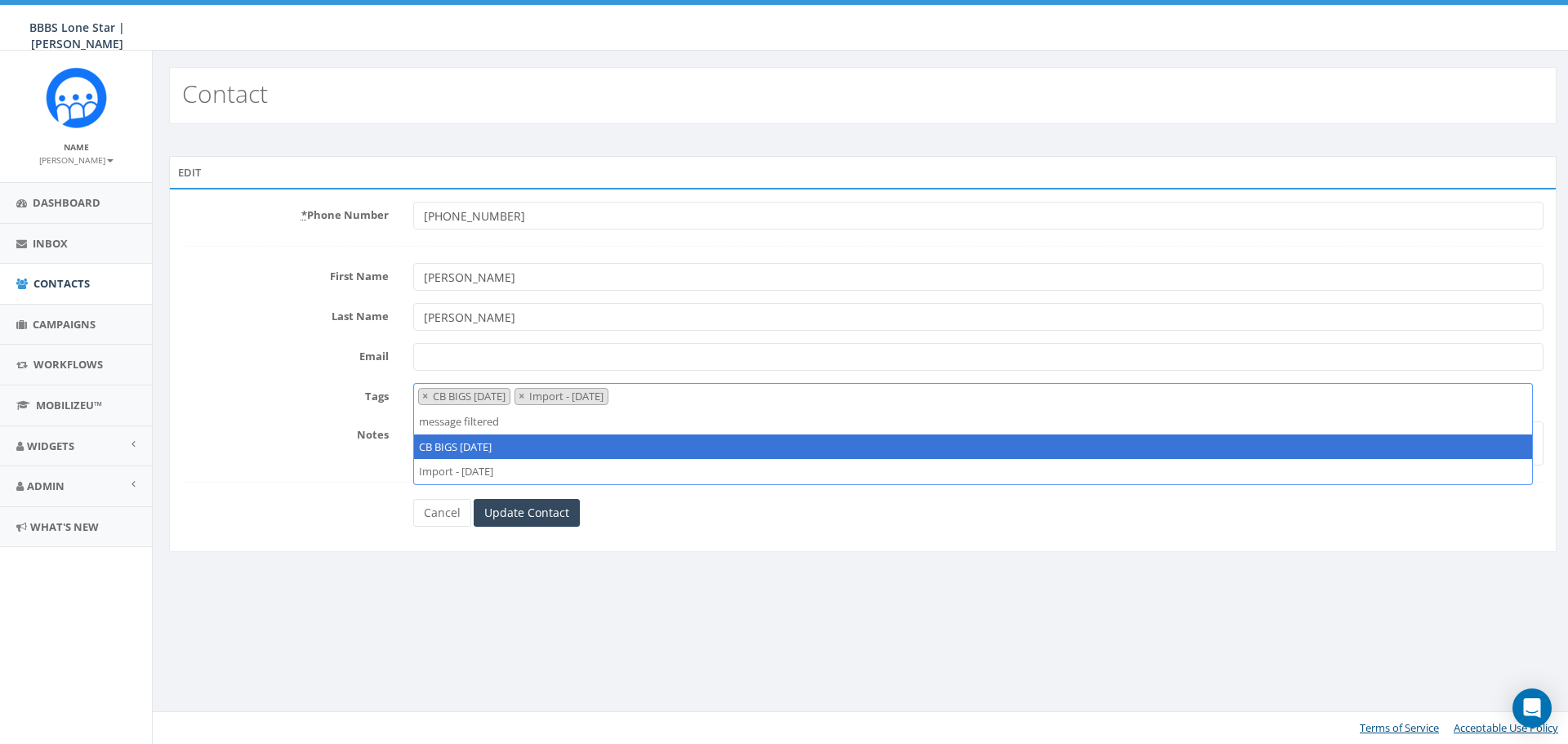
click at [422, 396] on span "×" at bounding box center [425, 396] width 6 height 15
select select "Import - 08/29/2025"
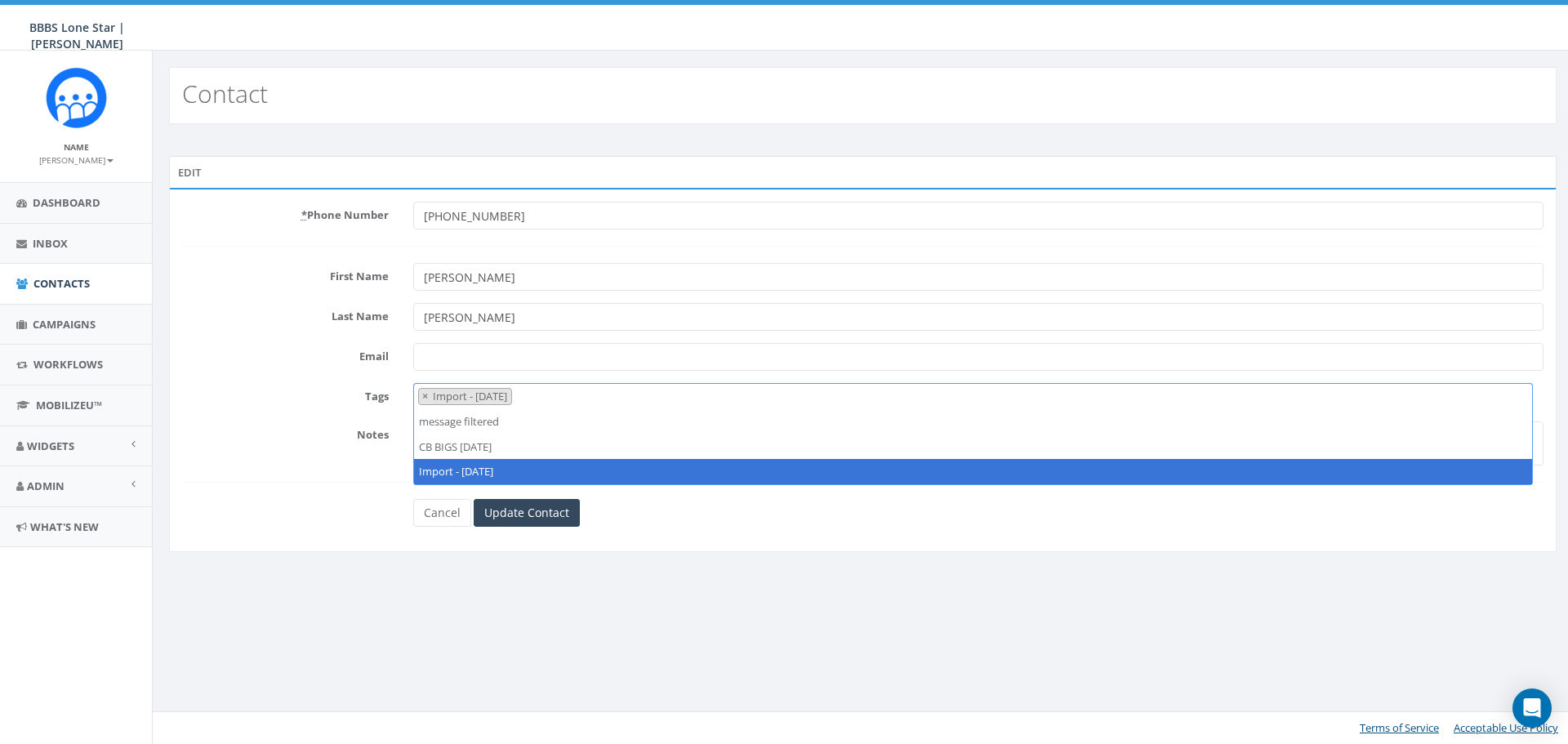
click at [422, 396] on span "×" at bounding box center [425, 396] width 6 height 15
select select
click at [498, 518] on input "Update Contact" at bounding box center [527, 513] width 106 height 27
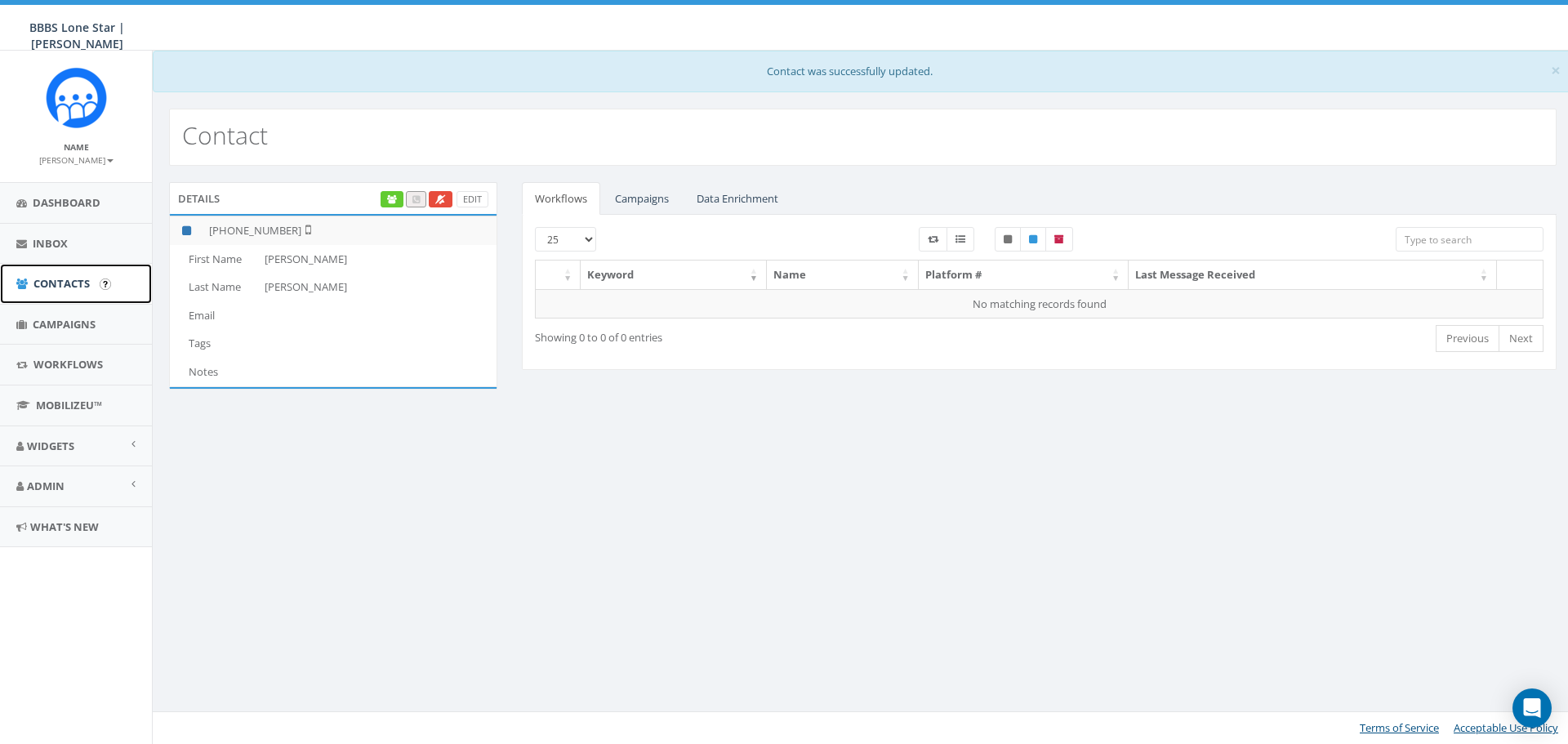
click at [59, 280] on span "Contacts" at bounding box center [61, 284] width 56 height 15
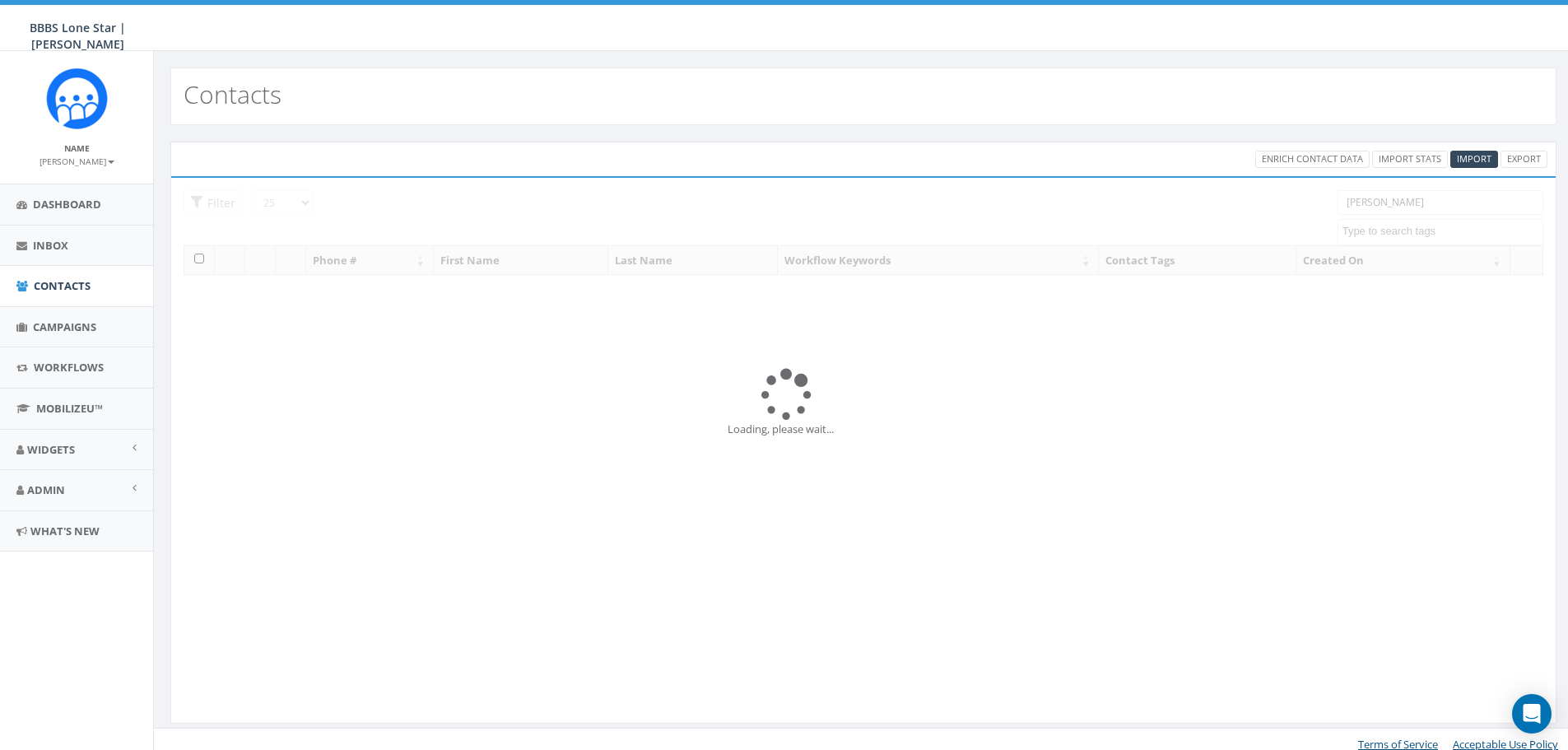
select select
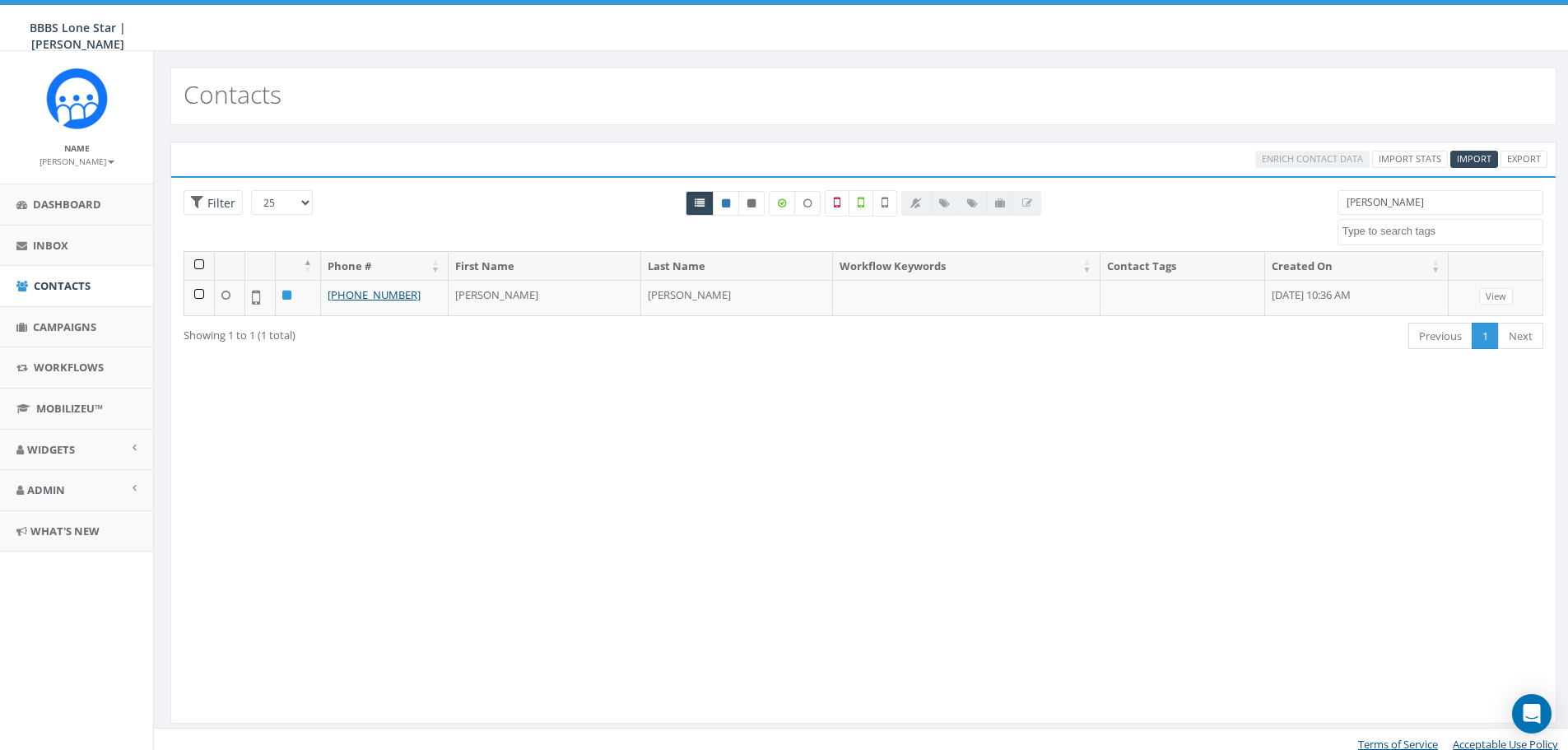
drag, startPoint x: 1398, startPoint y: 196, endPoint x: 1279, endPoint y: 207, distance: 119.5
click at [1279, 207] on div "25 50 100 Filter cline BIG Picnic BIG Picnic Vendors CB BIGS August 2025 Cigars…" at bounding box center [863, 221] width 1385 height 61
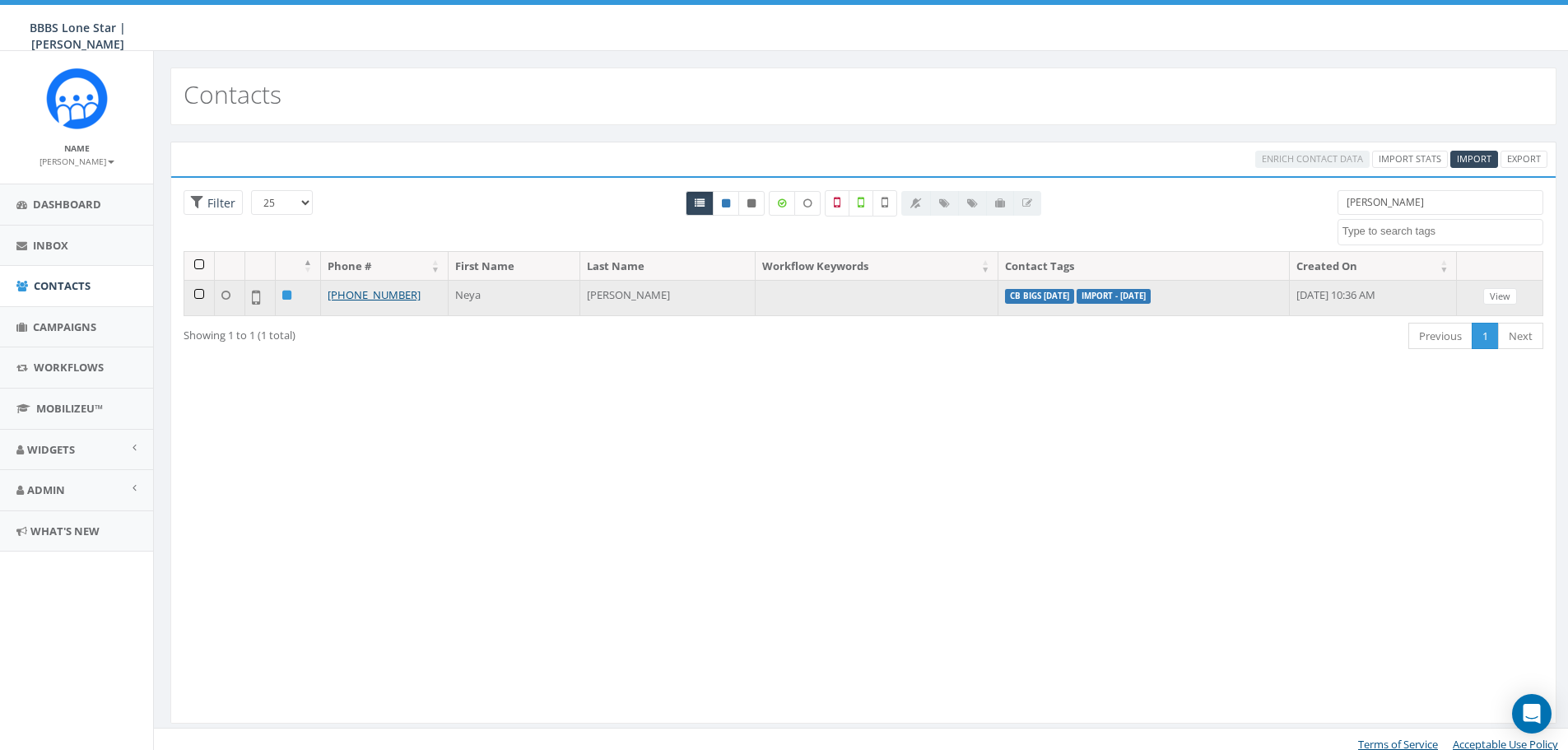
type input "[PERSON_NAME]"
click at [1506, 287] on td "View" at bounding box center [1499, 298] width 86 height 35
click at [1504, 294] on link "View" at bounding box center [1500, 297] width 33 height 18
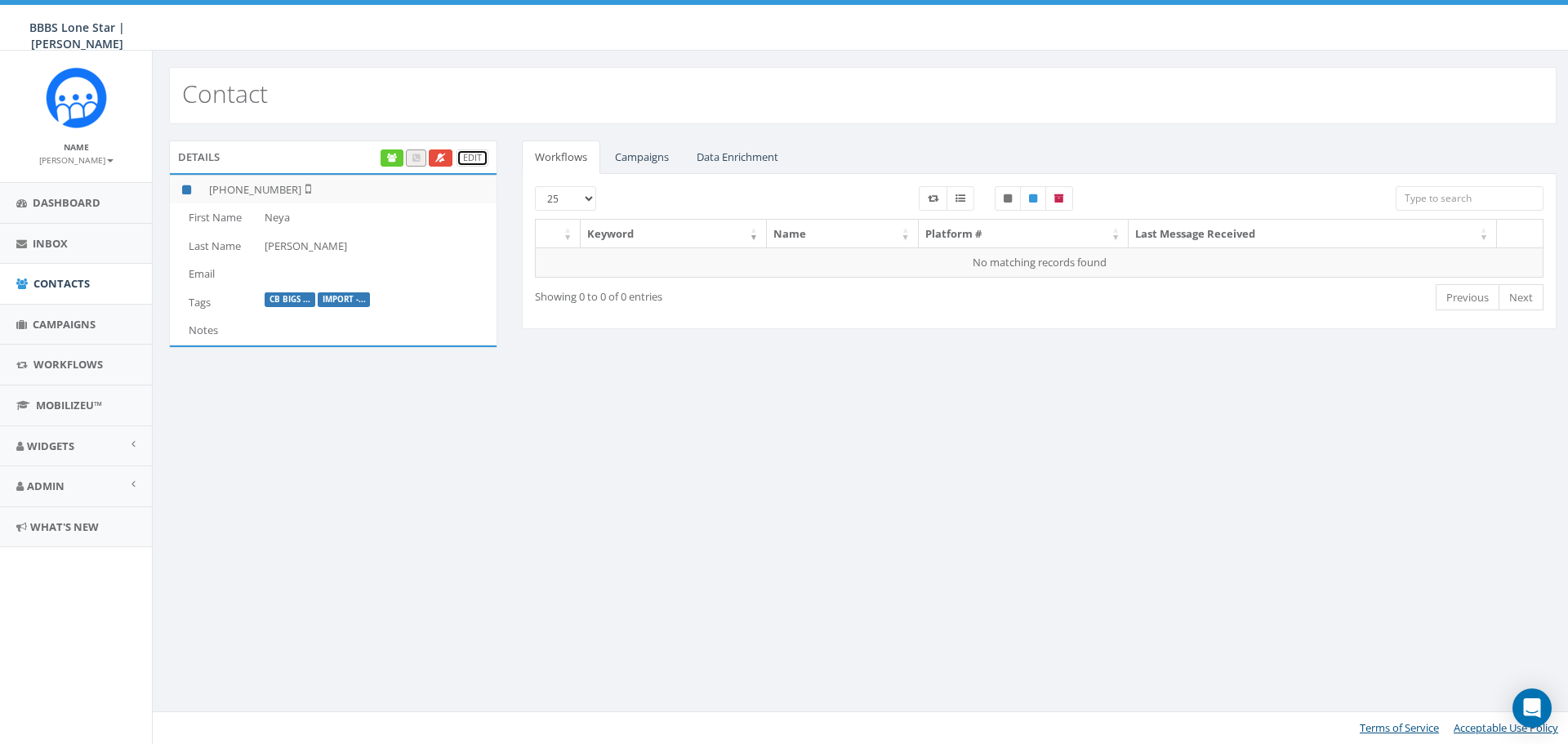
click at [470, 158] on link "Edit" at bounding box center [473, 158] width 32 height 17
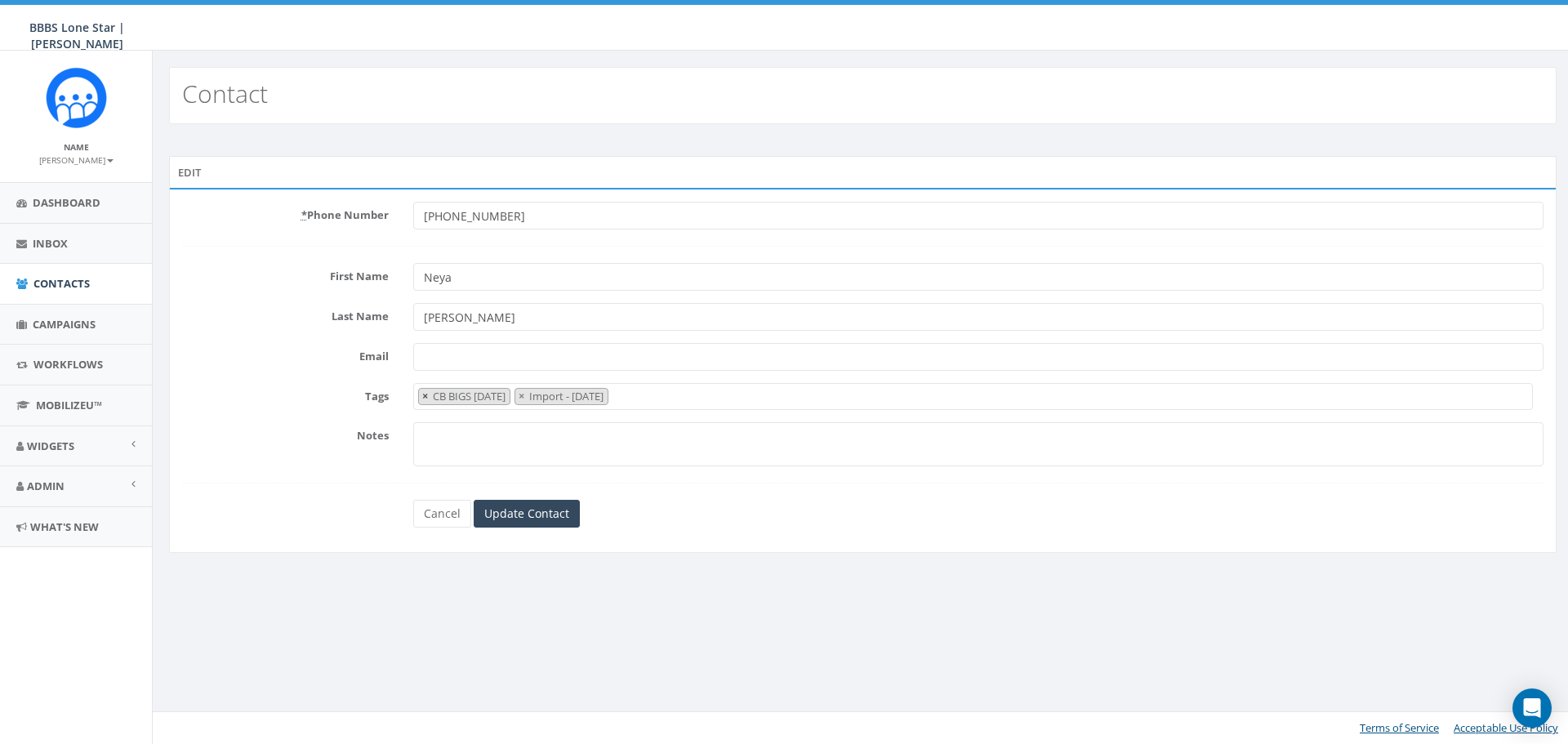
click at [420, 396] on ul "× CB BIGS August 2025 × Import - 08/29/2025" at bounding box center [511, 396] width 194 height 15
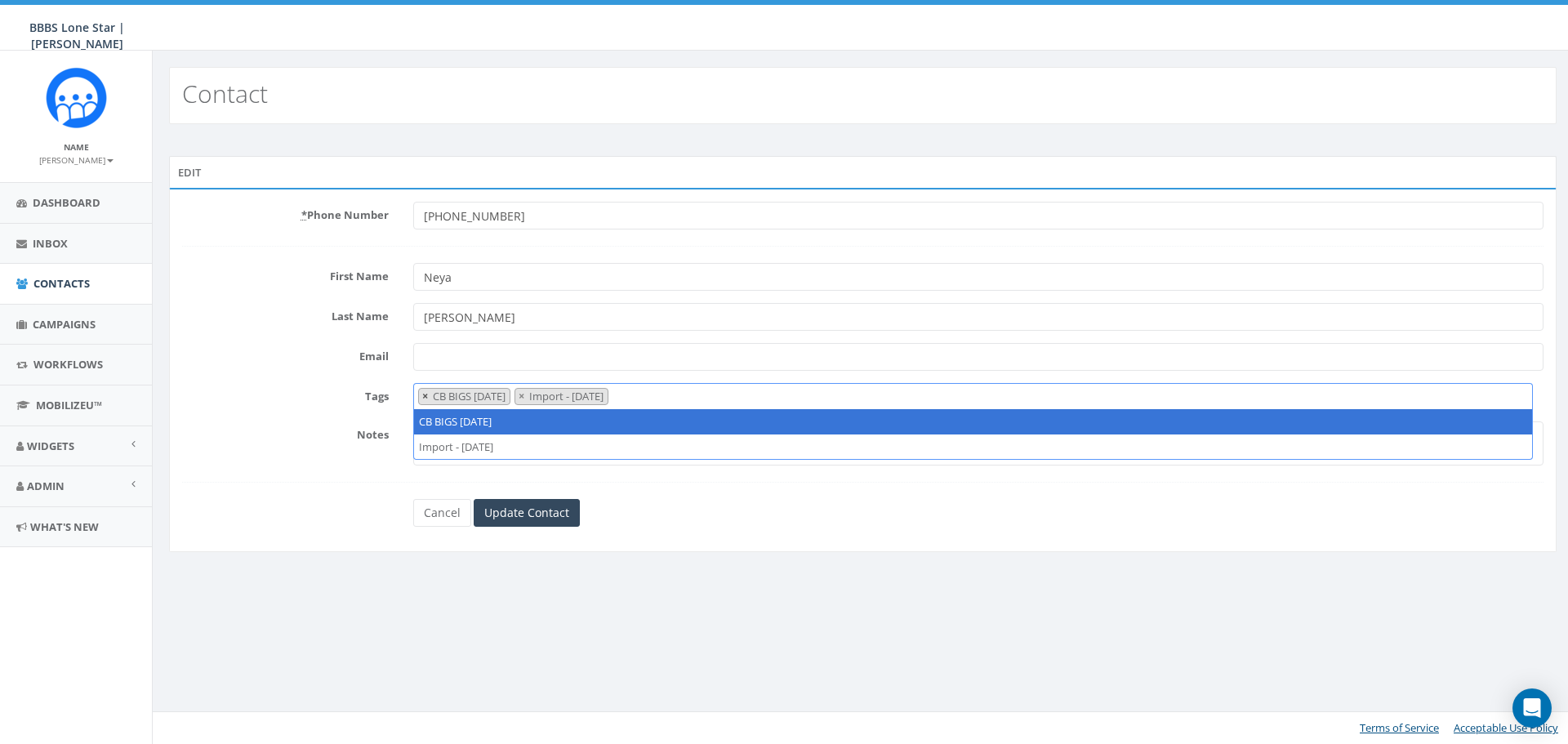
click at [422, 396] on span "×" at bounding box center [425, 396] width 6 height 15
select select "Import - 08/29/2025"
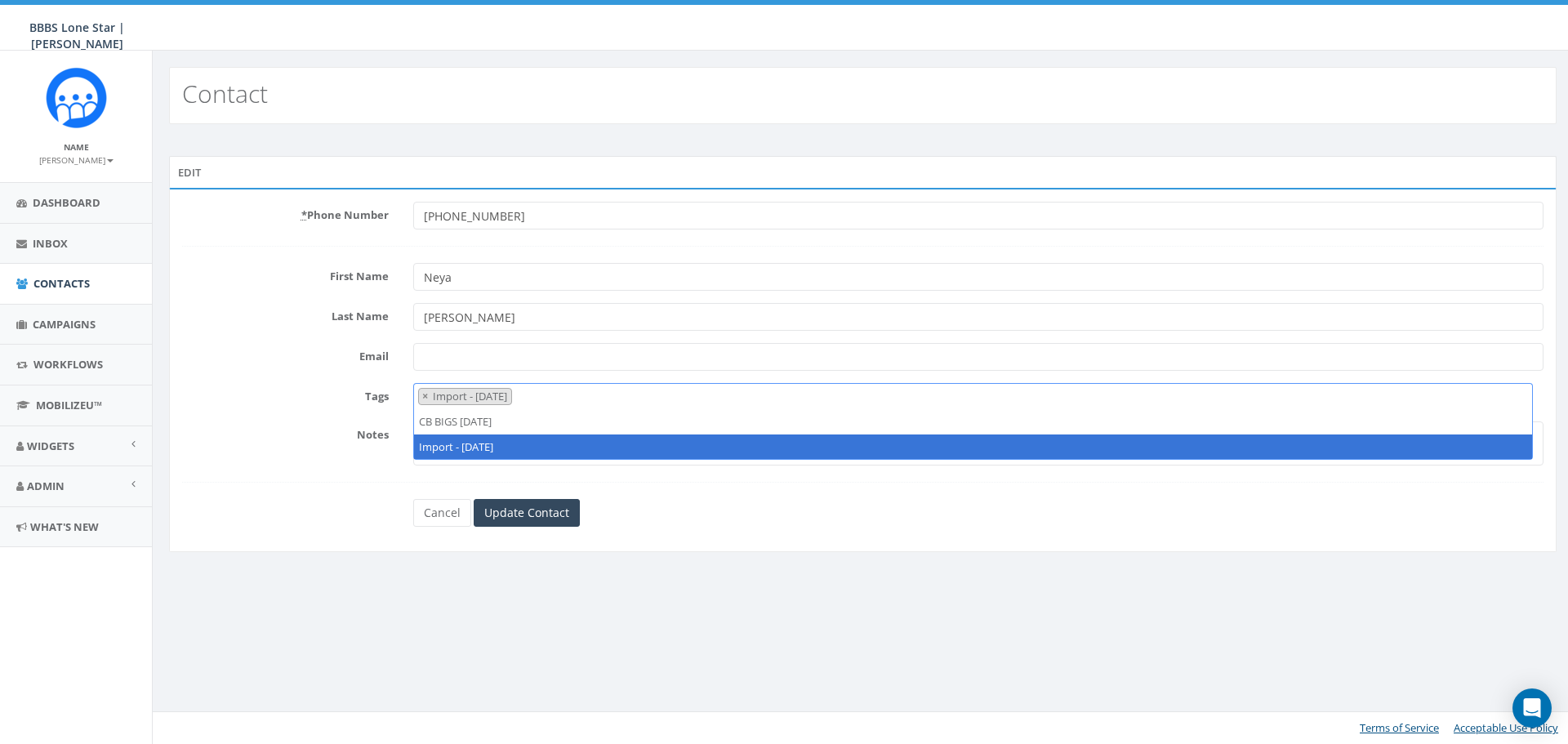
click at [422, 396] on span "×" at bounding box center [425, 396] width 6 height 15
select select
click at [494, 503] on input "Update Contact" at bounding box center [527, 513] width 106 height 27
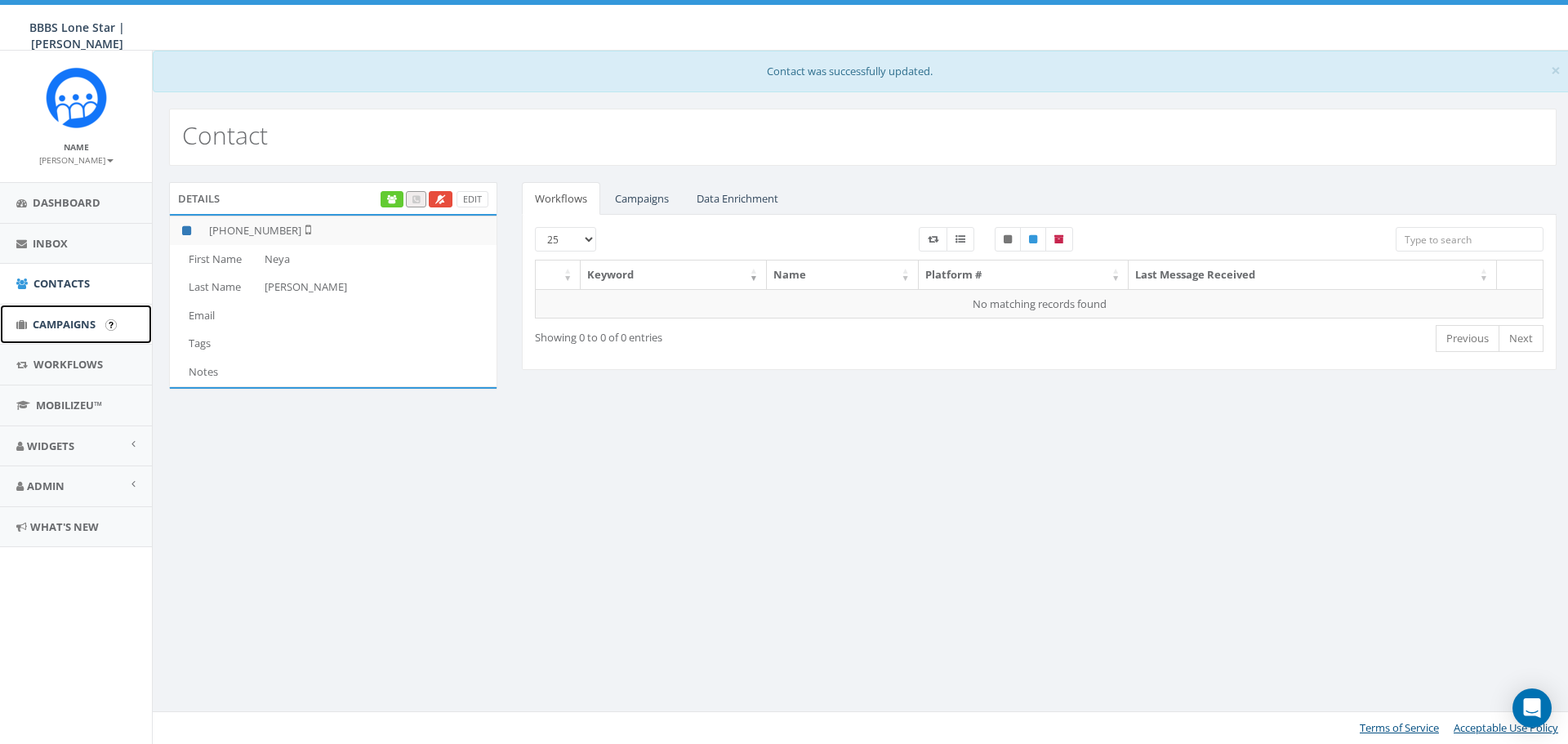
click at [54, 338] on link "Campaigns" at bounding box center [75, 324] width 152 height 40
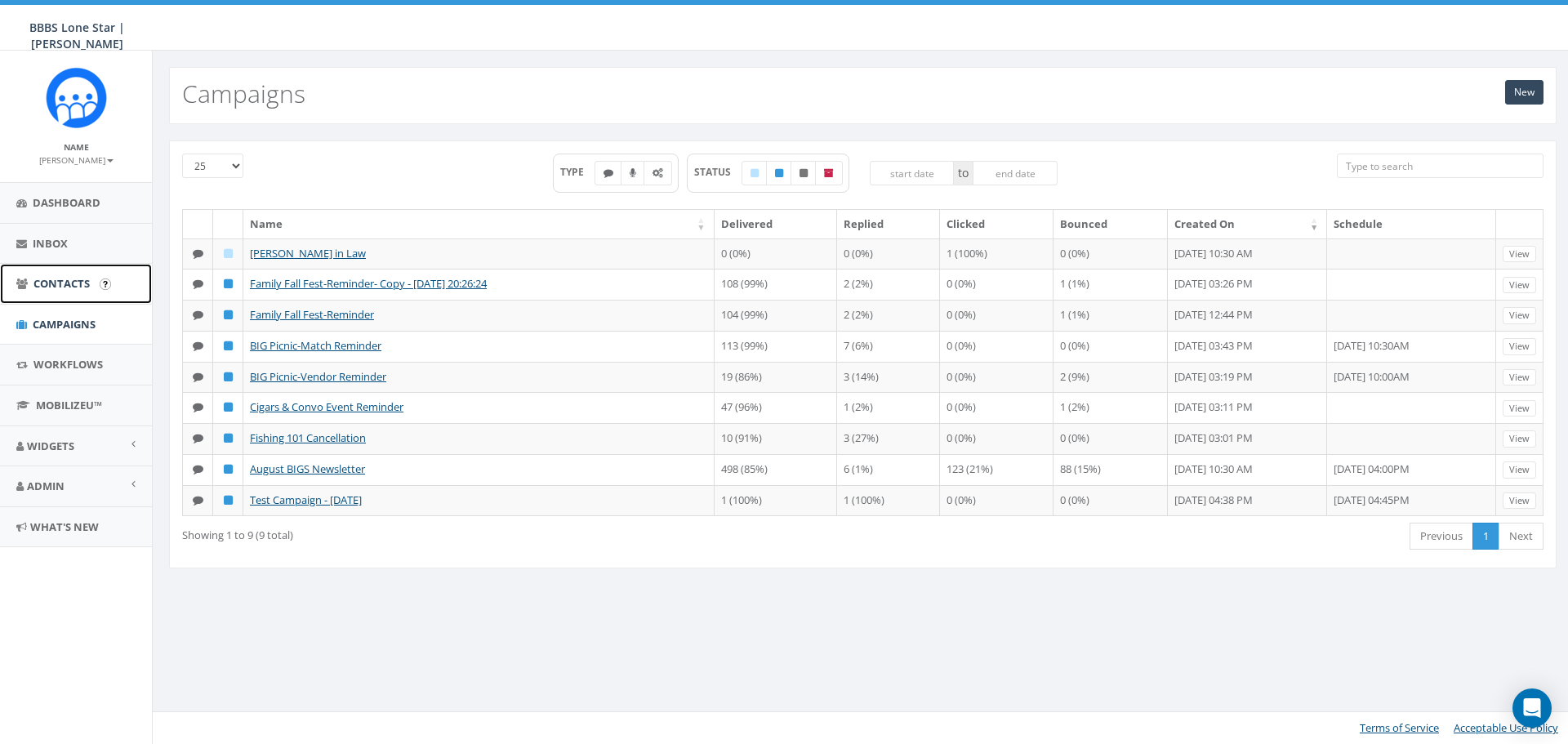
click at [43, 290] on span "Contacts" at bounding box center [61, 284] width 56 height 15
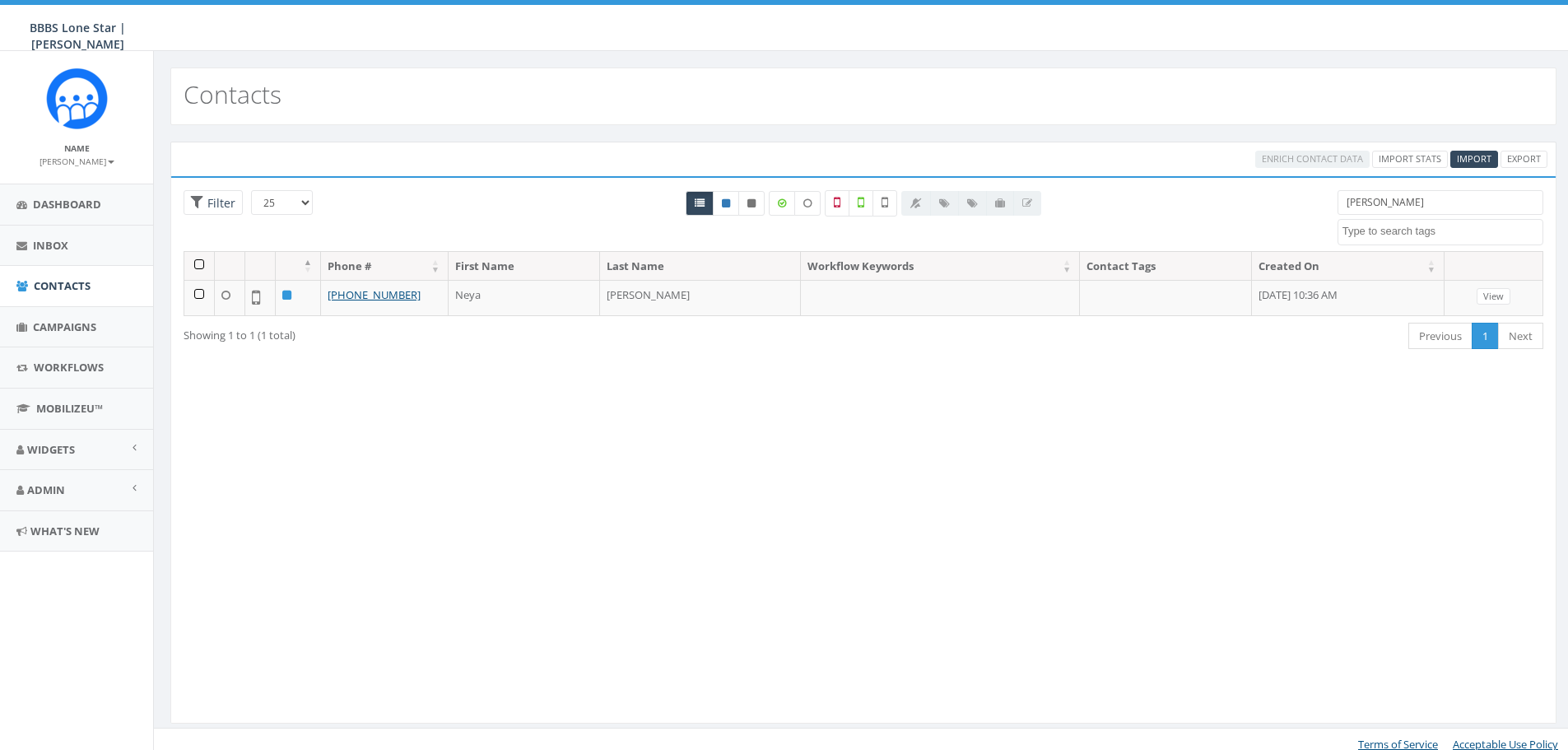
select select
drag, startPoint x: 1393, startPoint y: 200, endPoint x: 1258, endPoint y: 216, distance: 135.9
click at [1258, 216] on div "25 50 100 Filter [PERSON_NAME] BIG Picnic BIG Picnic Vendors CB BIGS [DATE] Cig…" at bounding box center [863, 221] width 1385 height 61
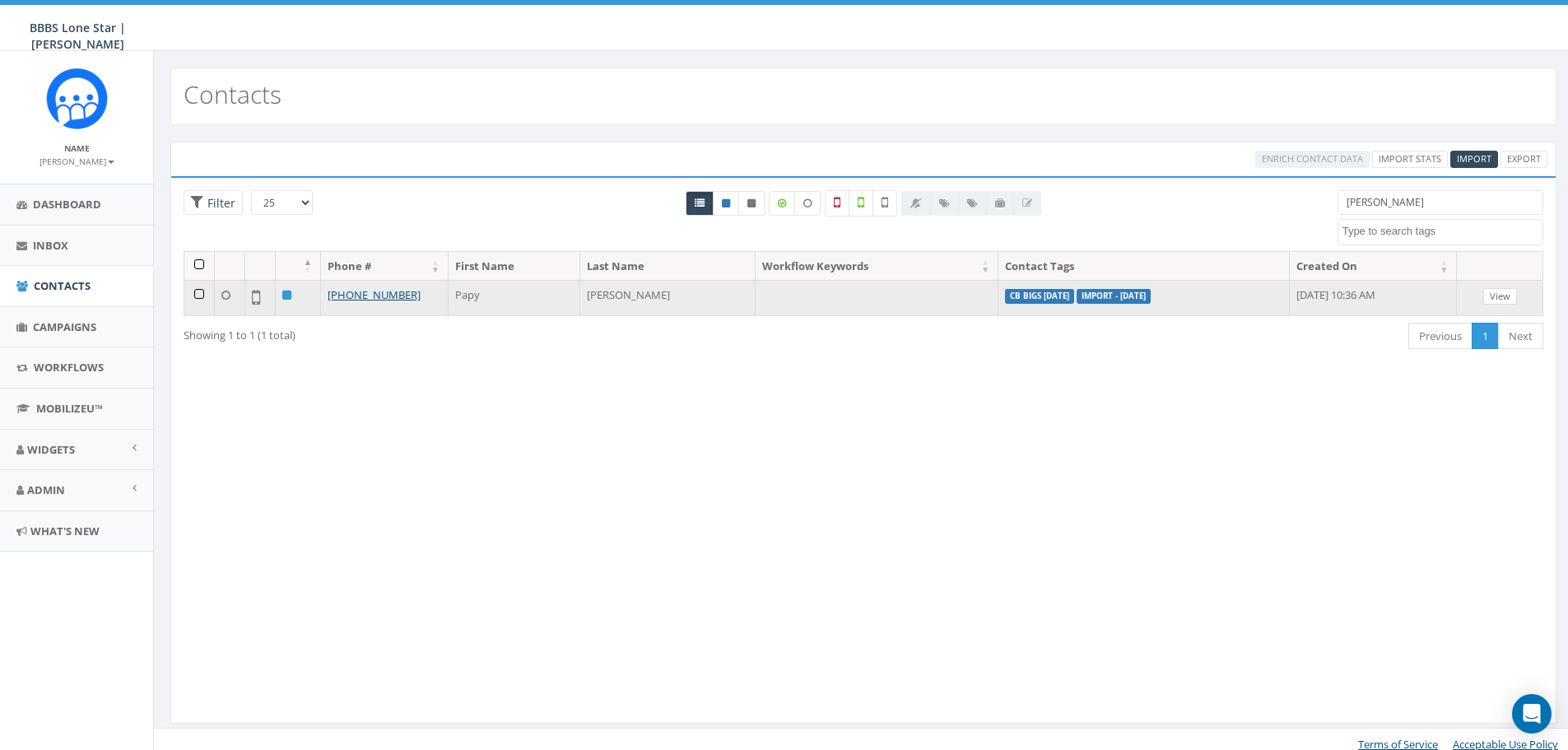
type input "[PERSON_NAME]"
click at [1502, 299] on link "View" at bounding box center [1500, 297] width 33 height 18
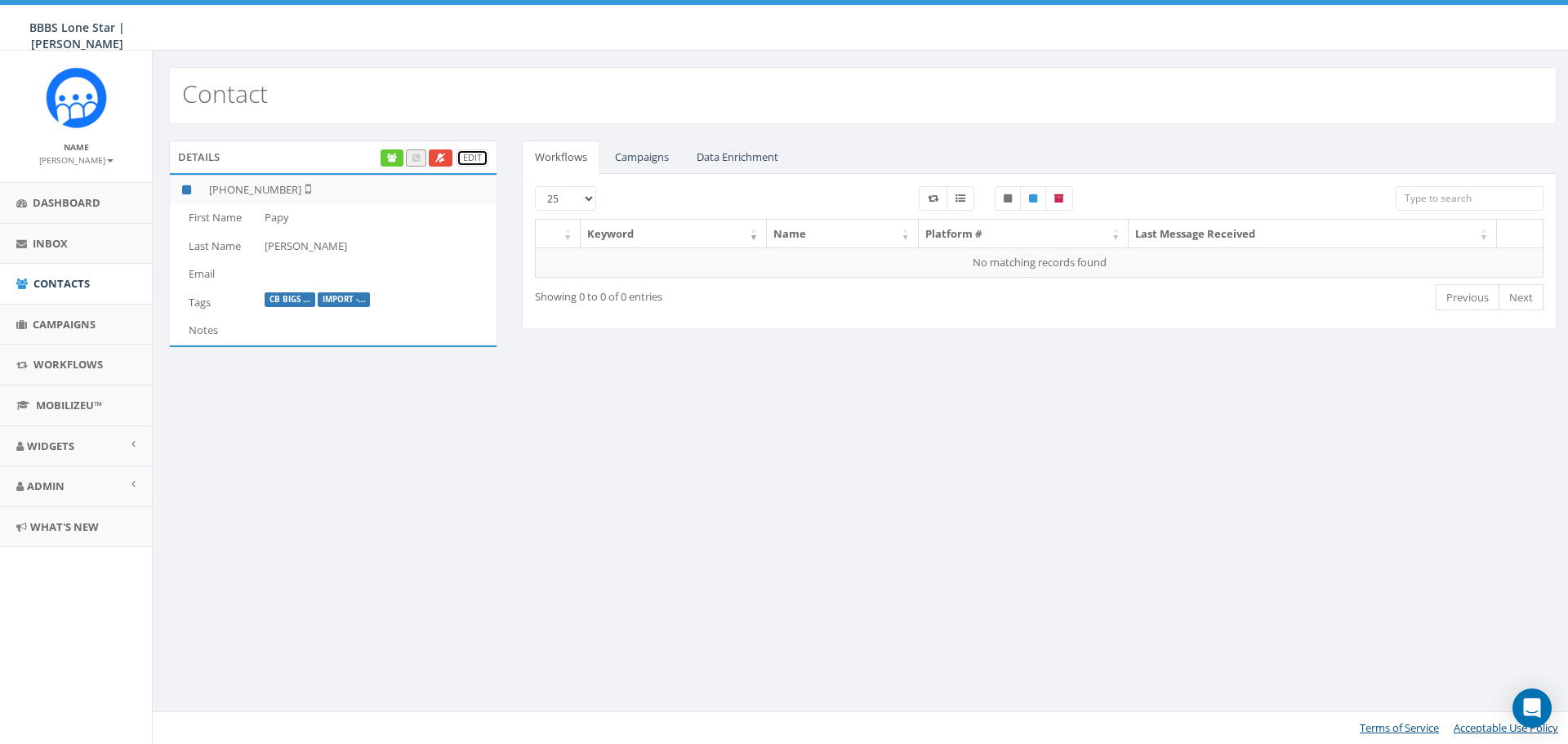
click at [467, 159] on link "Edit" at bounding box center [473, 158] width 32 height 17
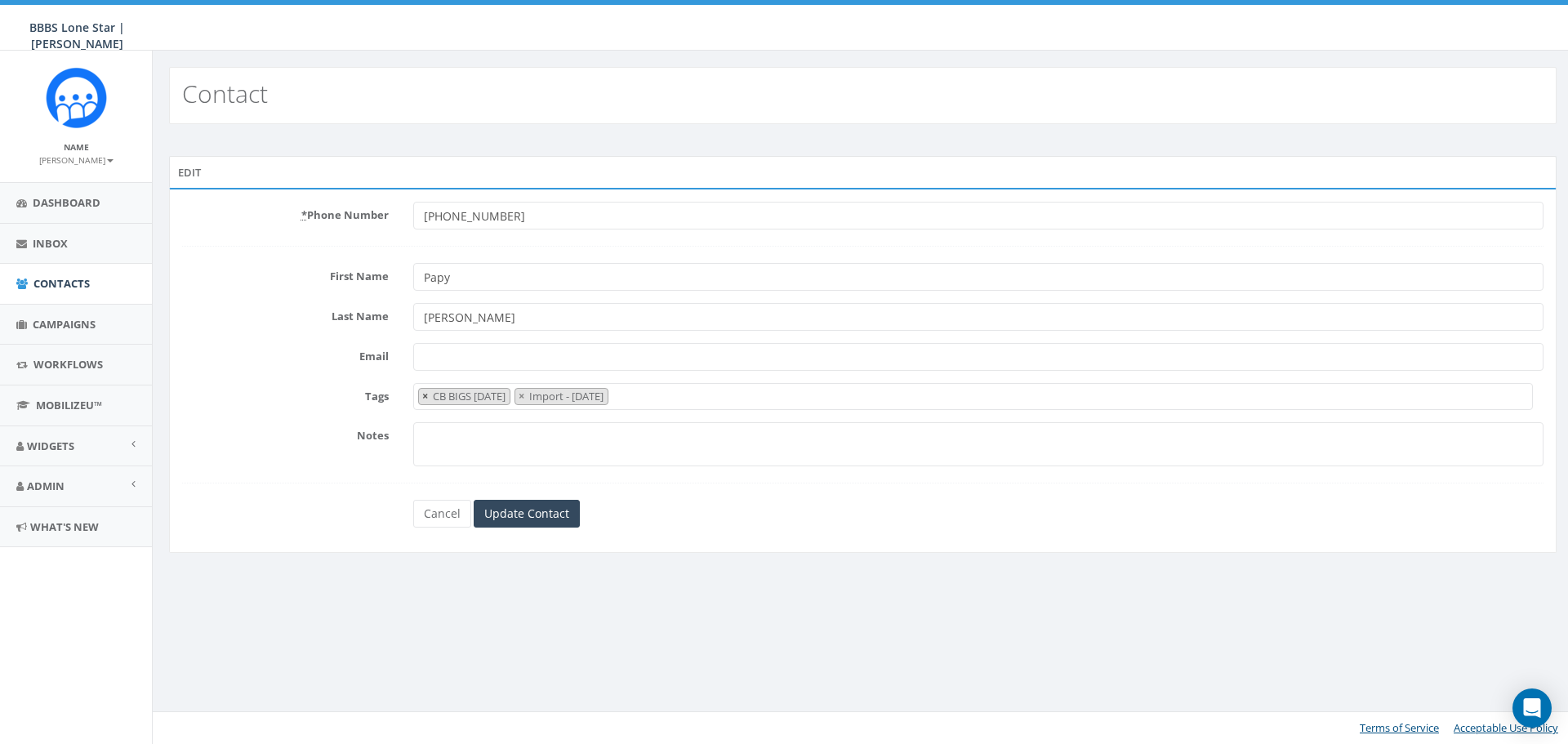
click at [427, 395] on span "×" at bounding box center [425, 396] width 6 height 15
select select "Import - [DATE]"
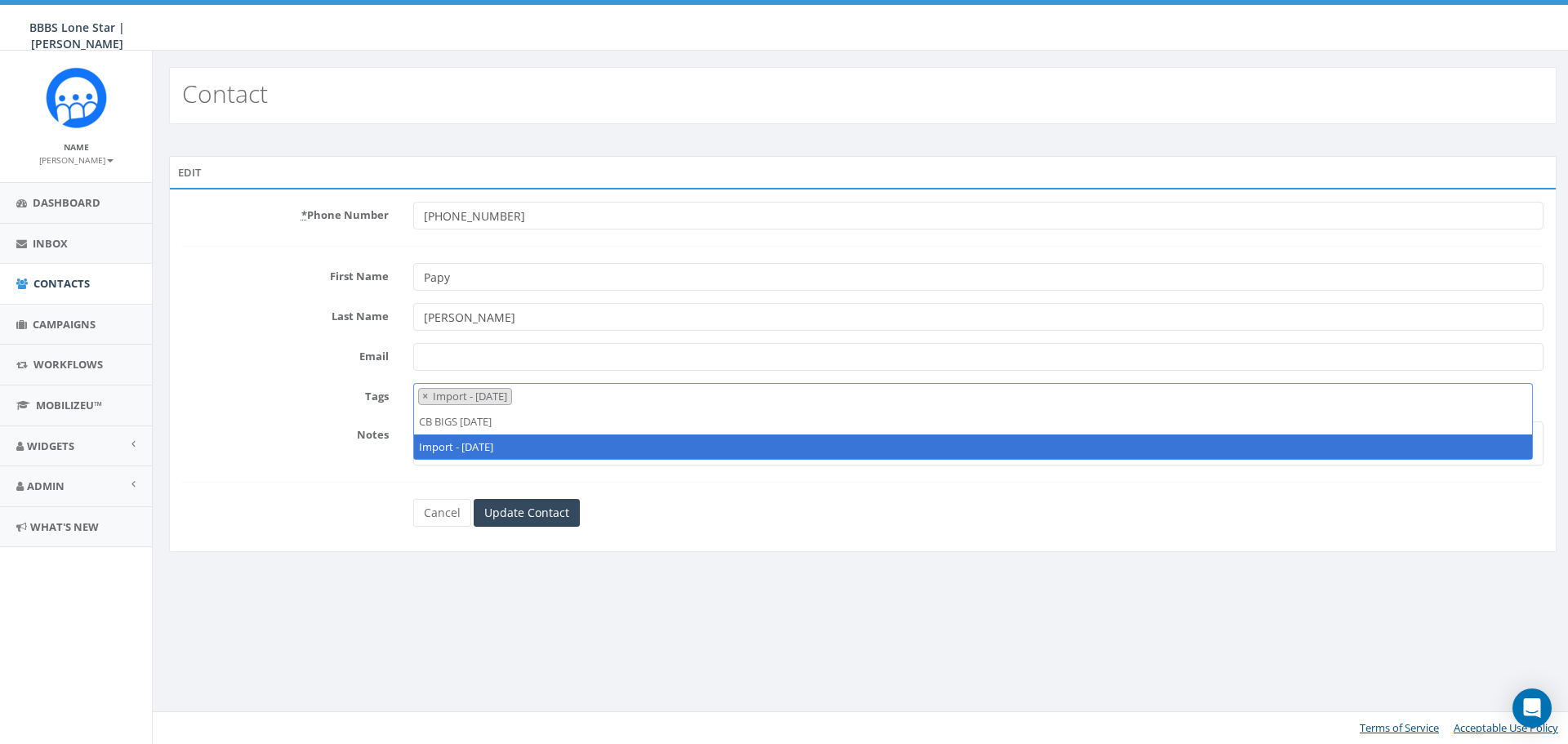
click at [427, 395] on span "×" at bounding box center [425, 396] width 6 height 15
select select
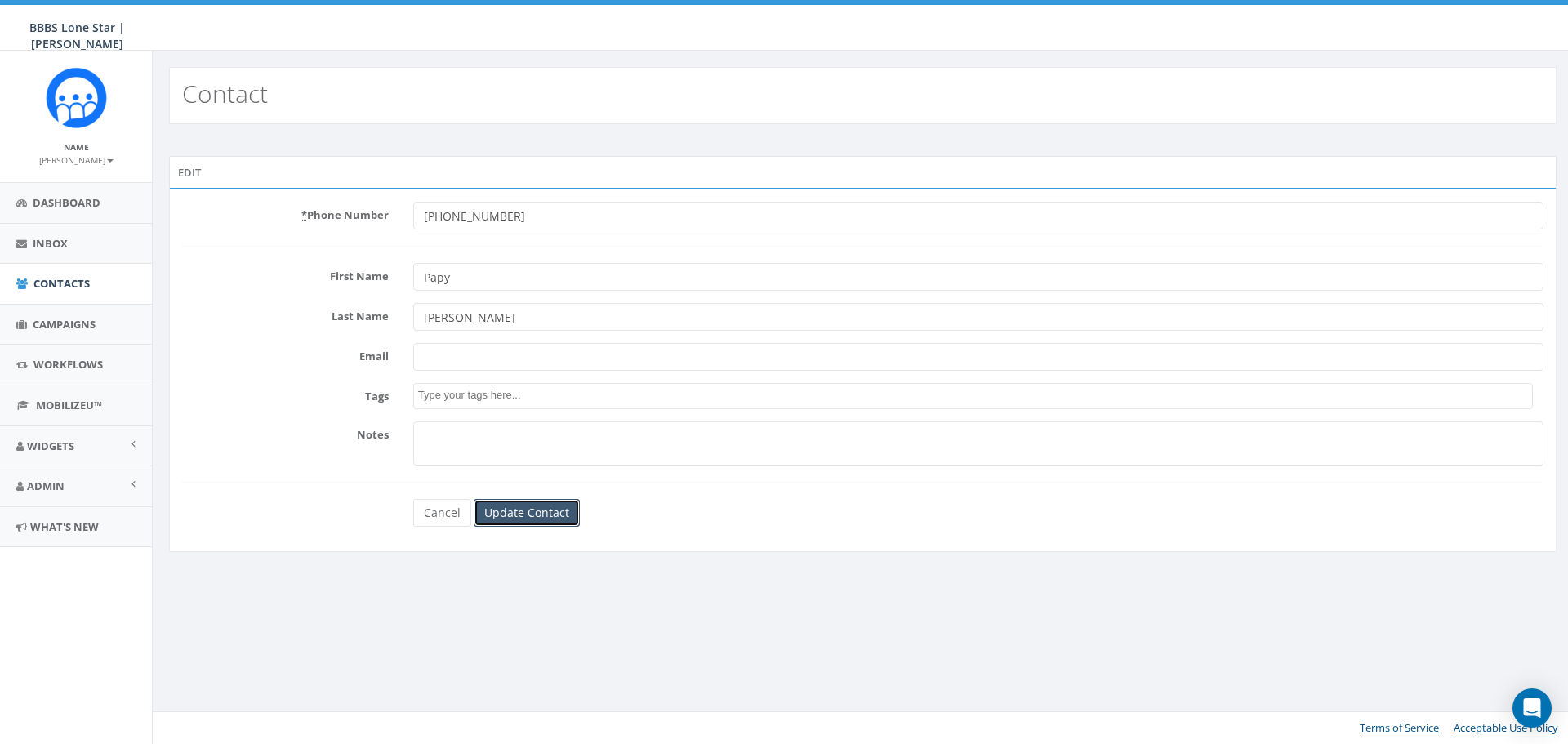
click at [527, 515] on input "Update Contact" at bounding box center [527, 513] width 106 height 27
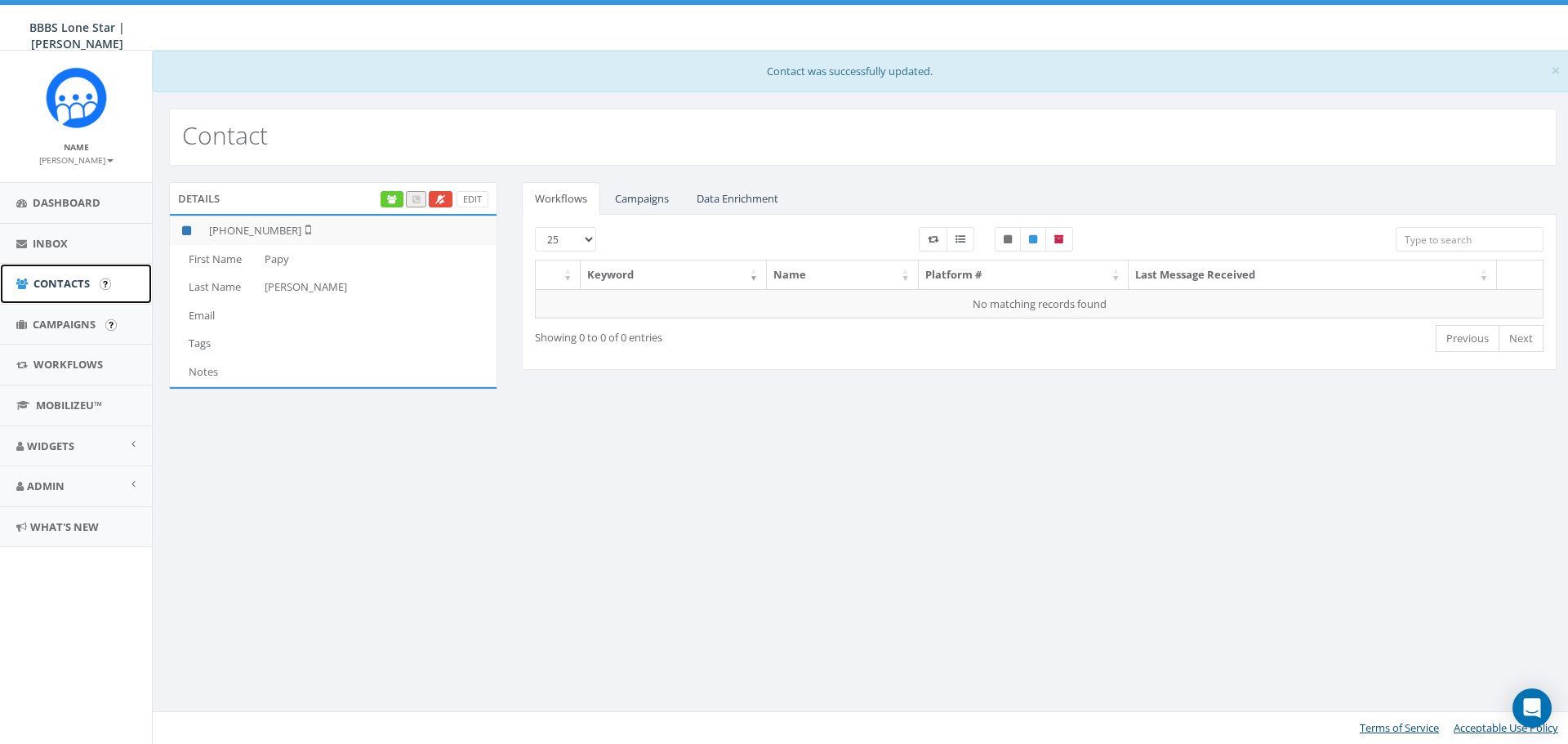
click at [49, 293] on link "Contacts" at bounding box center [75, 284] width 152 height 40
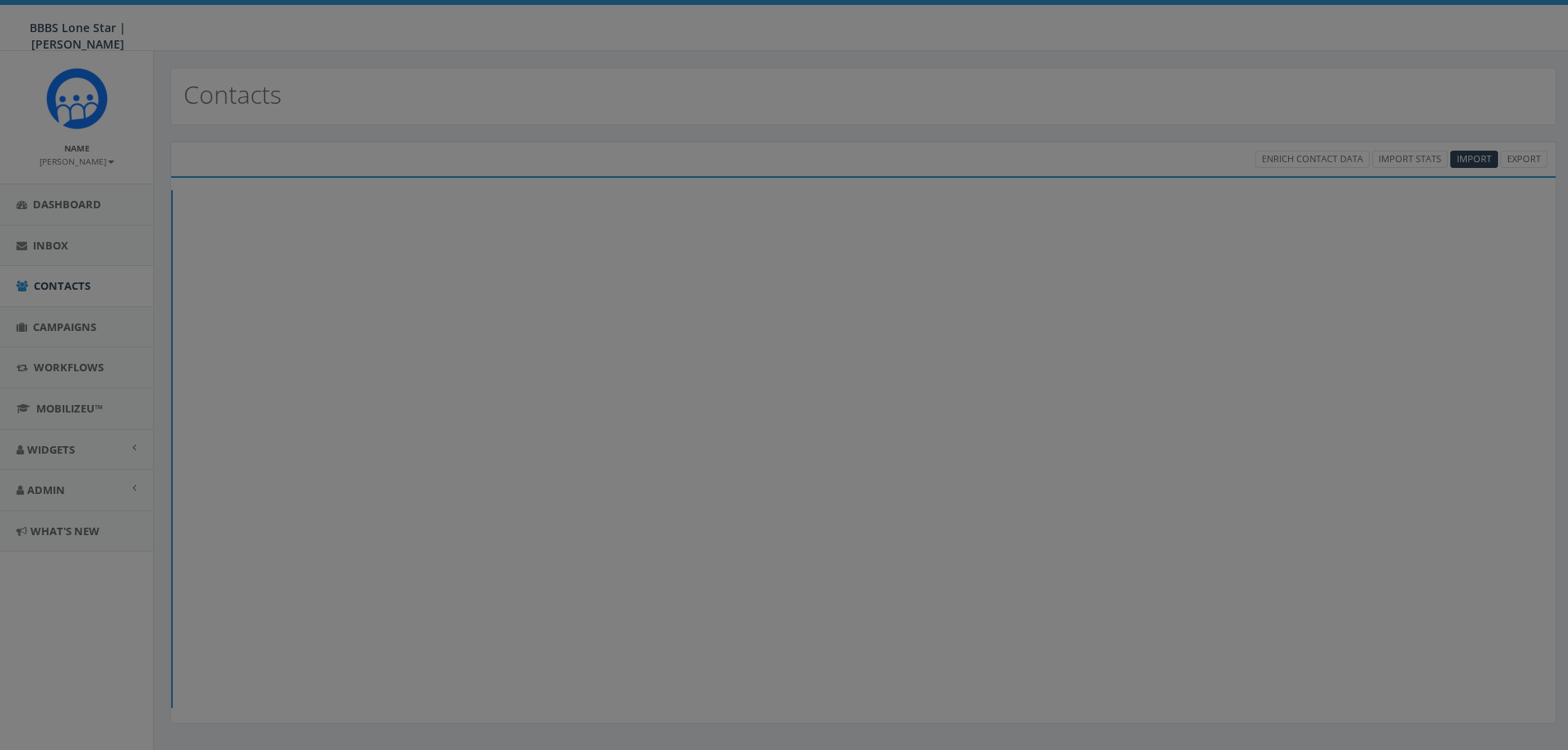
select select
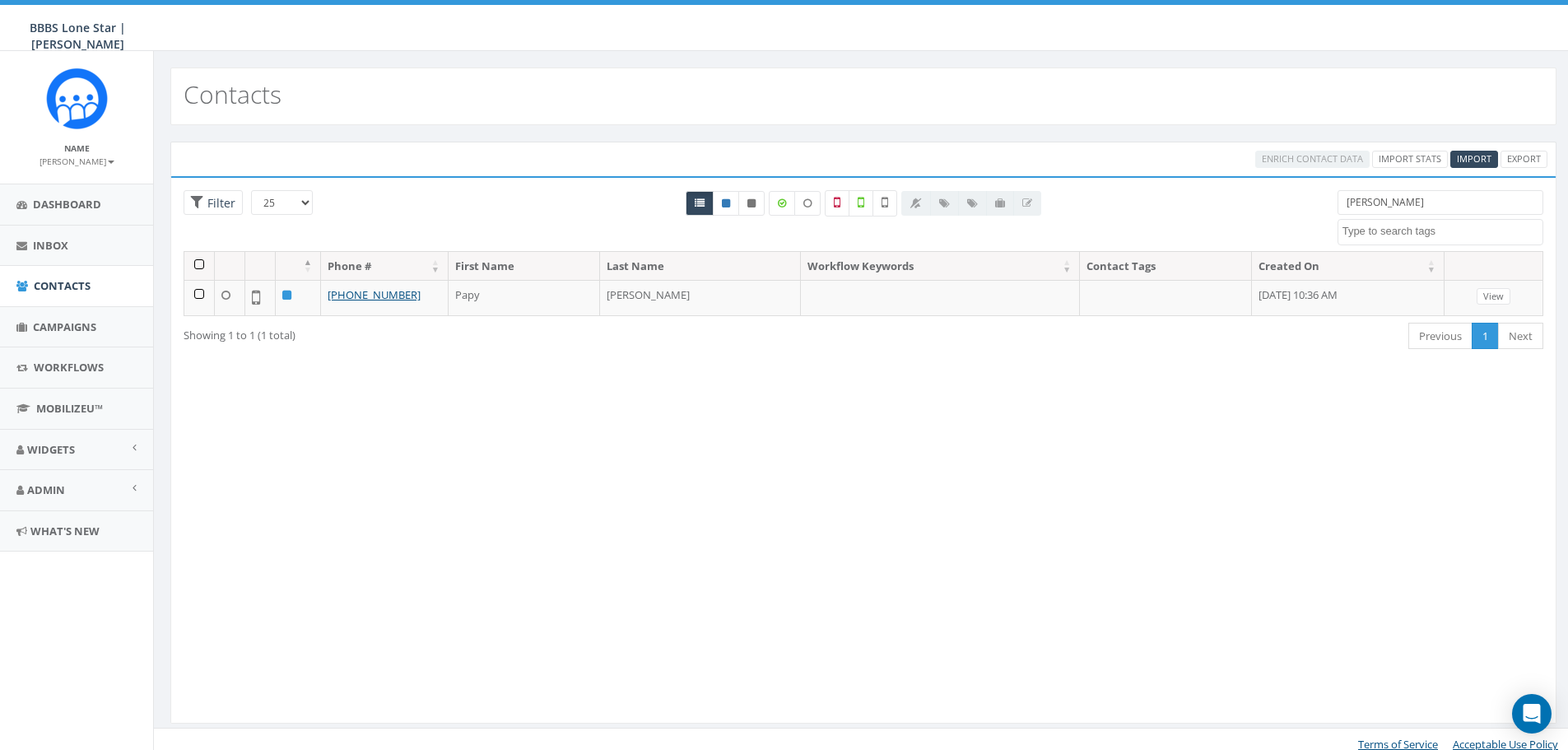
drag, startPoint x: 1392, startPoint y: 204, endPoint x: 1265, endPoint y: 199, distance: 127.1
click at [1265, 199] on div "25 50 100 Filter lucien BIG Picnic BIG Picnic Vendors CB BIGS August 2025 Cigar…" at bounding box center [863, 221] width 1385 height 61
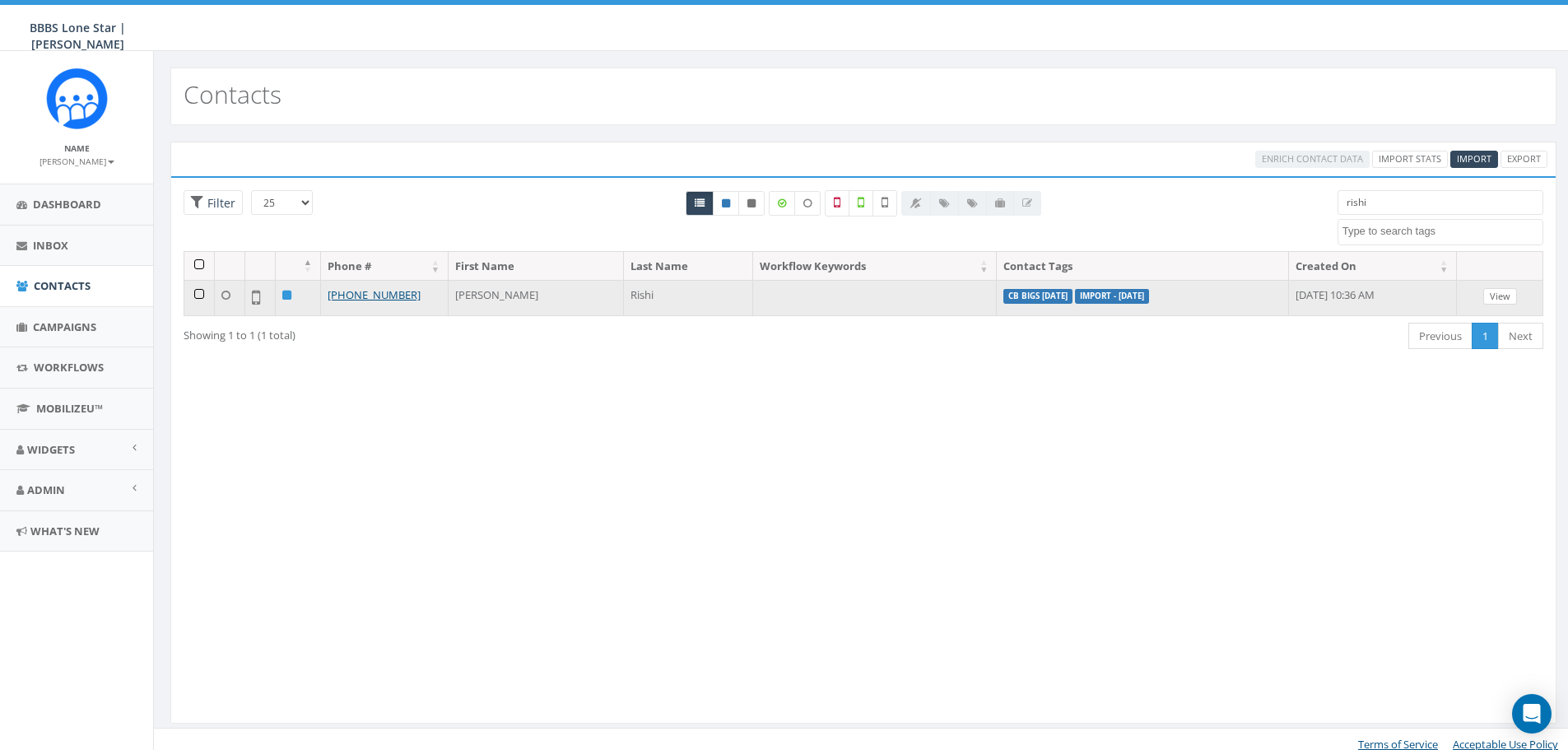
type input "rishi"
click at [1504, 294] on link "View" at bounding box center [1500, 297] width 33 height 18
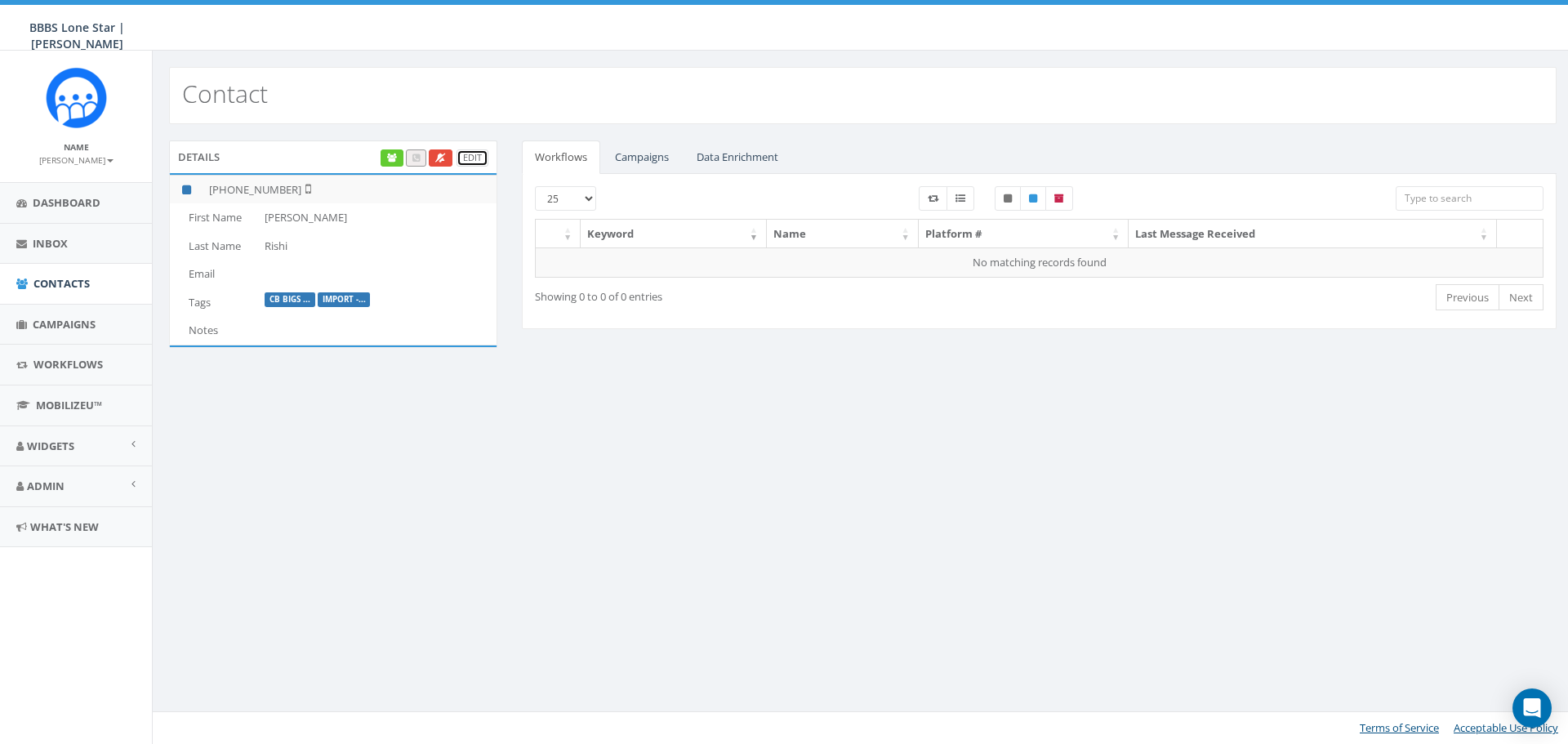
click at [476, 158] on link "Edit" at bounding box center [473, 158] width 32 height 17
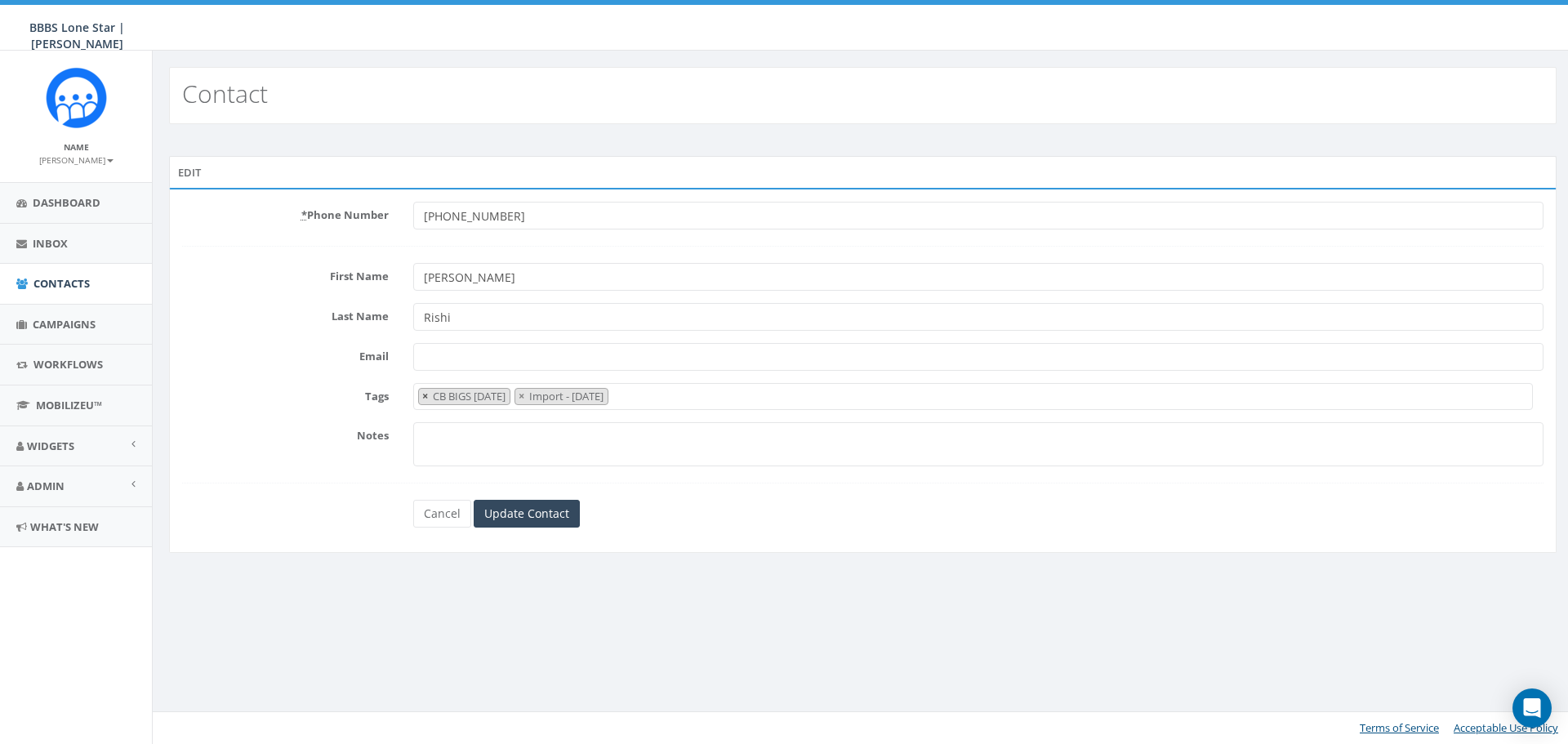
click at [427, 398] on span "×" at bounding box center [425, 396] width 6 height 15
select select "Import - [DATE]"
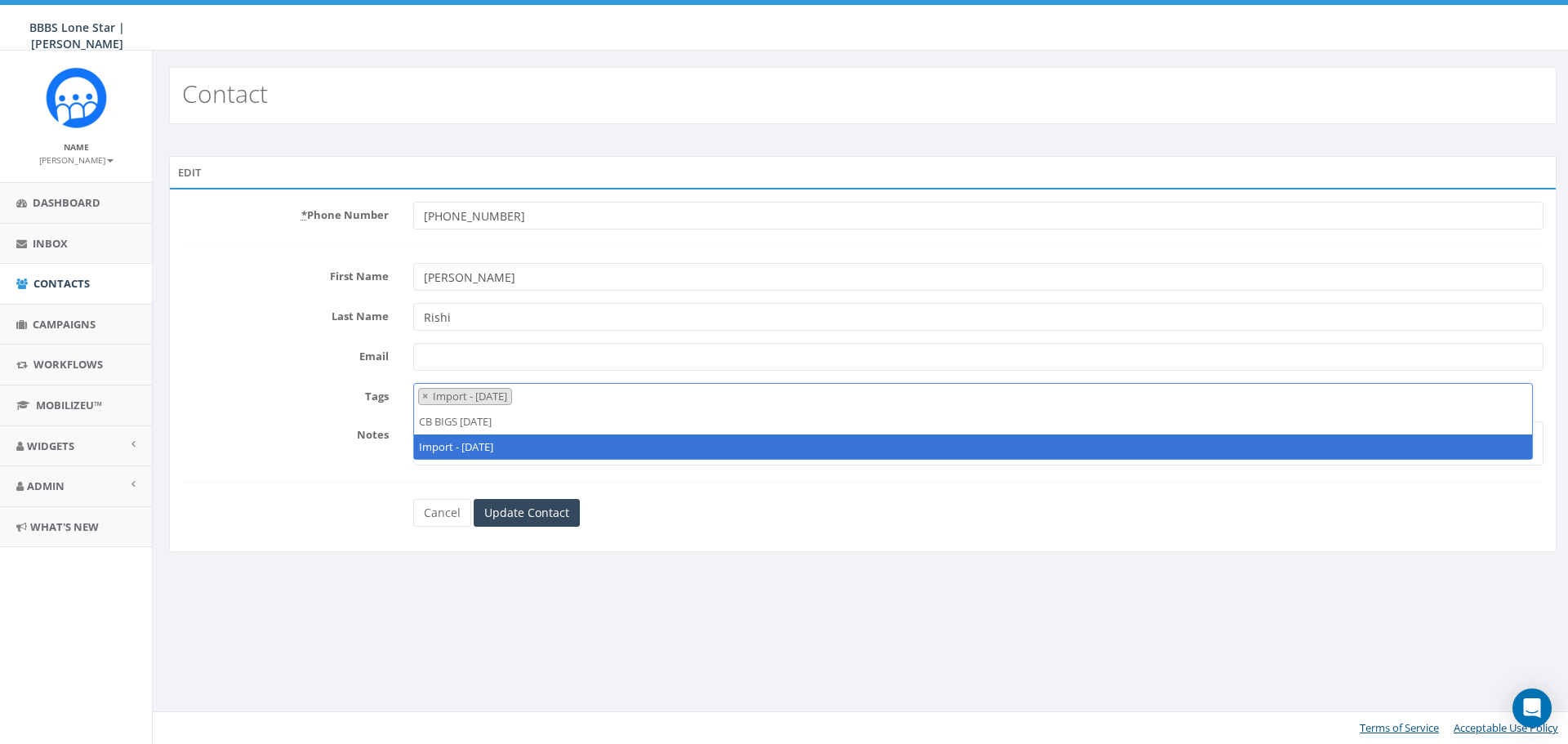
click at [427, 398] on span "×" at bounding box center [425, 396] width 6 height 15
select select
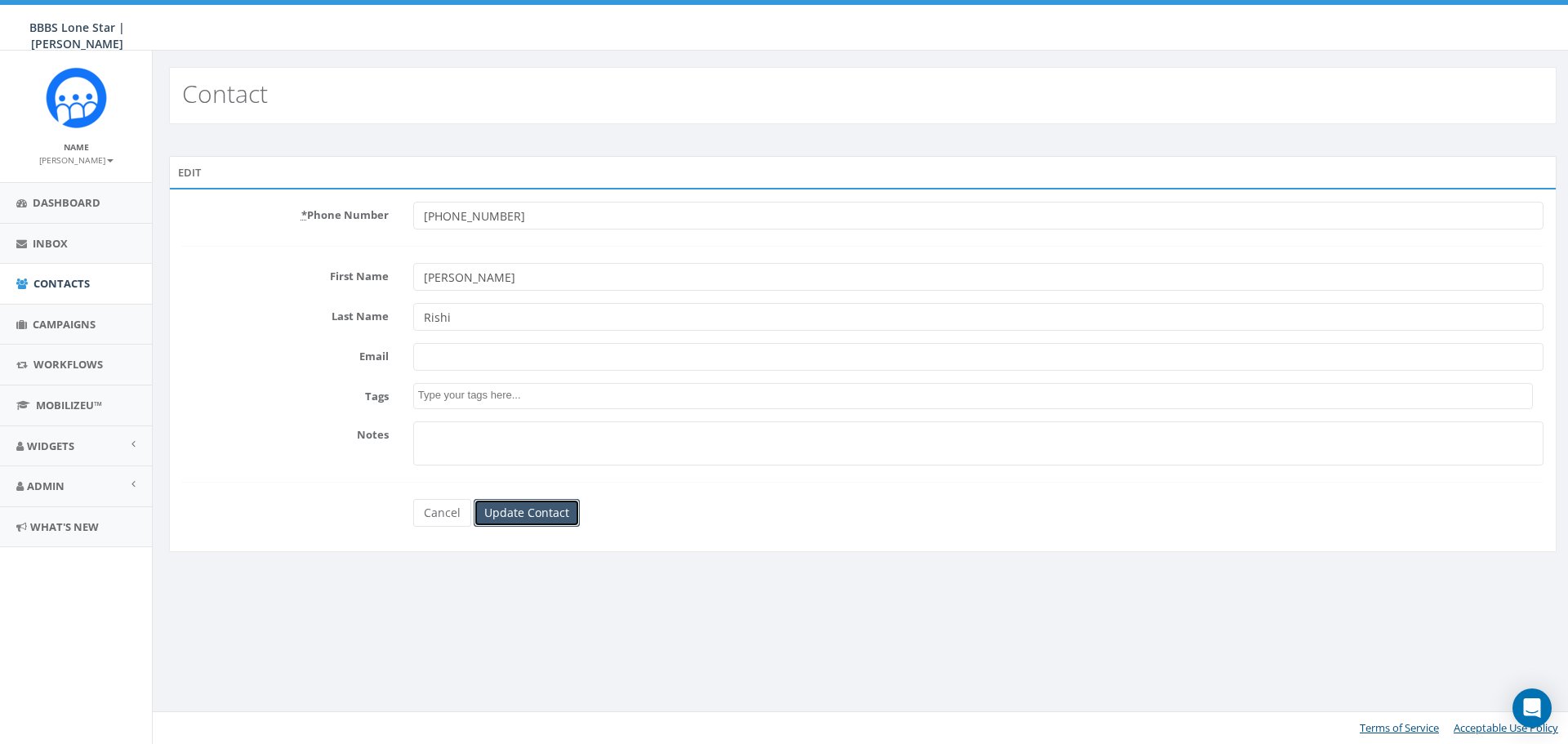
click at [512, 517] on input "Update Contact" at bounding box center [527, 513] width 106 height 27
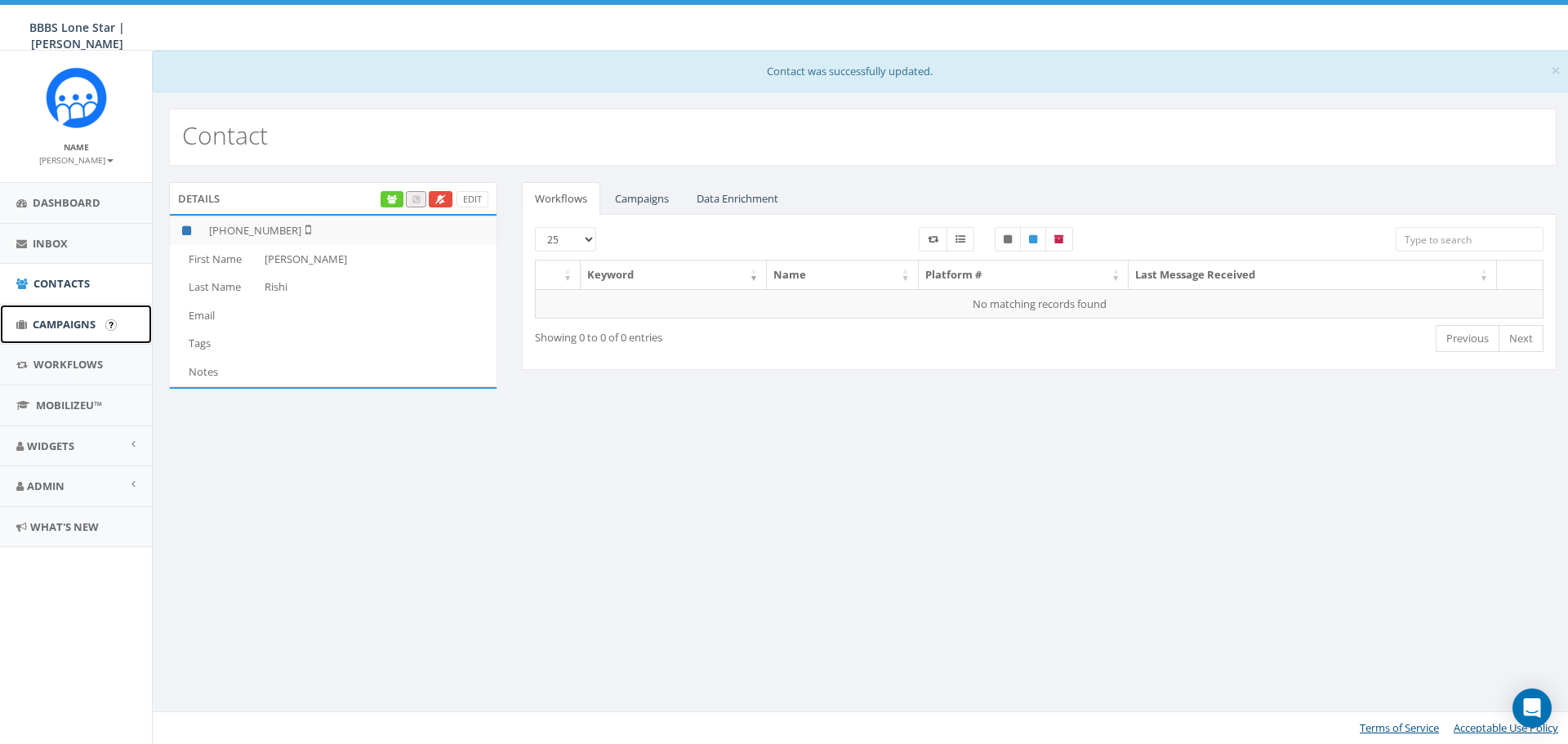
click at [67, 323] on span "Campaigns" at bounding box center [64, 324] width 63 height 15
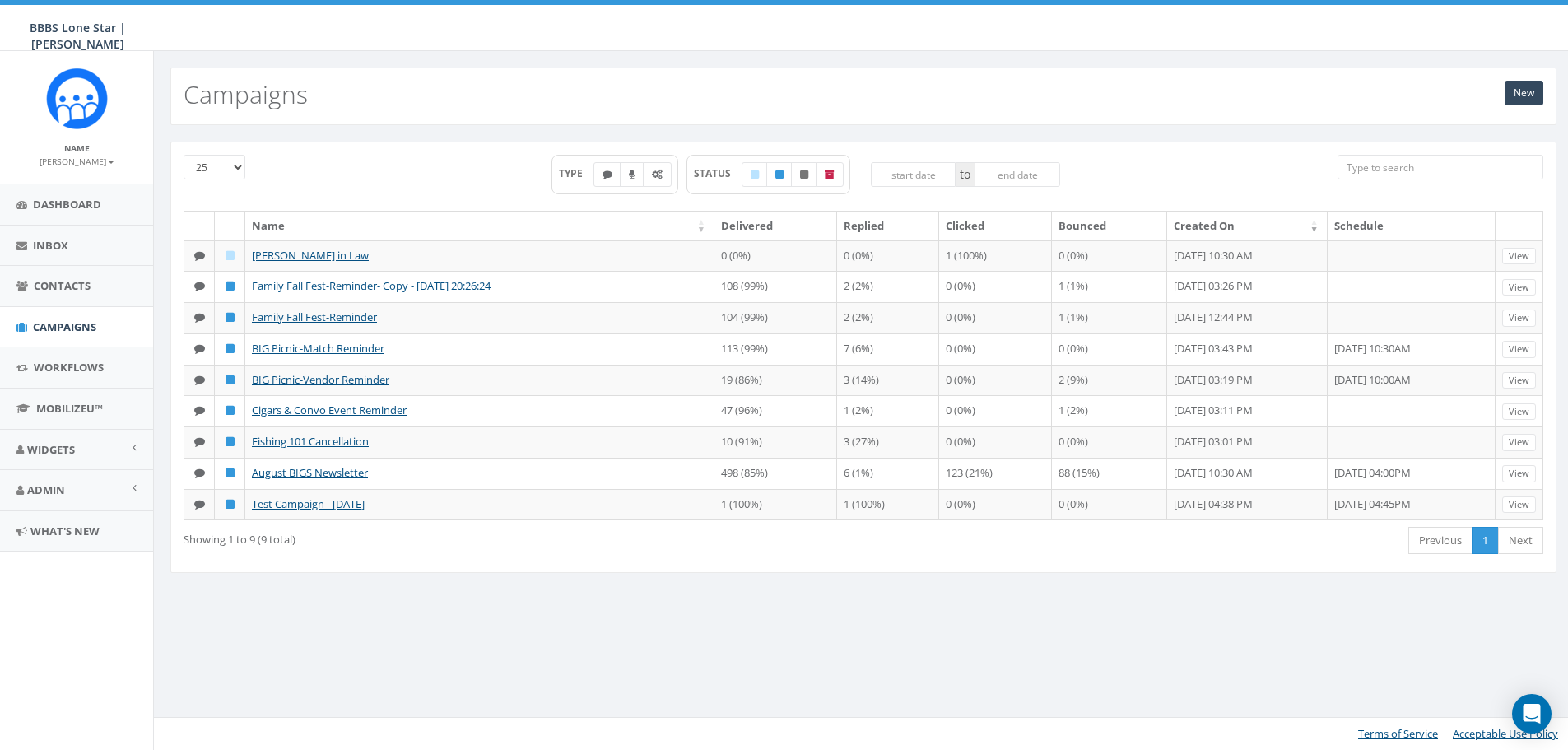
click at [68, 292] on span "Contacts" at bounding box center [62, 286] width 57 height 15
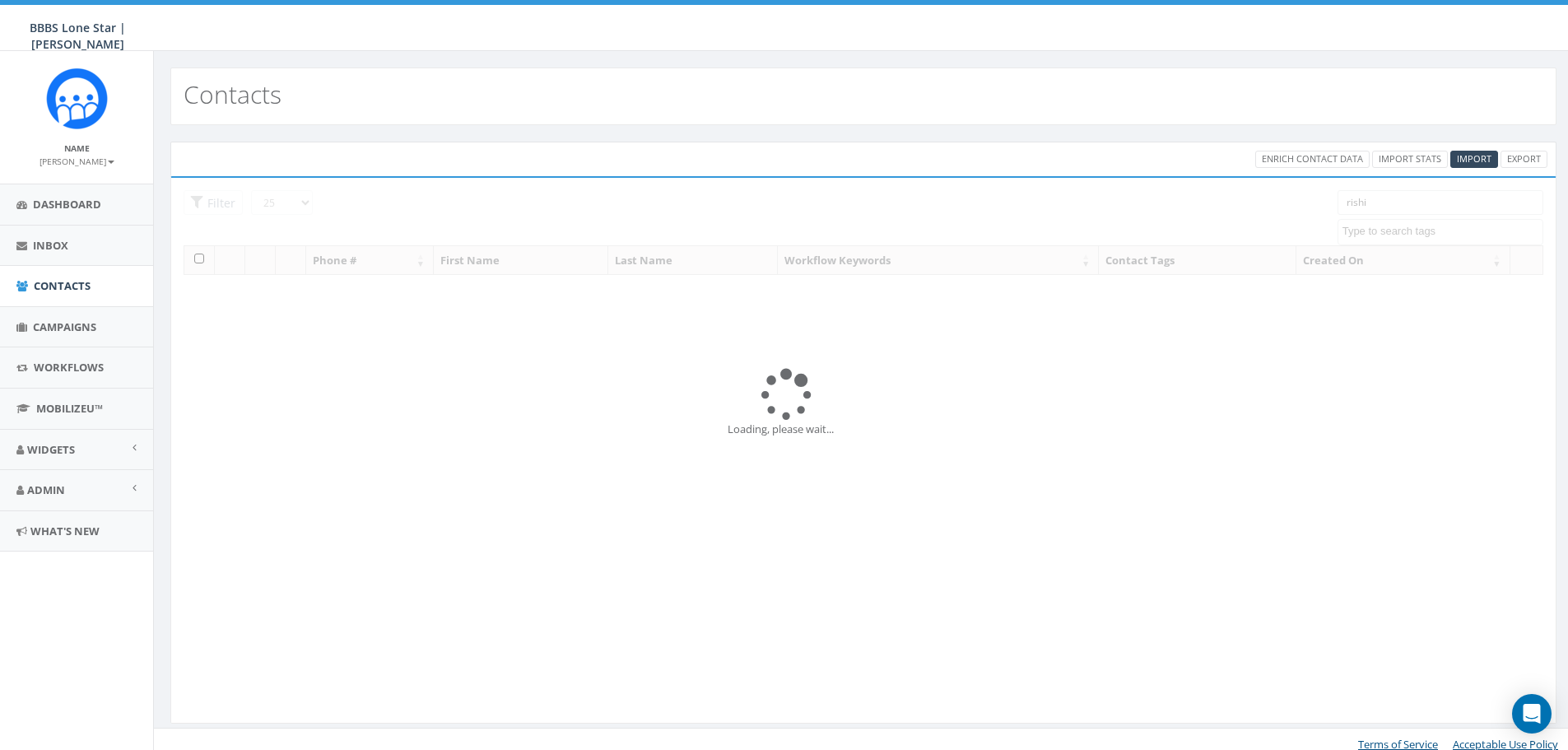
select select
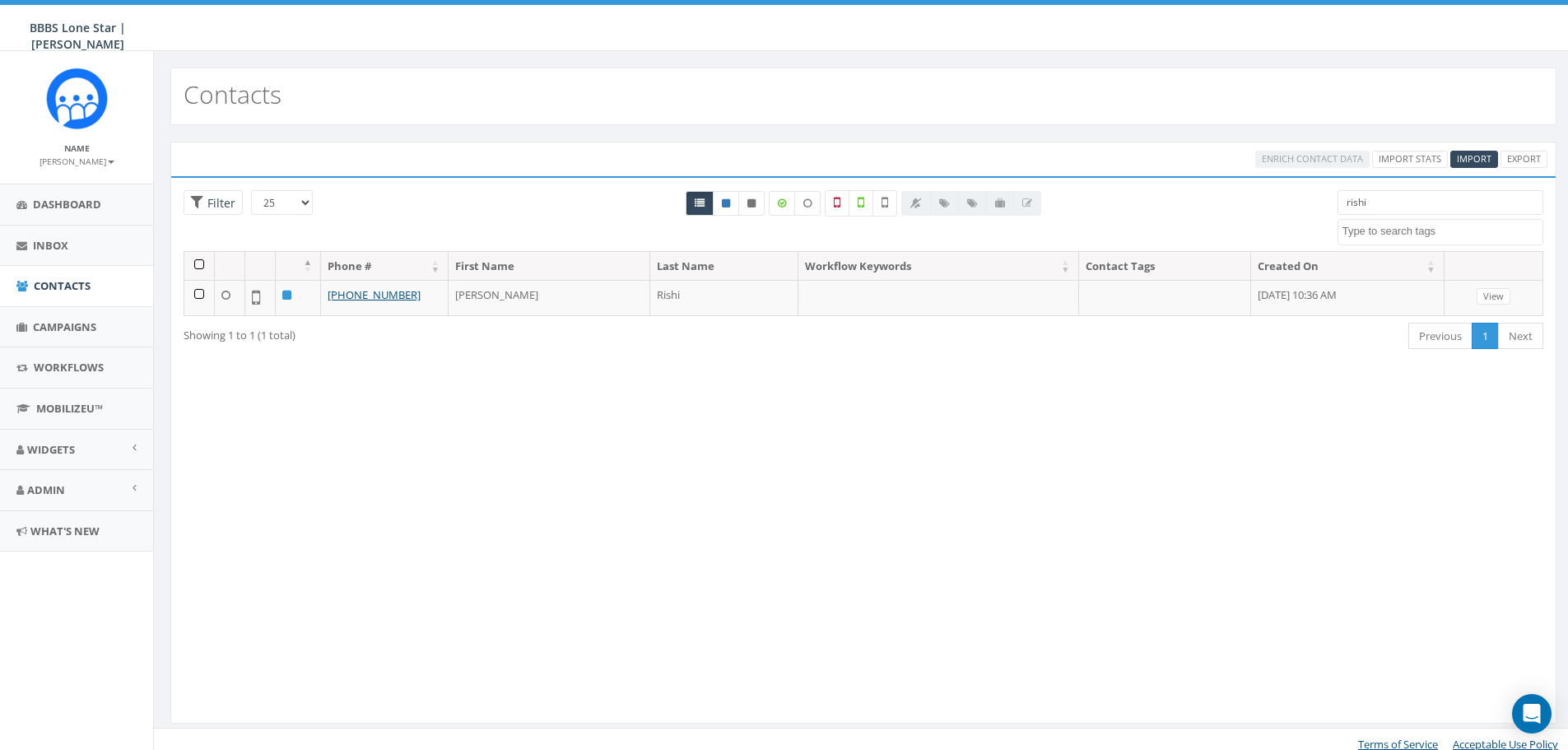
drag, startPoint x: 1380, startPoint y: 210, endPoint x: 1302, endPoint y: 203, distance: 78.3
click at [1302, 203] on div "25 50 100 Filter rishi BIG Picnic BIG Picnic Vendors CB BIGS August 2025 Cigars…" at bounding box center [863, 221] width 1385 height 61
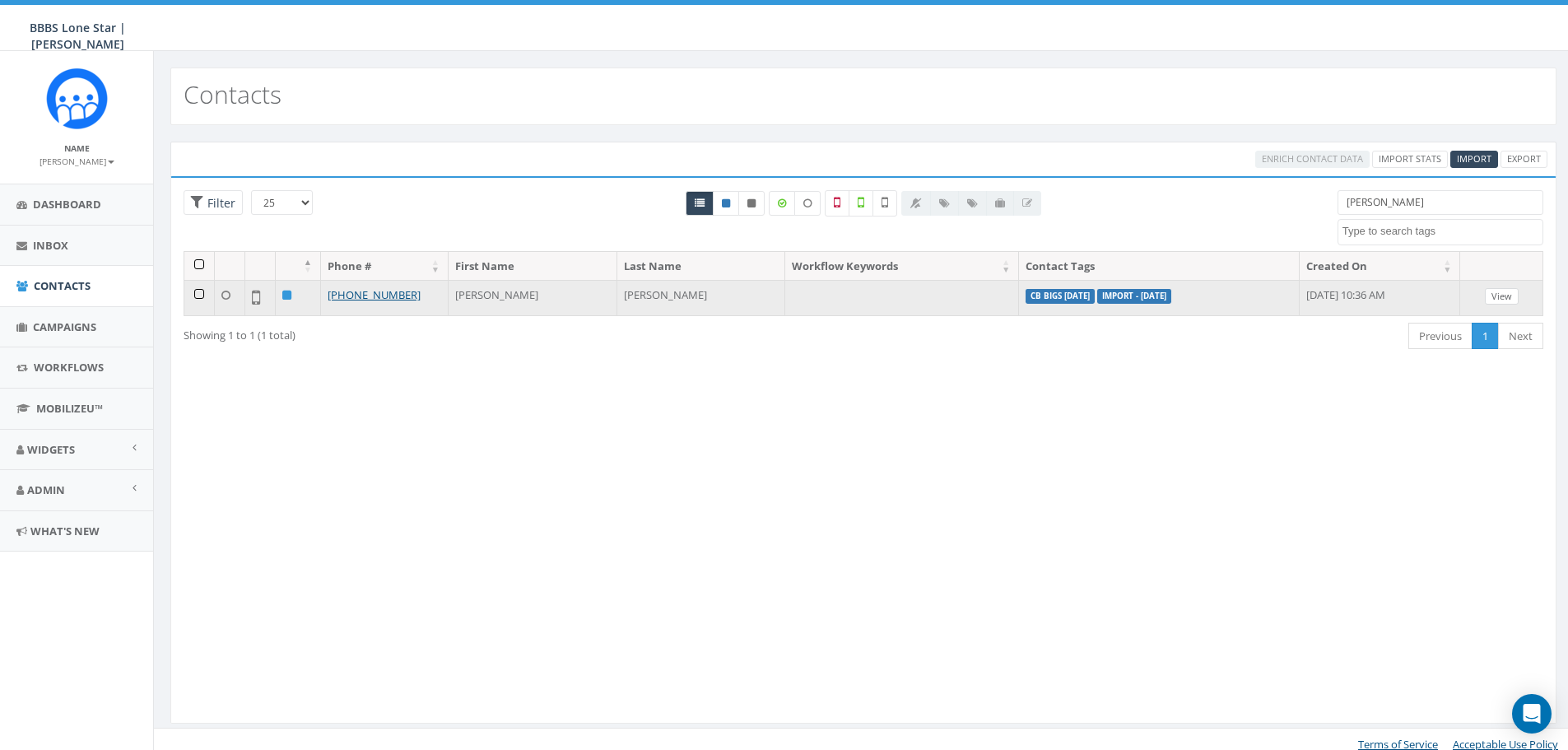
type input "flores"
click at [1497, 294] on link "View" at bounding box center [1502, 297] width 33 height 18
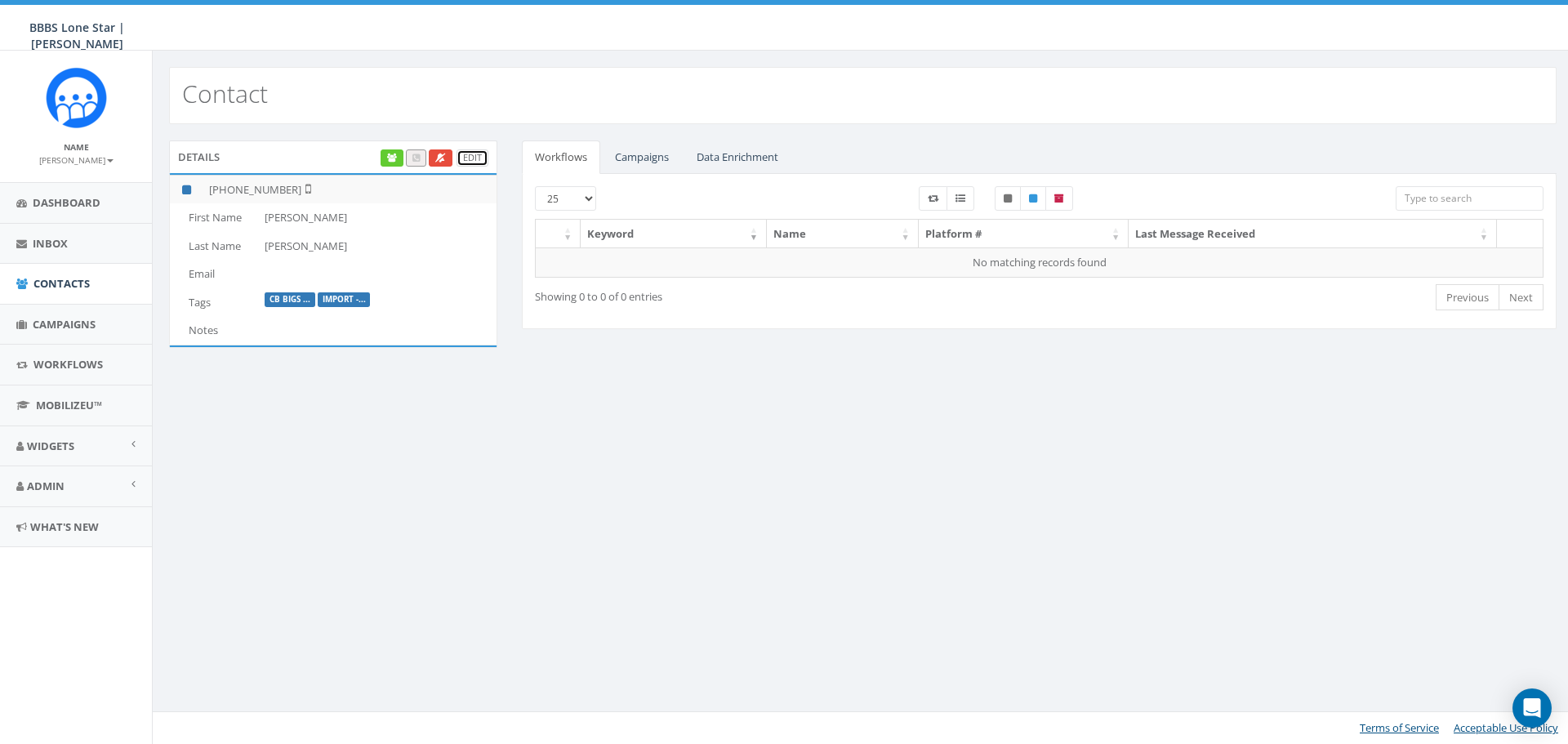
click at [474, 154] on link "Edit" at bounding box center [473, 158] width 32 height 17
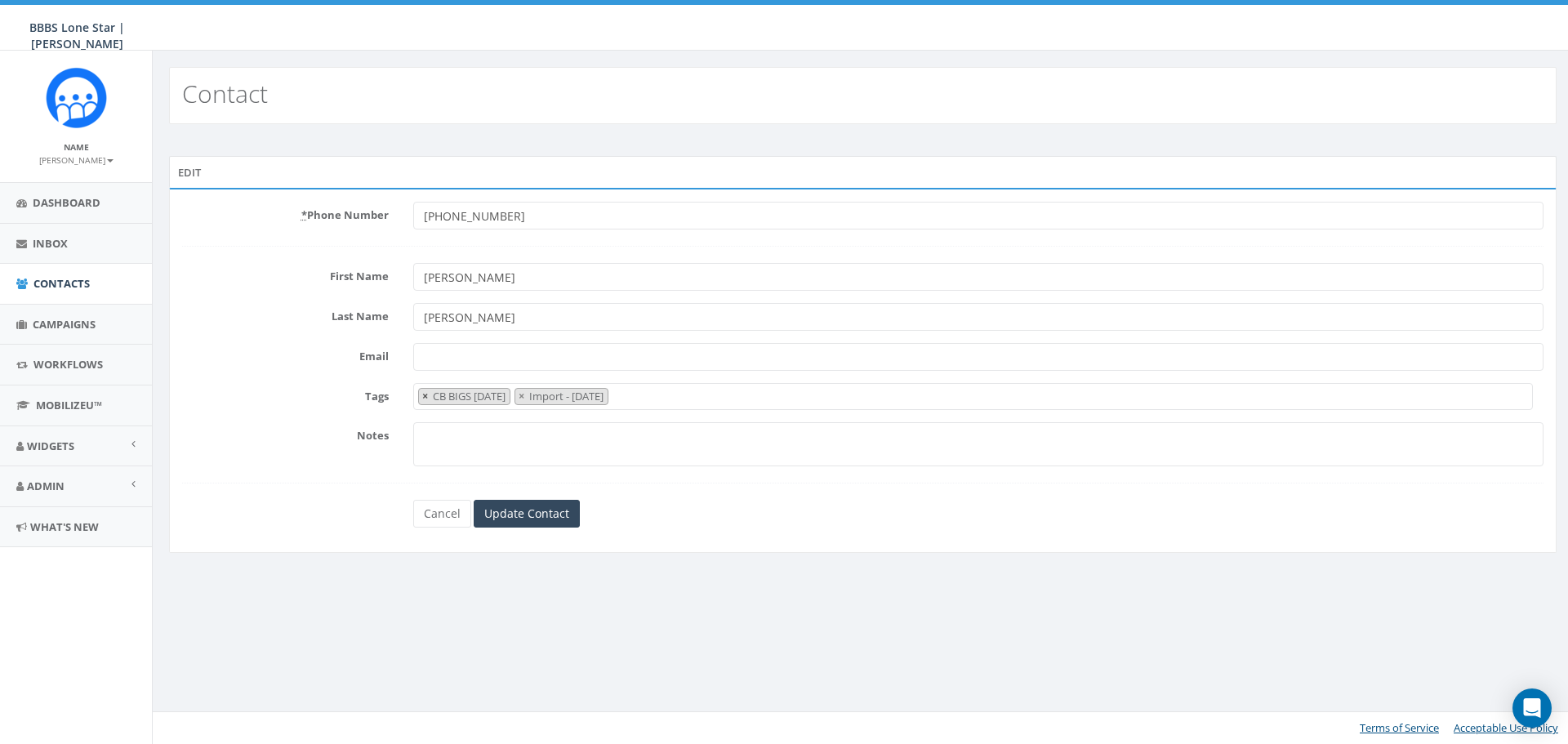
click at [419, 394] on button "×" at bounding box center [425, 396] width 12 height 16
select select "Import - [DATE]"
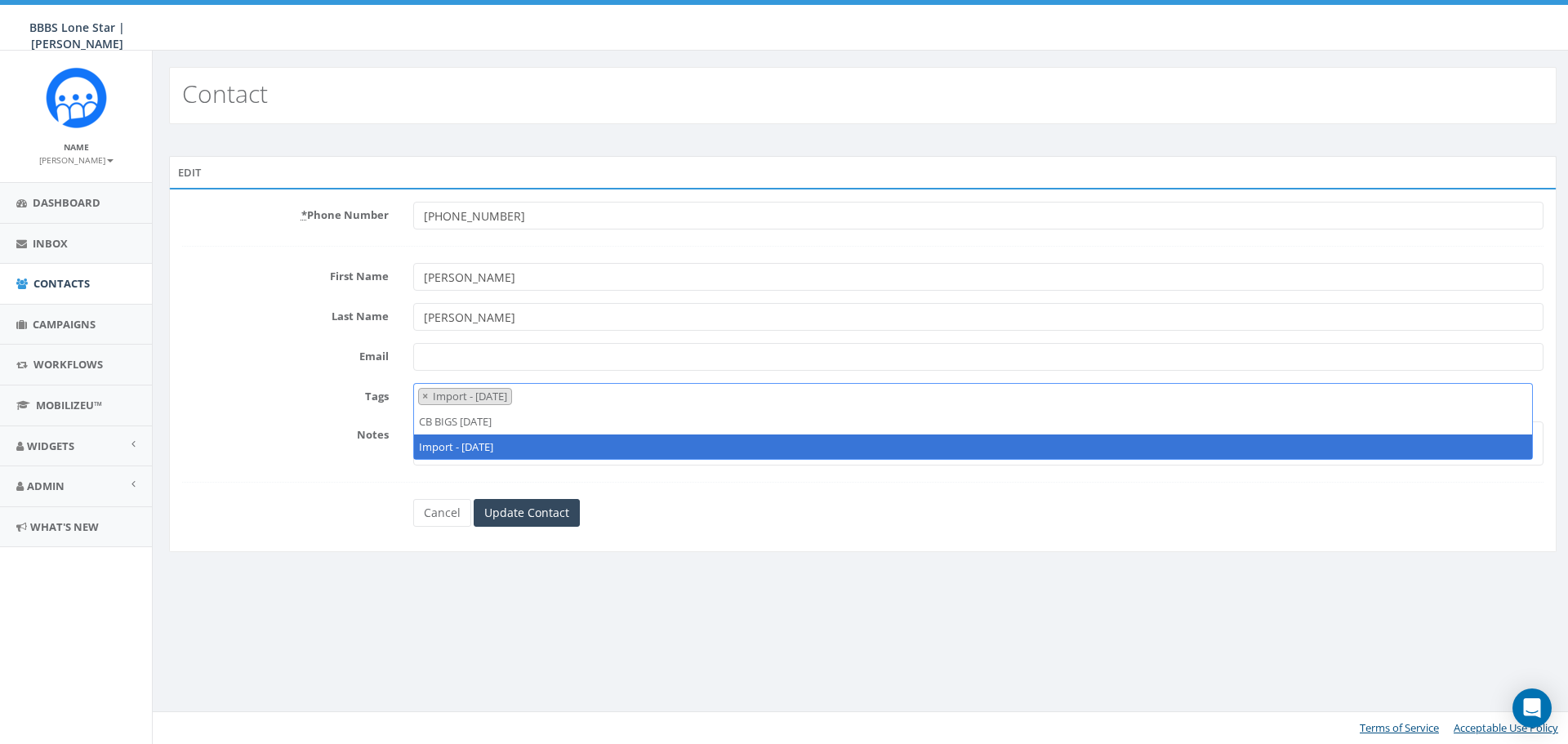
click at [419, 394] on button "×" at bounding box center [425, 396] width 12 height 16
select select
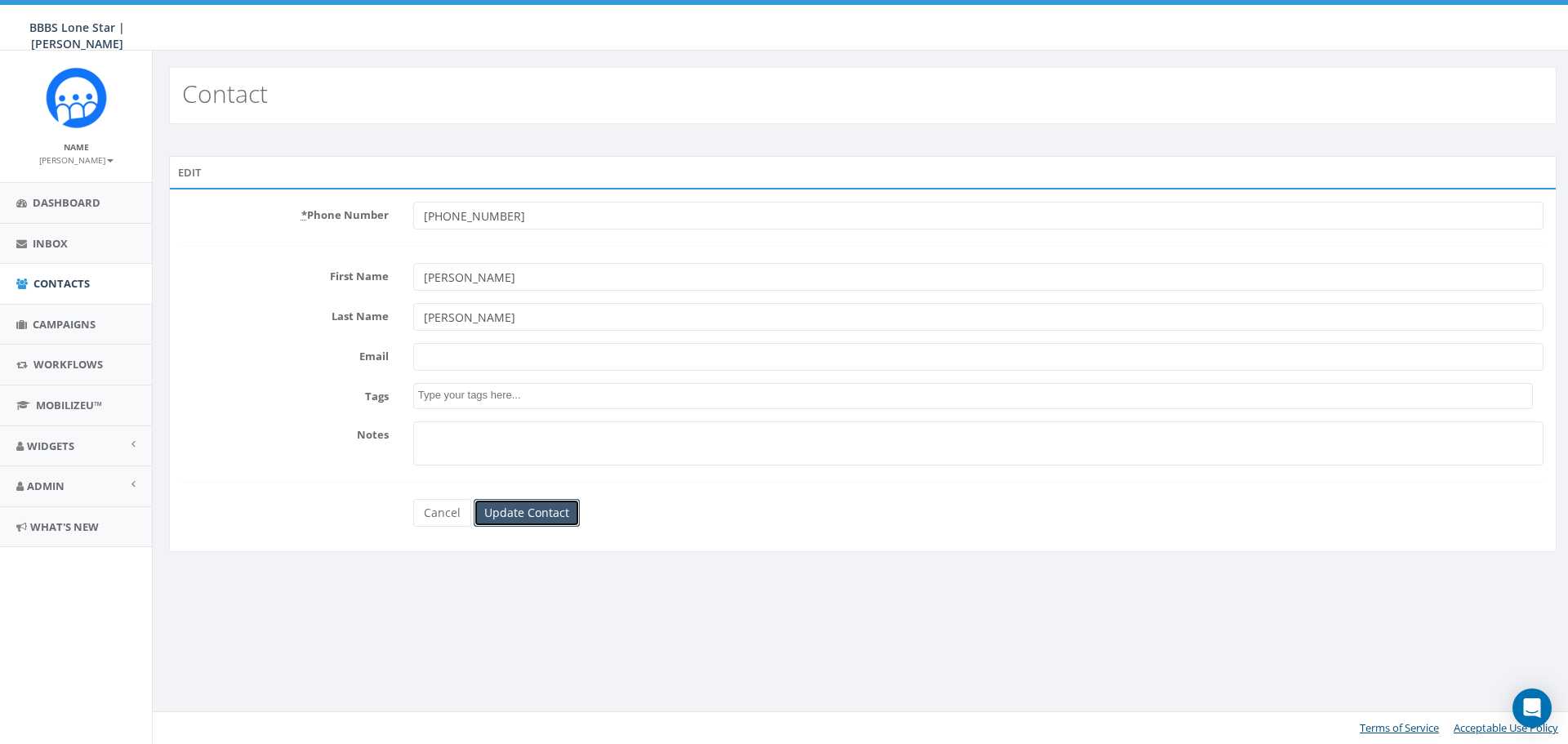
click at [519, 522] on input "Update Contact" at bounding box center [527, 513] width 106 height 27
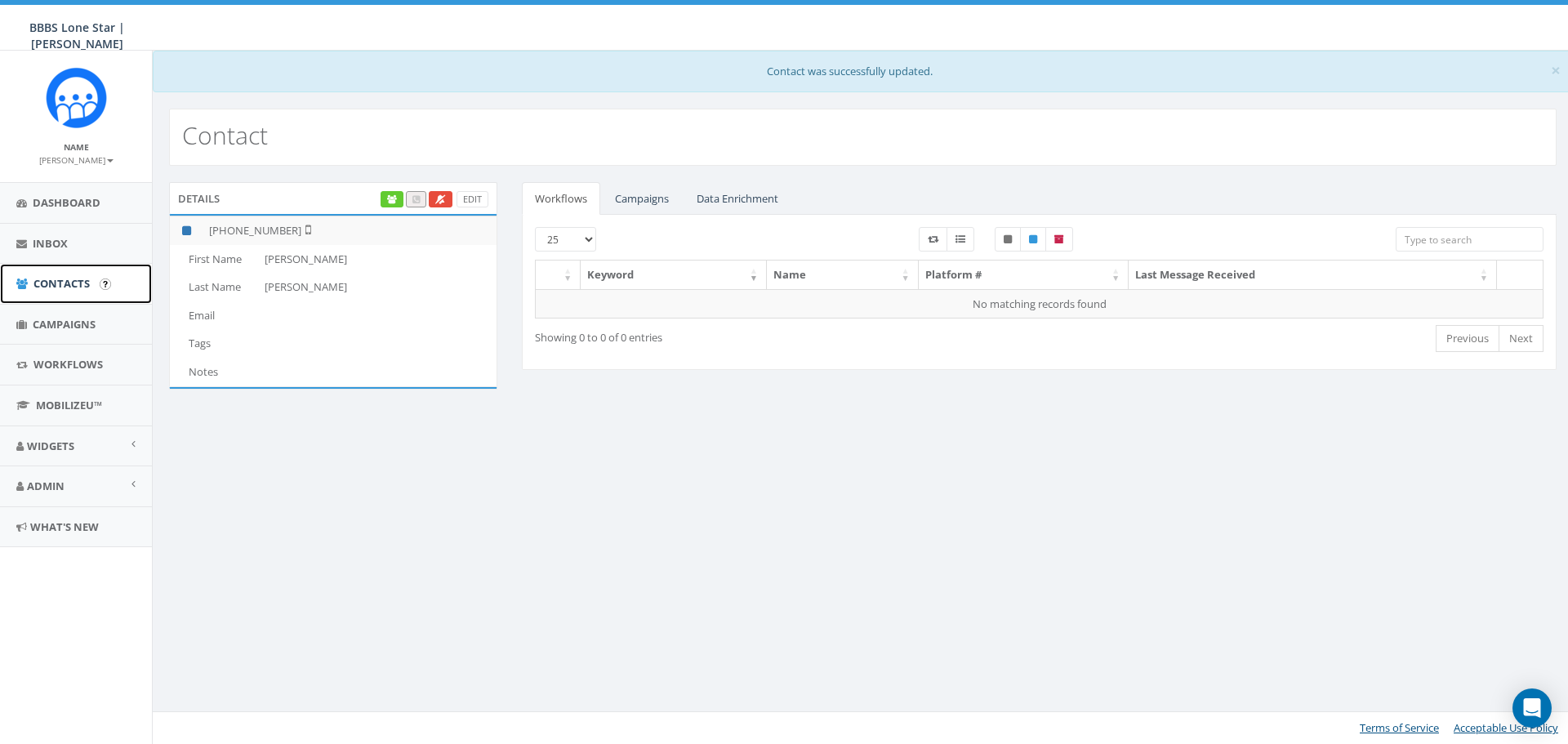
click at [48, 290] on span "Contacts" at bounding box center [61, 284] width 56 height 15
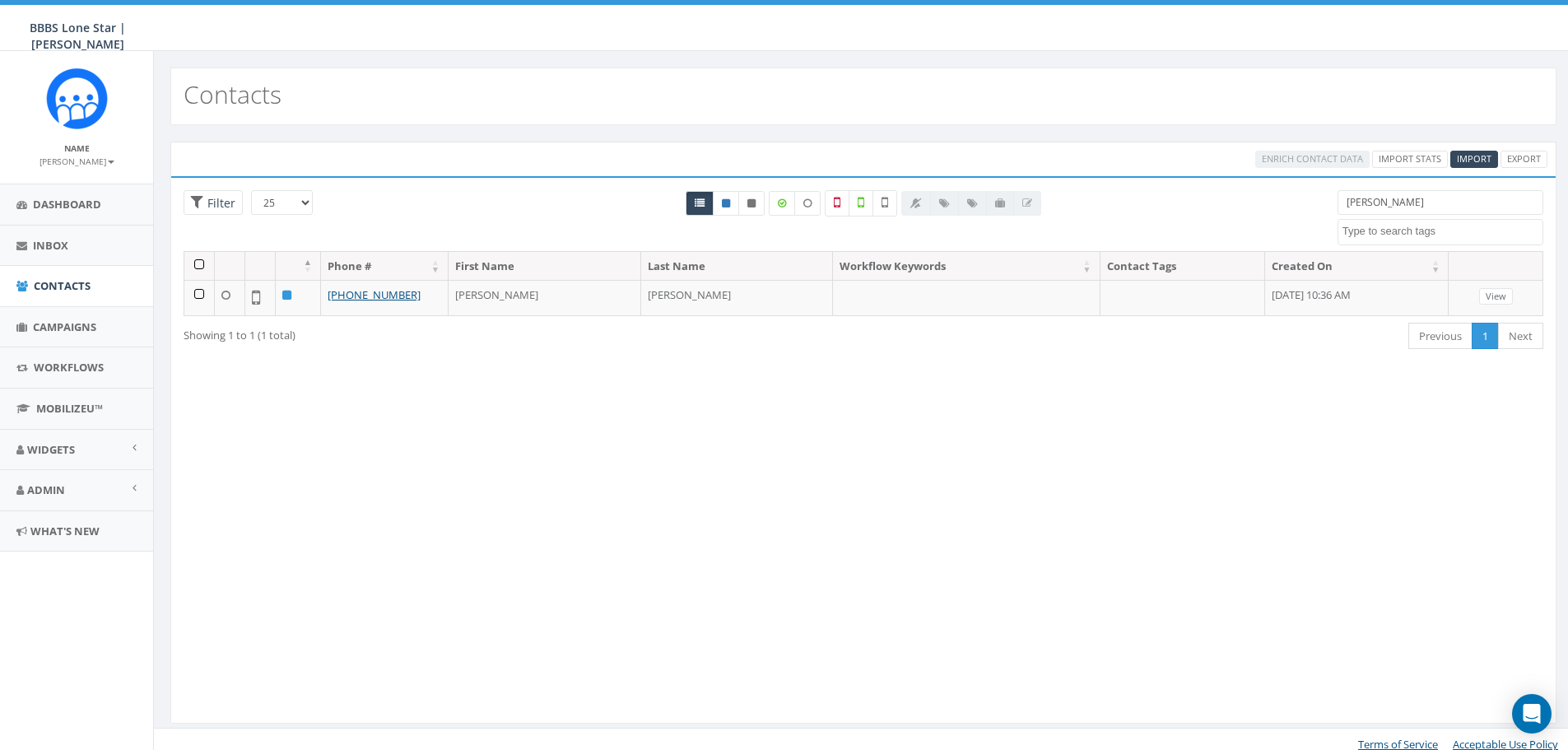
select select
drag, startPoint x: 1442, startPoint y: 206, endPoint x: 1170, endPoint y: 212, distance: 272.1
click at [1168, 212] on div "25 50 100 Filter flores BIG Picnic BIG Picnic Vendors CB BIGS August 2025 Cigar…" at bounding box center [863, 221] width 1385 height 61
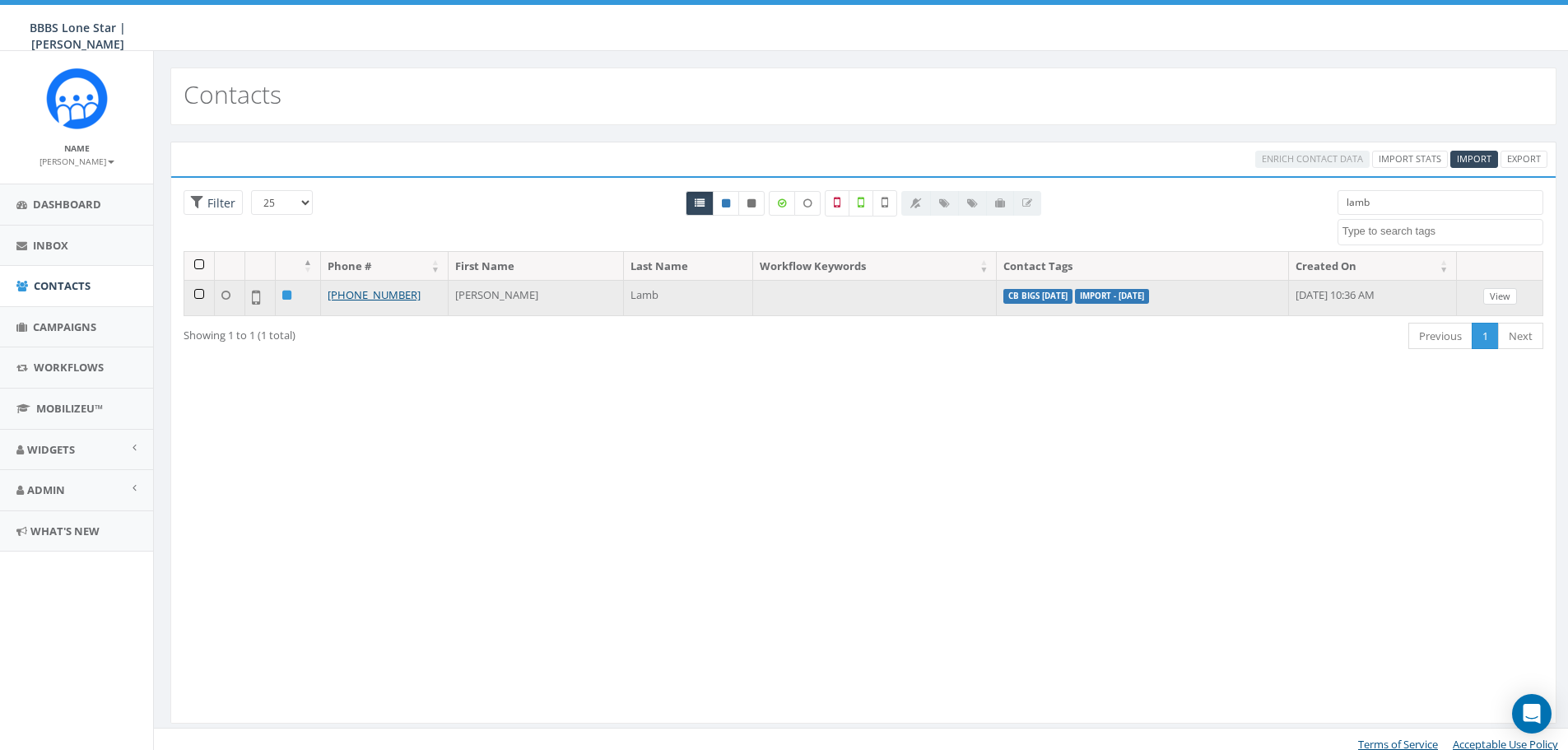
type input "lamb"
click at [1493, 301] on link "View" at bounding box center [1500, 297] width 33 height 18
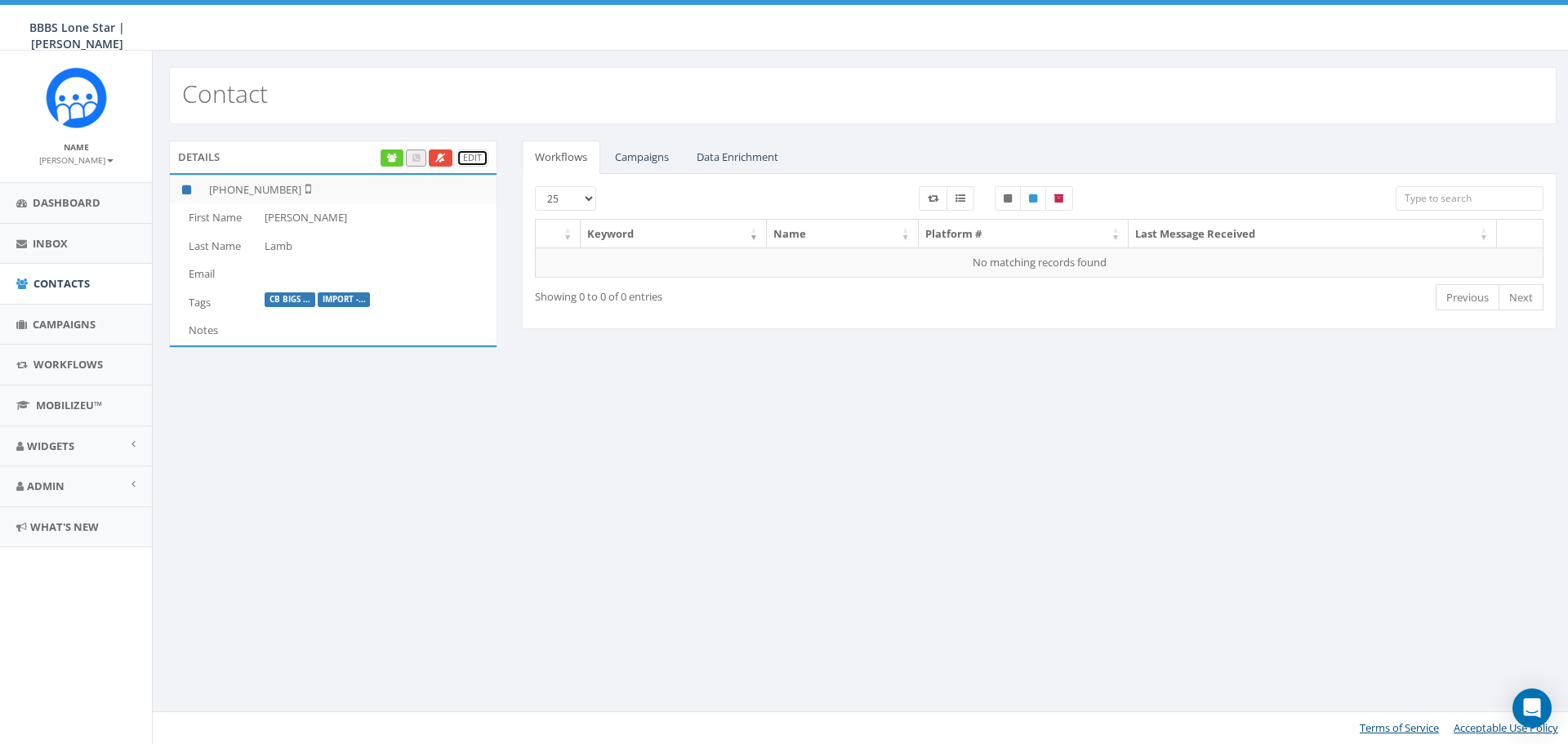
click at [468, 163] on link "Edit" at bounding box center [473, 158] width 32 height 17
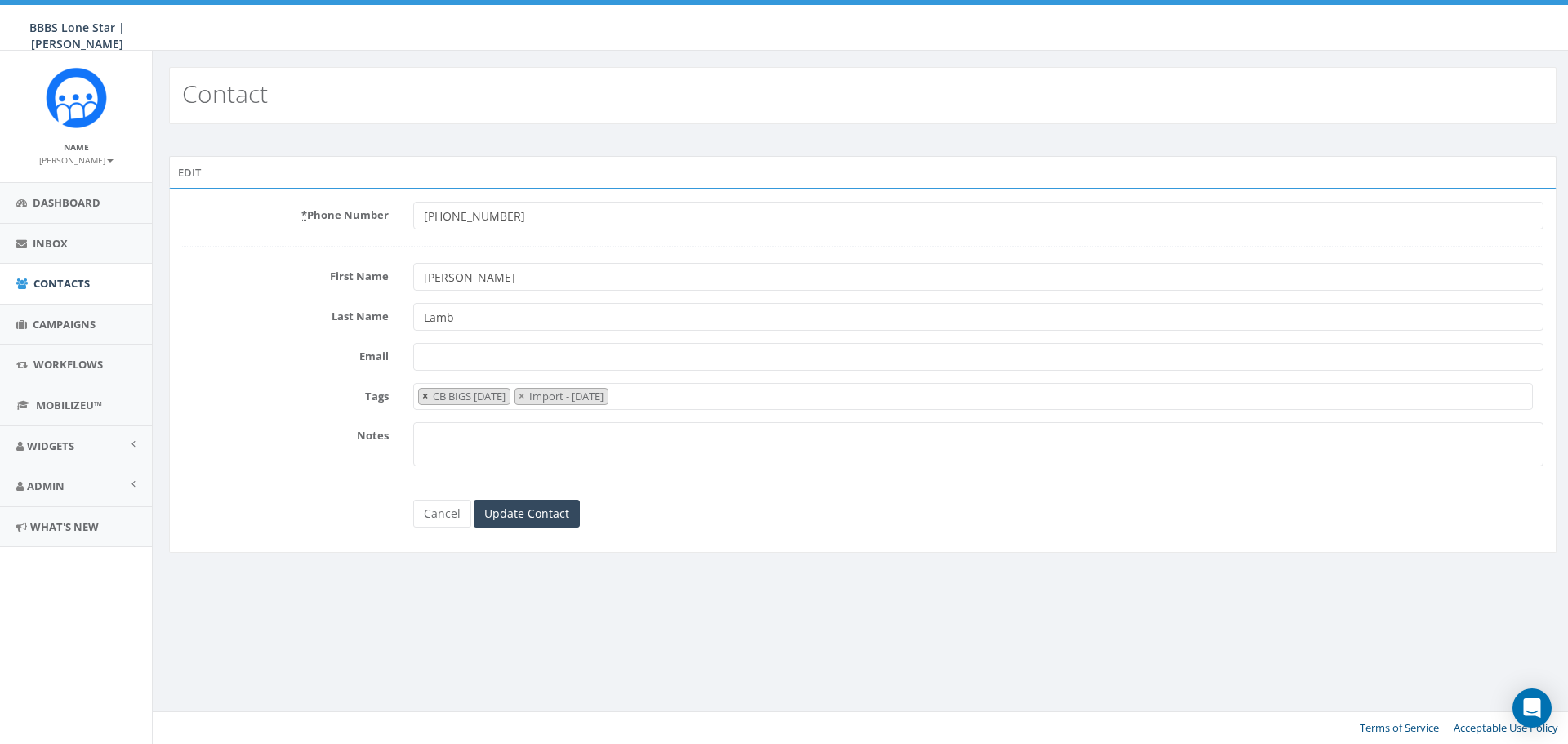
click at [425, 400] on span "×" at bounding box center [425, 396] width 6 height 15
select select "Import - [DATE]"
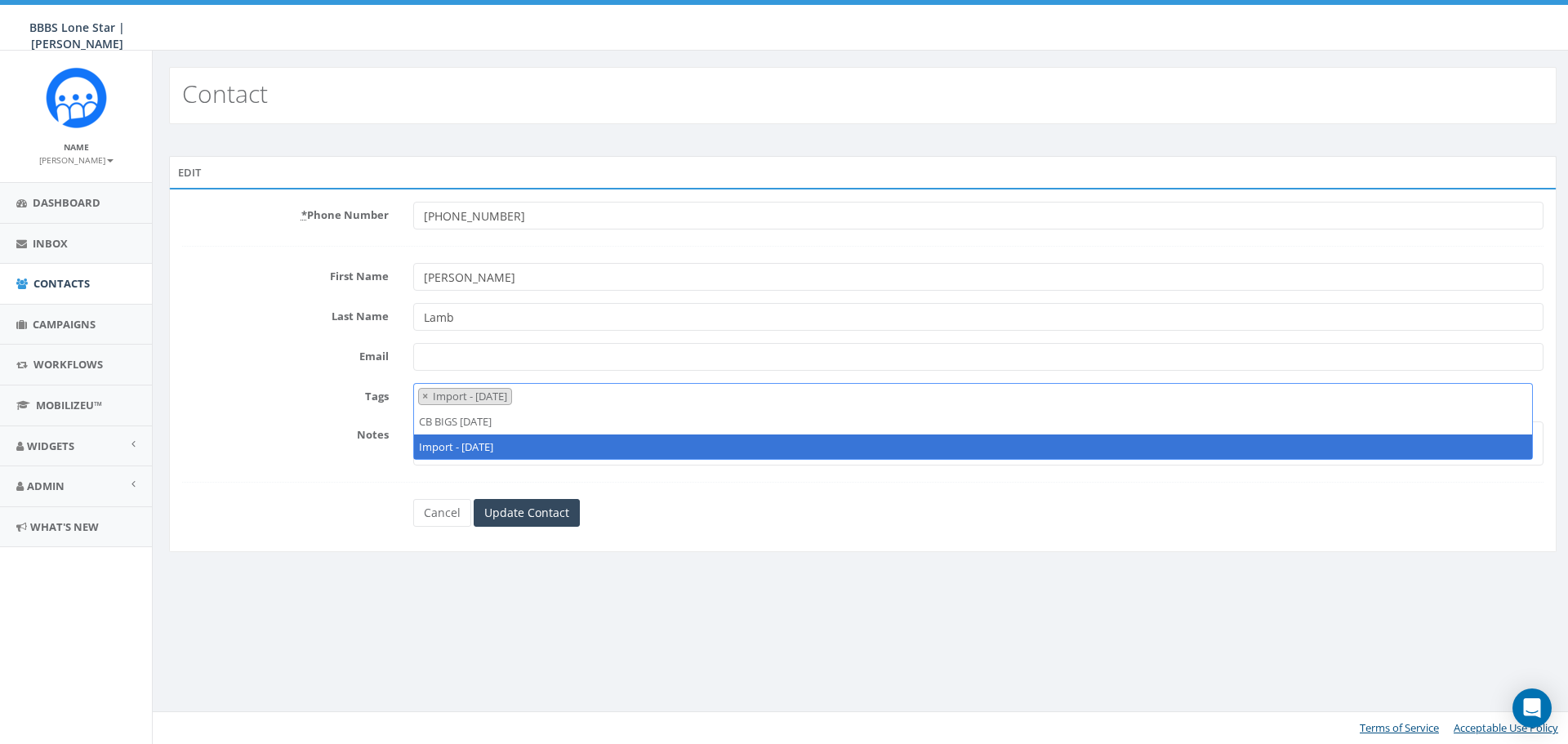
click at [425, 400] on span "×" at bounding box center [425, 396] width 6 height 15
select select
click at [502, 516] on input "Update Contact" at bounding box center [527, 513] width 106 height 27
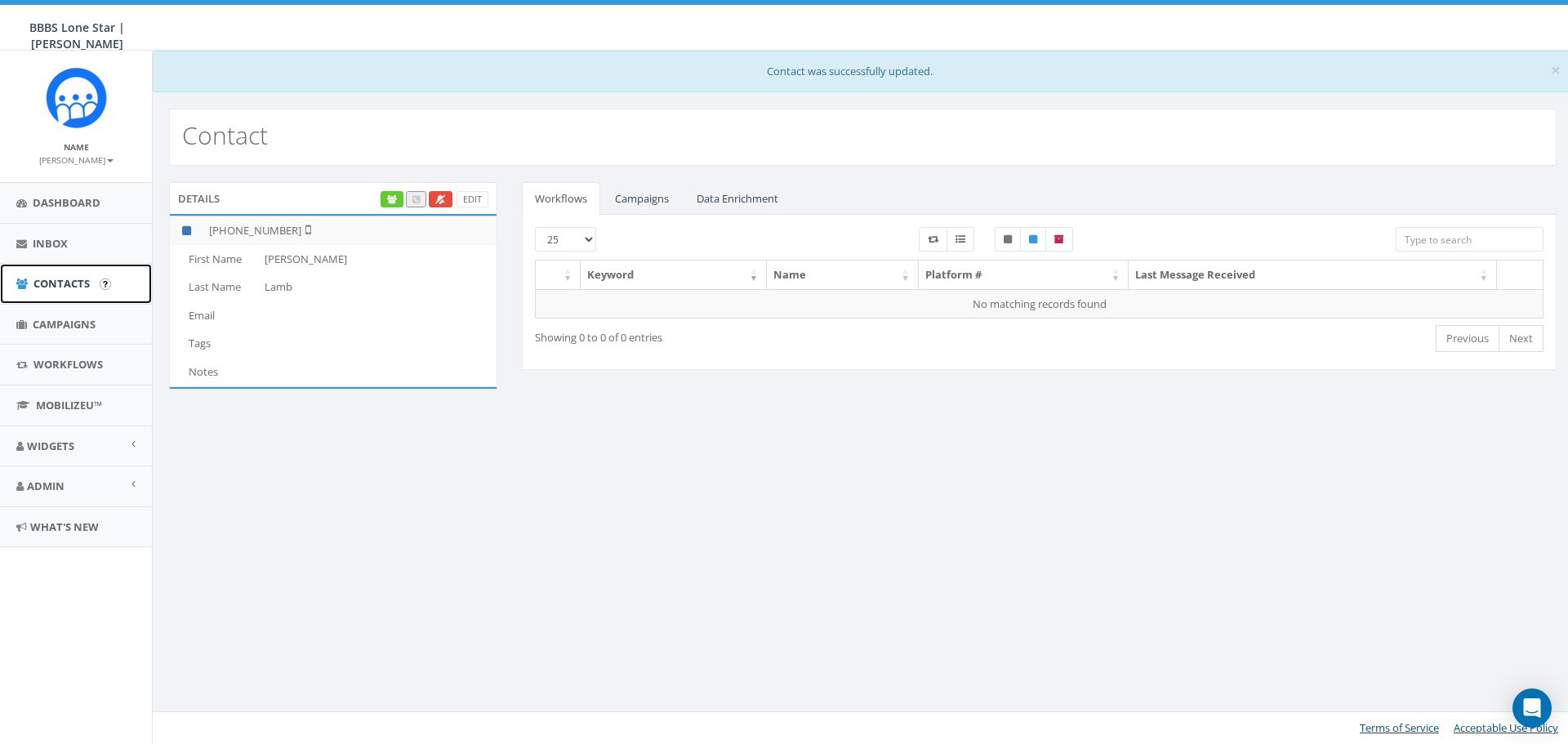
click at [46, 287] on span "Contacts" at bounding box center [61, 284] width 56 height 15
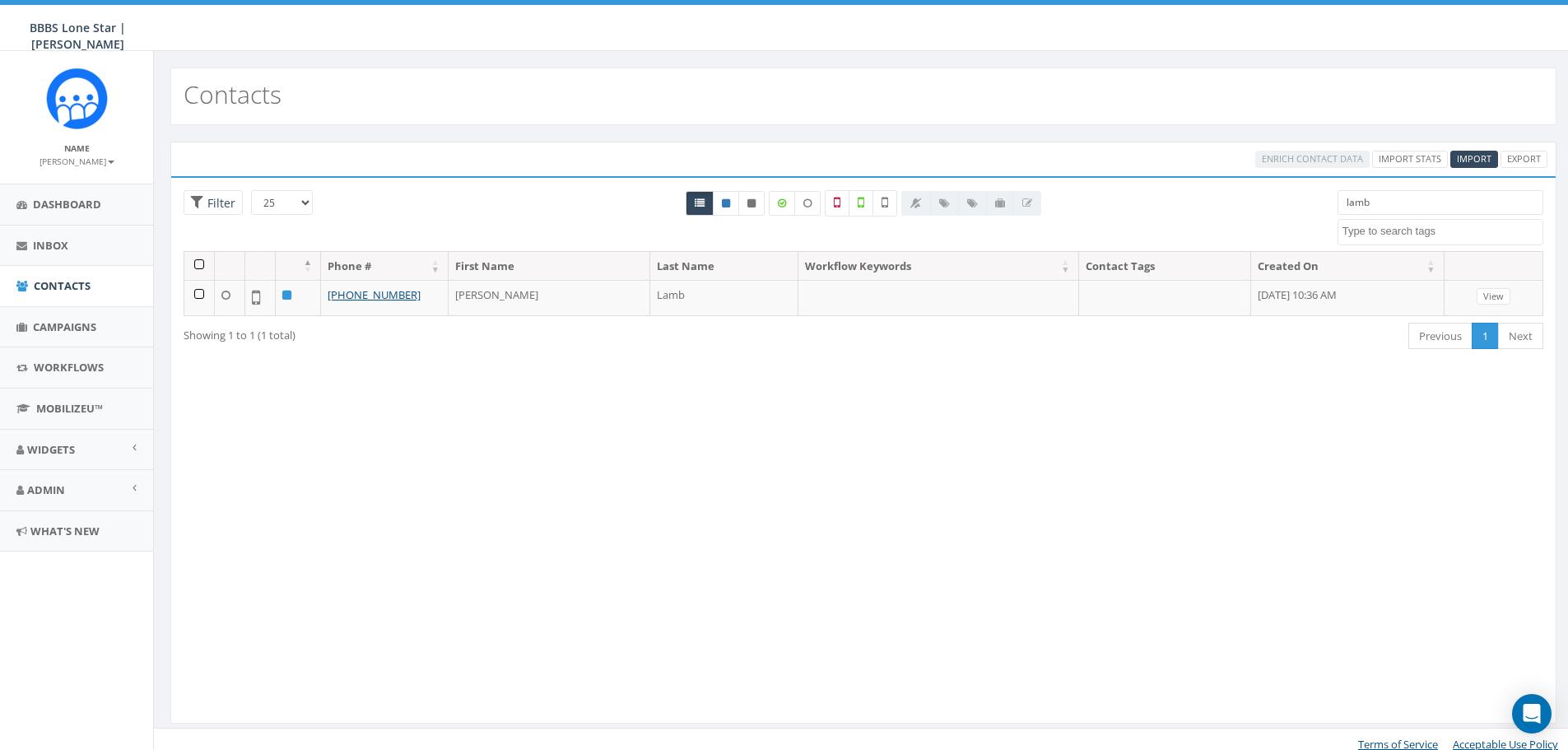
select select
drag, startPoint x: 1406, startPoint y: 204, endPoint x: 1339, endPoint y: 212, distance: 67.5
click at [1339, 212] on input "lamb" at bounding box center [1441, 203] width 206 height 25
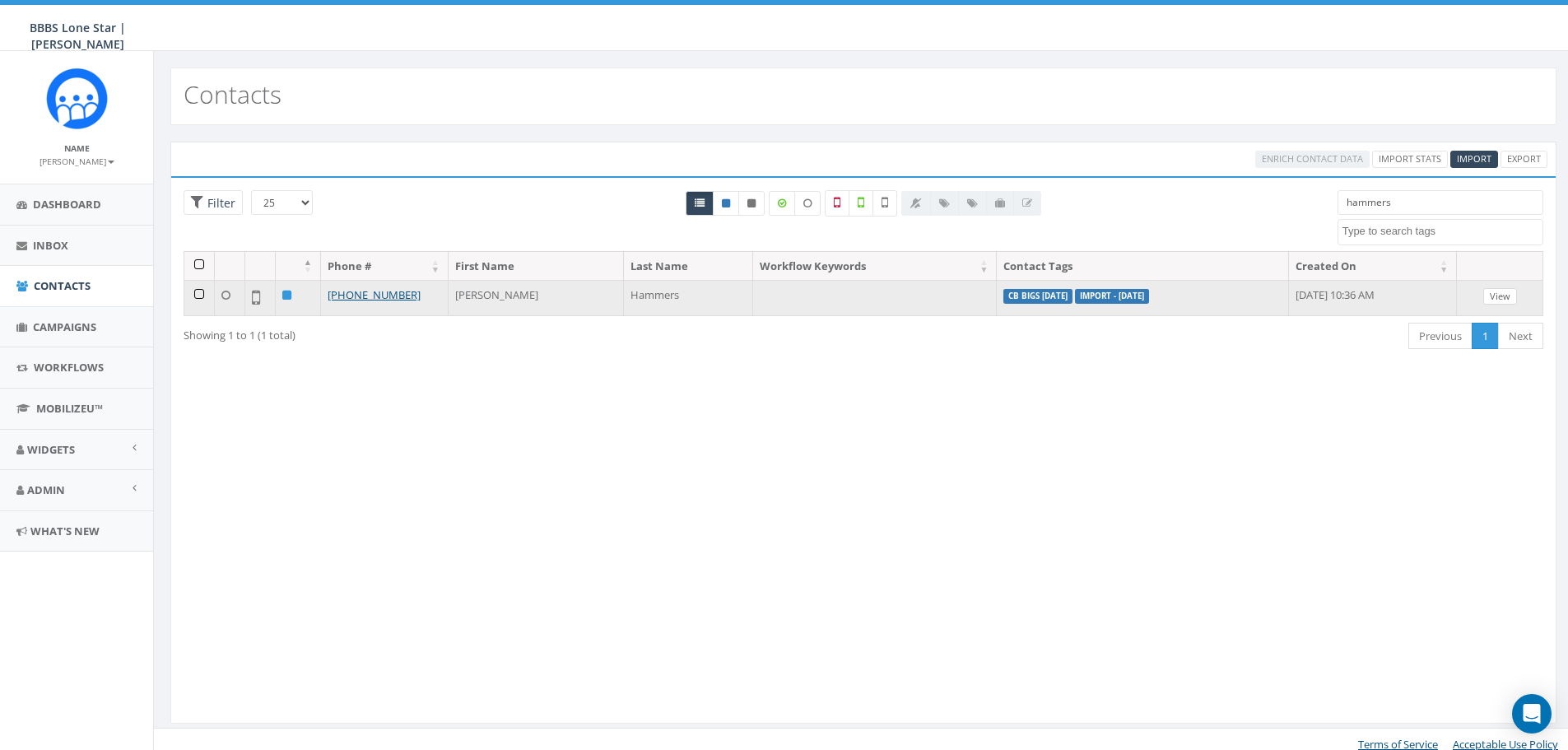
type input "hammers"
click at [1516, 289] on link "View" at bounding box center [1500, 297] width 33 height 18
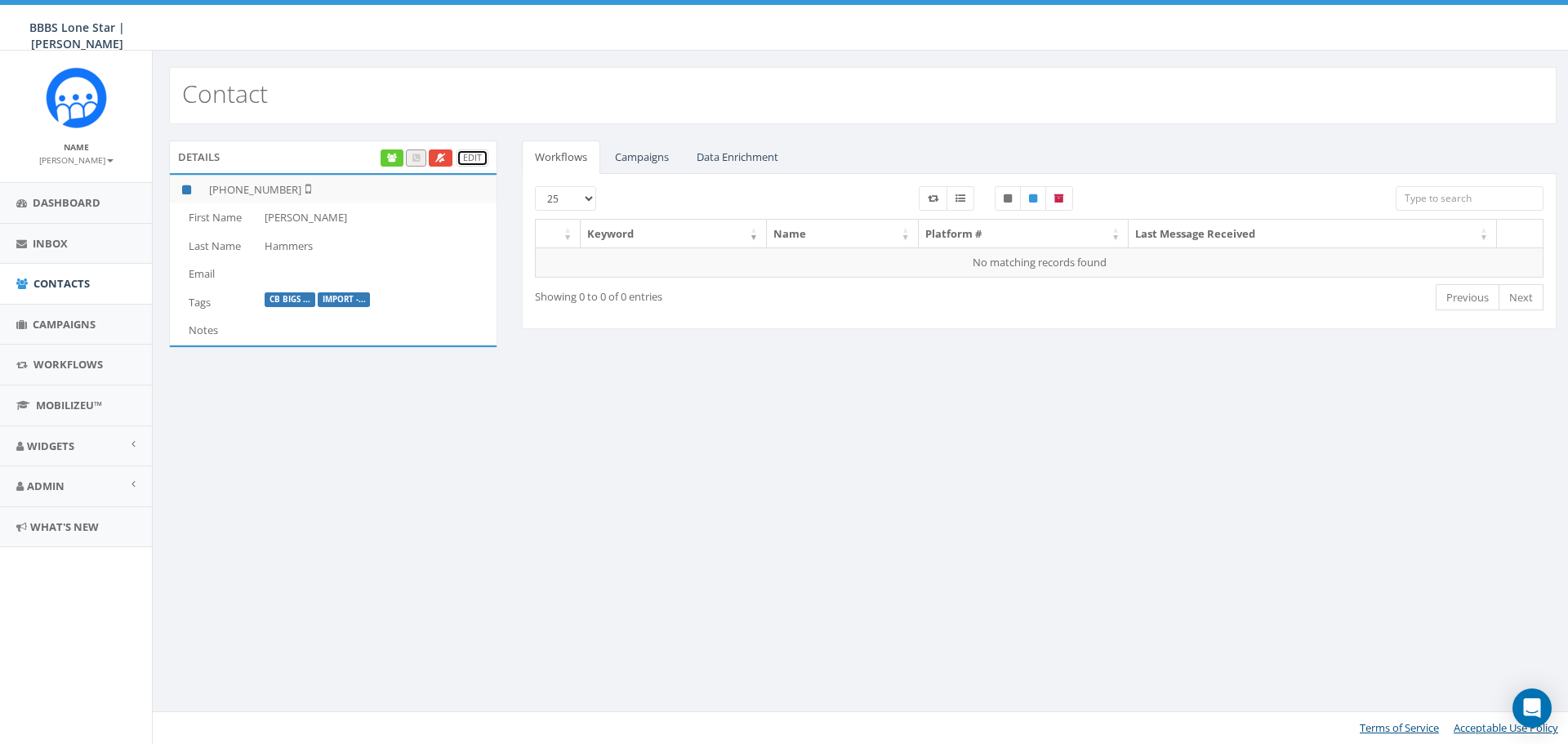
click at [461, 157] on link "Edit" at bounding box center [473, 158] width 32 height 17
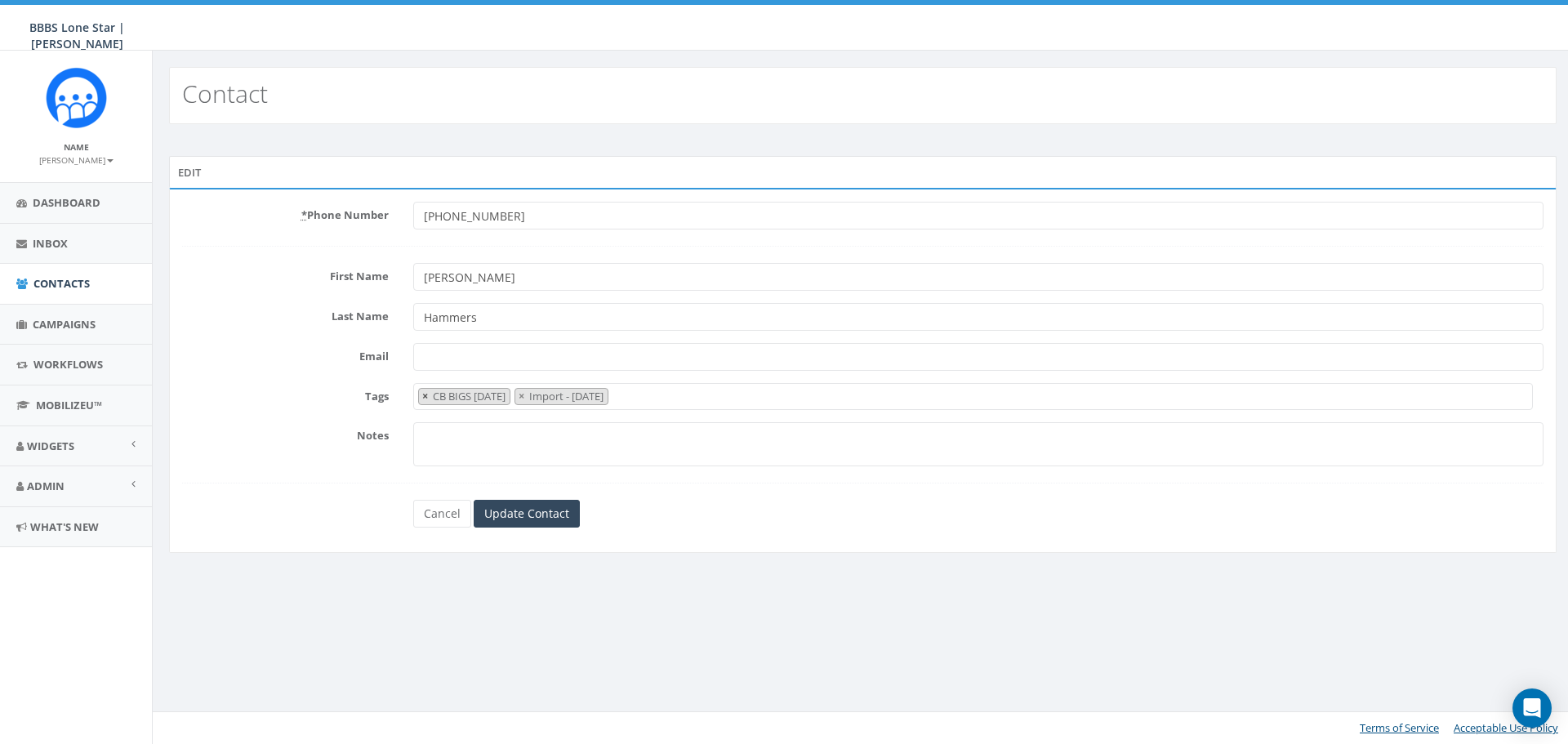
click at [430, 396] on button "×" at bounding box center [425, 396] width 12 height 16
select select "Import - [DATE]"
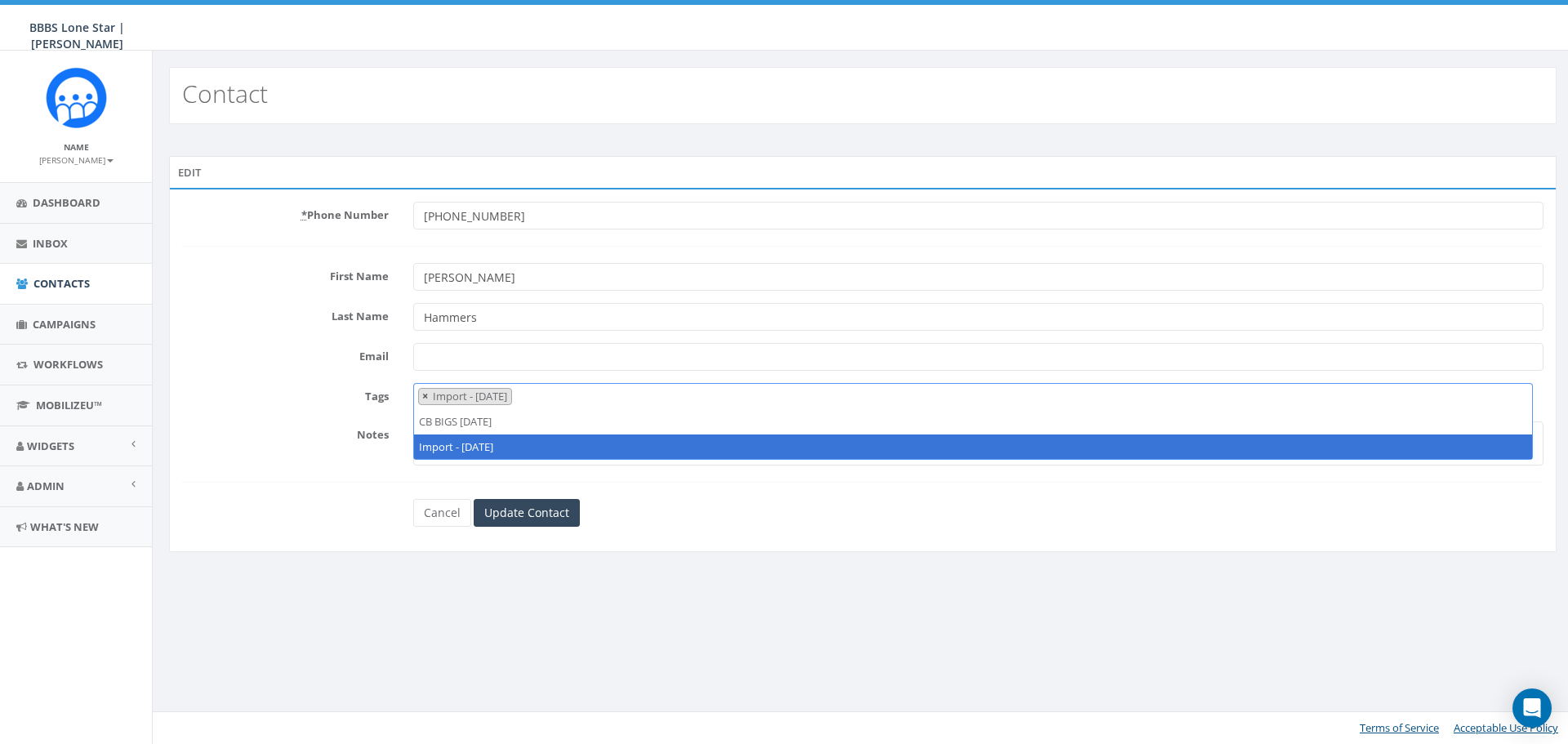
click at [430, 396] on button "×" at bounding box center [425, 396] width 12 height 16
select select
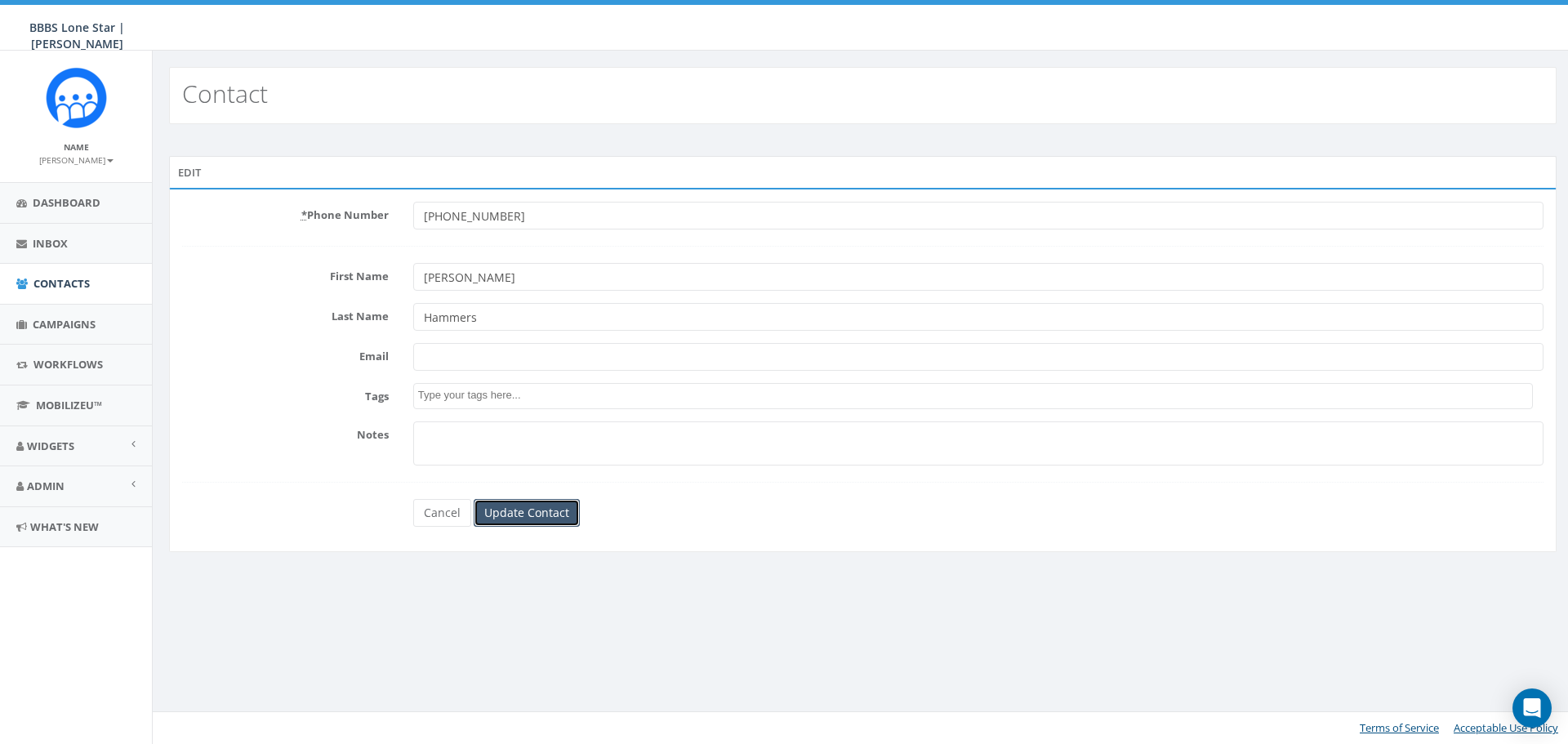
click at [547, 513] on input "Update Contact" at bounding box center [527, 513] width 106 height 27
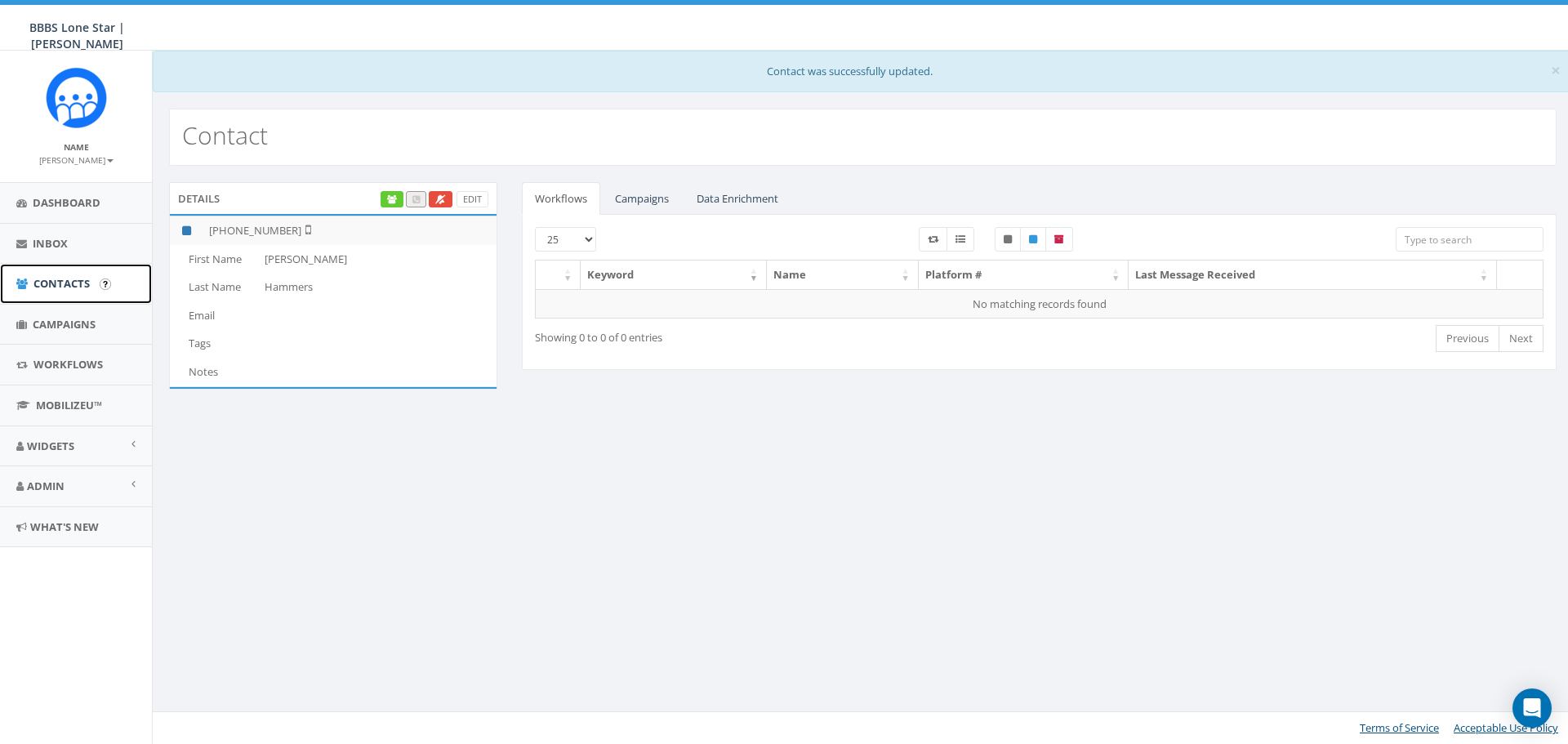
click at [49, 294] on link "Contacts" at bounding box center [75, 284] width 152 height 40
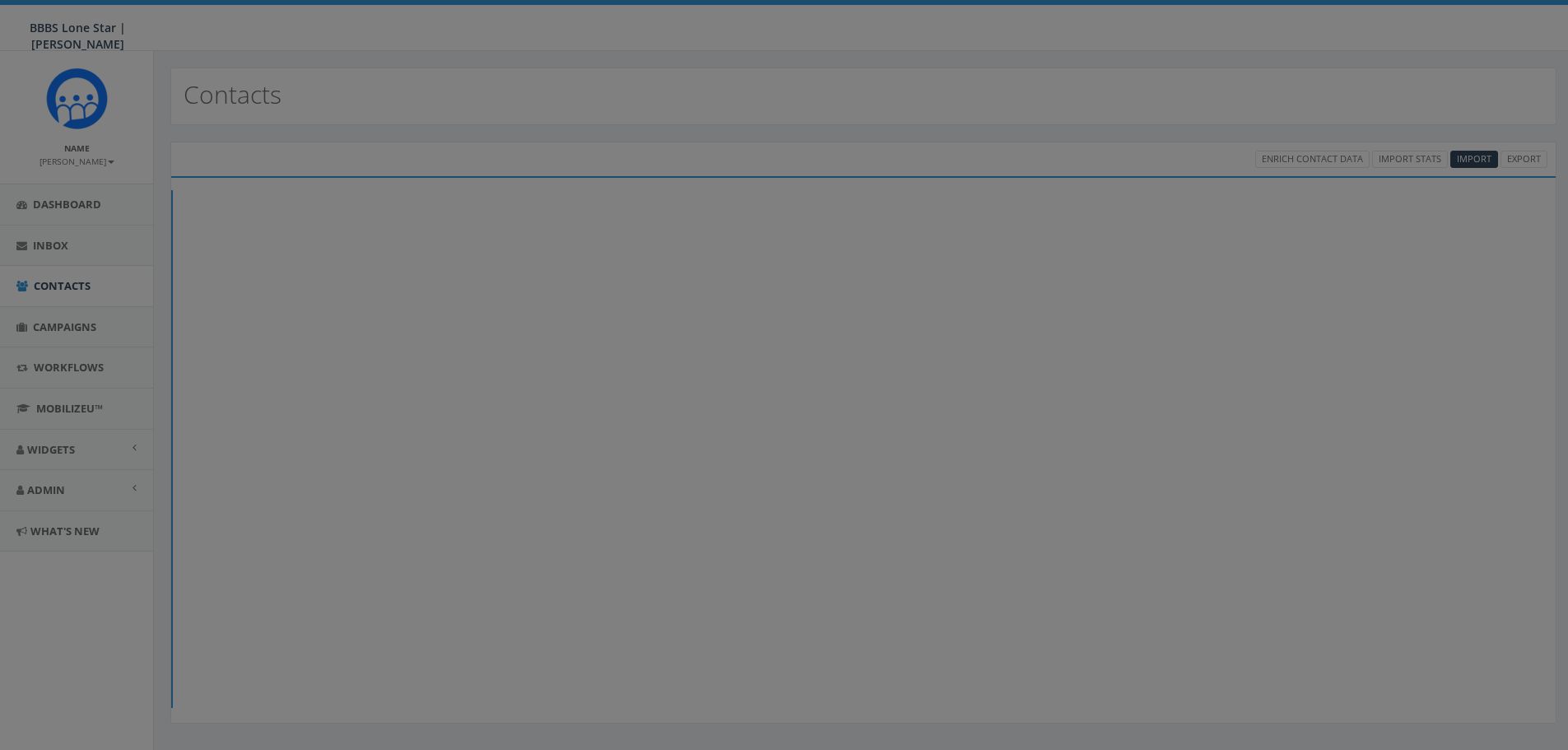
select select
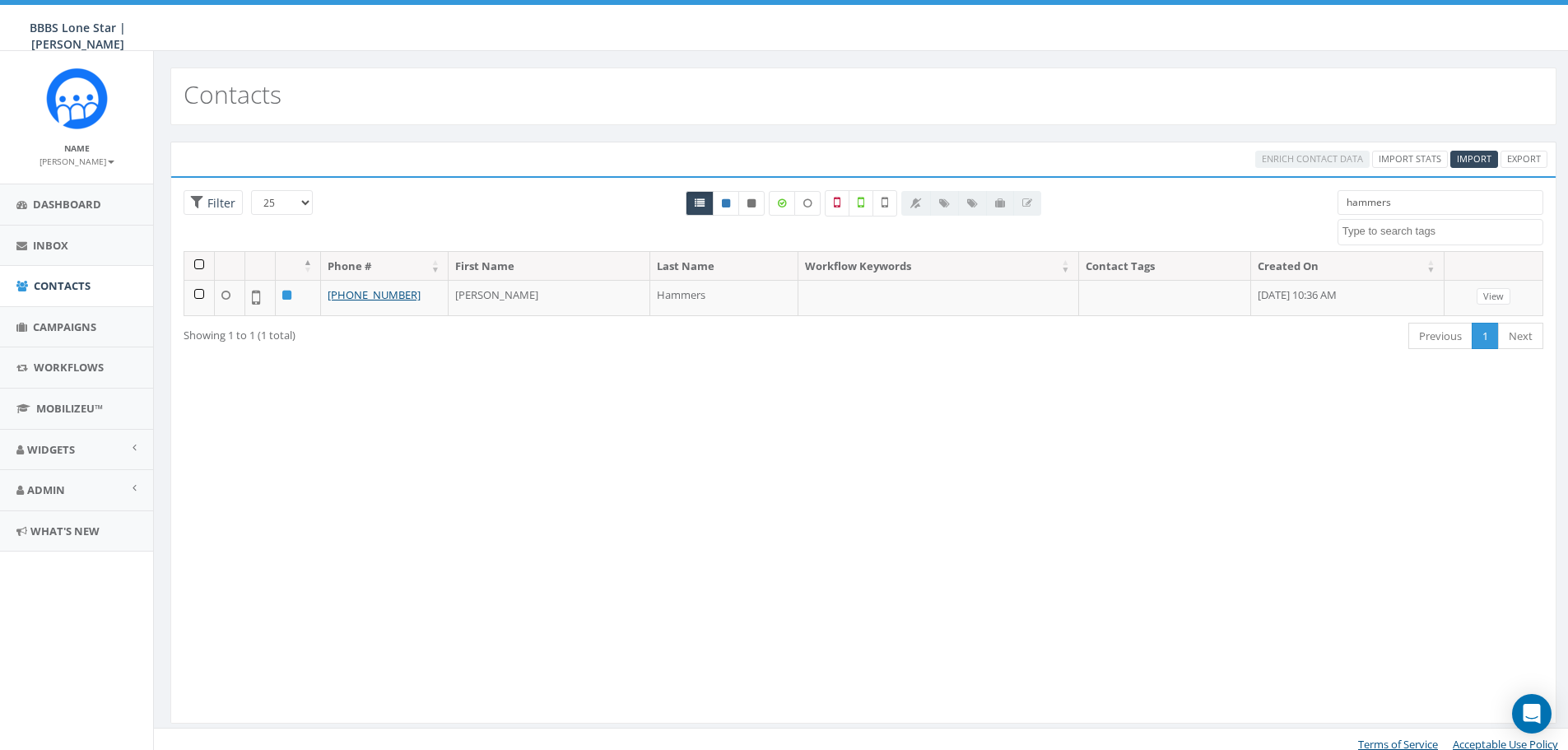
drag, startPoint x: 1394, startPoint y: 202, endPoint x: 1277, endPoint y: 222, distance: 118.7
click at [1277, 222] on div "25 50 100 Filter hammers BIG Picnic BIG Picnic Vendors CB BIGS August 2025 Ciga…" at bounding box center [863, 221] width 1385 height 61
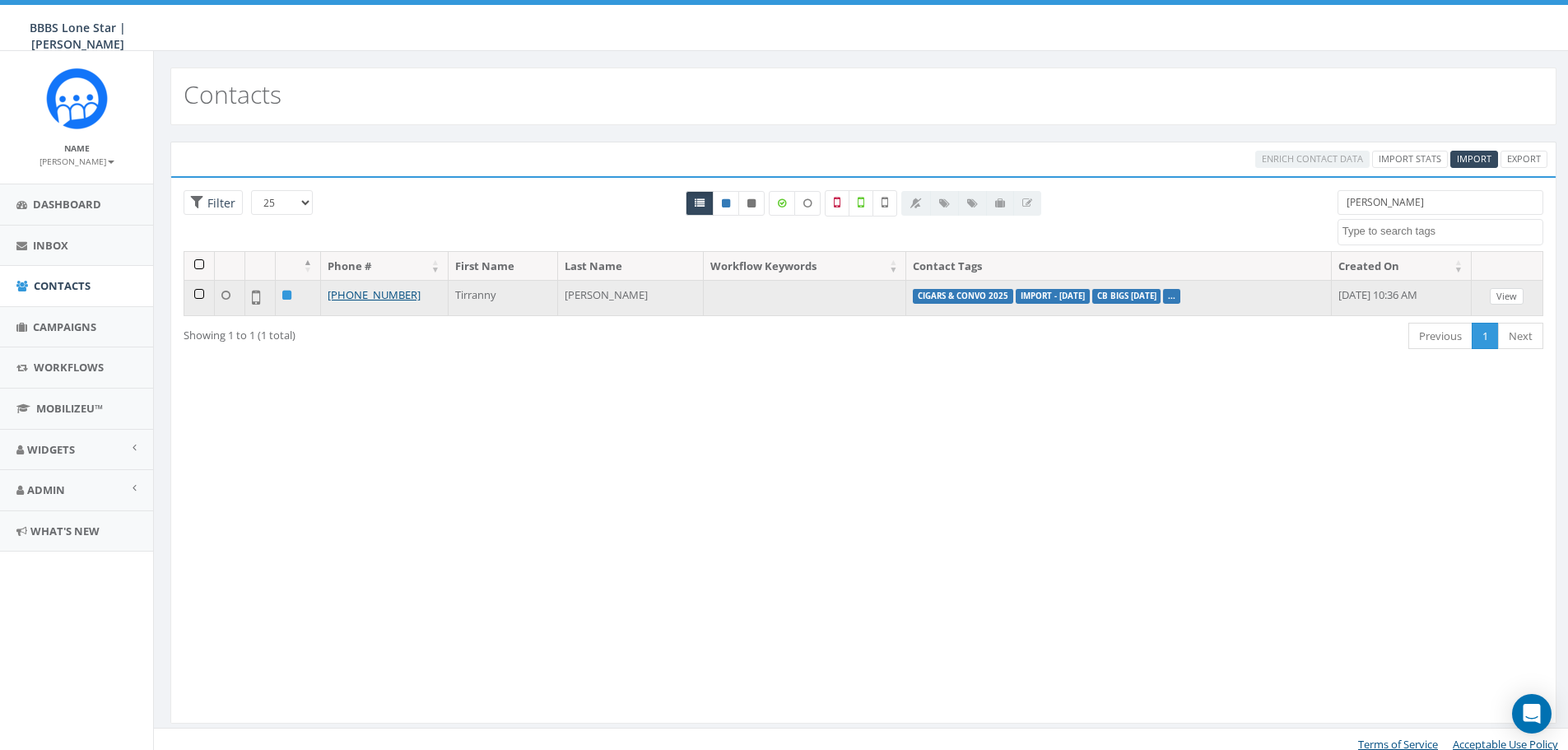
type input "nettles"
click at [1517, 295] on link "View" at bounding box center [1507, 297] width 33 height 18
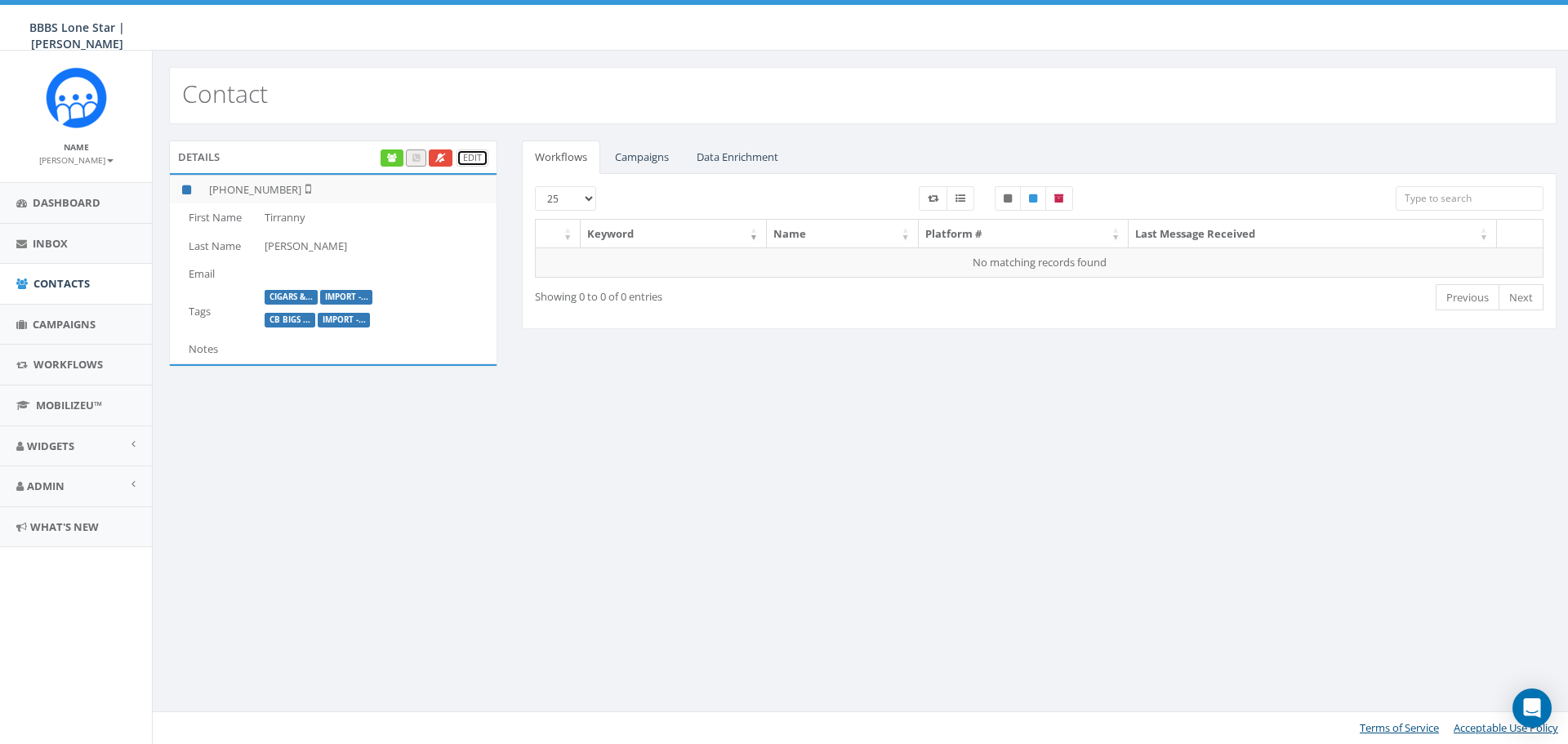
click at [472, 158] on link "Edit" at bounding box center [473, 158] width 32 height 17
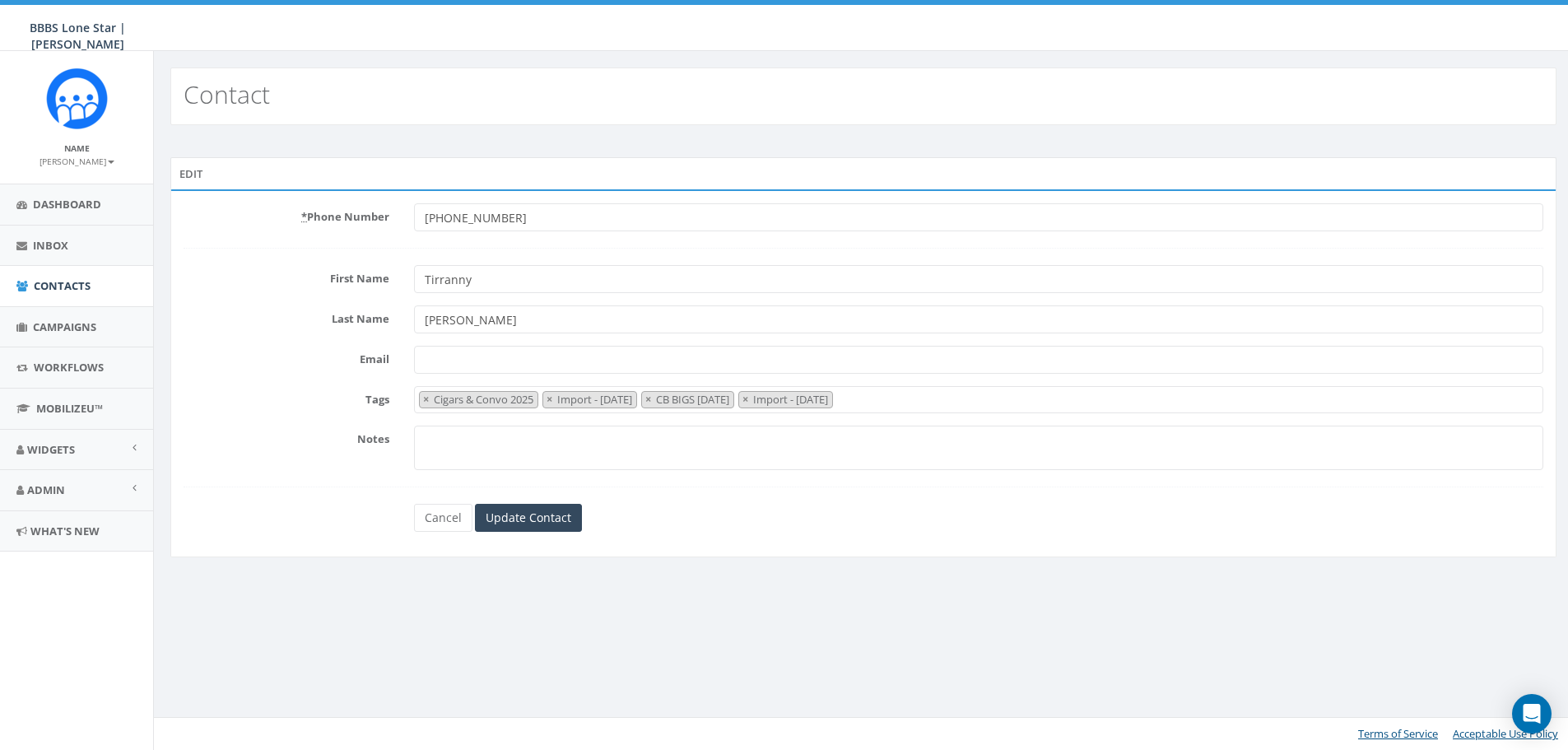
select select "Cigars & Convo 2025"
click at [558, 401] on button "×" at bounding box center [552, 400] width 13 height 16
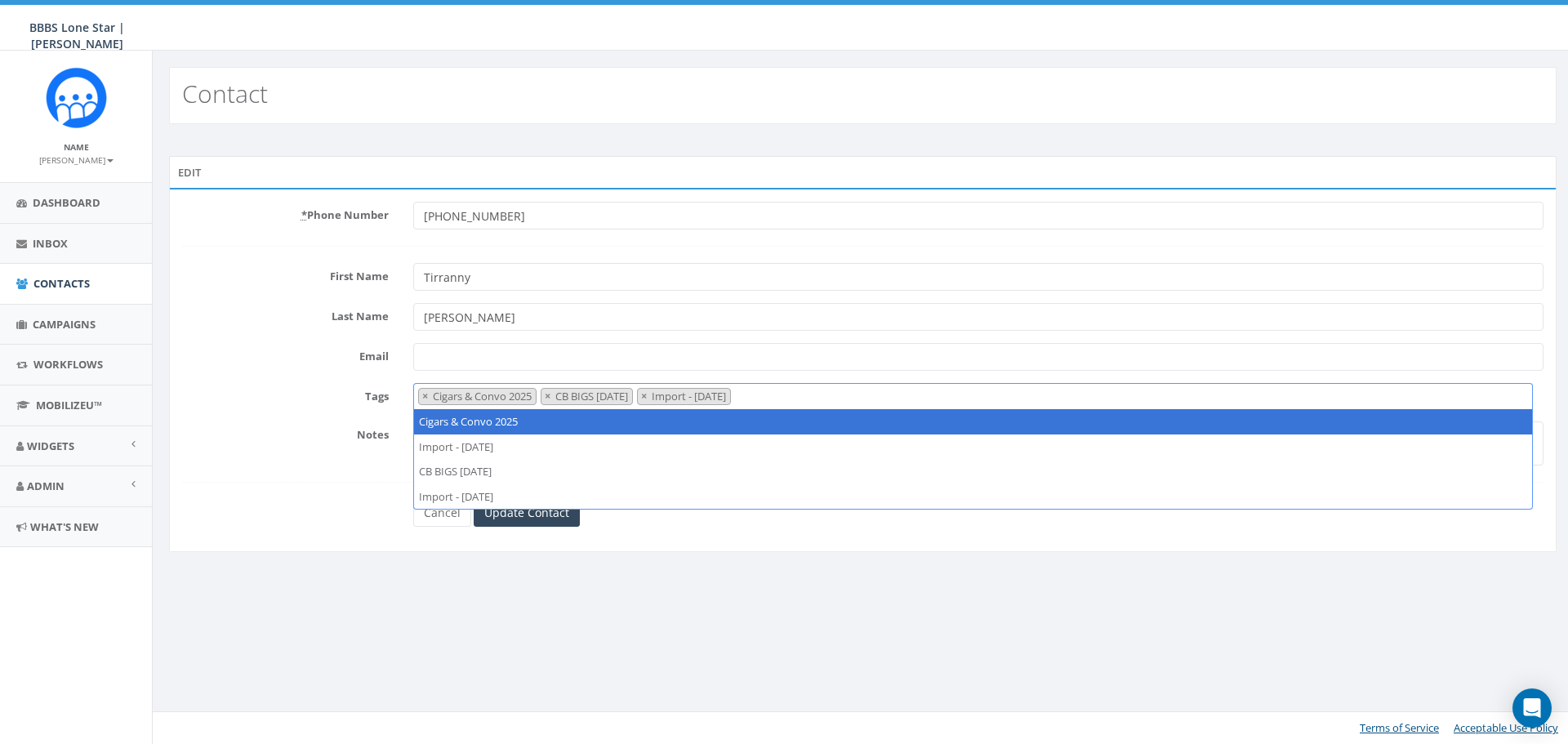
click at [554, 397] on button "×" at bounding box center [547, 396] width 12 height 16
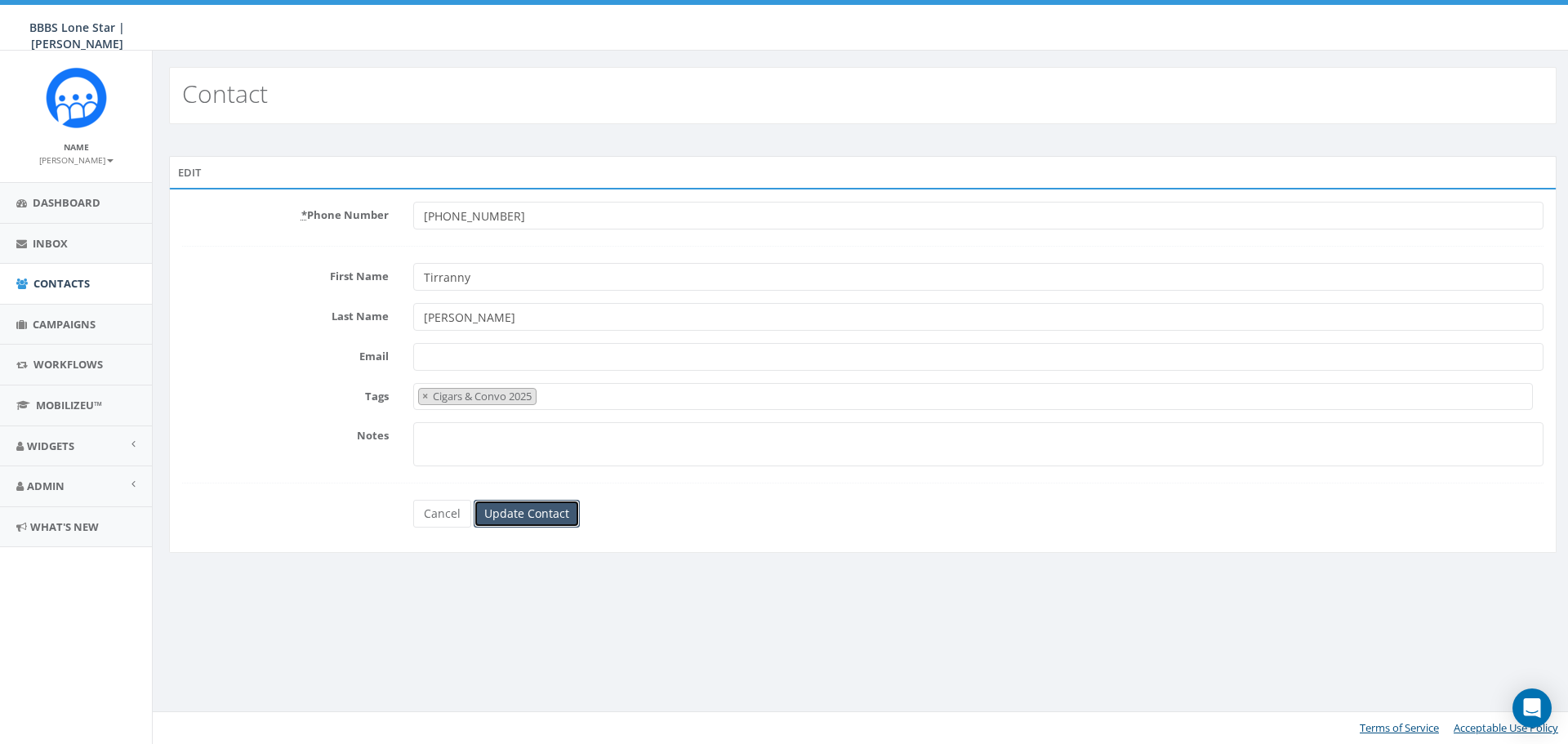
click at [543, 512] on input "Update Contact" at bounding box center [527, 513] width 106 height 27
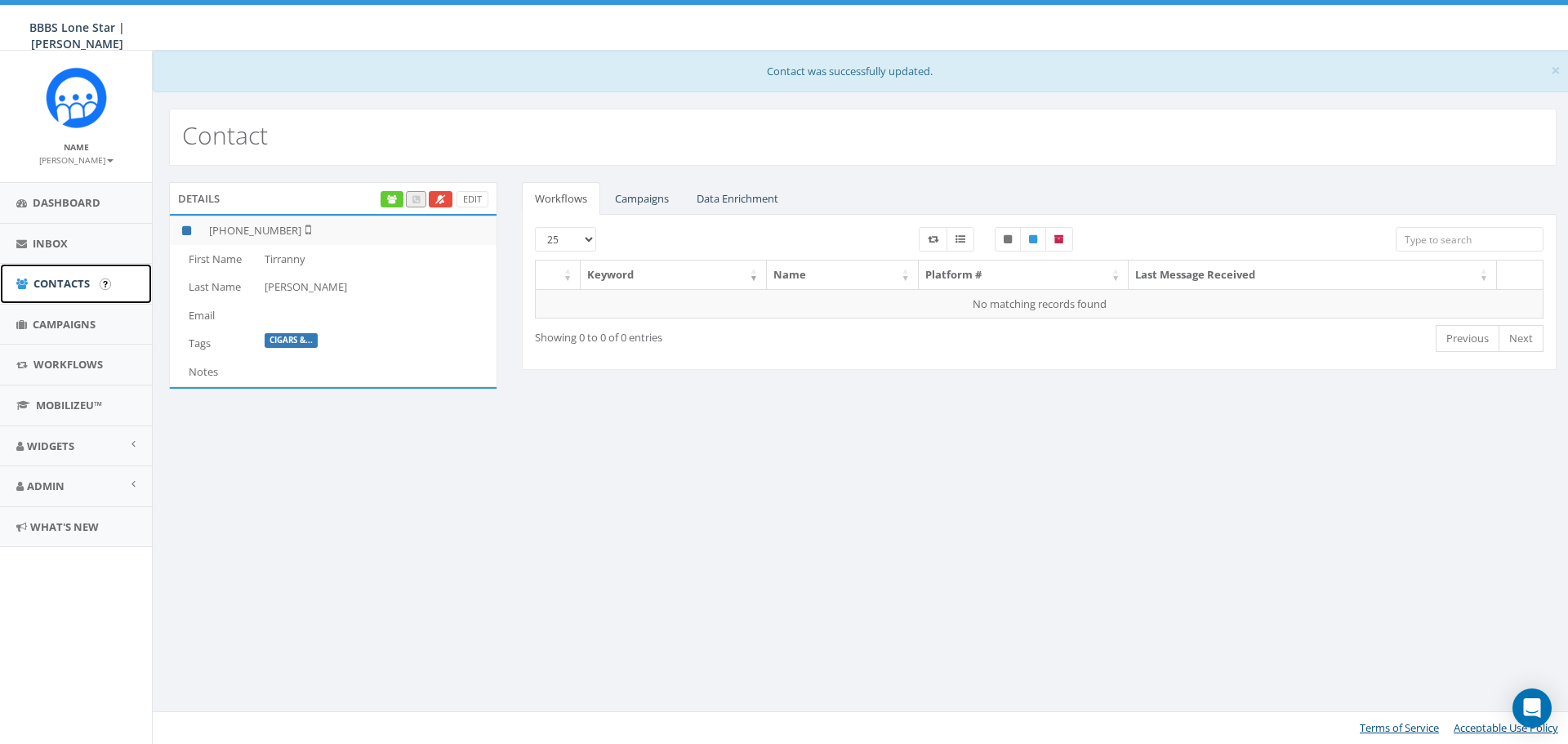
click at [50, 294] on link "Contacts" at bounding box center [75, 284] width 152 height 40
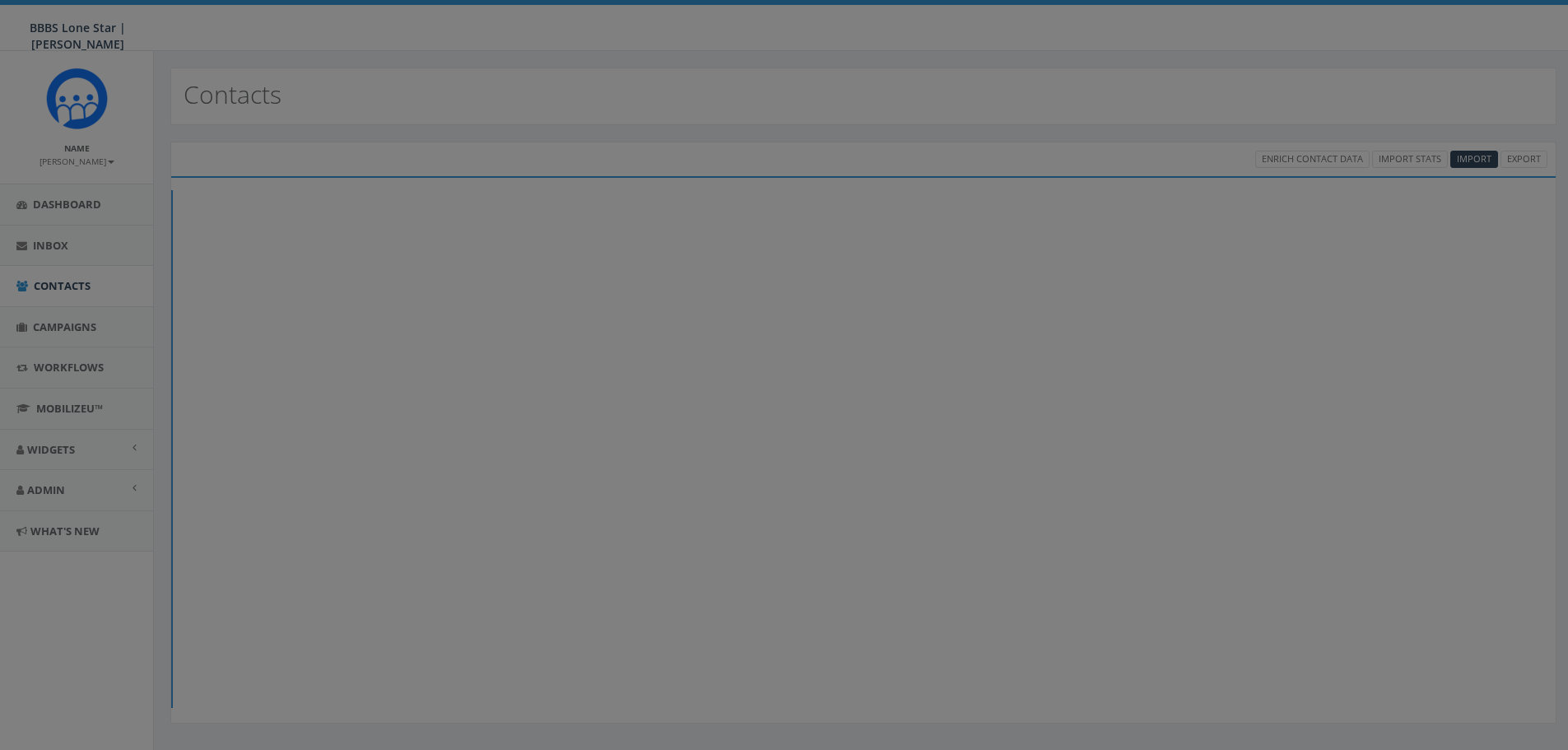
select select
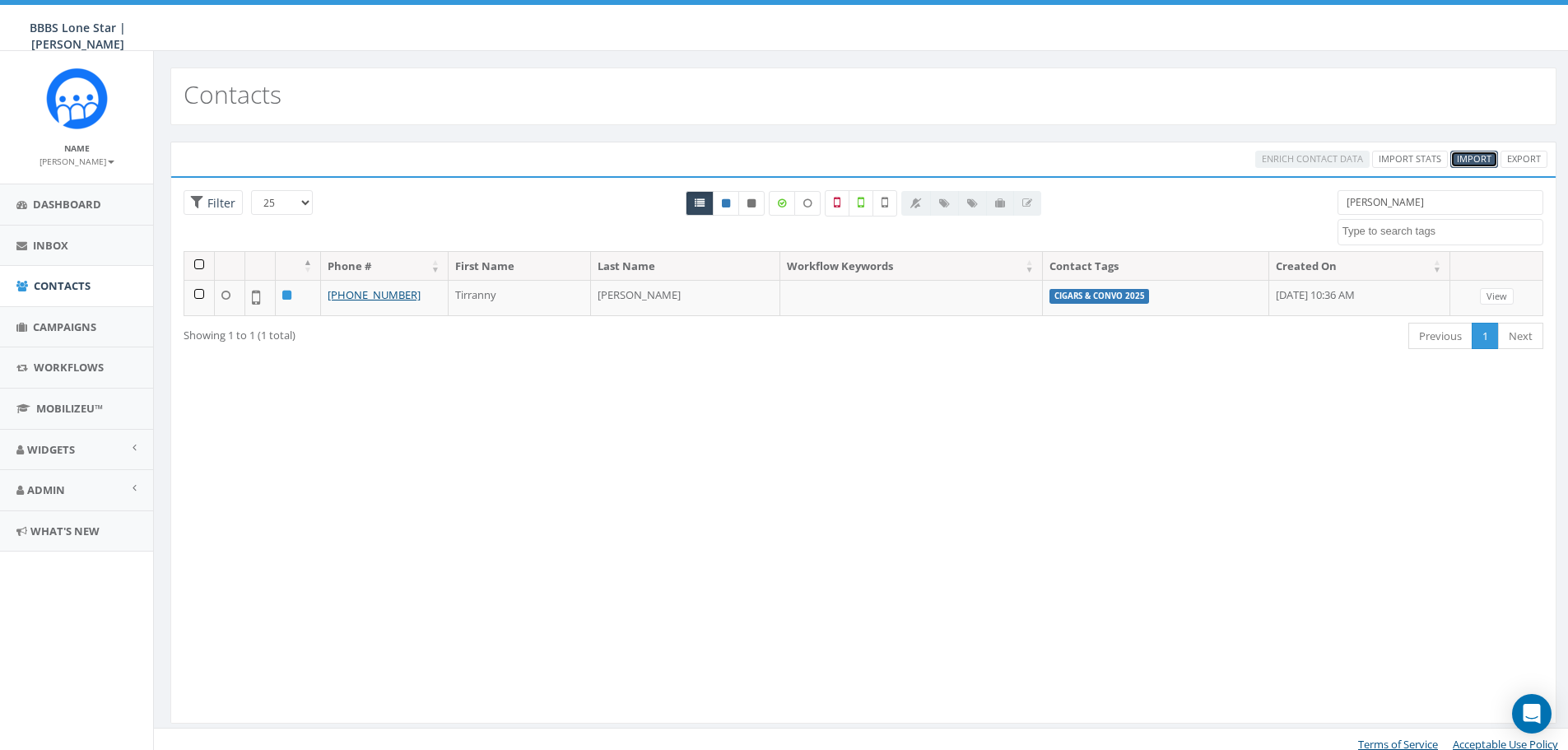
click at [1468, 154] on span "Import" at bounding box center [1474, 158] width 34 height 13
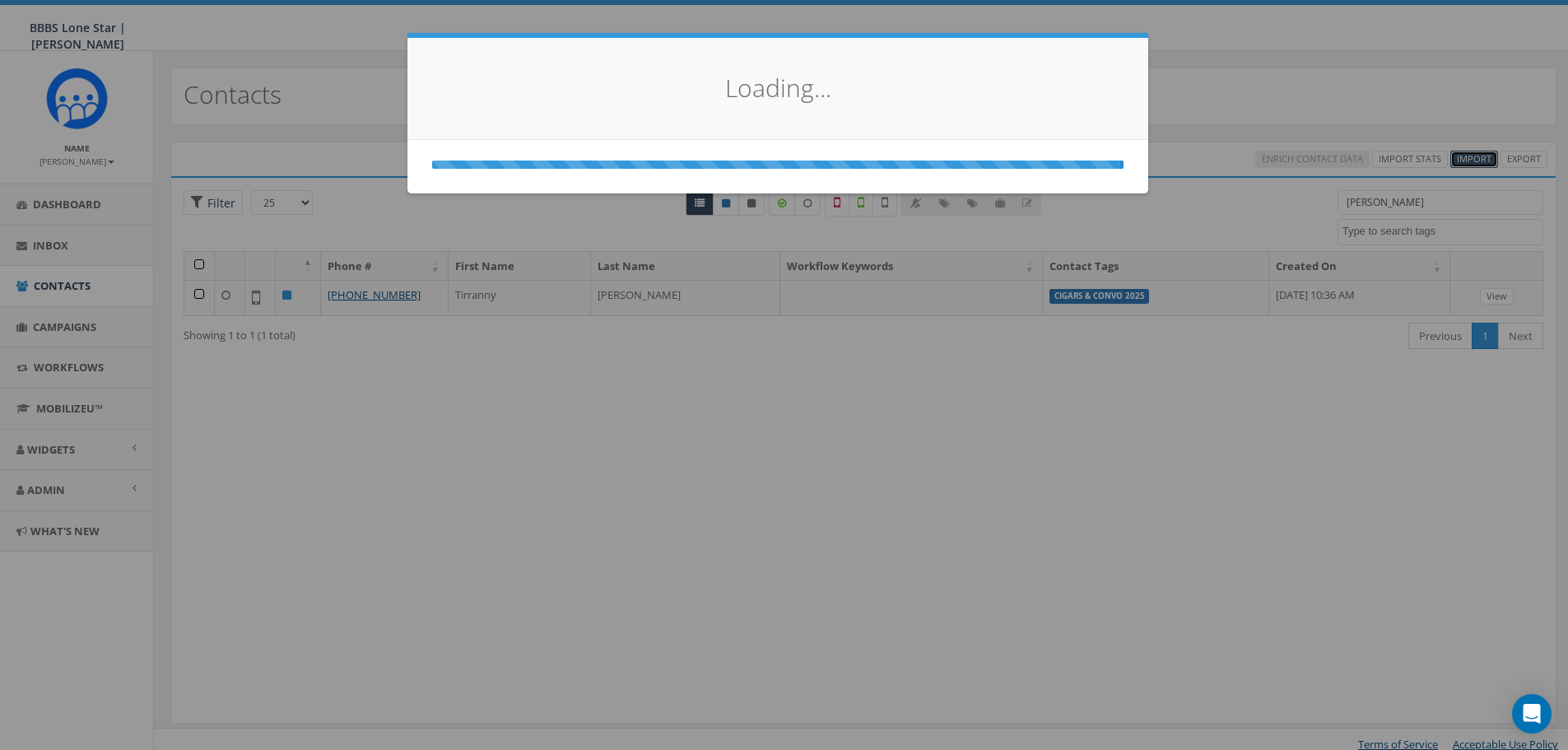
select select
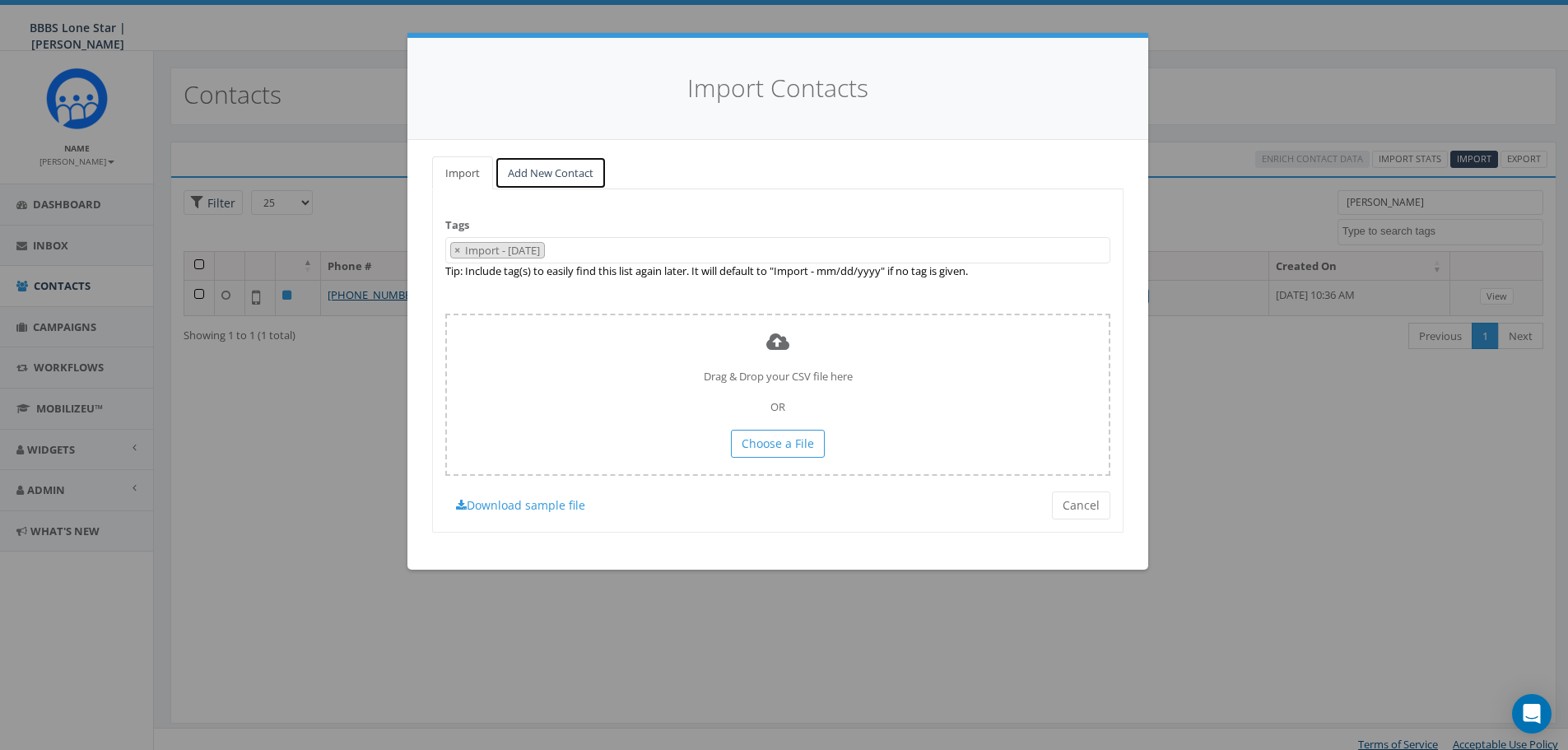
click at [547, 174] on link "Add New Contact" at bounding box center [551, 173] width 112 height 33
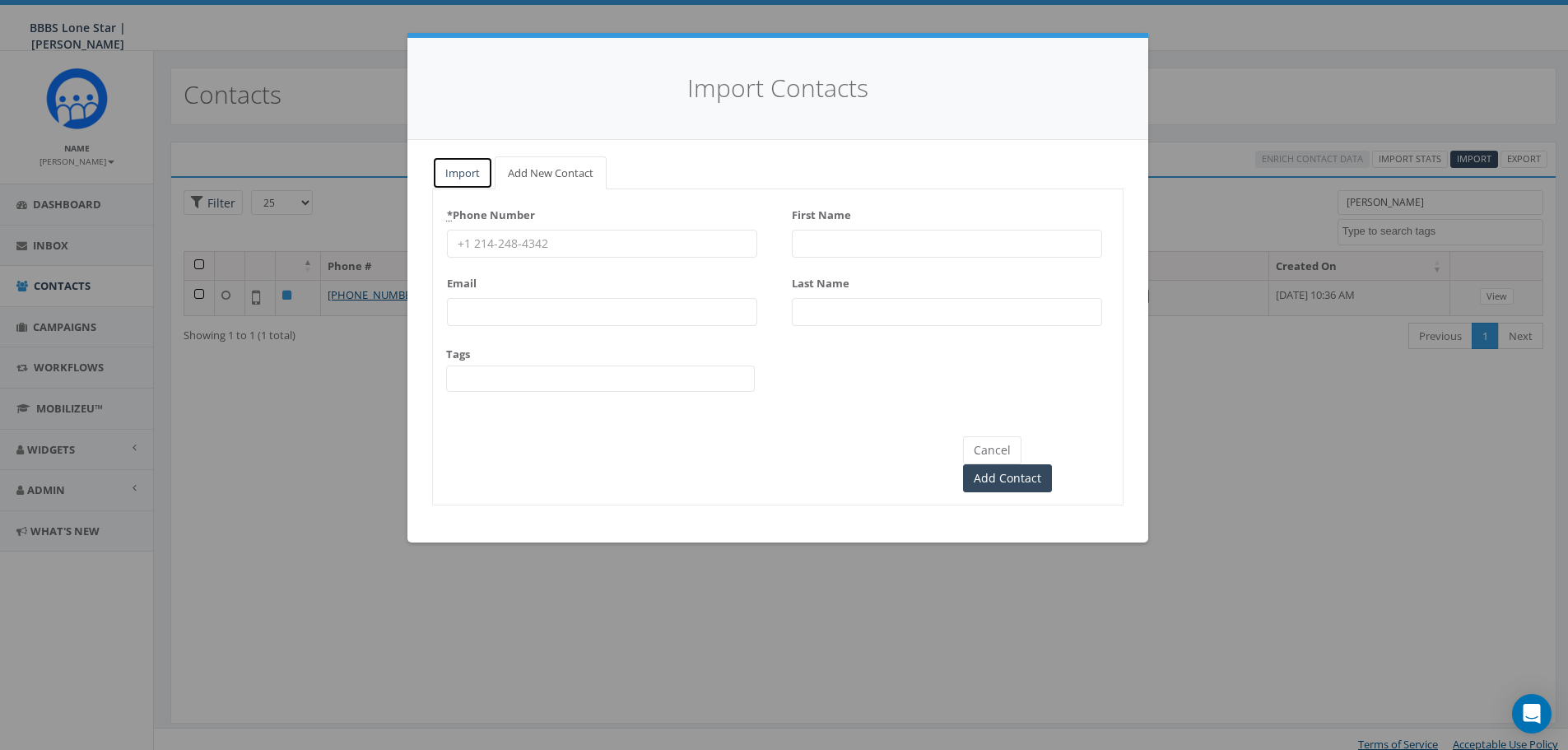
click at [458, 162] on link "Import" at bounding box center [462, 173] width 61 height 33
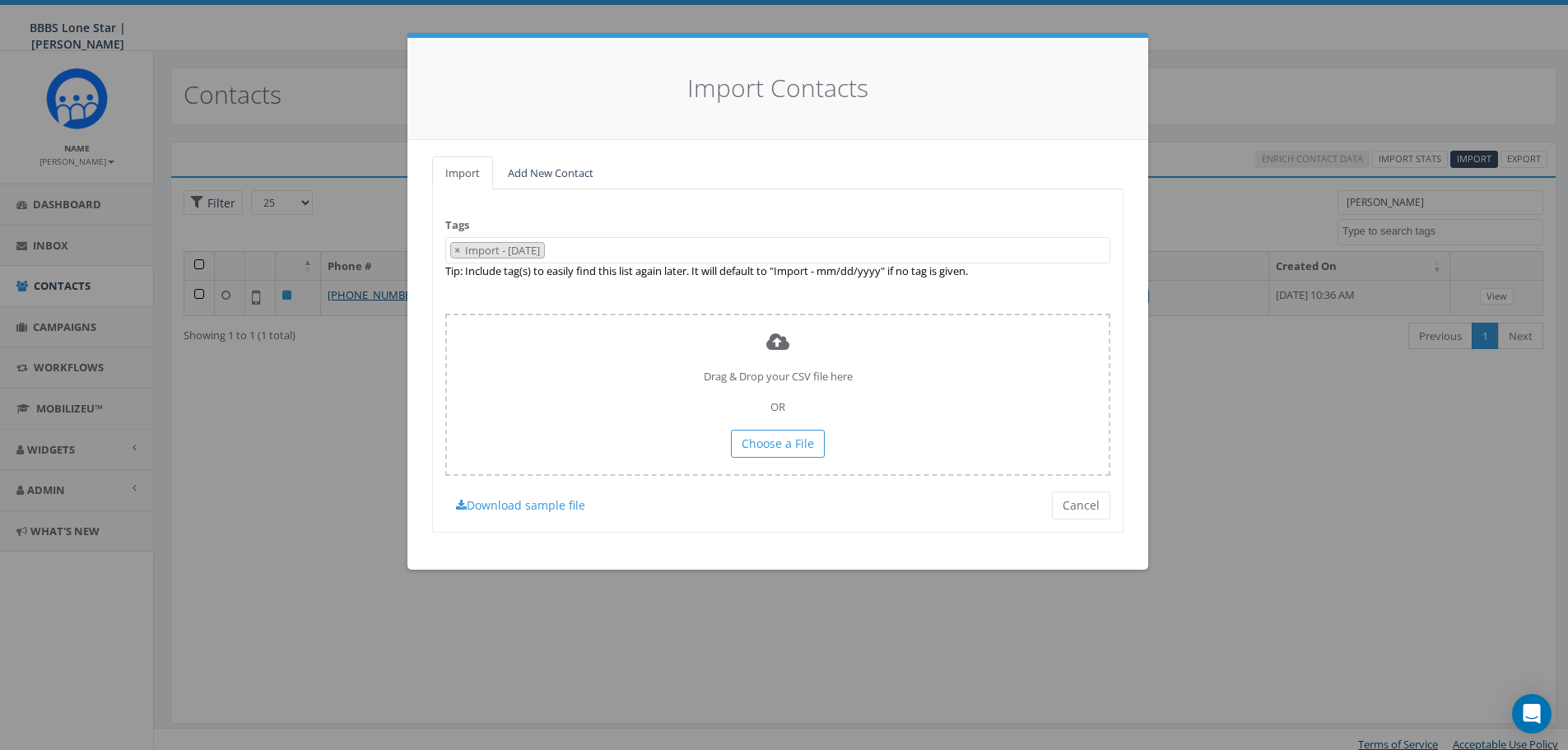
click at [1104, 490] on div "Tags Import - 10/07/2025 BIG Picnic BIG Picnic Vendors CB BIGS August 2025 Ciga…" at bounding box center [777, 361] width 691 height 343
click at [1091, 492] on button "Cancel" at bounding box center [1082, 505] width 59 height 28
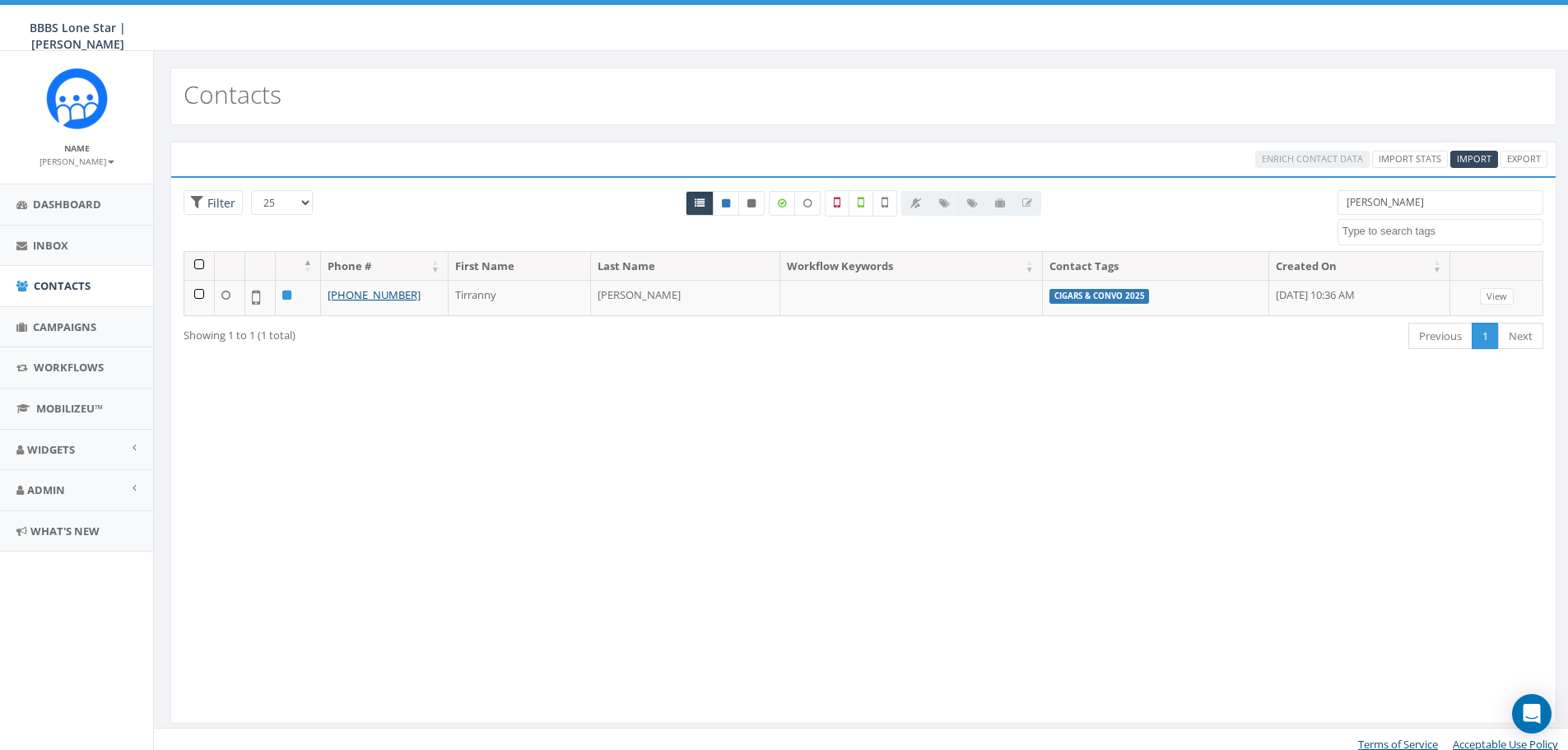
drag, startPoint x: 1383, startPoint y: 204, endPoint x: 1301, endPoint y: 202, distance: 82.0
click at [1301, 202] on div "25 50 100 Filter nettles BIG Picnic BIG Picnic Vendors CB BIGS August 2025 Ciga…" at bounding box center [863, 221] width 1385 height 61
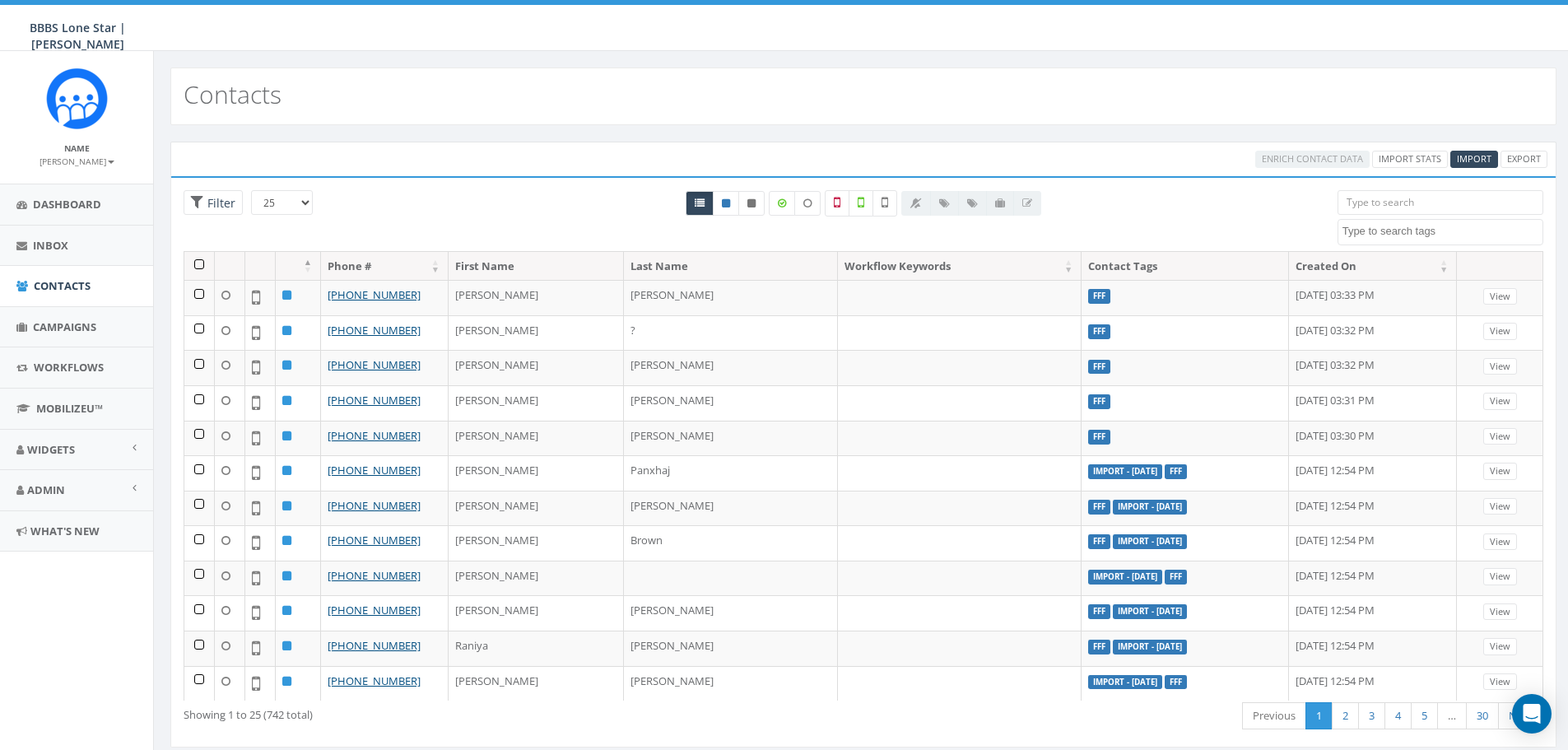
click at [1357, 238] on textarea "Search" at bounding box center [1443, 232] width 200 height 15
type textarea "CB"
select select "CB"
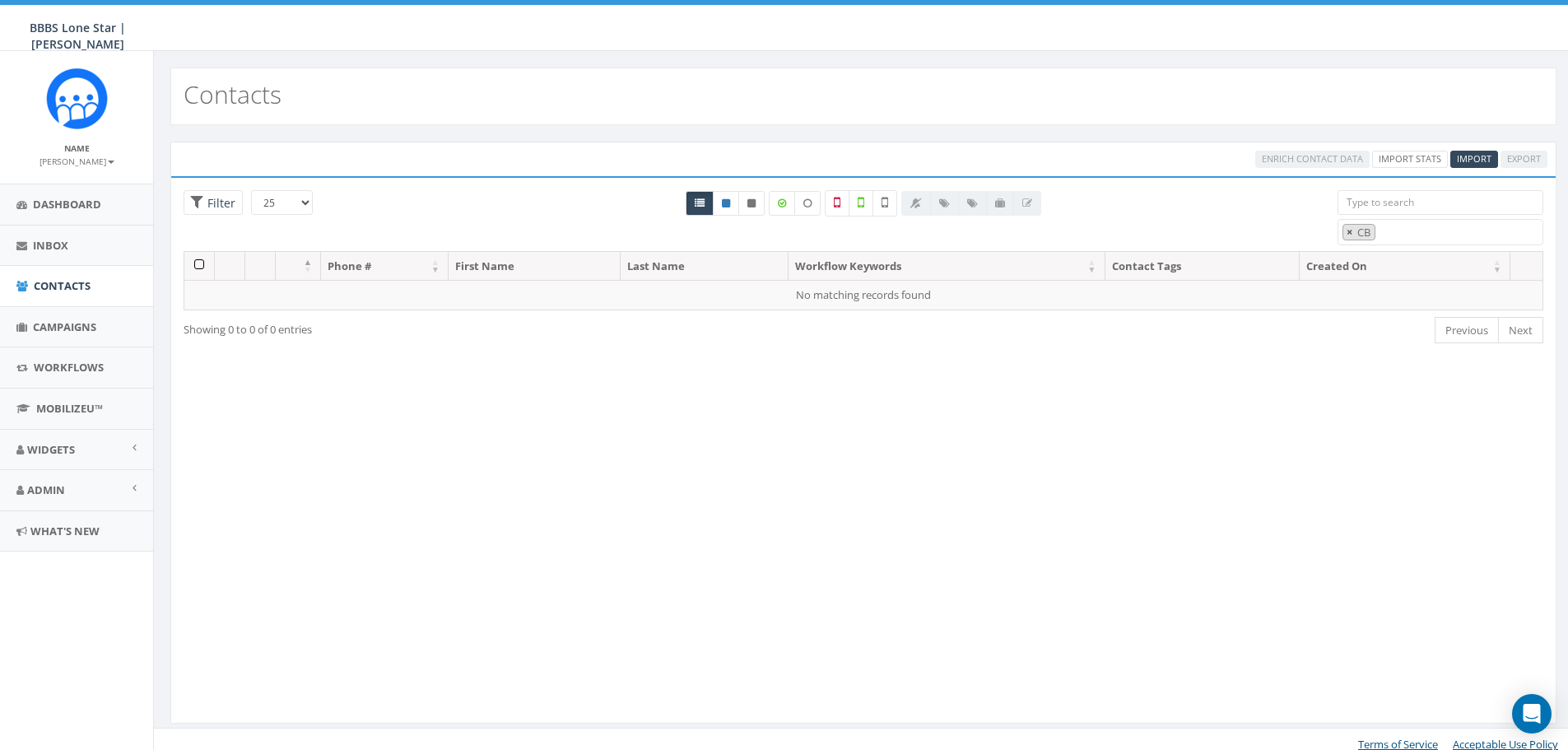
click at [1352, 232] on span "×" at bounding box center [1349, 232] width 6 height 15
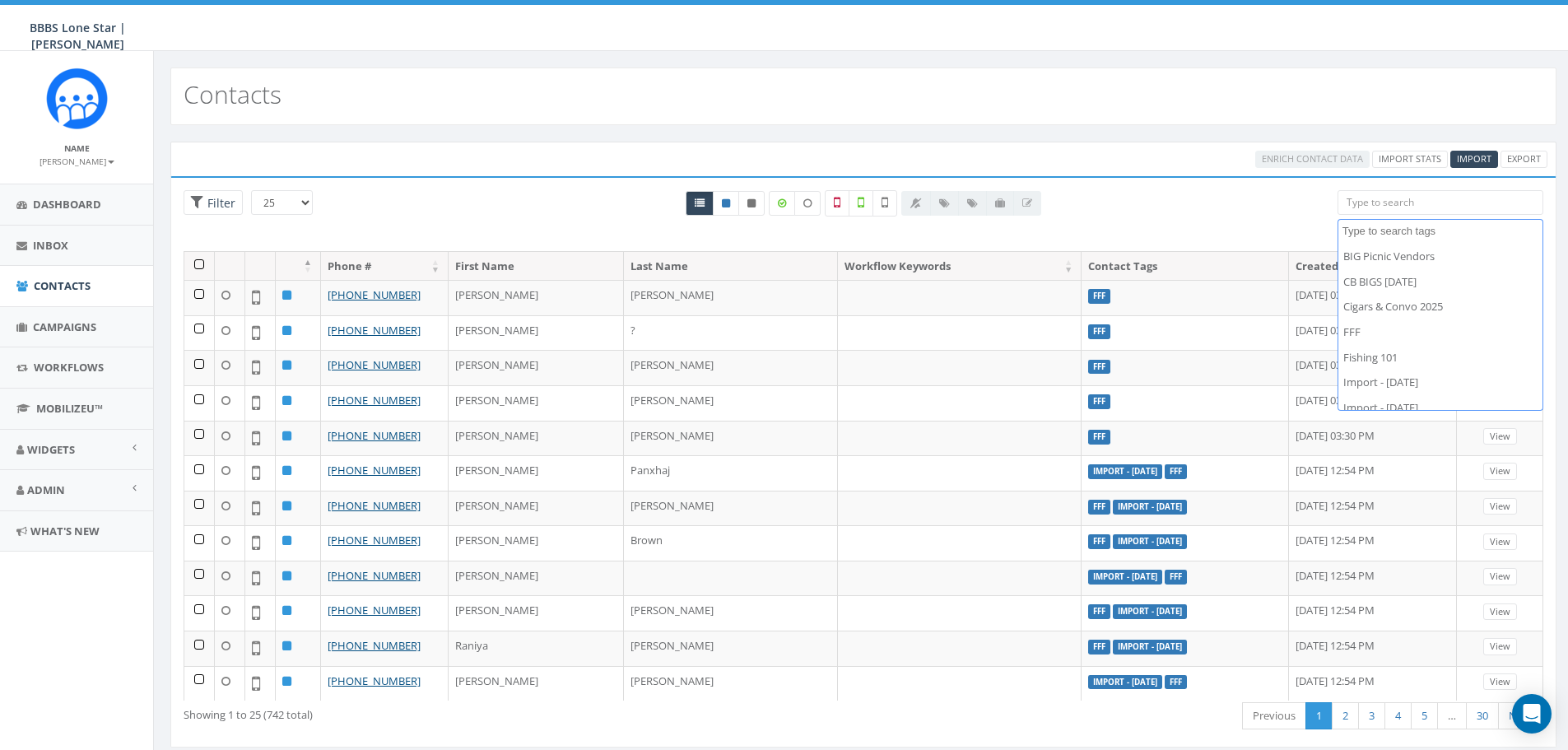
scroll to position [0, 0]
select select "CB BIGS [DATE]"
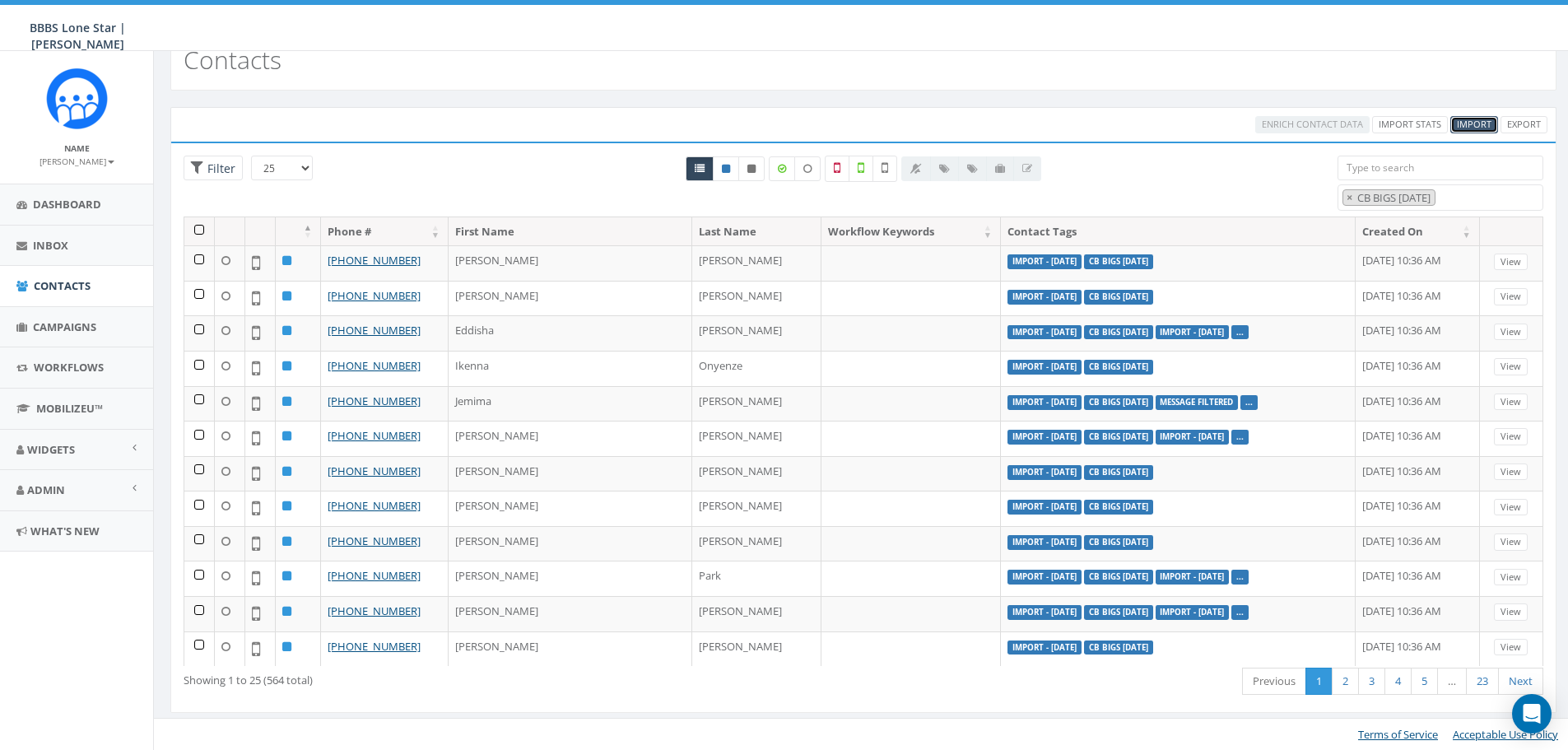
click at [1472, 128] on span "Import" at bounding box center [1474, 124] width 34 height 13
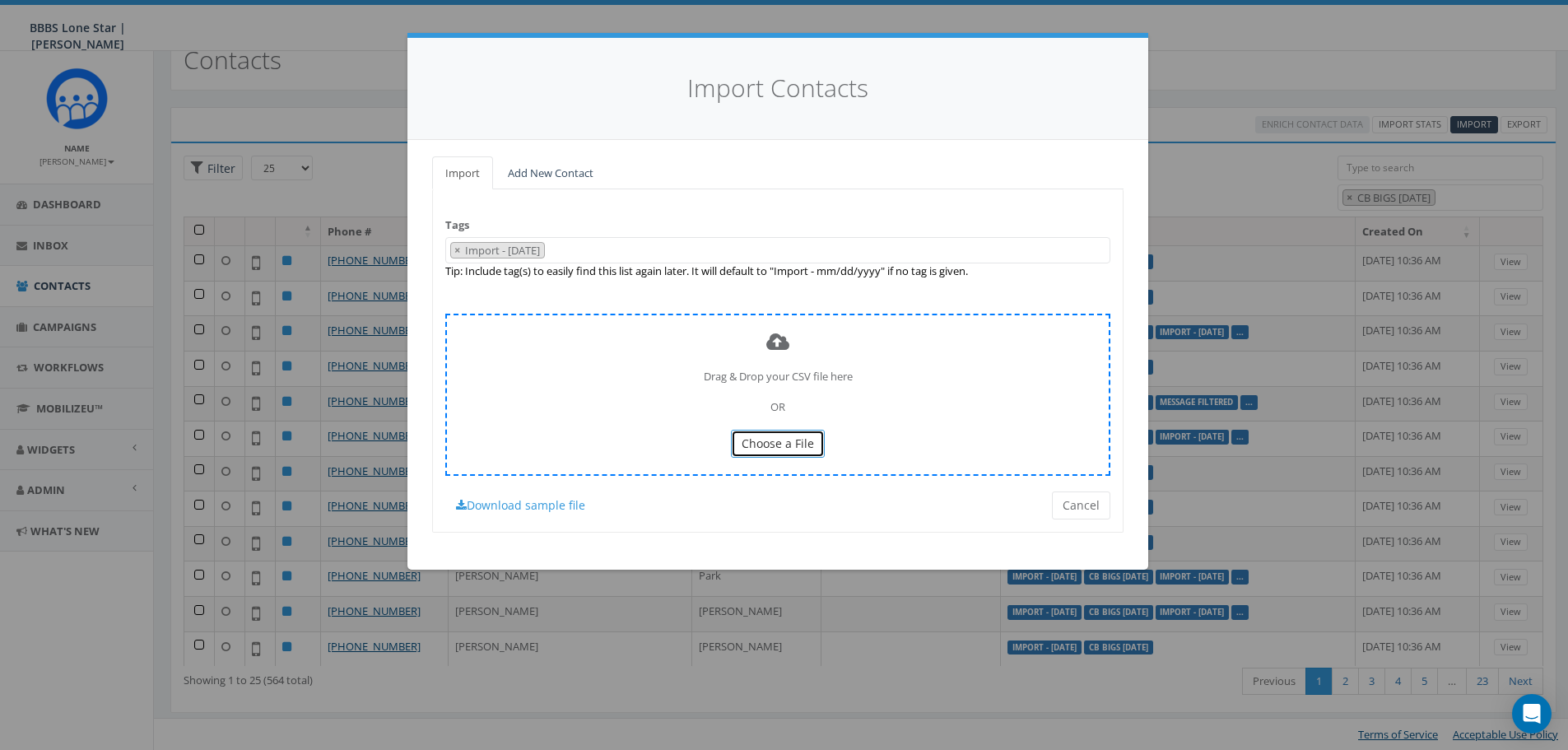
click at [758, 445] on span "Choose a File" at bounding box center [777, 443] width 73 height 16
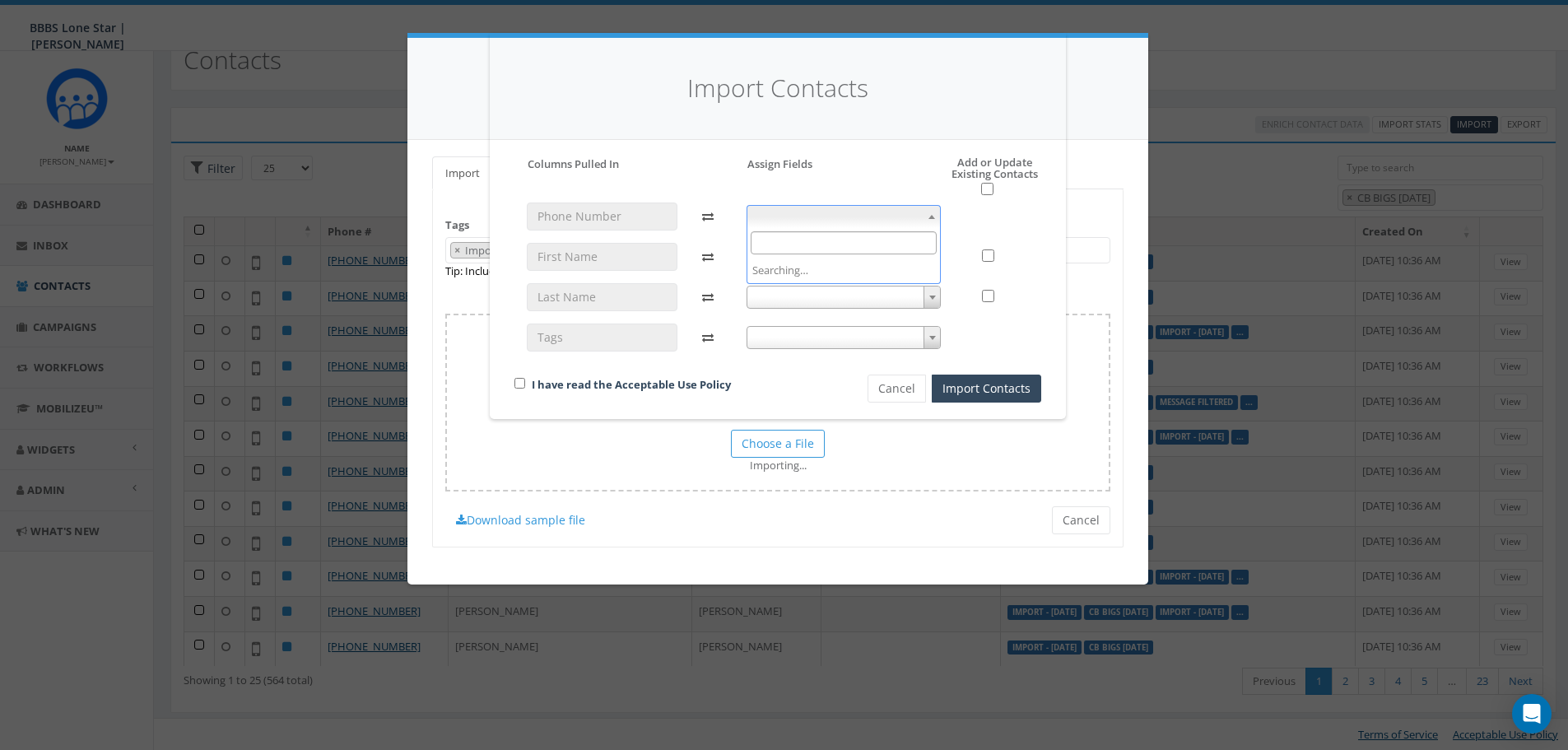
click at [930, 217] on b at bounding box center [932, 217] width 7 height 4
select select "phone_number"
click at [937, 254] on span at bounding box center [932, 258] width 17 height 22
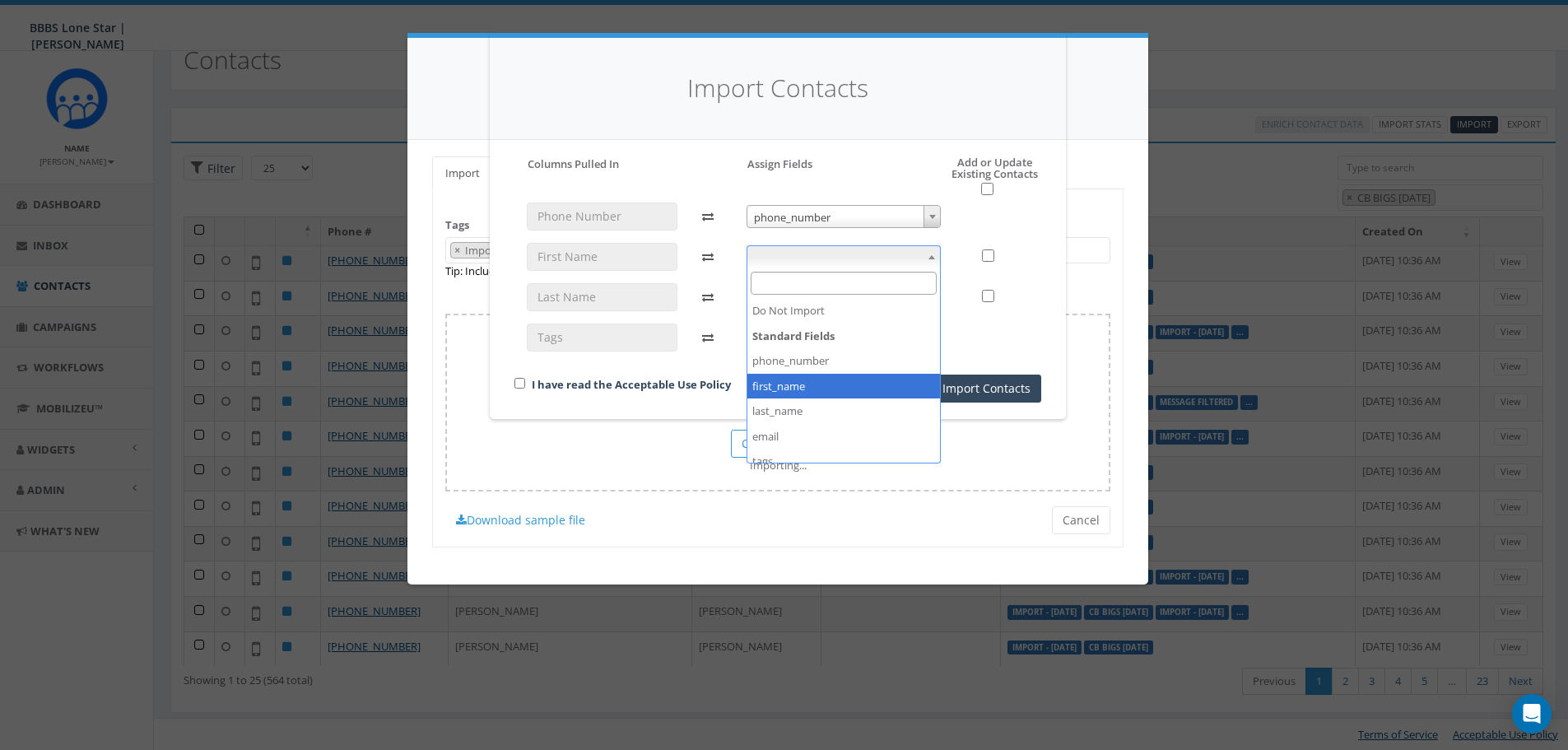
select select "first_name"
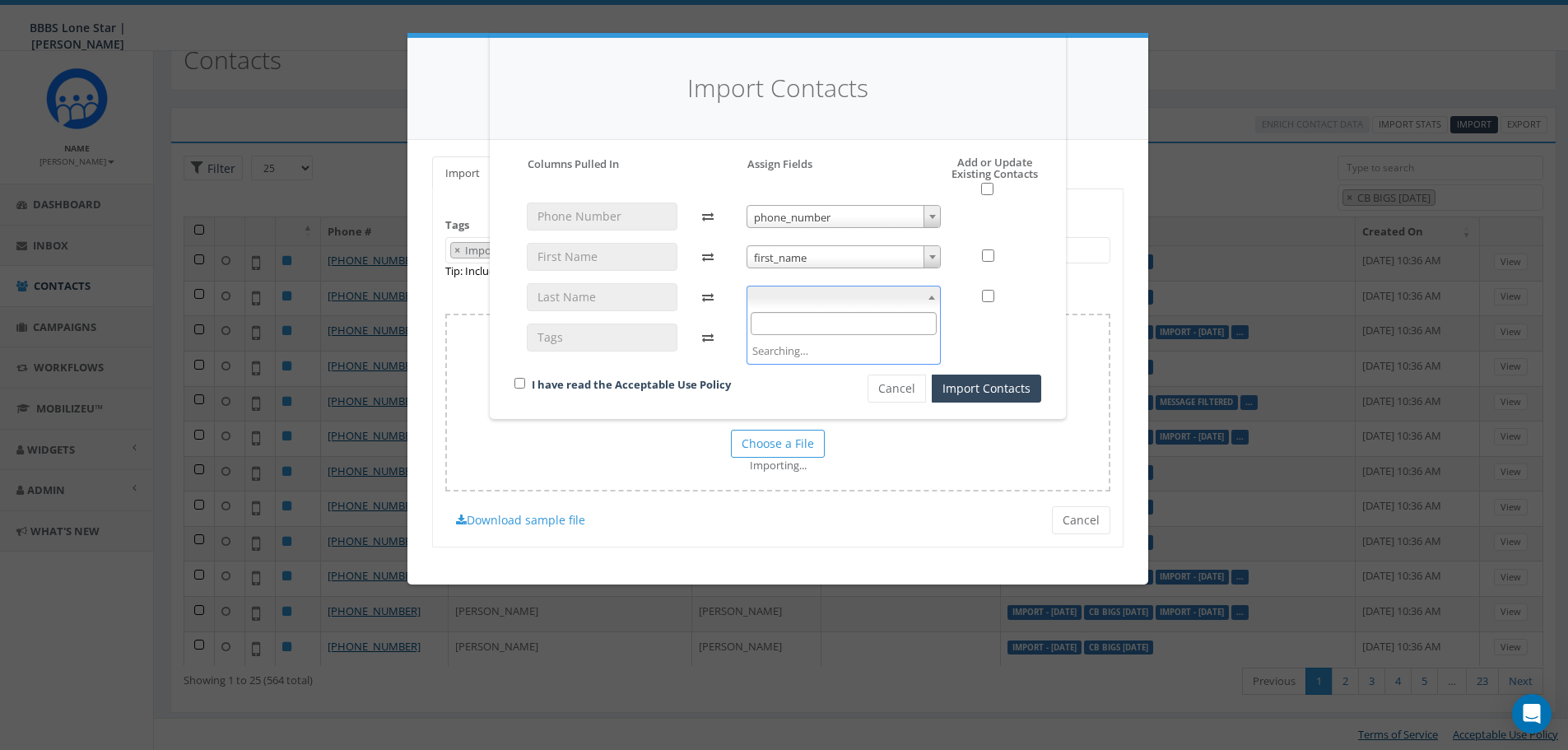
click at [934, 297] on b at bounding box center [932, 298] width 7 height 4
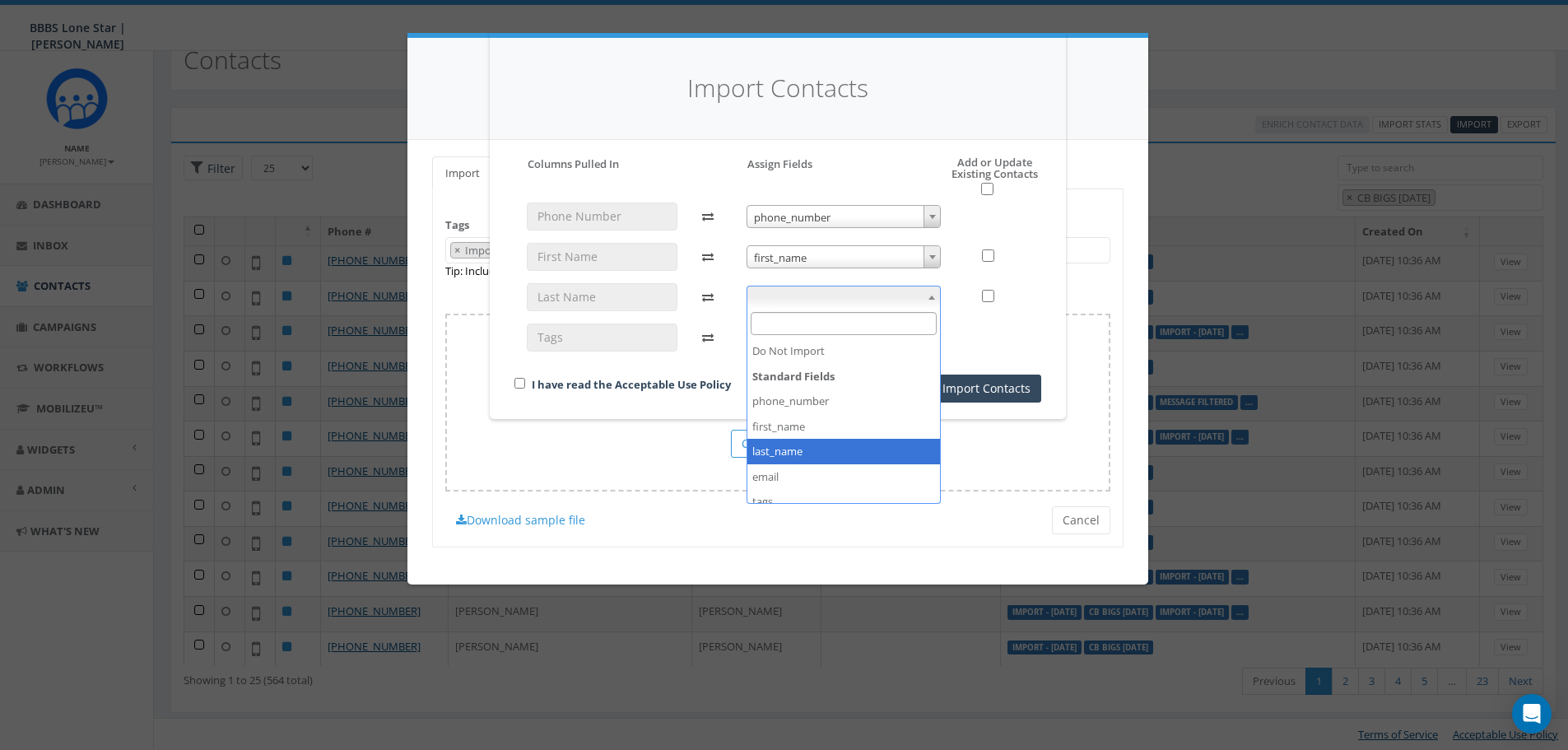
select select "last_name"
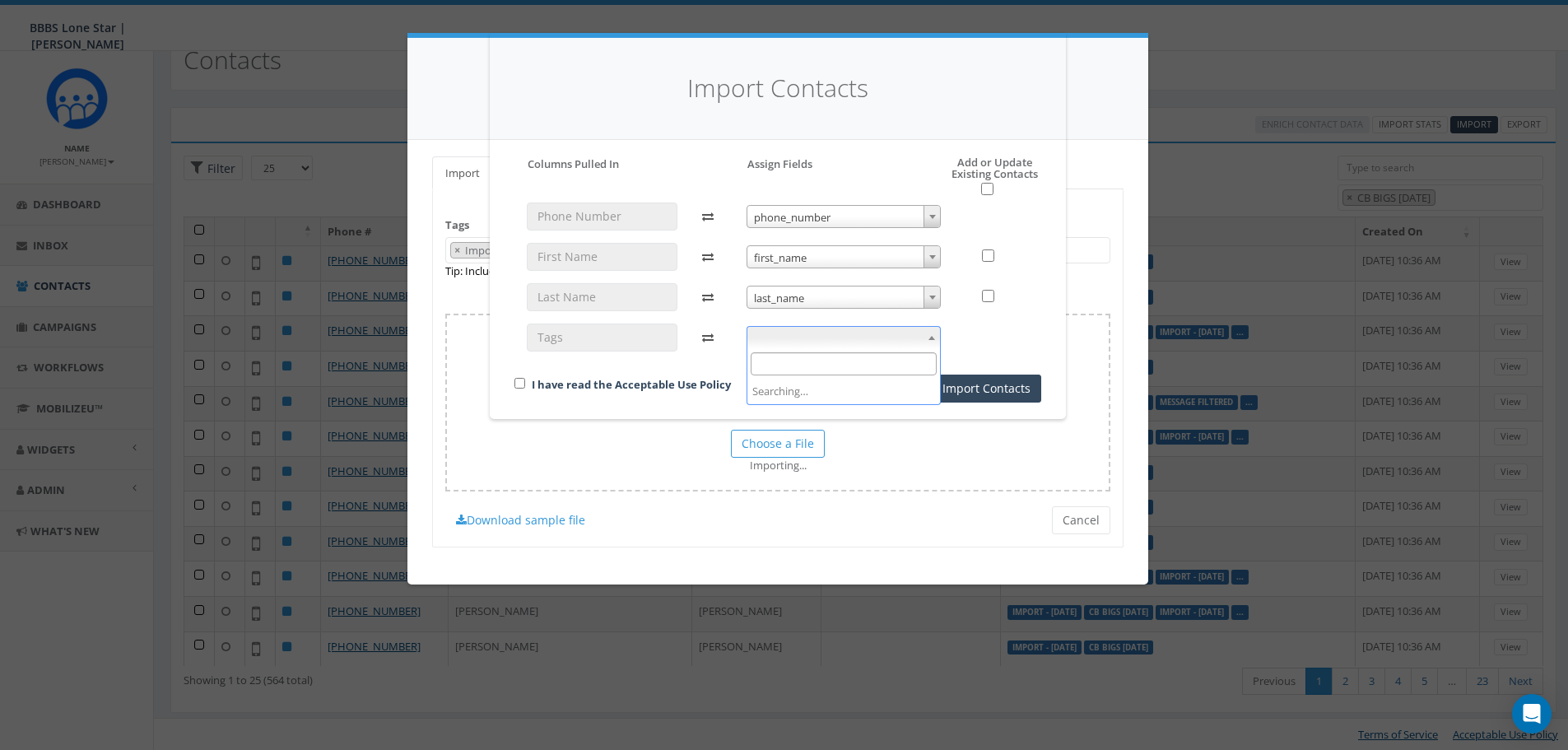
click at [929, 333] on span at bounding box center [932, 338] width 17 height 22
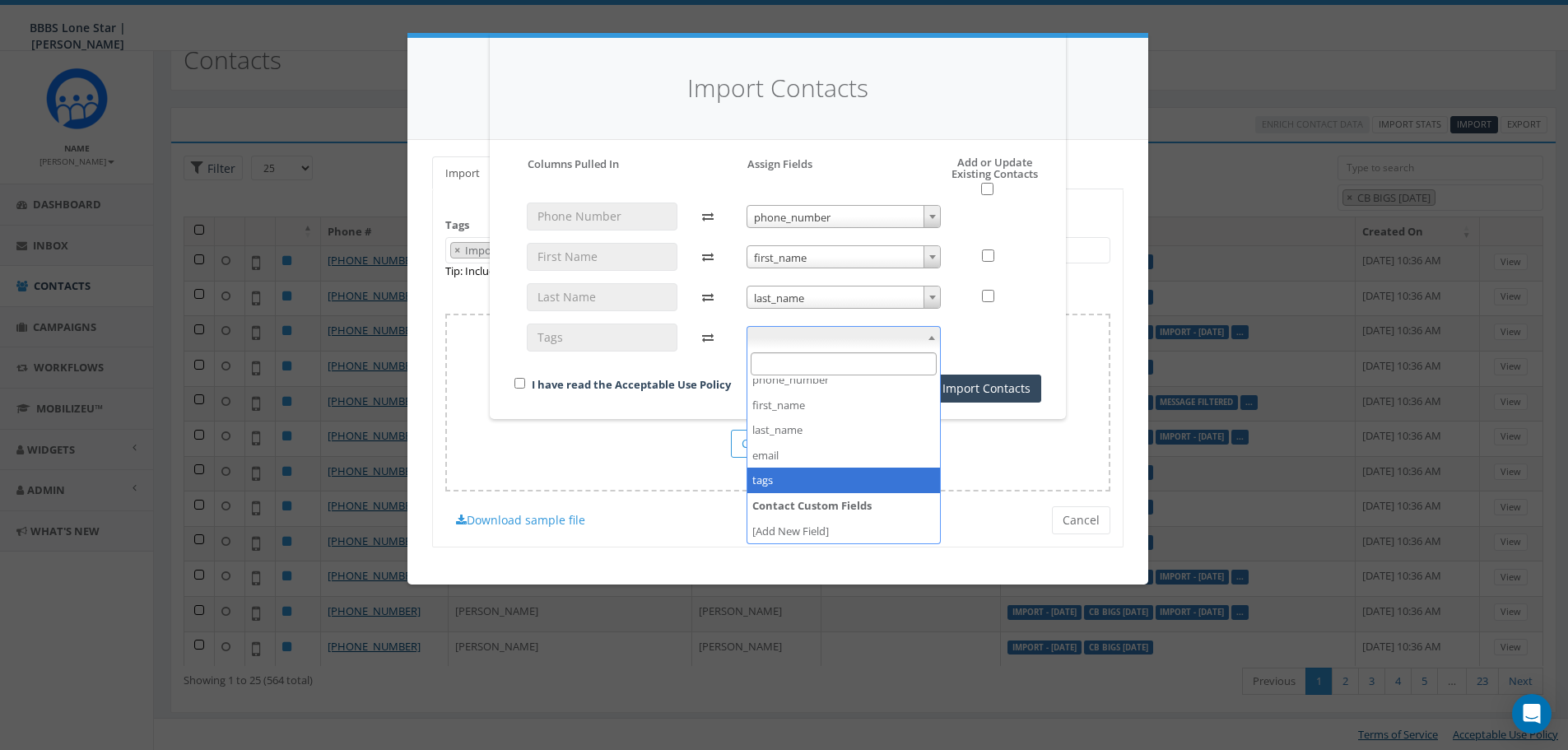
select select "tags"
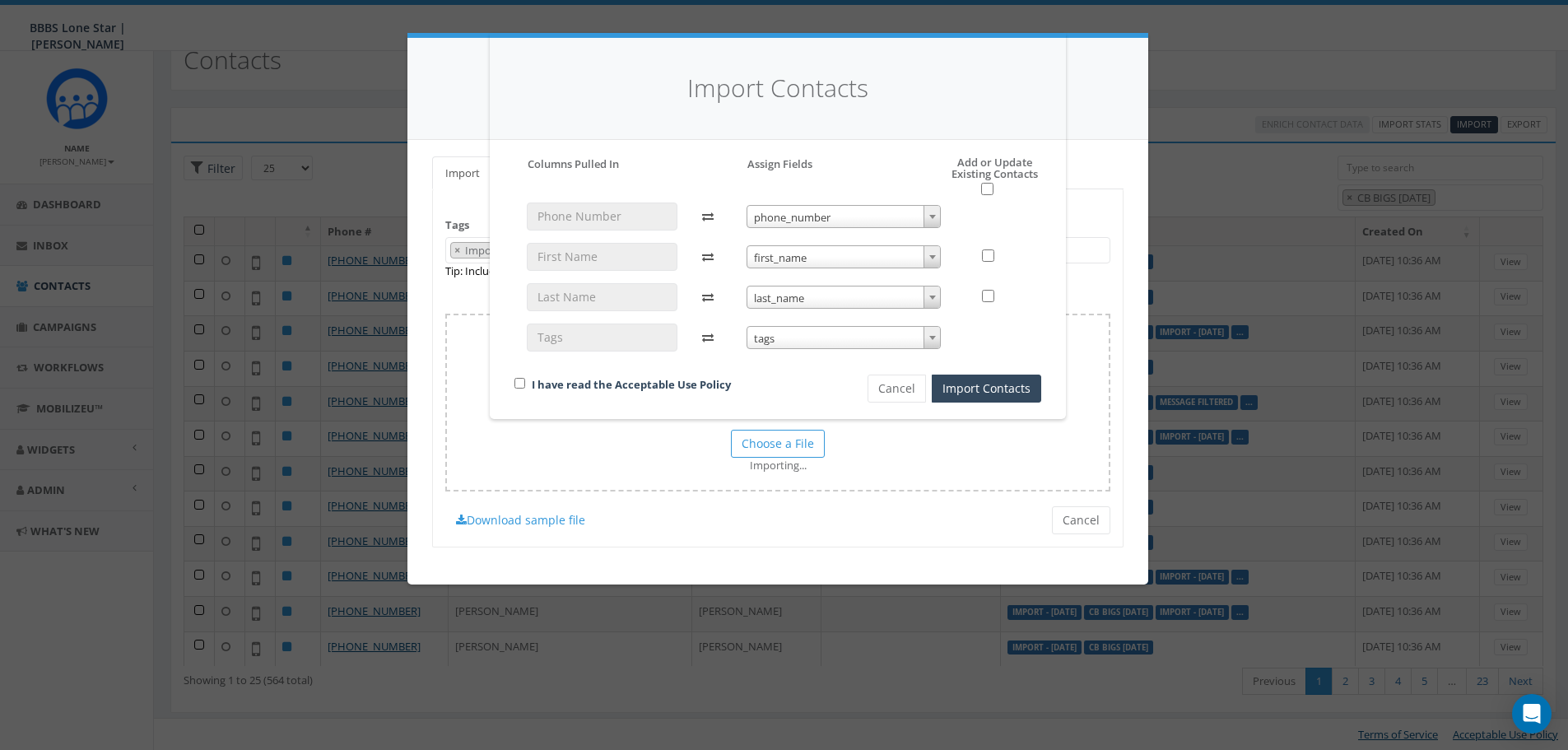
click at [525, 379] on div "I have read the Acceptable Use Policy" at bounding box center [663, 385] width 322 height 23
click at [521, 384] on input "checkbox" at bounding box center [520, 383] width 11 height 11
checkbox input "true"
click at [962, 390] on button "Import Contacts" at bounding box center [986, 388] width 109 height 28
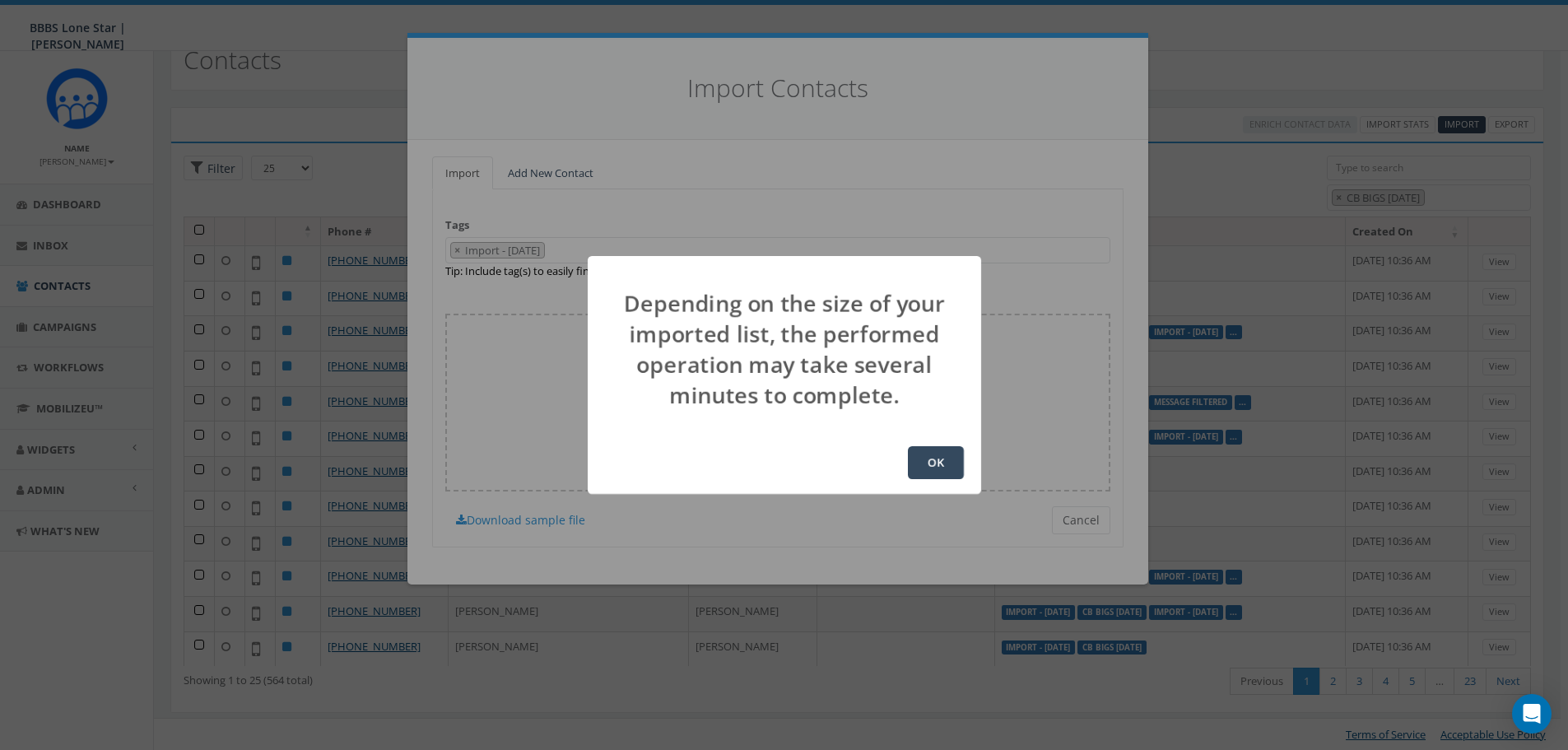
click at [944, 458] on button "OK" at bounding box center [935, 462] width 56 height 33
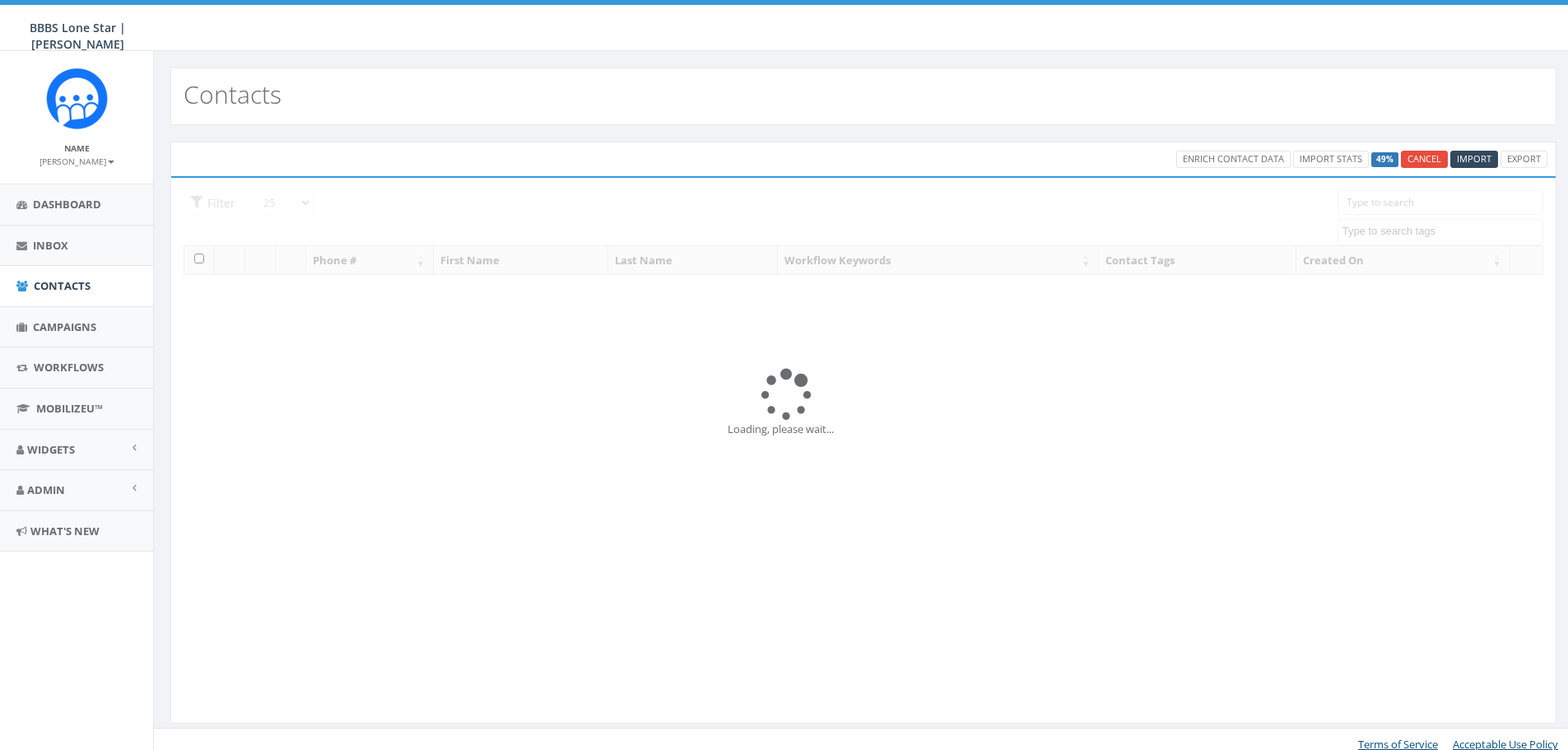
select select
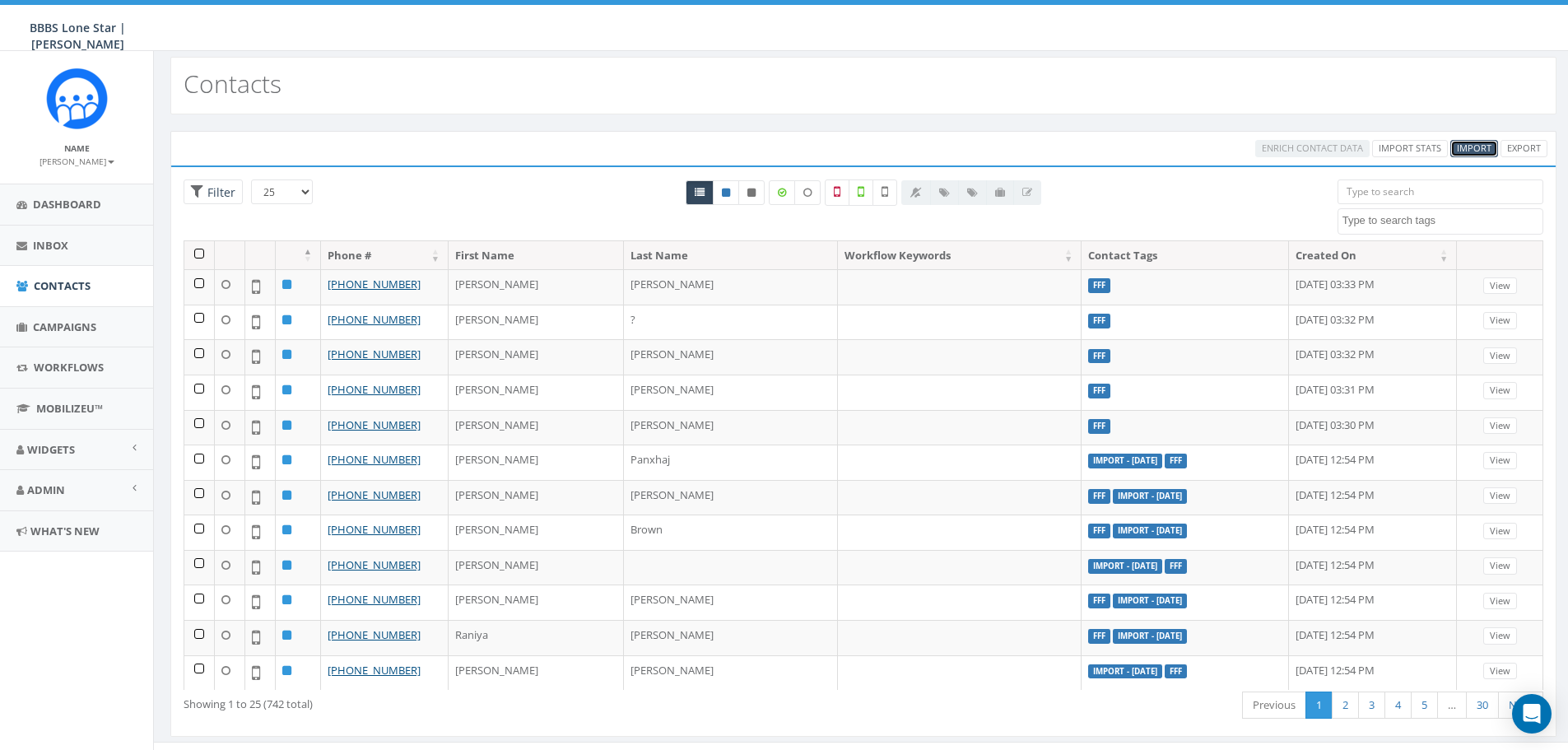
click at [1474, 151] on span "Import" at bounding box center [1474, 147] width 34 height 13
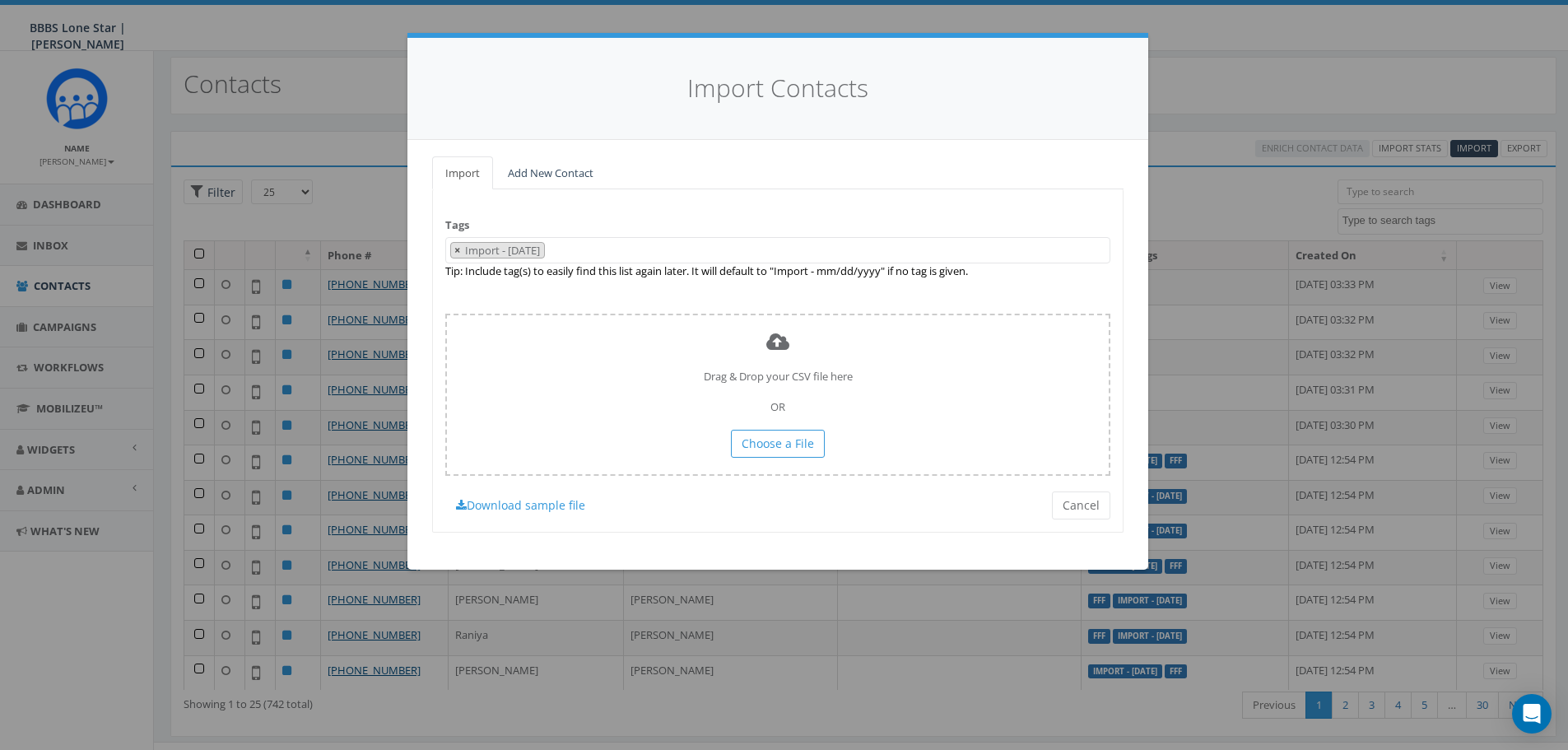
click at [459, 250] on span "×" at bounding box center [457, 251] width 6 height 15
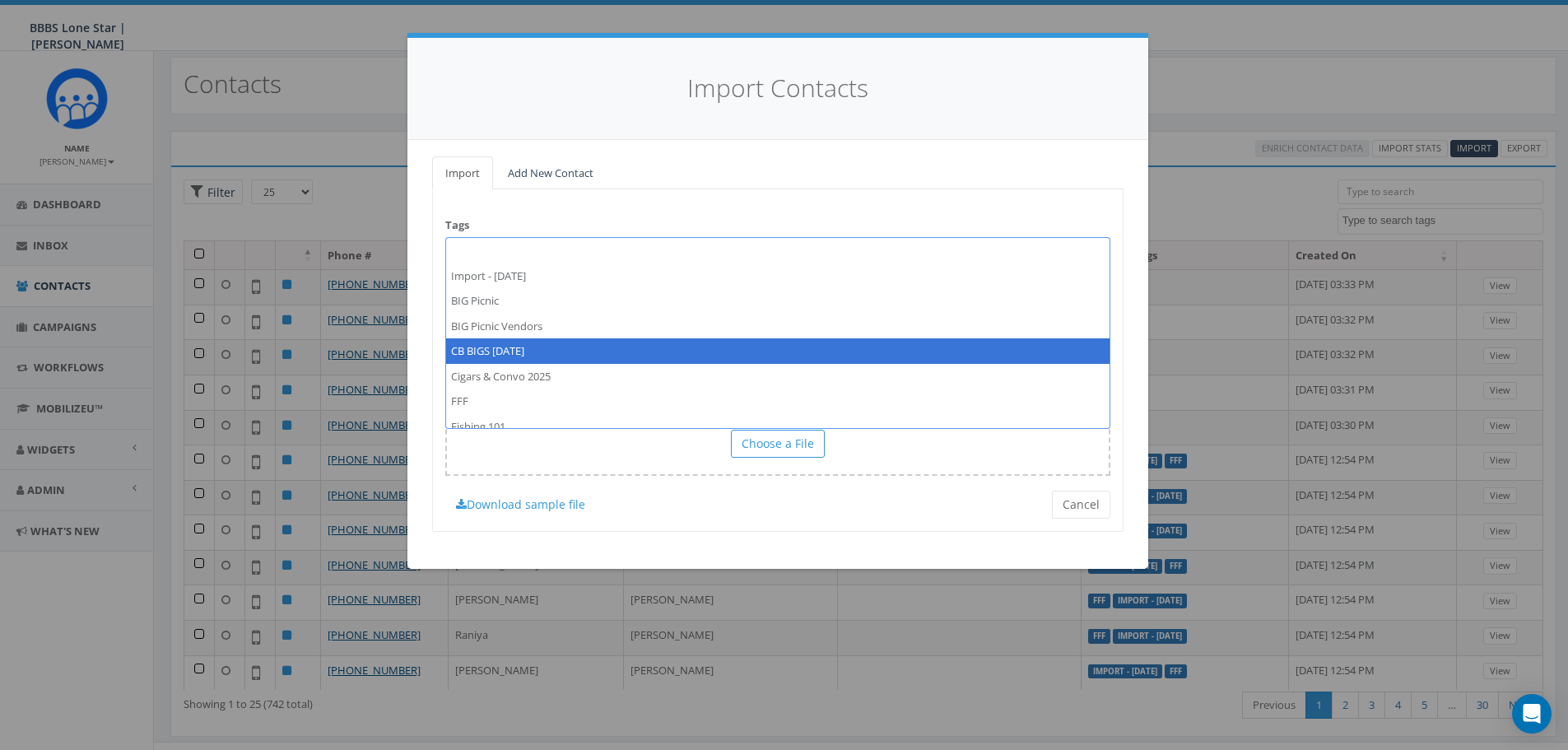
select select "CB BIGS August 2025"
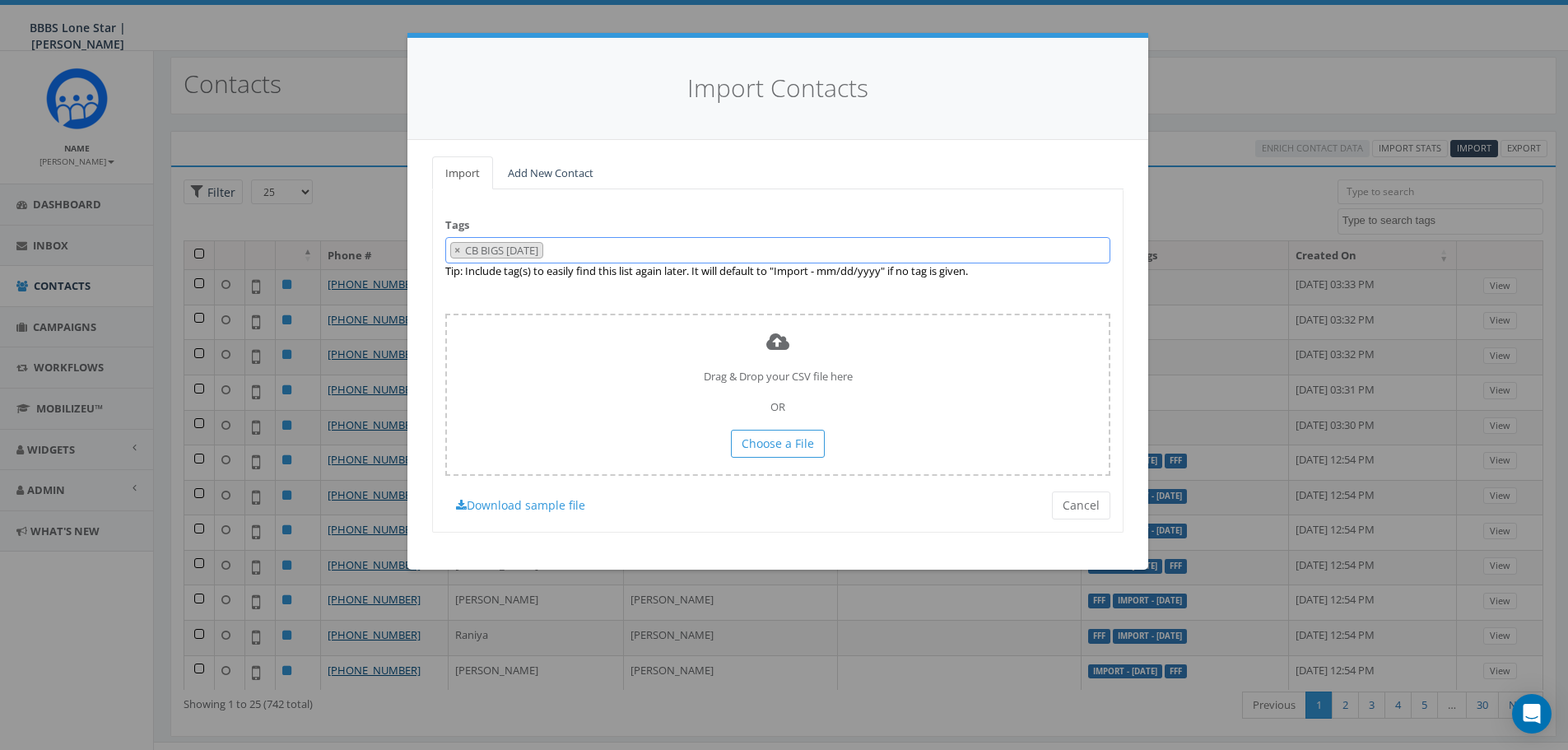
click at [634, 250] on span "× CB BIGS August 2025" at bounding box center [778, 251] width 665 height 28
click at [673, 220] on div "Tags Import - 10/07/2025 BIG Picnic BIG Picnic Vendors CB BIGS August 2025 Ciga…" at bounding box center [777, 361] width 691 height 343
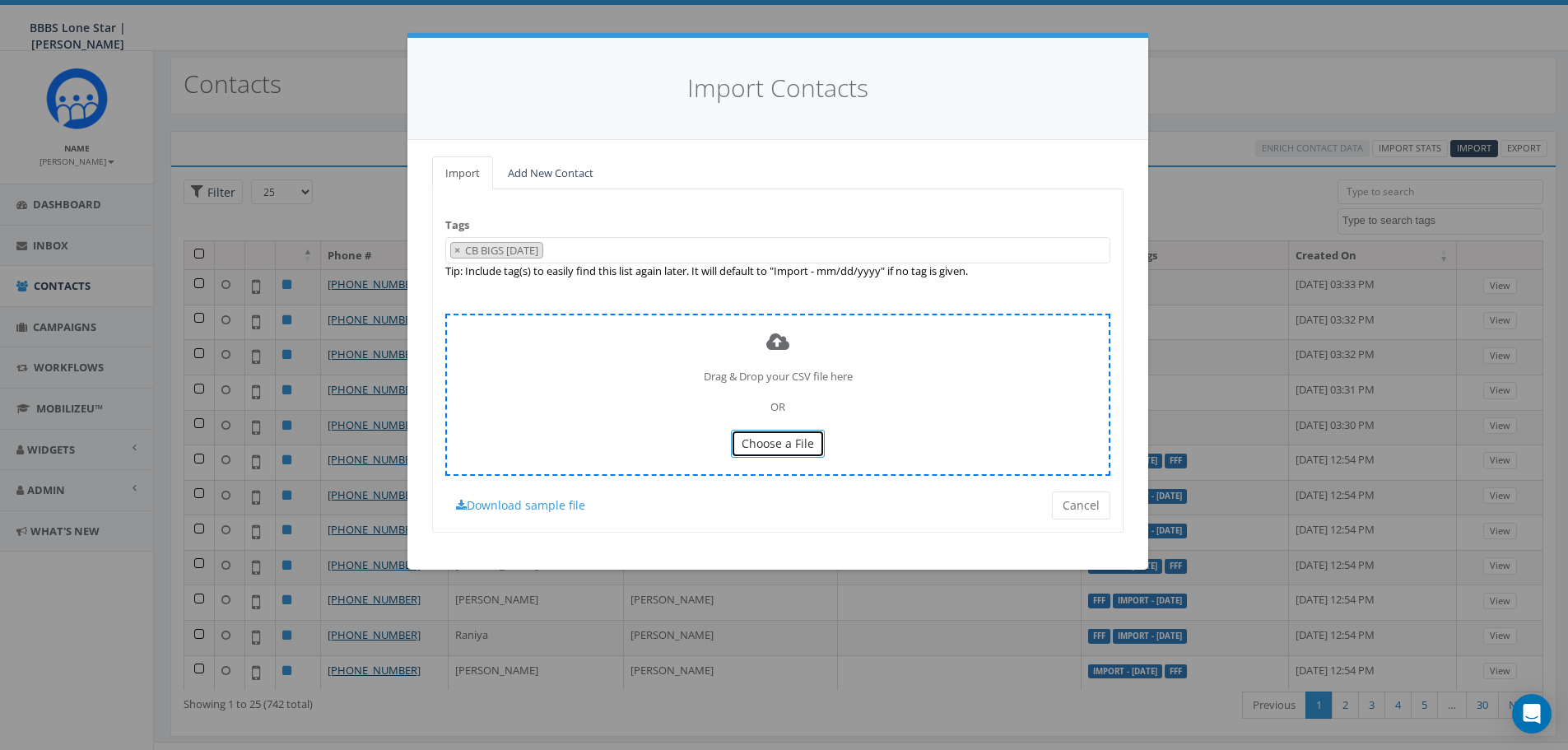
click at [773, 441] on span "Choose a File" at bounding box center [777, 443] width 73 height 16
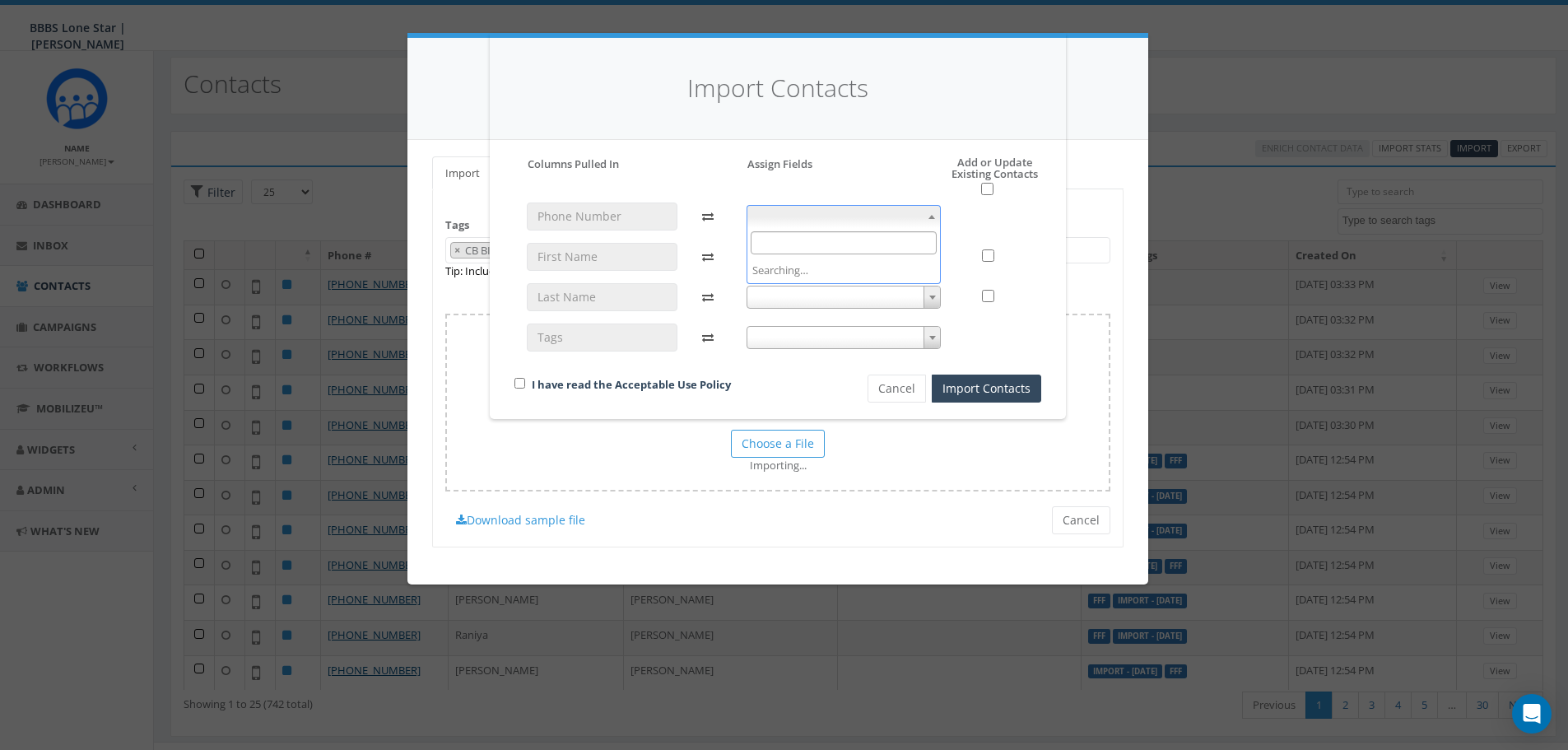
click at [931, 213] on span at bounding box center [932, 217] width 17 height 22
select select "phone_number"
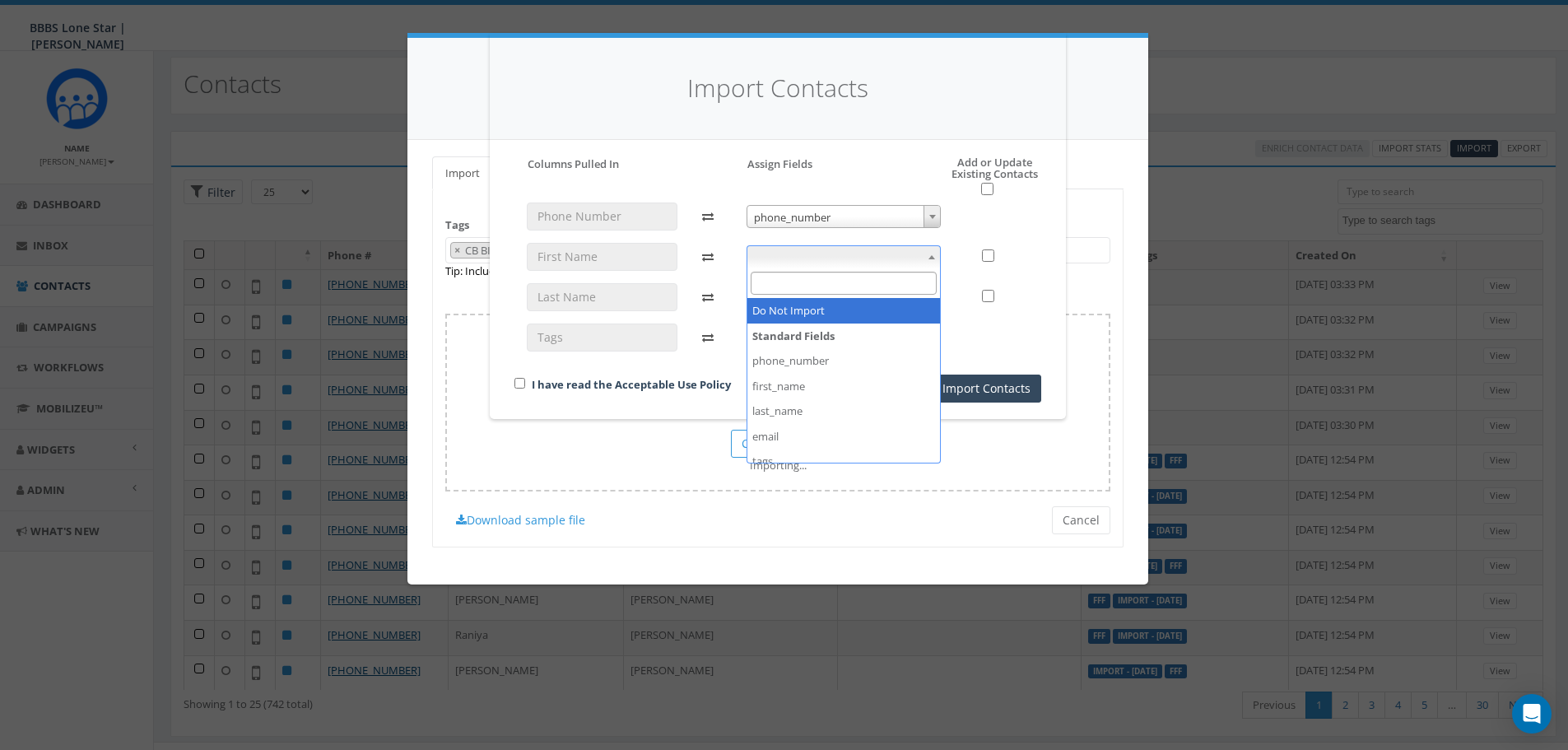
click at [929, 258] on span at bounding box center [932, 258] width 17 height 22
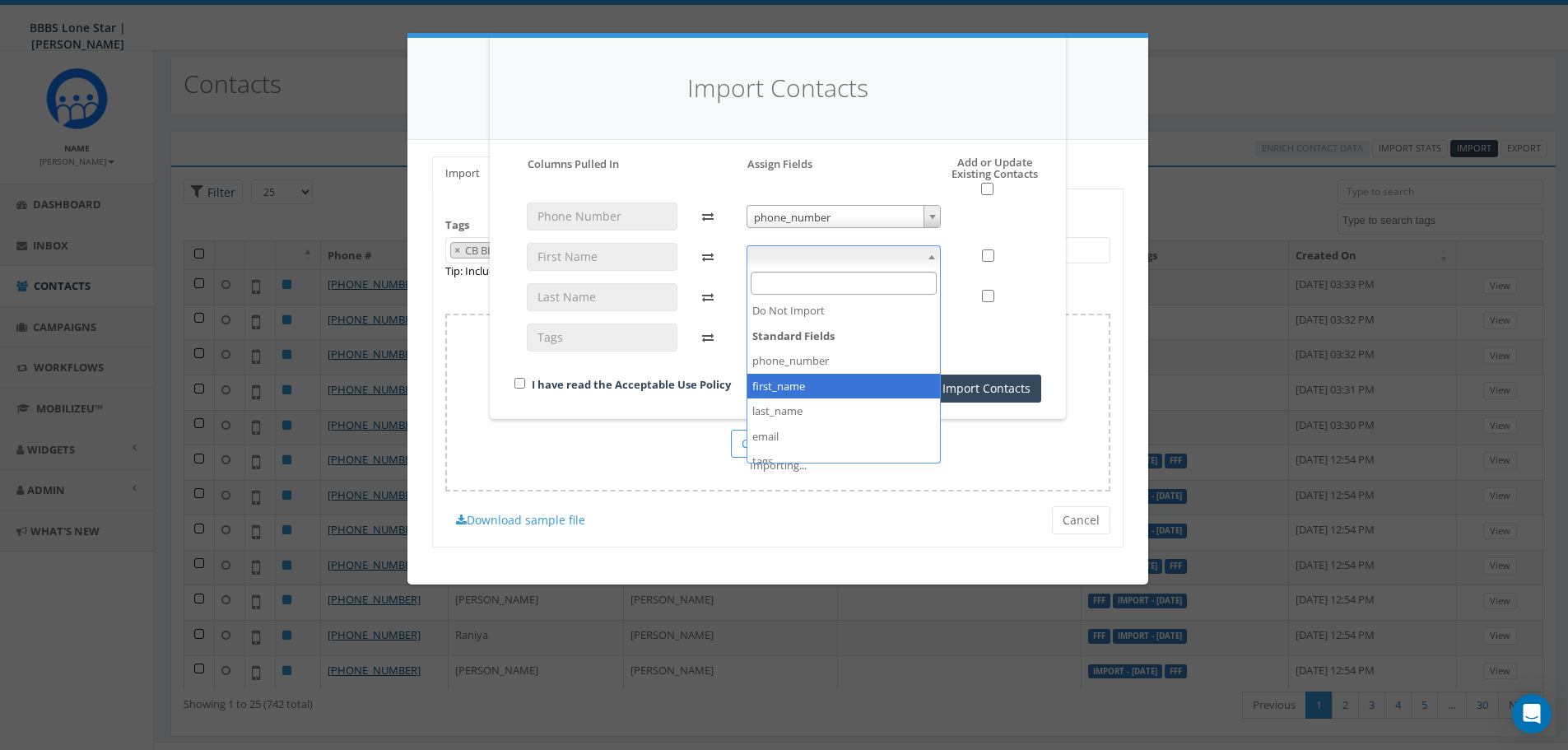
select select "first_name"
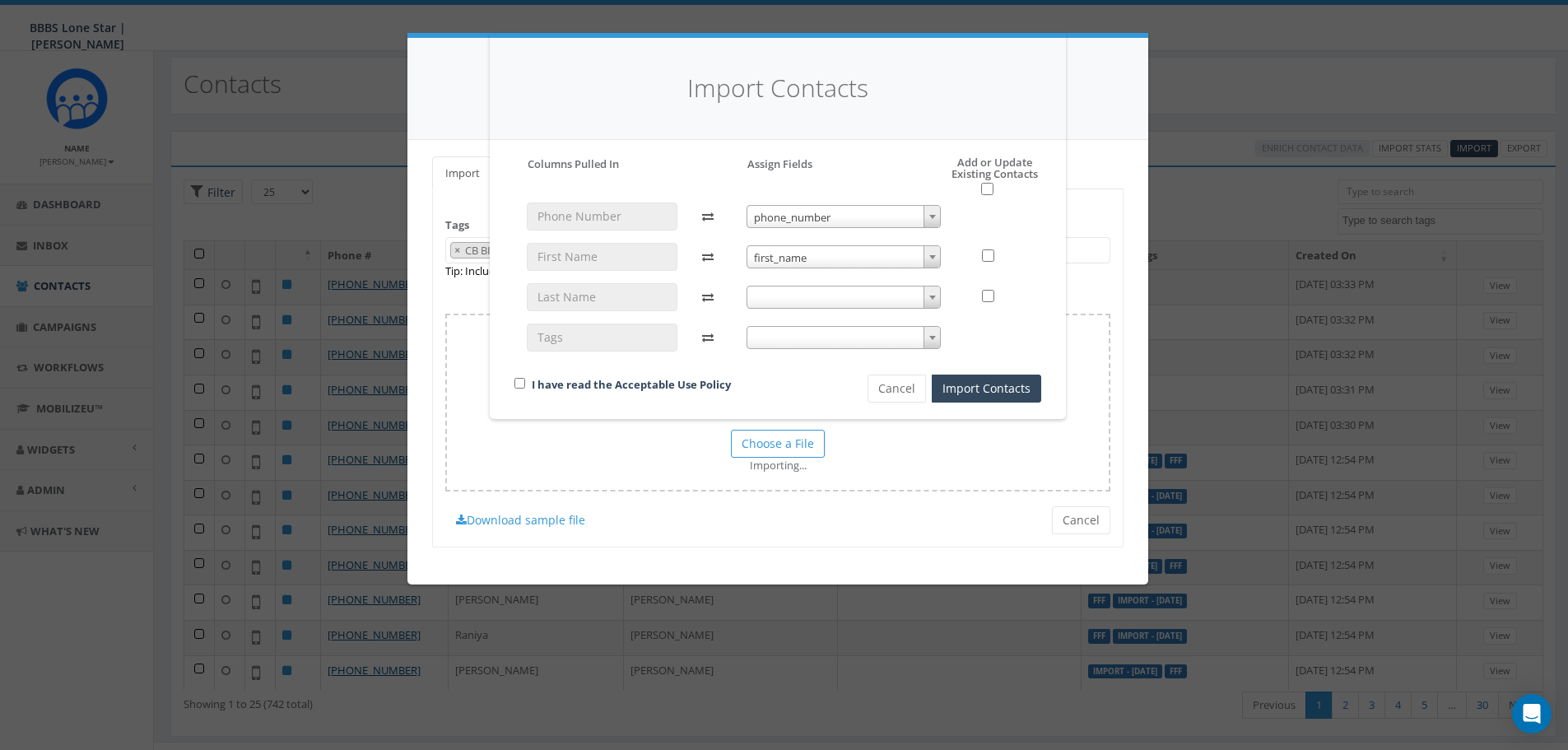
click at [925, 293] on span at bounding box center [932, 298] width 17 height 22
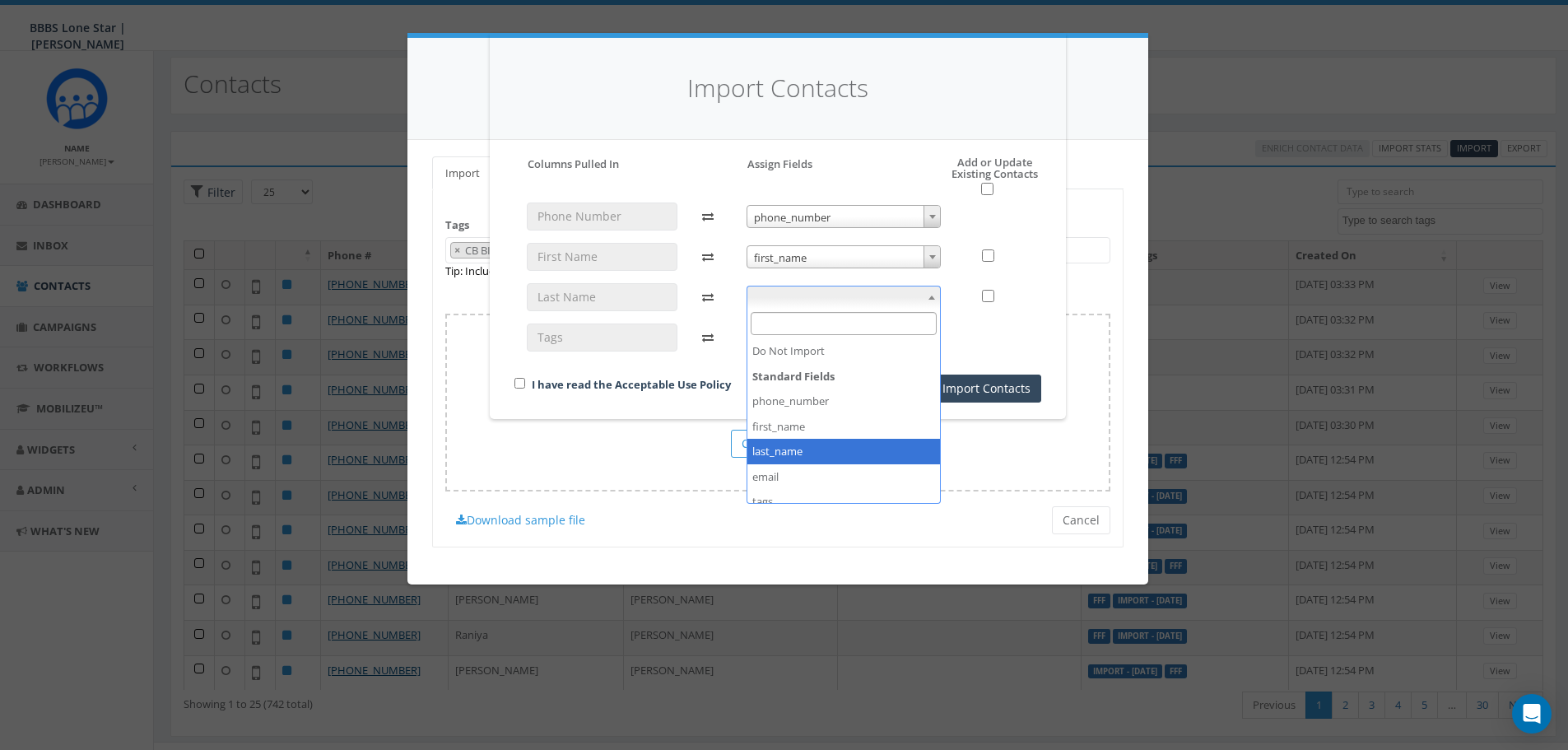
select select "last_name"
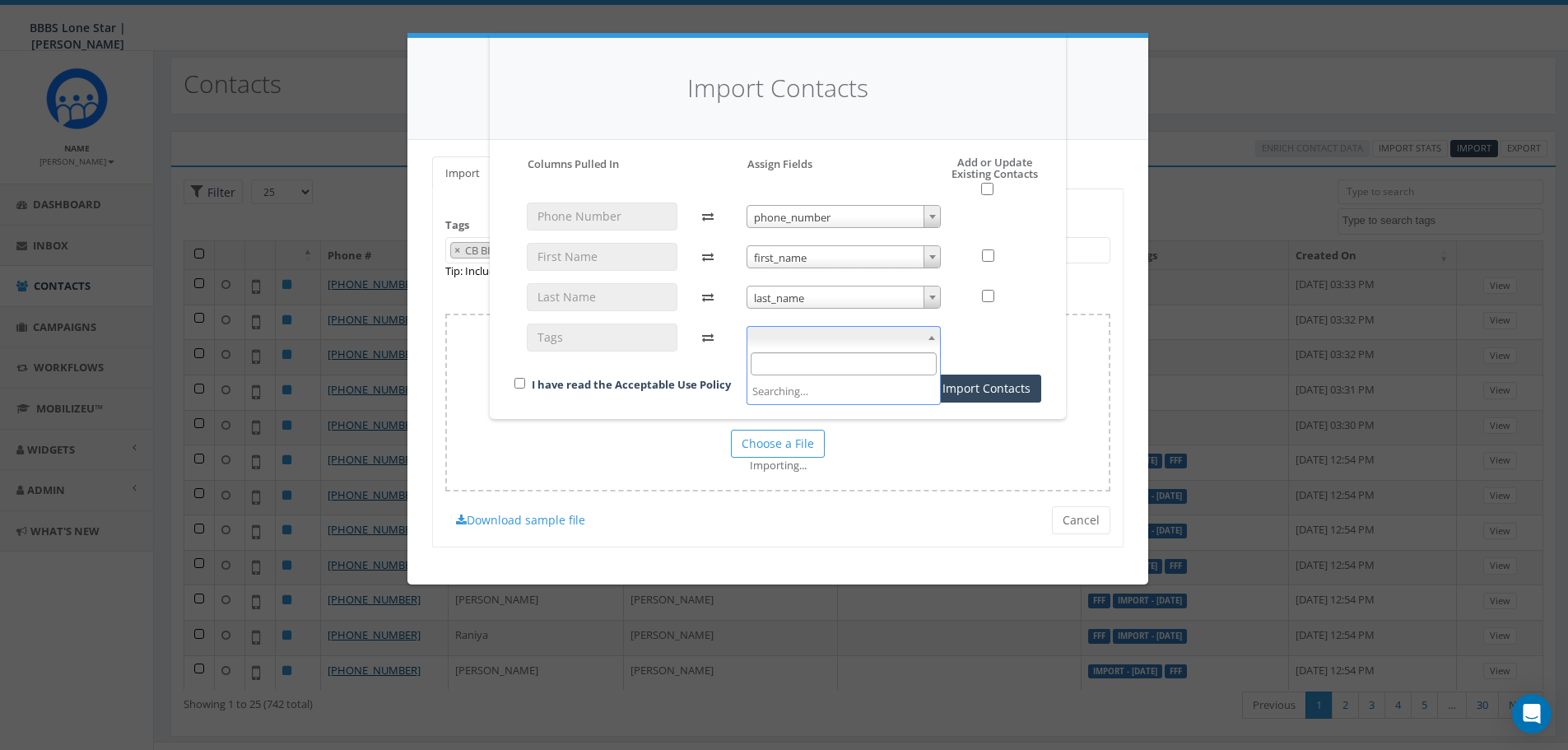
click at [929, 344] on span at bounding box center [932, 338] width 17 height 22
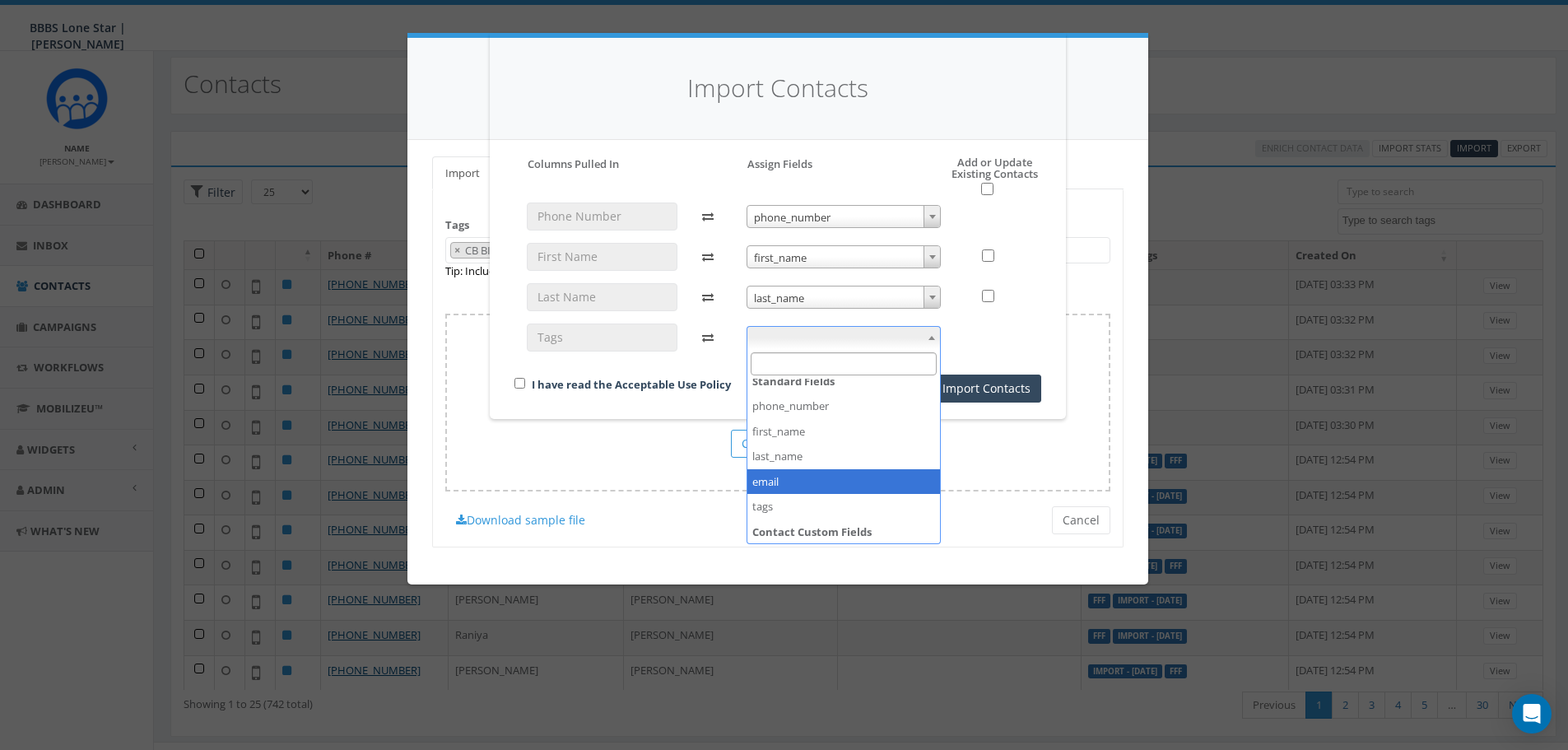
scroll to position [62, 0]
select select "tags"
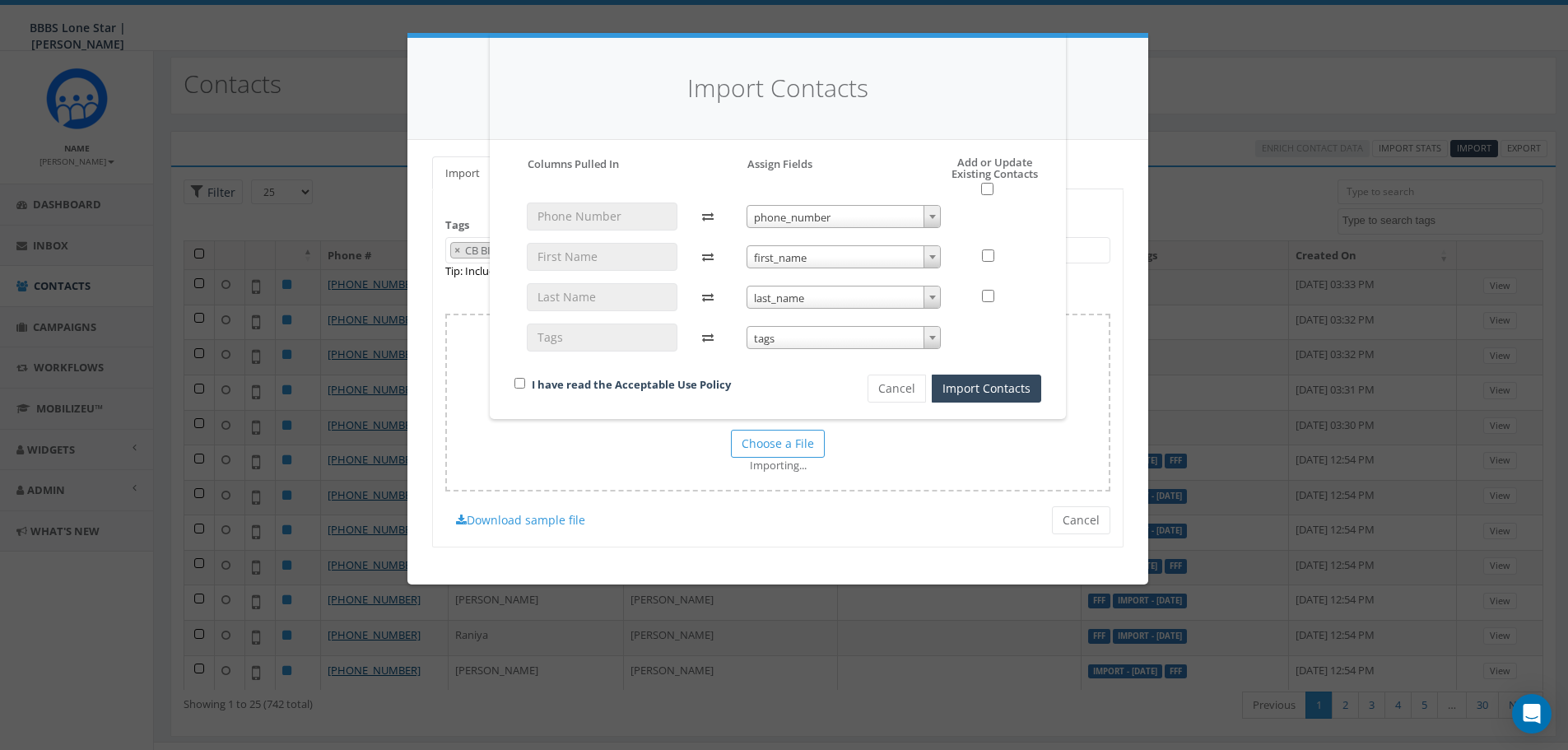
click at [980, 181] on h5 "Add or Update Existing Contacts" at bounding box center [978, 176] width 127 height 39
click at [985, 187] on input "checkbox" at bounding box center [987, 189] width 13 height 13
checkbox input "true"
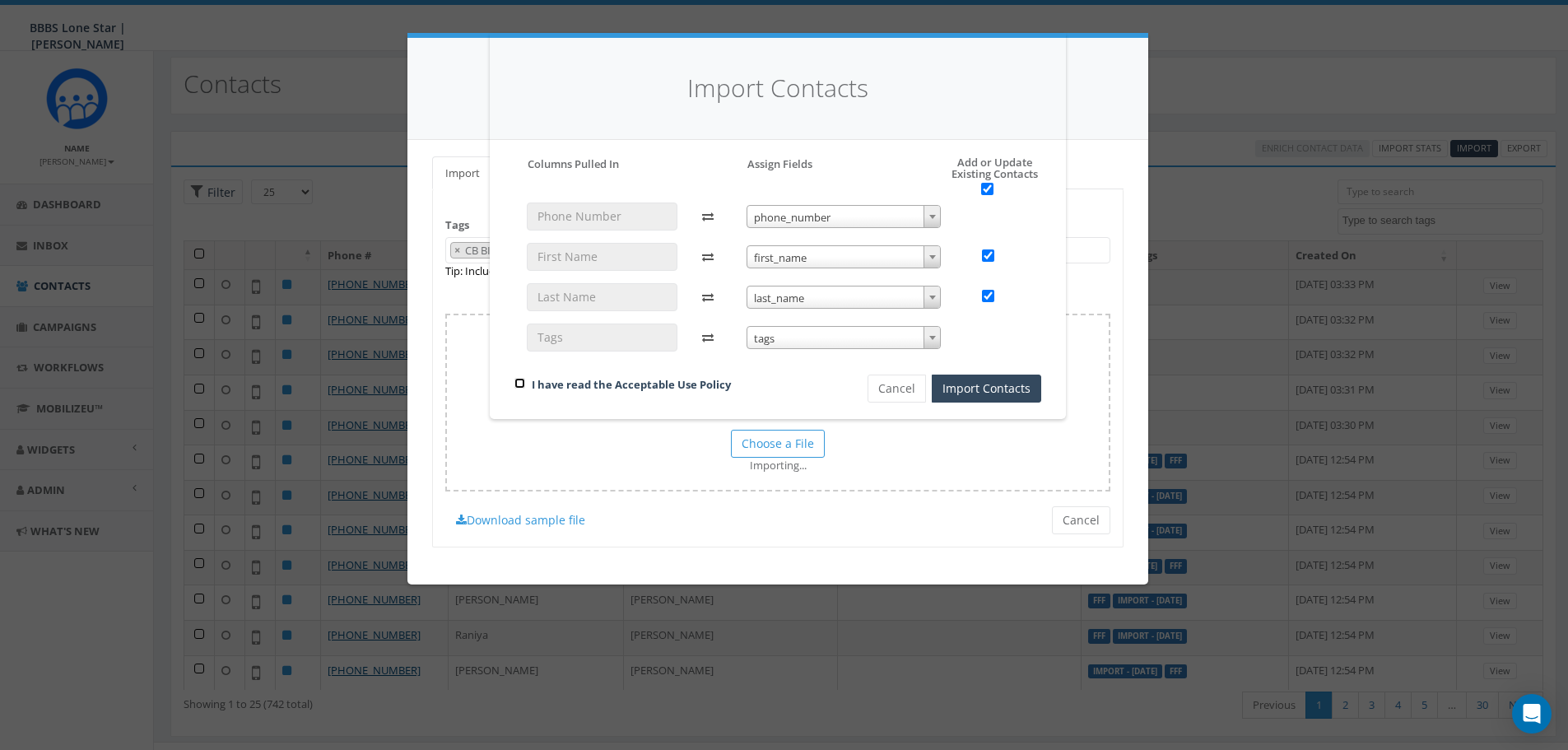
click at [520, 384] on input "checkbox" at bounding box center [520, 383] width 11 height 11
checkbox input "true"
click at [980, 375] on button "Import Contacts" at bounding box center [986, 388] width 109 height 28
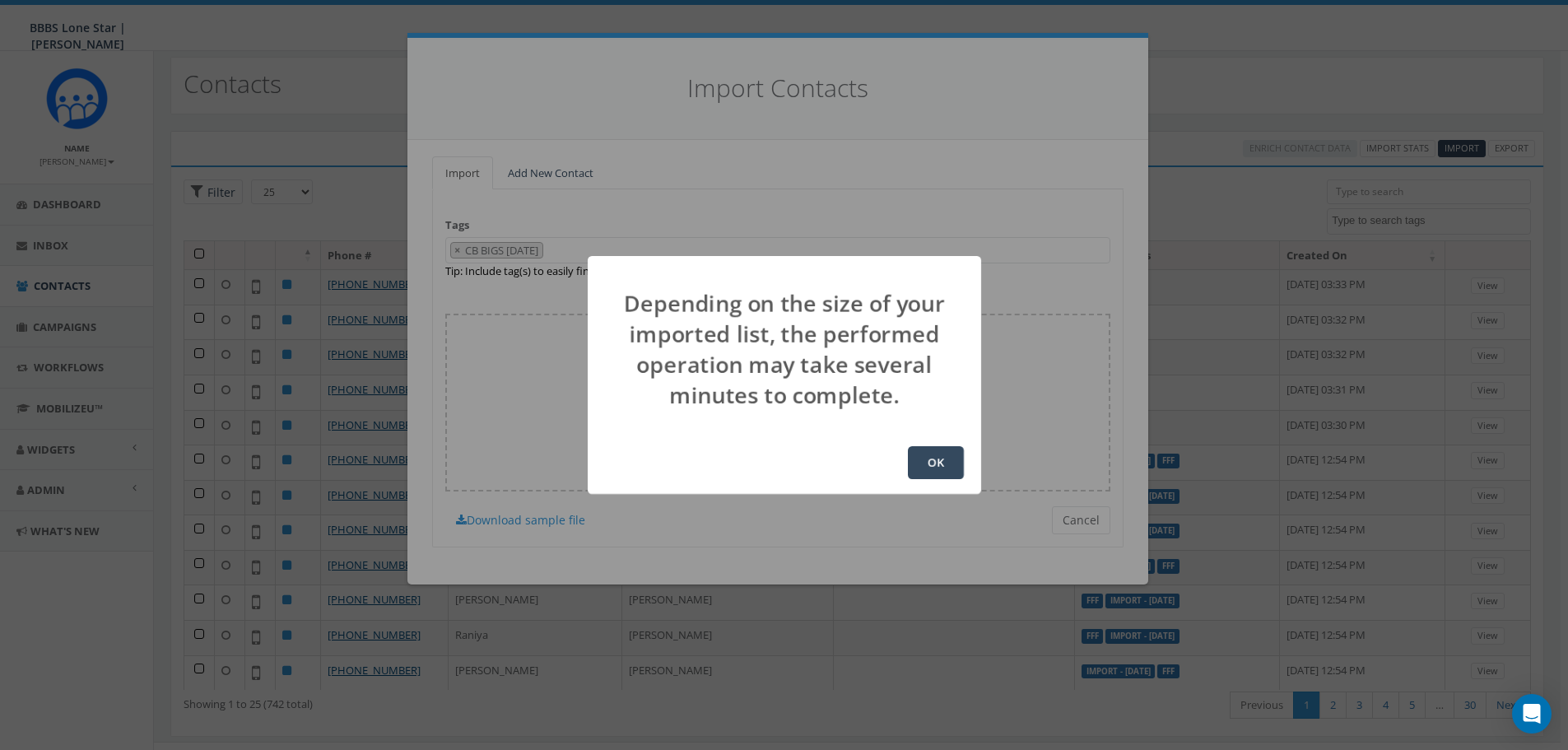
click at [941, 457] on button "OK" at bounding box center [935, 462] width 56 height 33
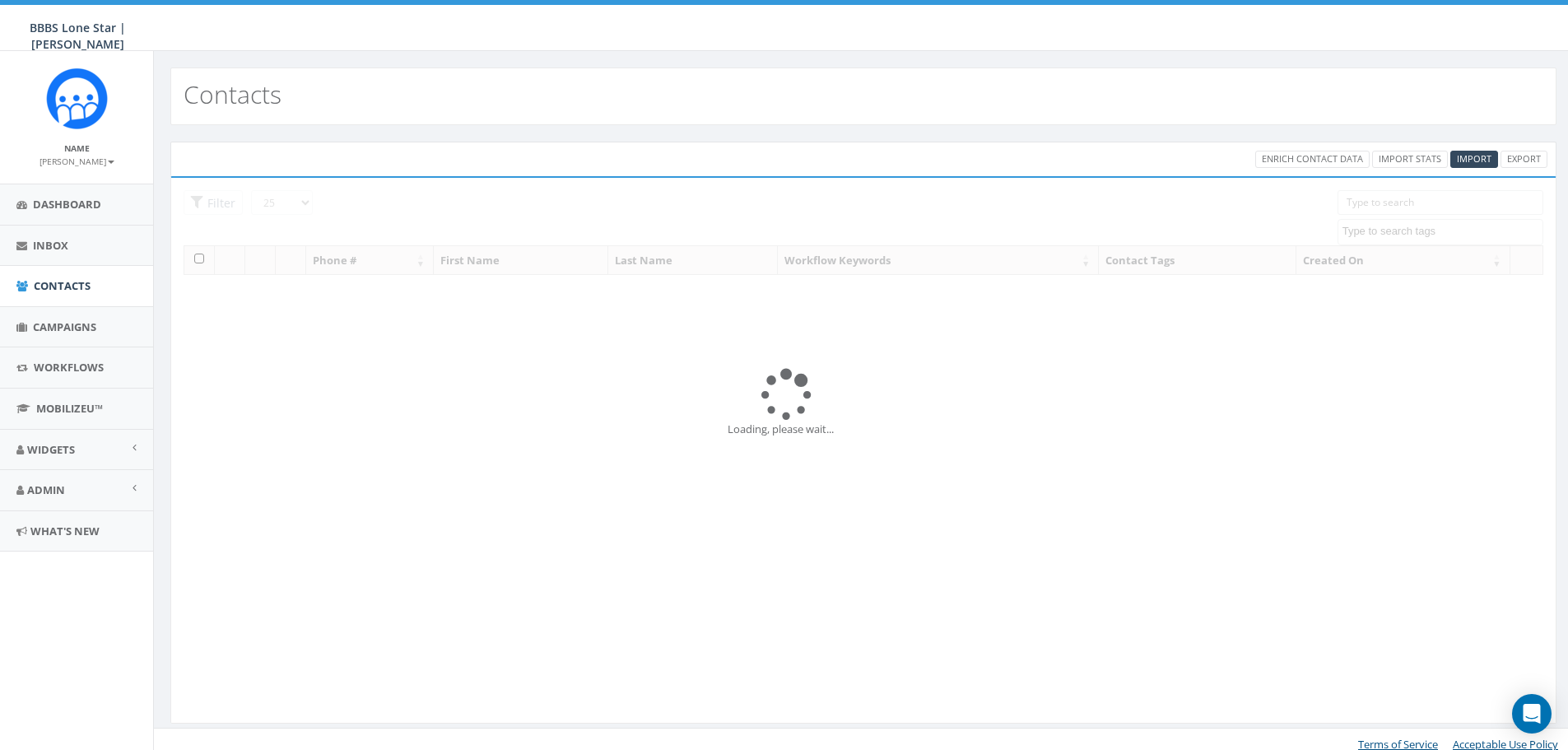
select select
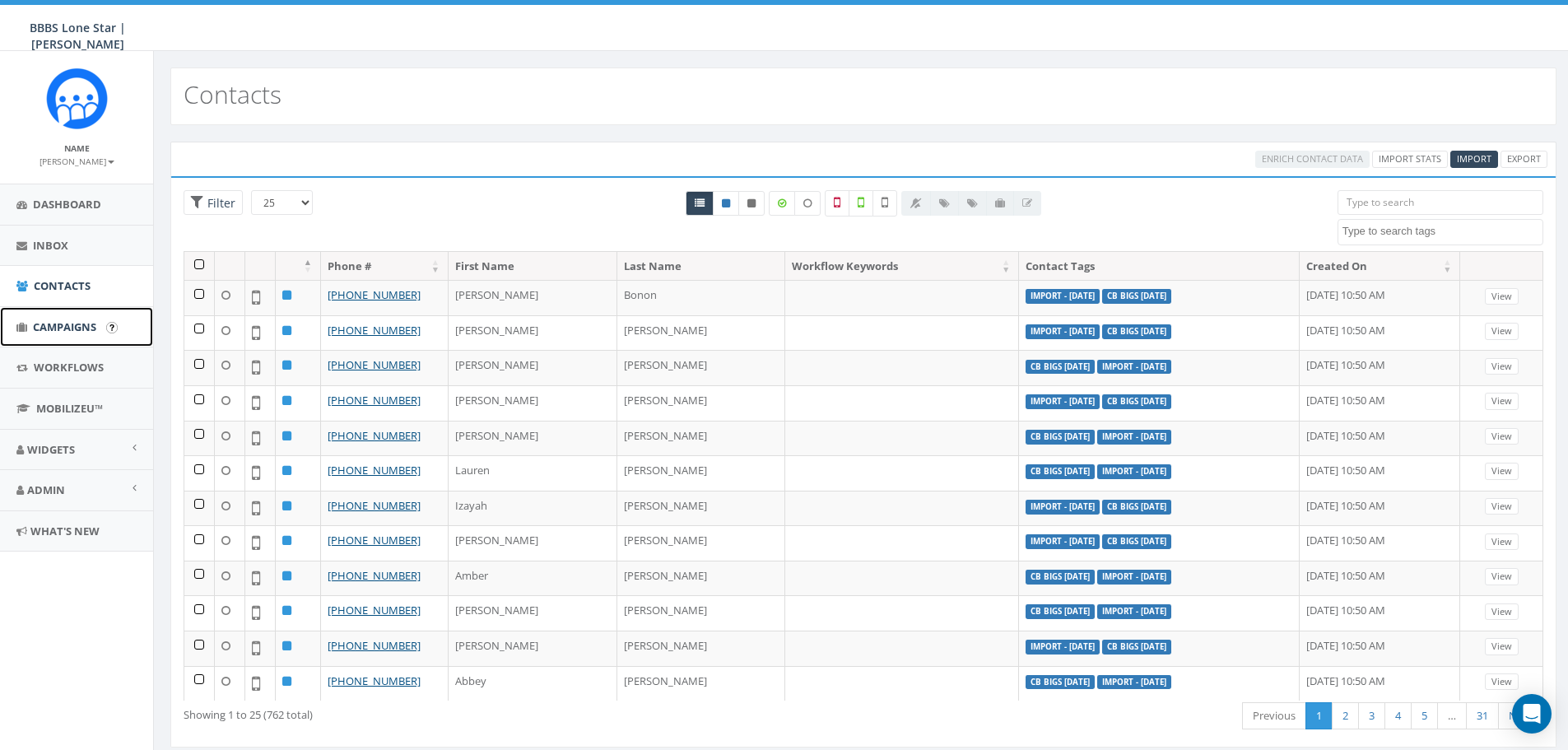
click at [24, 324] on icon at bounding box center [22, 327] width 11 height 11
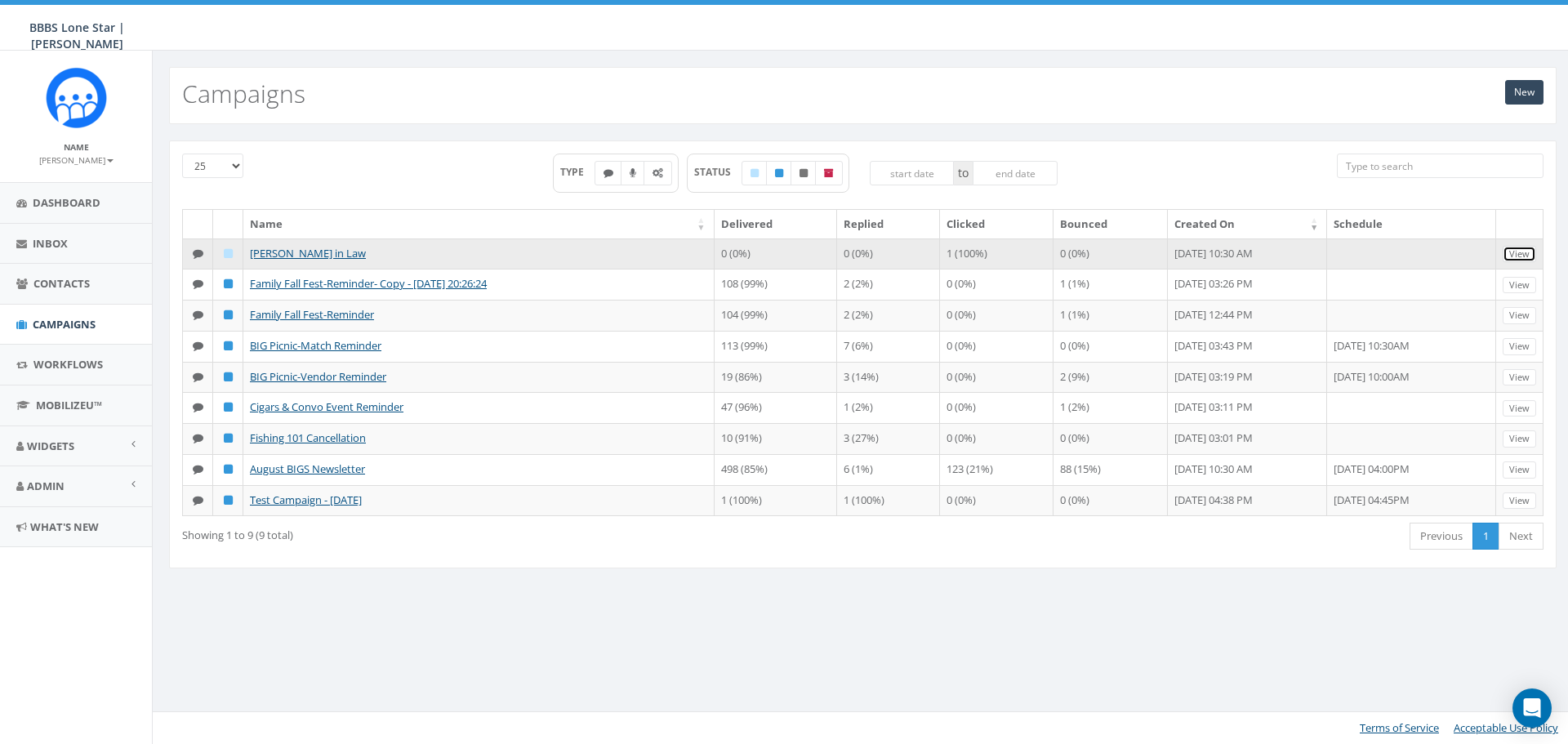
click at [1515, 255] on link "View" at bounding box center [1519, 254] width 33 height 17
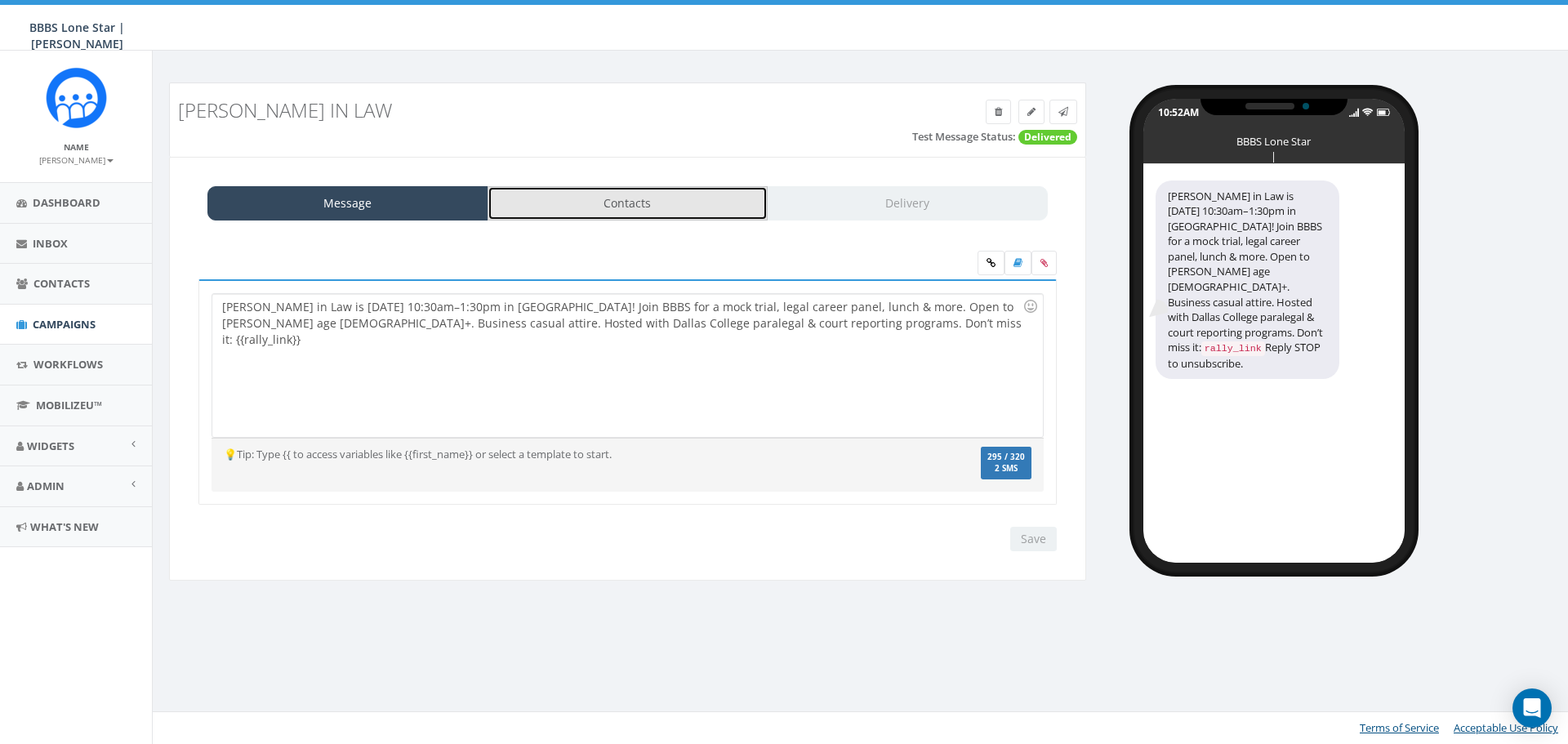
click at [681, 214] on link "Contacts" at bounding box center [628, 203] width 281 height 34
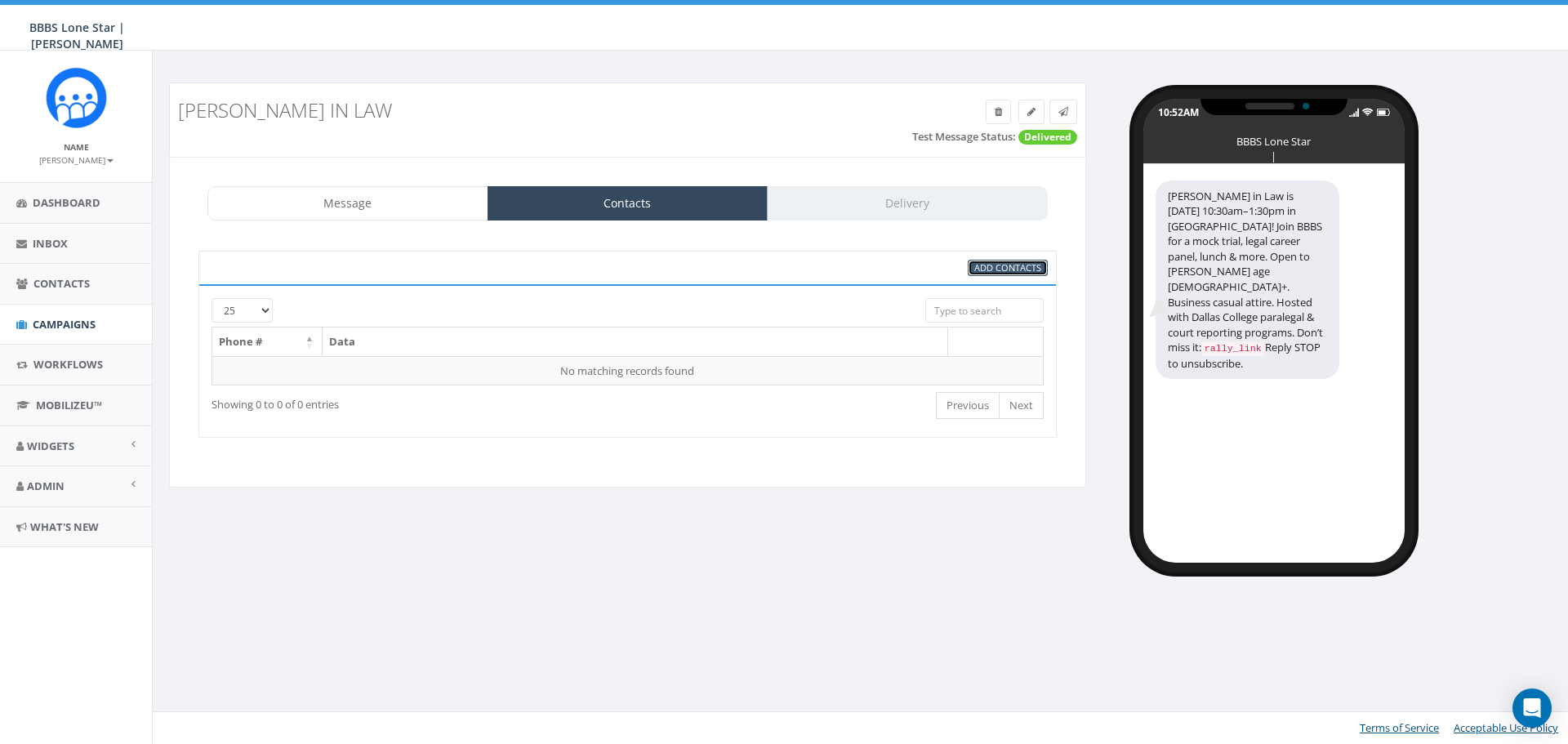
click at [1022, 261] on span "Add Contacts" at bounding box center [1007, 267] width 67 height 12
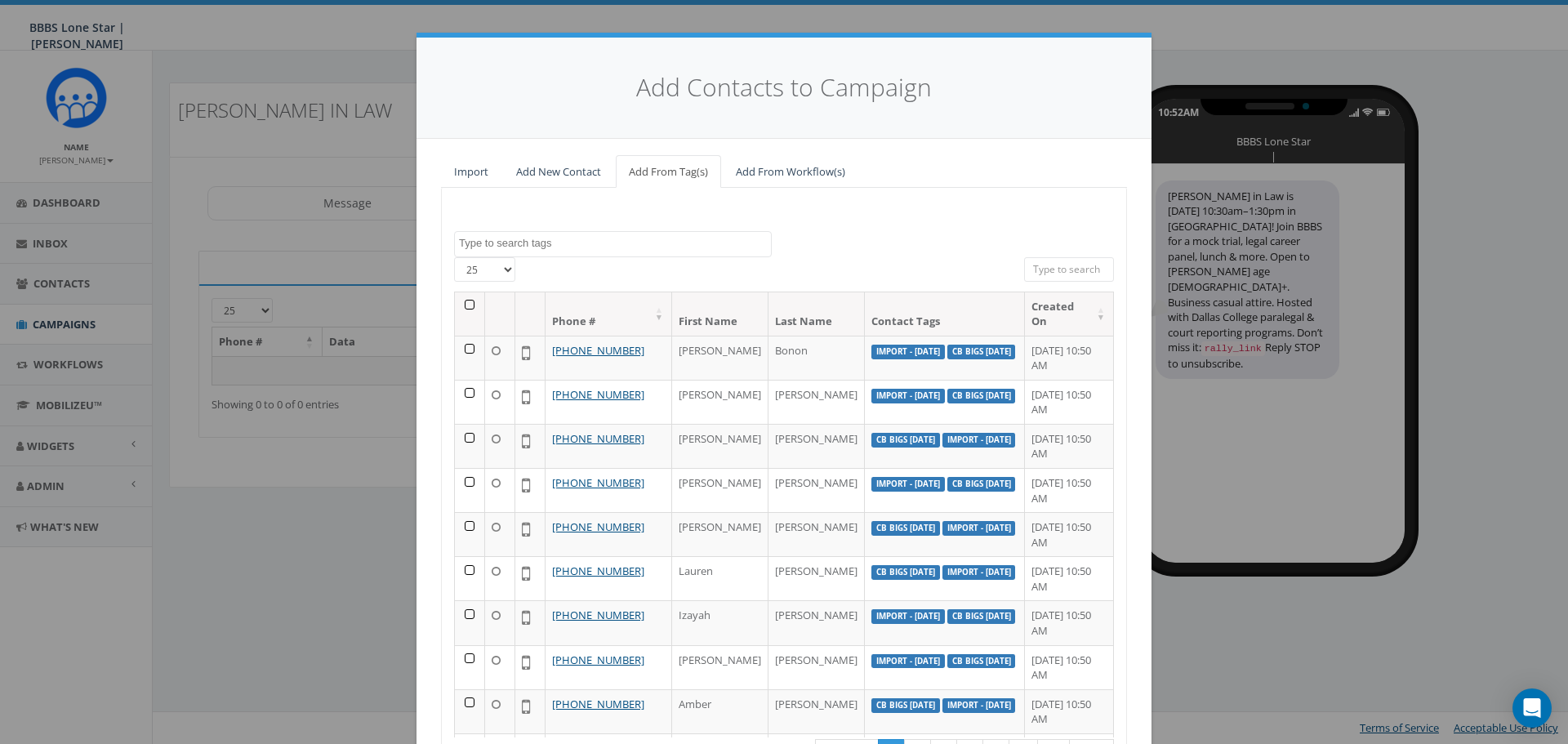
click at [642, 251] on span at bounding box center [613, 245] width 318 height 27
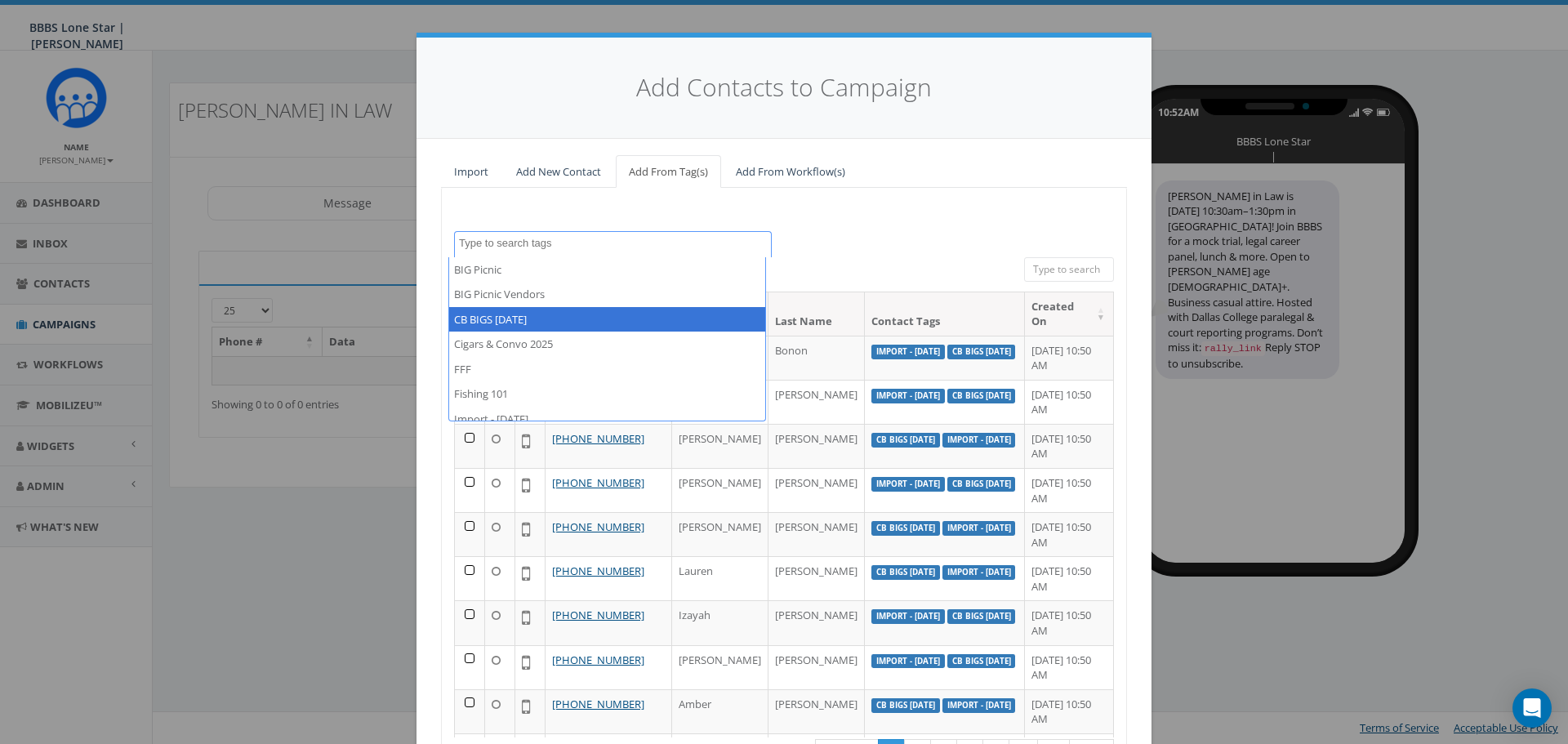
select select "CB BIGS [DATE]"
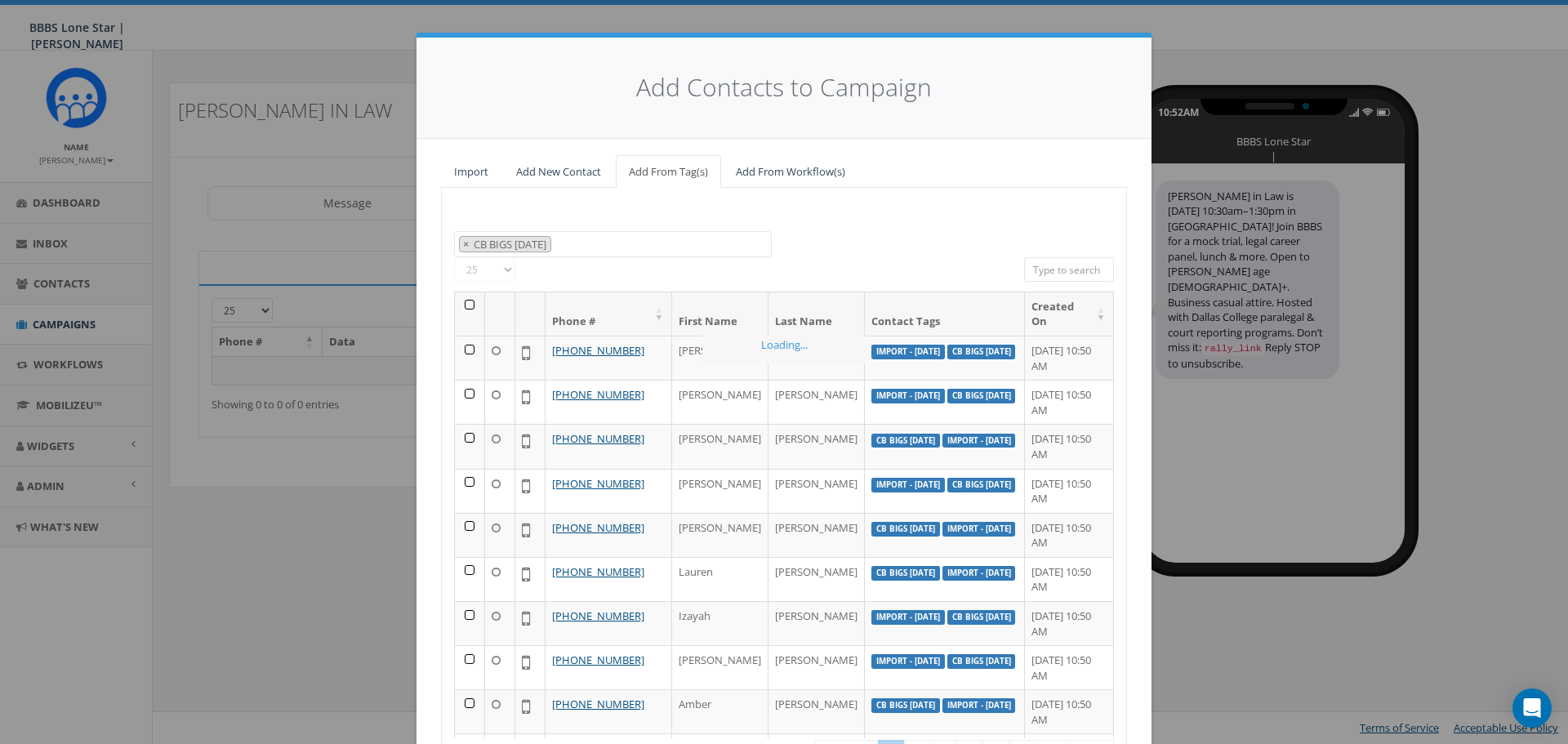
scroll to position [29, 0]
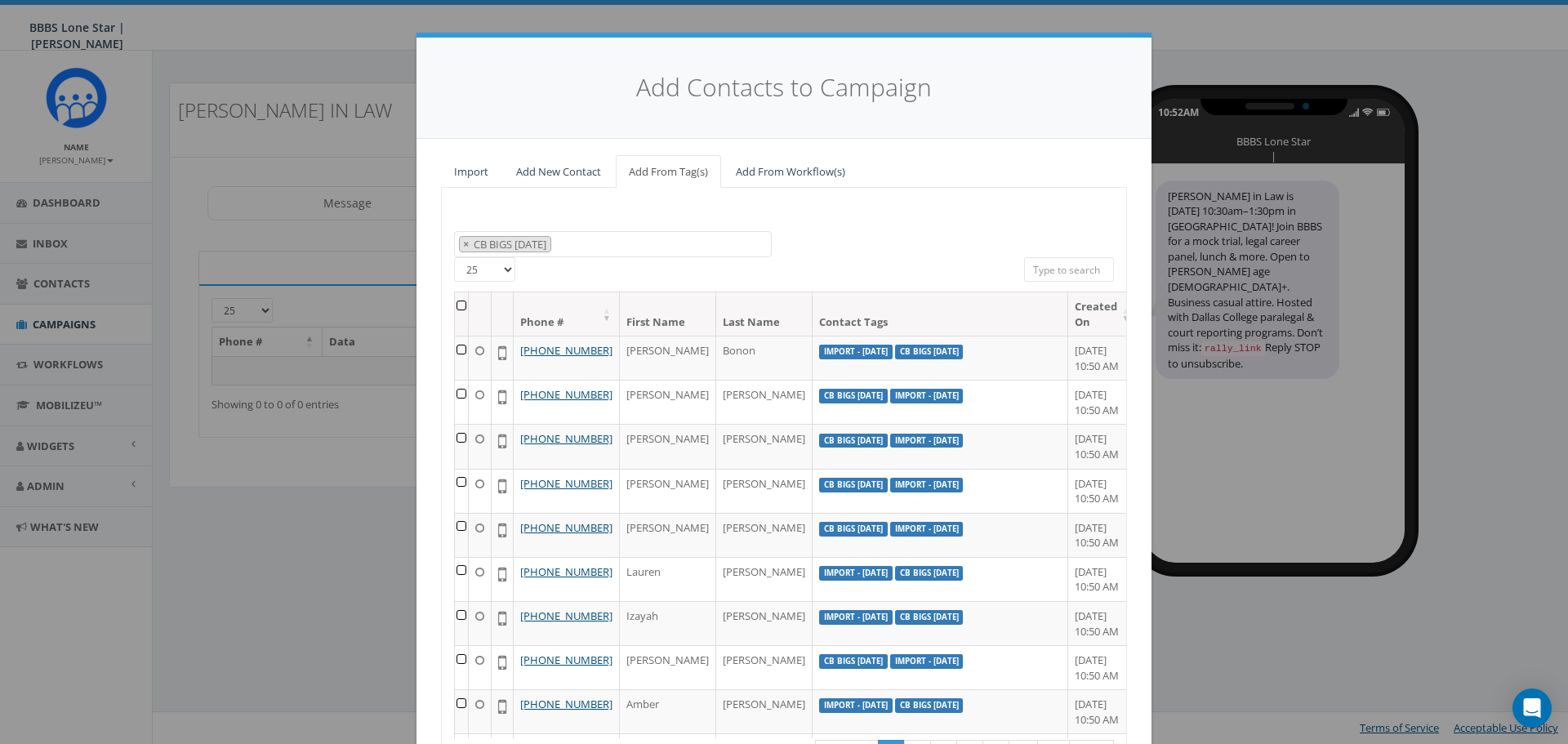
click at [455, 307] on th at bounding box center [462, 314] width 14 height 43
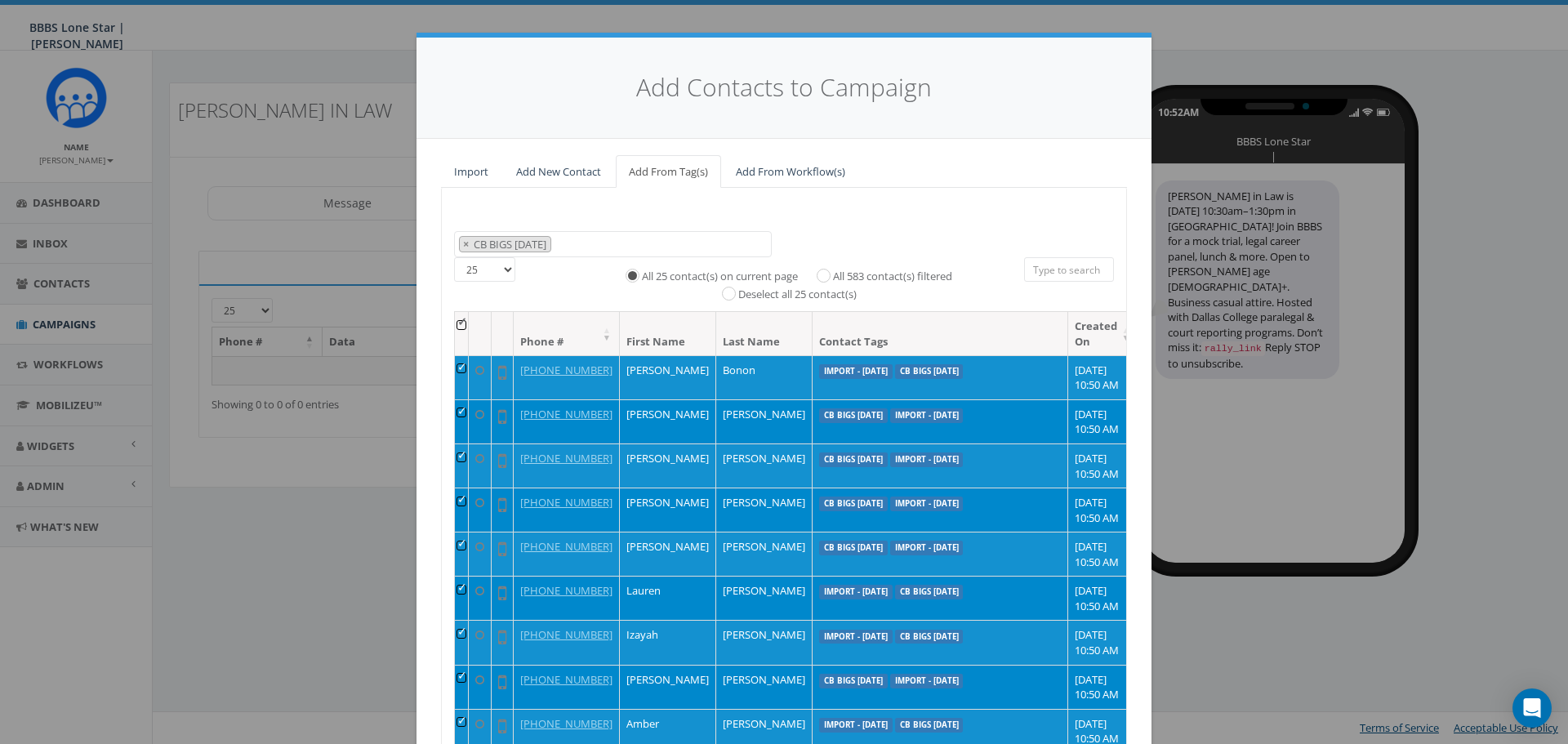
click at [835, 276] on label "All 583 contact(s) filtered" at bounding box center [893, 277] width 119 height 17
click at [833, 276] on input "All 583 contact(s) filtered" at bounding box center [828, 274] width 11 height 11
radio input "true"
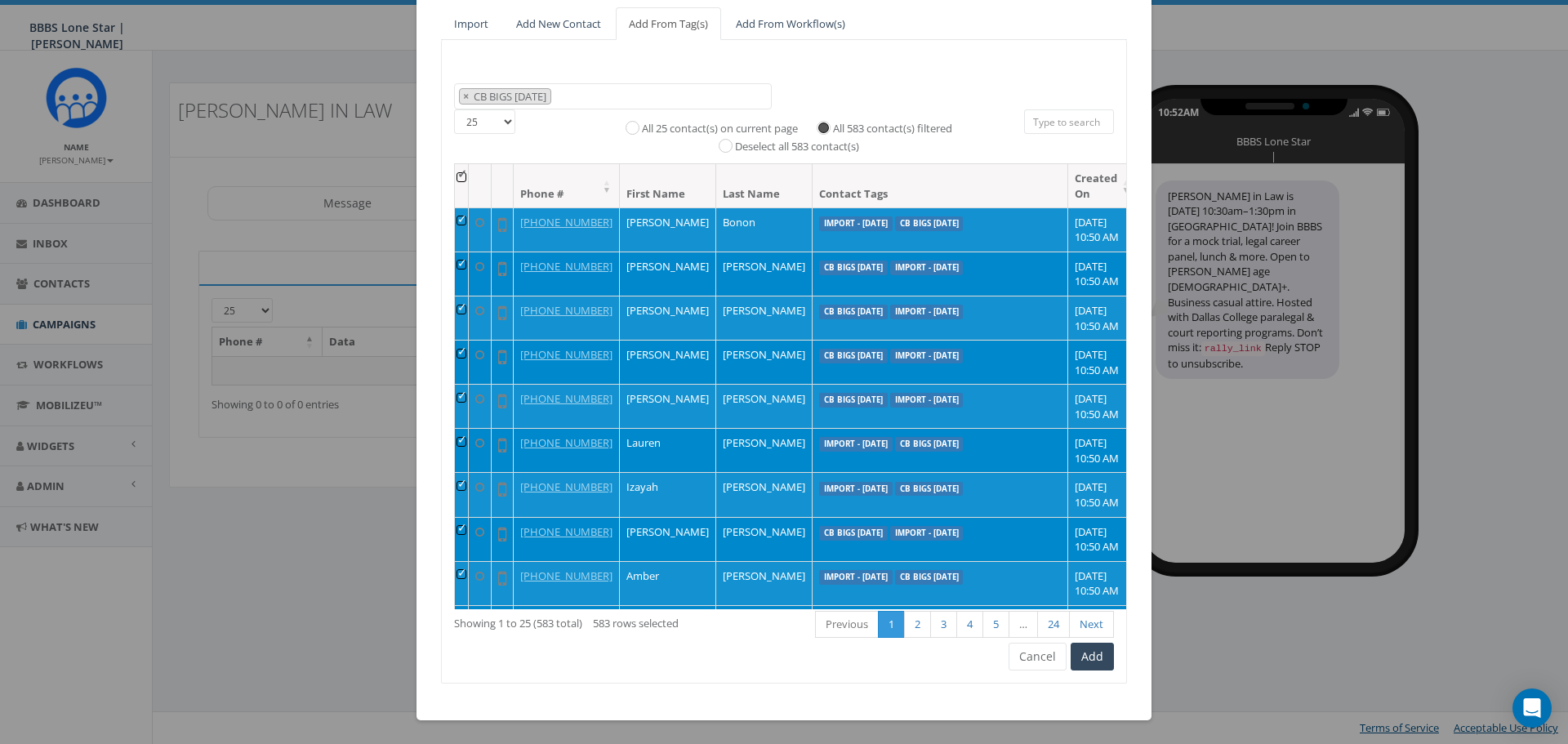
scroll to position [148, 0]
click at [1083, 662] on button "Add" at bounding box center [1092, 655] width 43 height 27
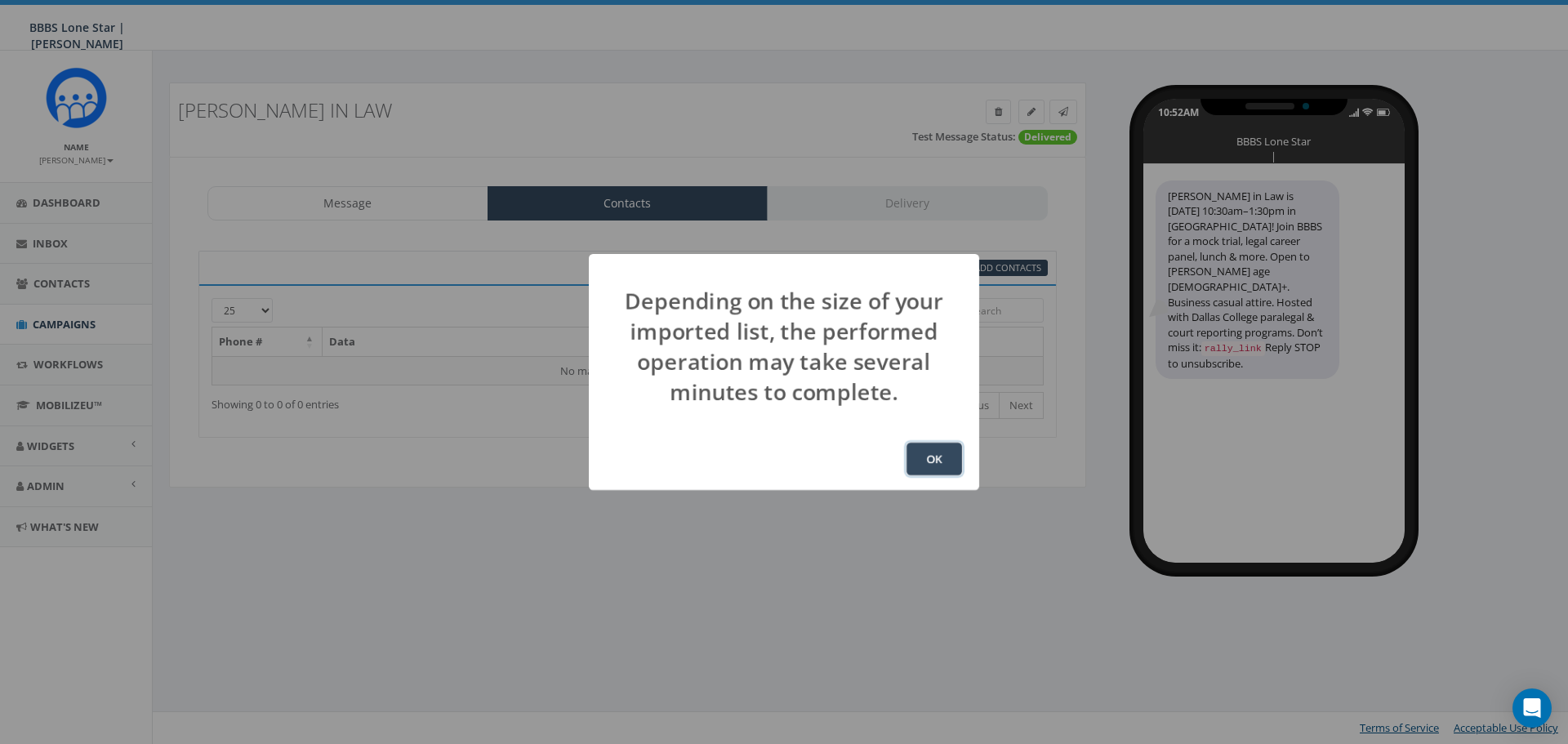
click at [920, 465] on button "OK" at bounding box center [934, 459] width 56 height 32
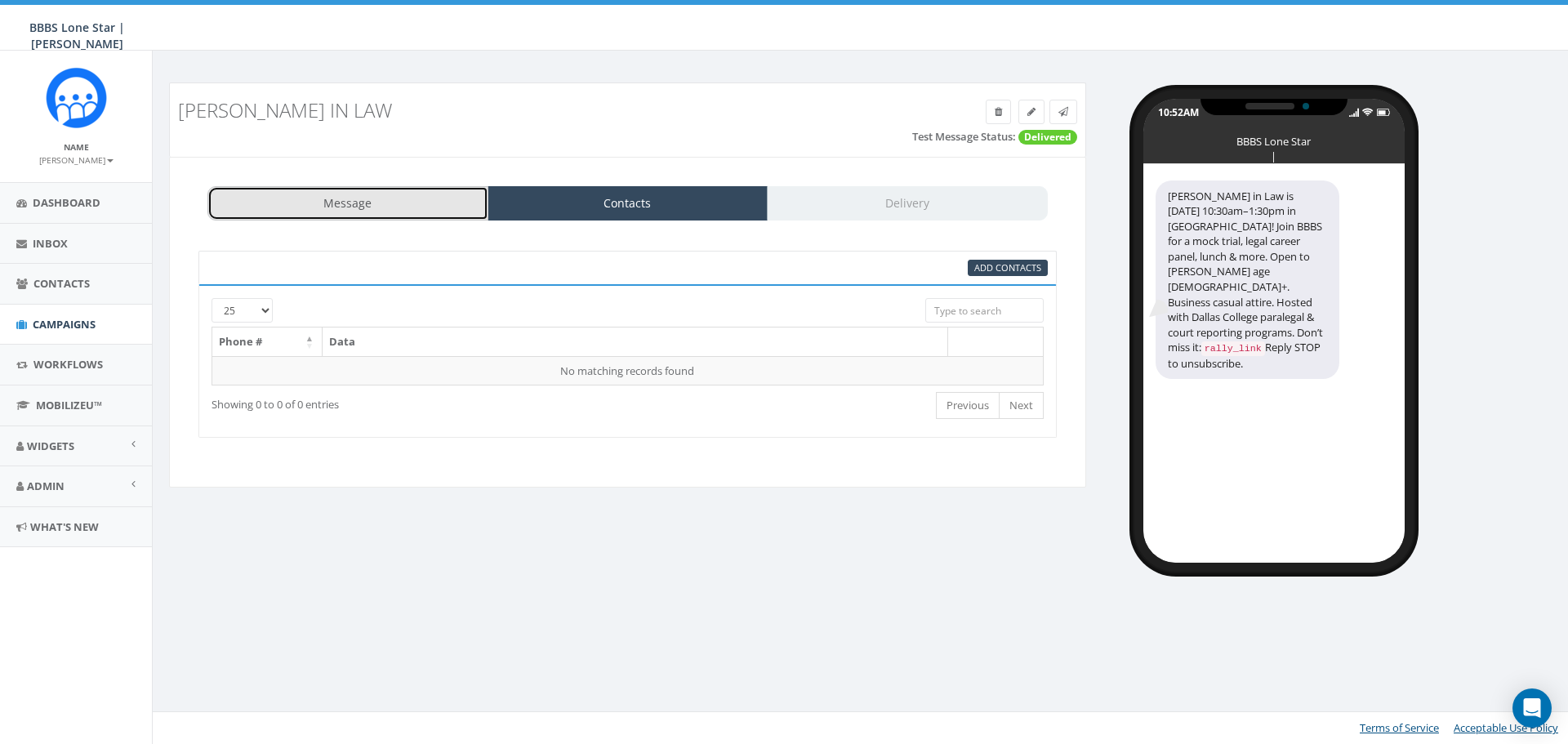
click at [387, 208] on link "Message" at bounding box center [347, 203] width 281 height 34
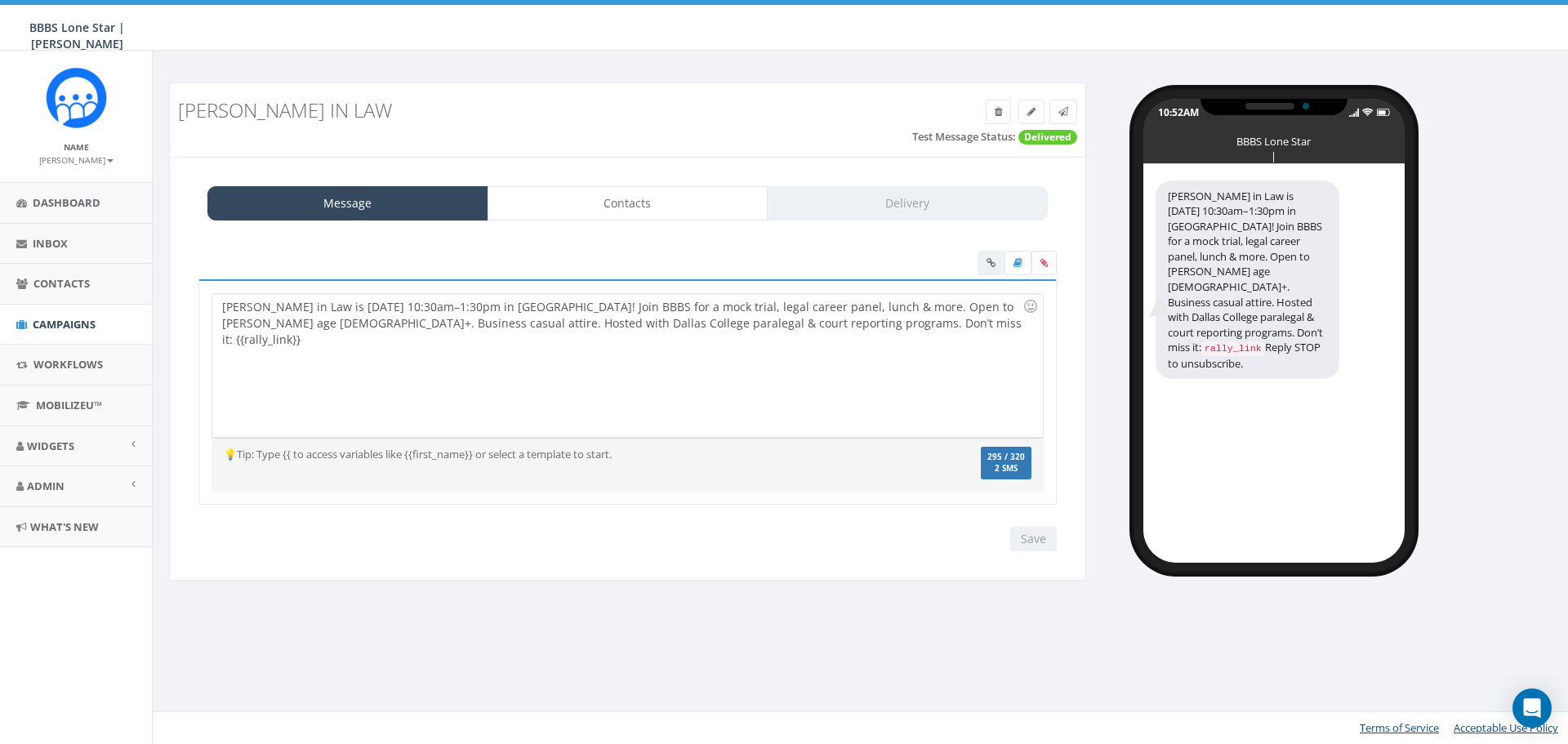
click at [600, 362] on div "Littles in Law is Sat, Oct 18 from 10:30am–1:30pm in Dallas! Join BBBS for a mo…" at bounding box center [627, 366] width 830 height 143
click at [597, 306] on div "Littles in Law is Sat, Oct 18 from 10:30am–1:30pm in Dallas! Join BBBS for a mo…" at bounding box center [627, 366] width 830 height 143
click at [593, 306] on div "Littles in Law is Sat, Oct 18 from 10:30am–1:30pm in Dallas! Join BBBS for a mo…" at bounding box center [627, 366] width 830 height 143
click at [619, 308] on div "Littles in Law is Sat, Oct 18 from 10:30am–1:30pm in Dallas! Join BBBS withoyur…" at bounding box center [627, 366] width 830 height 143
click at [630, 307] on div "Littles in Law is Sat, Oct 18 from 10:30am–1:30pm in Dallas! Join BBBS with oyu…" at bounding box center [627, 366] width 830 height 143
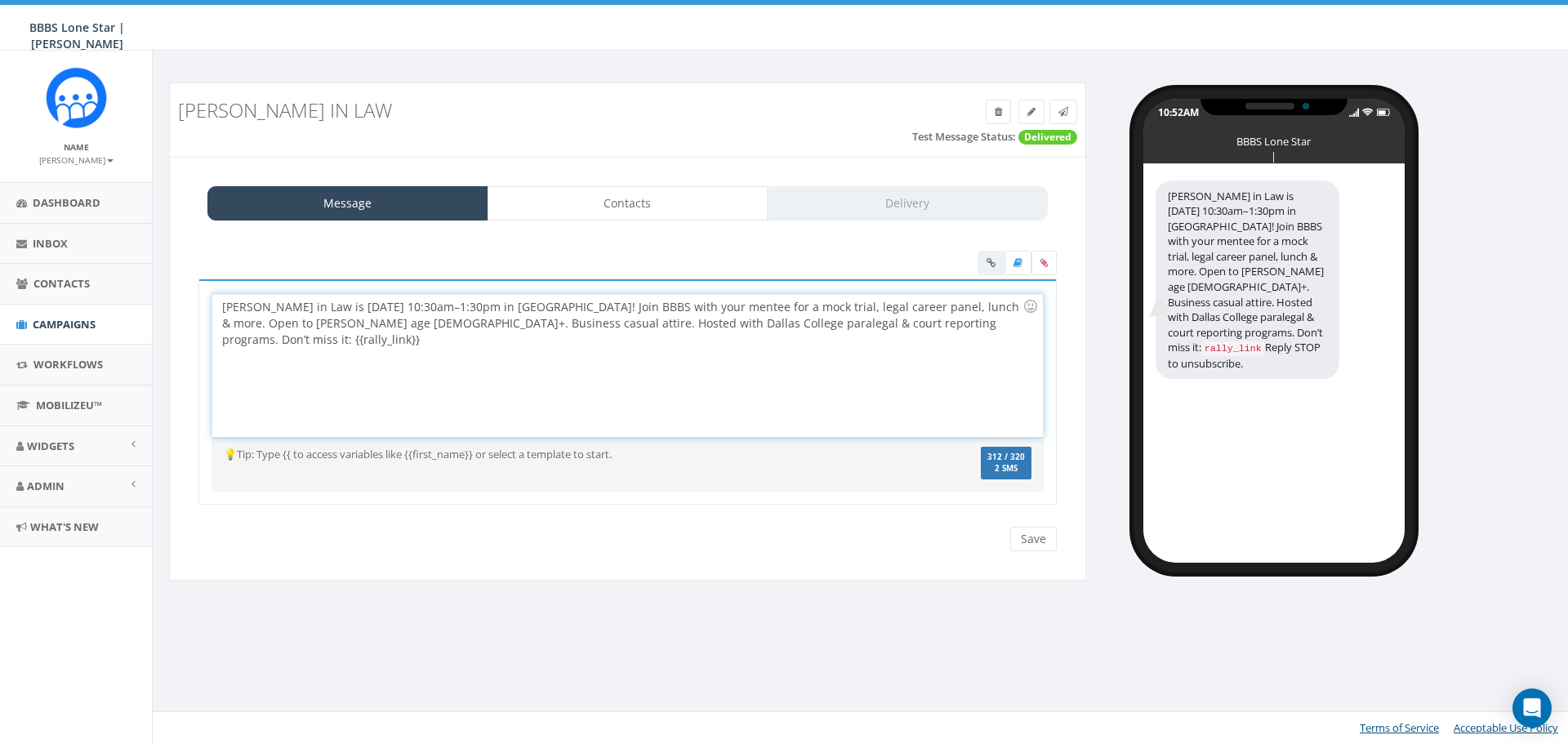
click at [652, 325] on div "Littles in Law is Sat, Oct 18 from 10:30am–1:30pm in Dallas! Join BBBS with you…" at bounding box center [627, 366] width 830 height 143
click at [1036, 526] on div "This message will be sent as MMS." at bounding box center [628, 526] width 883 height 1
click at [1036, 536] on input "Save" at bounding box center [1033, 539] width 46 height 25
click at [675, 202] on link "Contacts" at bounding box center [628, 203] width 281 height 34
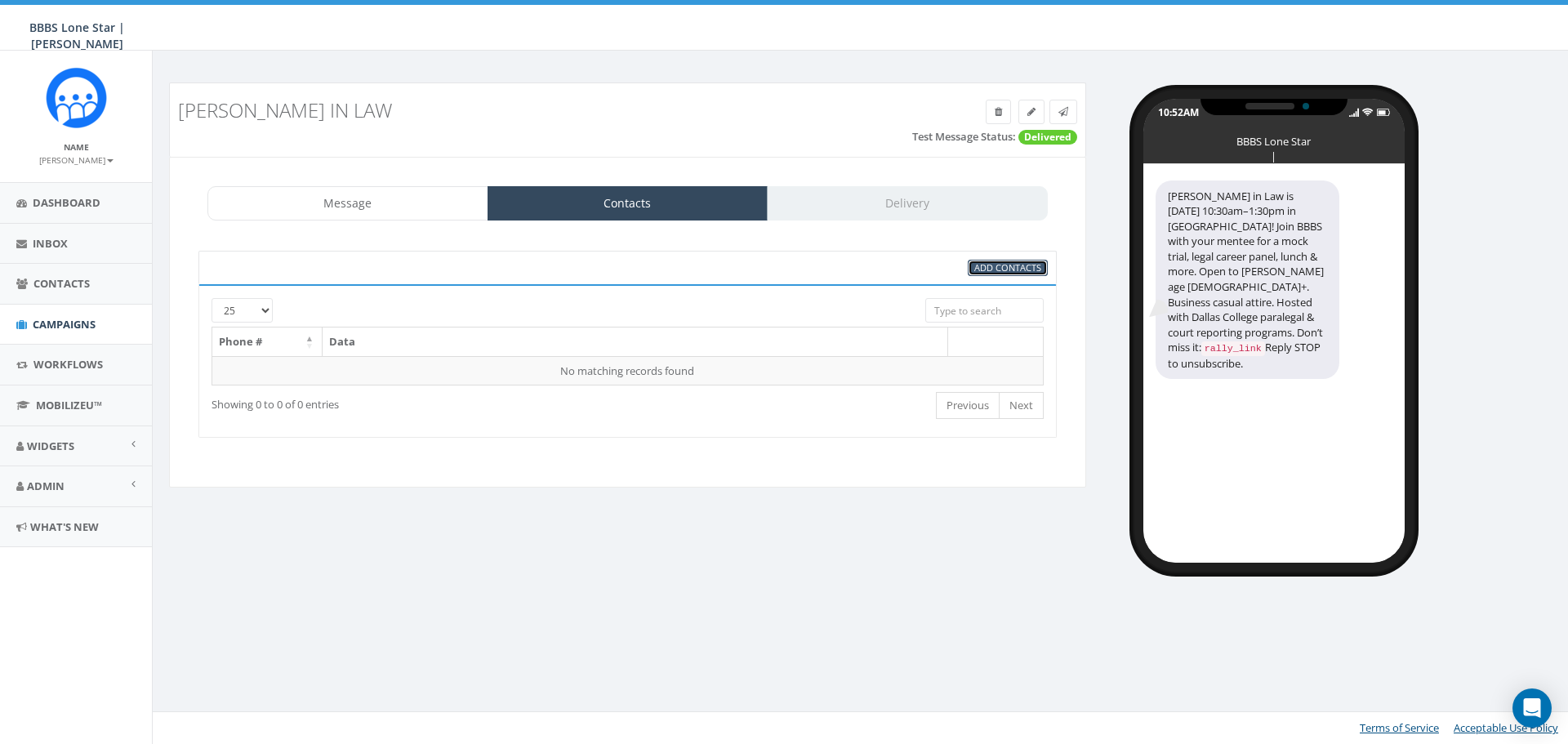
click at [1001, 268] on span "Add Contacts" at bounding box center [1007, 267] width 67 height 12
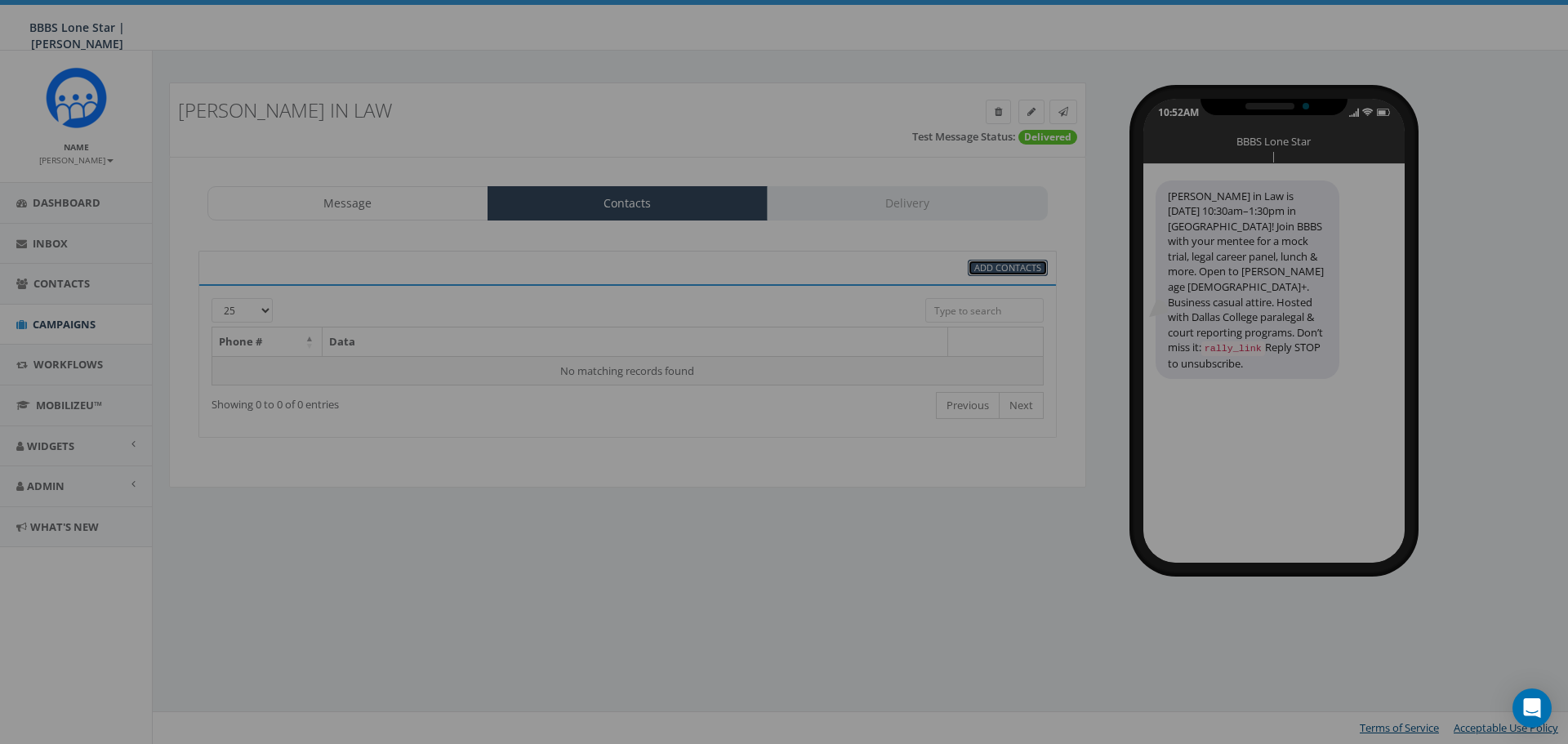
select select
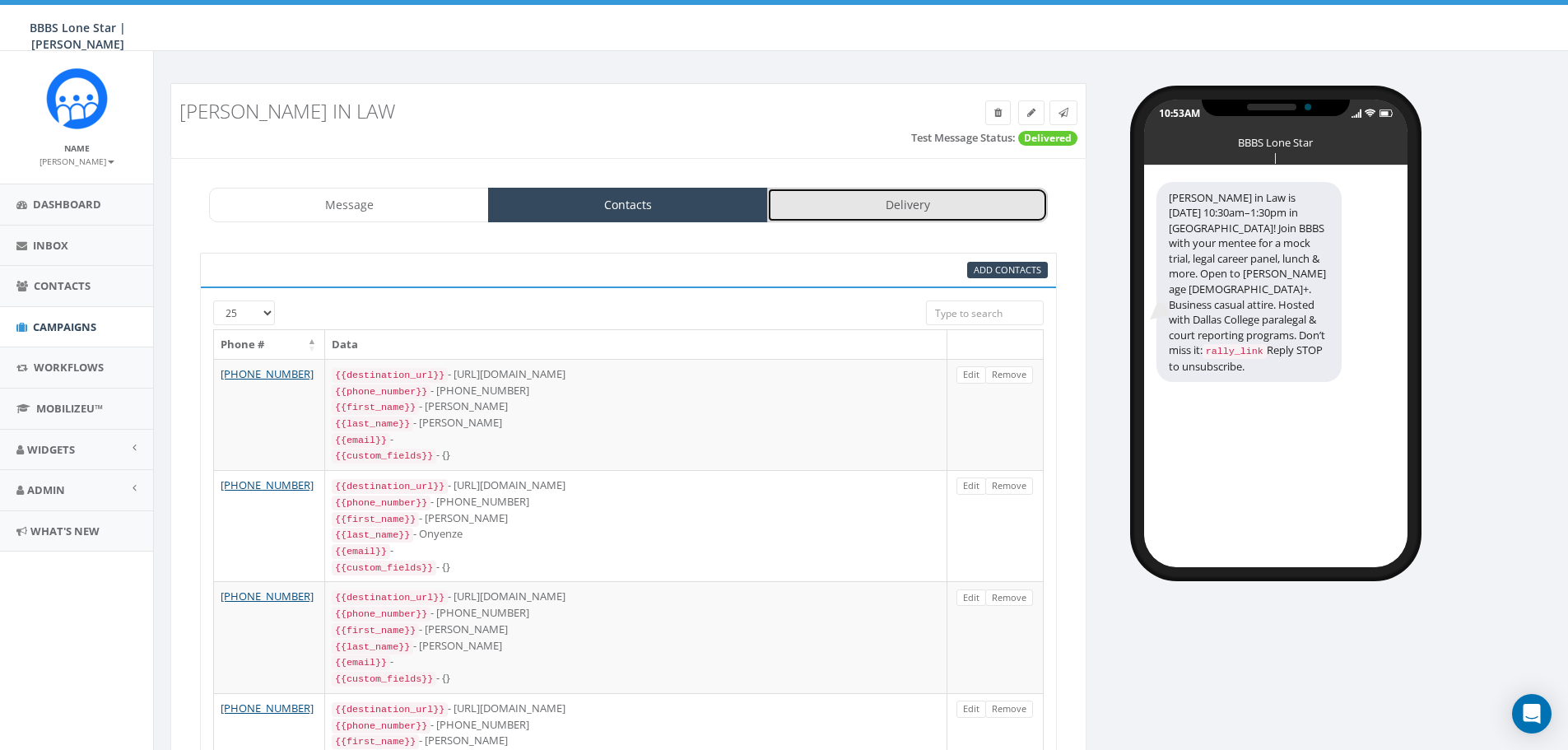
click at [878, 213] on link "Delivery" at bounding box center [907, 205] width 280 height 34
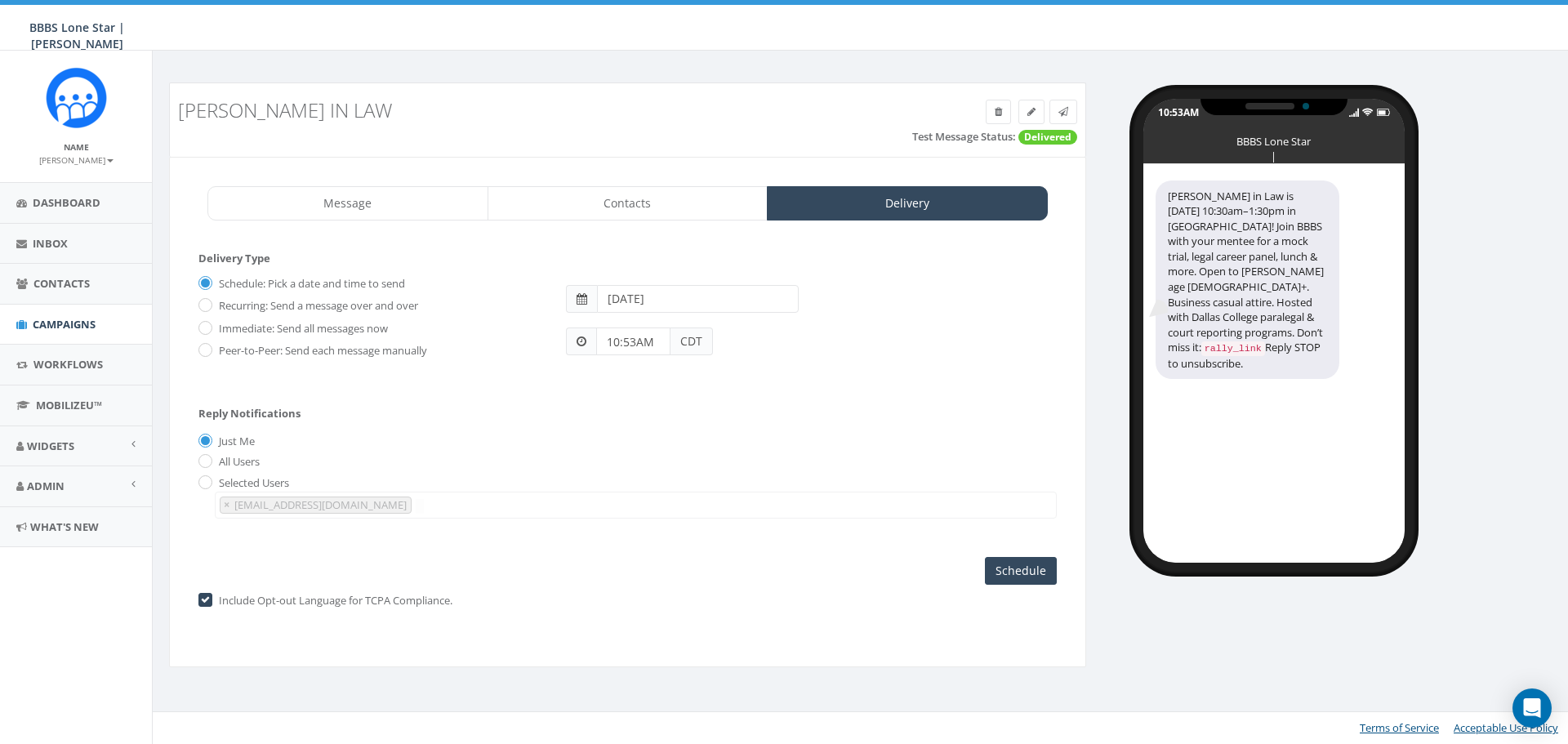
click at [721, 299] on input "2025-10-08" at bounding box center [697, 299] width 201 height 27
click at [558, 405] on div "Reply Notifications Just Me All Users Selected Users nbrown@bbbstx.org × nbrown…" at bounding box center [627, 459] width 858 height 136
click at [646, 346] on input "10:53AM" at bounding box center [634, 341] width 75 height 27
click at [634, 171] on div "1 2 3 4 5 6 7 8 9 10 11 12 00 05 10 15 20 25 30 35 40 45 50 55" at bounding box center [689, 200] width 163 height 163
click at [688, 130] on div "1 2 3 4 5 6 7 8 9 10 11 12 00 05 10 15 20 25 30 35 40 45 50 55" at bounding box center [689, 200] width 163 height 163
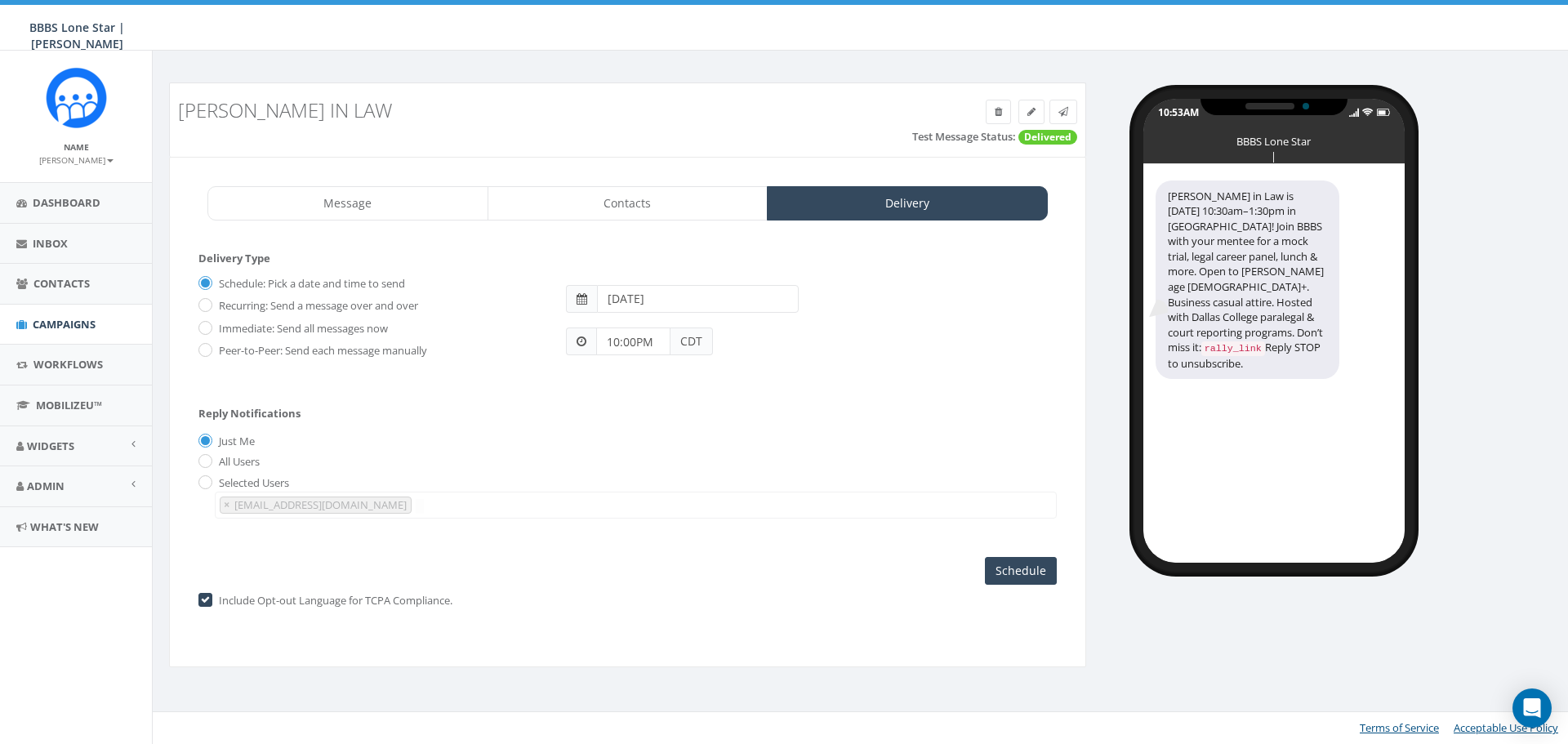
click at [657, 353] on input "10:00PM" at bounding box center [634, 341] width 75 height 27
click at [617, 294] on button "AM" at bounding box center [621, 295] width 25 height 25
click at [630, 168] on div "1 2 3 4 5 6 7 8 9 10 11 12 00 05 10 15 20 25 30 35 40 45 50 55" at bounding box center [689, 200] width 163 height 163
click at [687, 134] on div "1 2 3 4 5 6 7 8 9 10 11 12 00 05 10 15 20 25 30 35 40 45 50 55" at bounding box center [689, 200] width 163 height 163
type input "10:00AM"
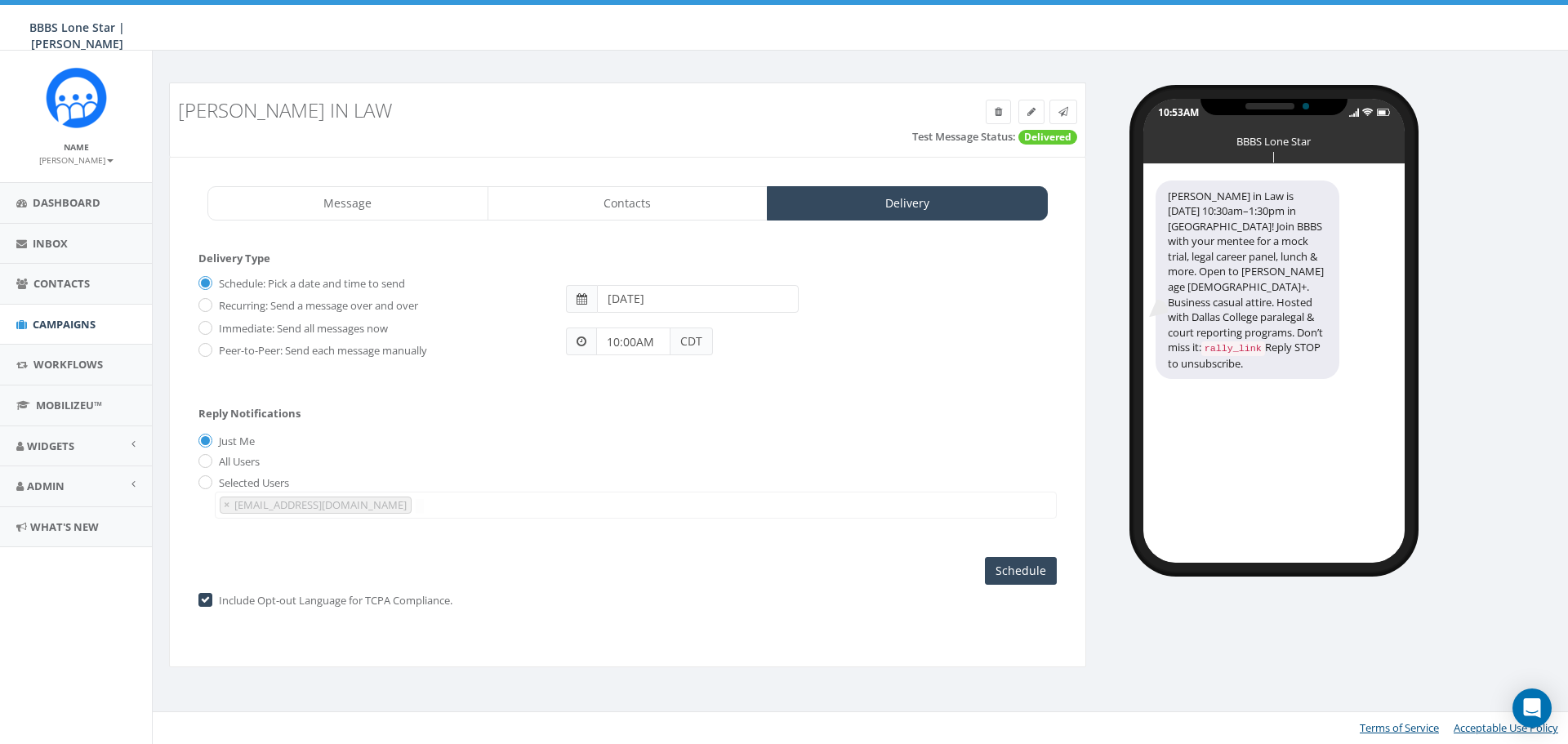
click at [784, 425] on div "Reply Notifications Just Me All Users Selected Users nbrown@bbbstx.org × nbrown…" at bounding box center [627, 459] width 858 height 136
click at [1019, 569] on input "Schedule" at bounding box center [1021, 571] width 72 height 27
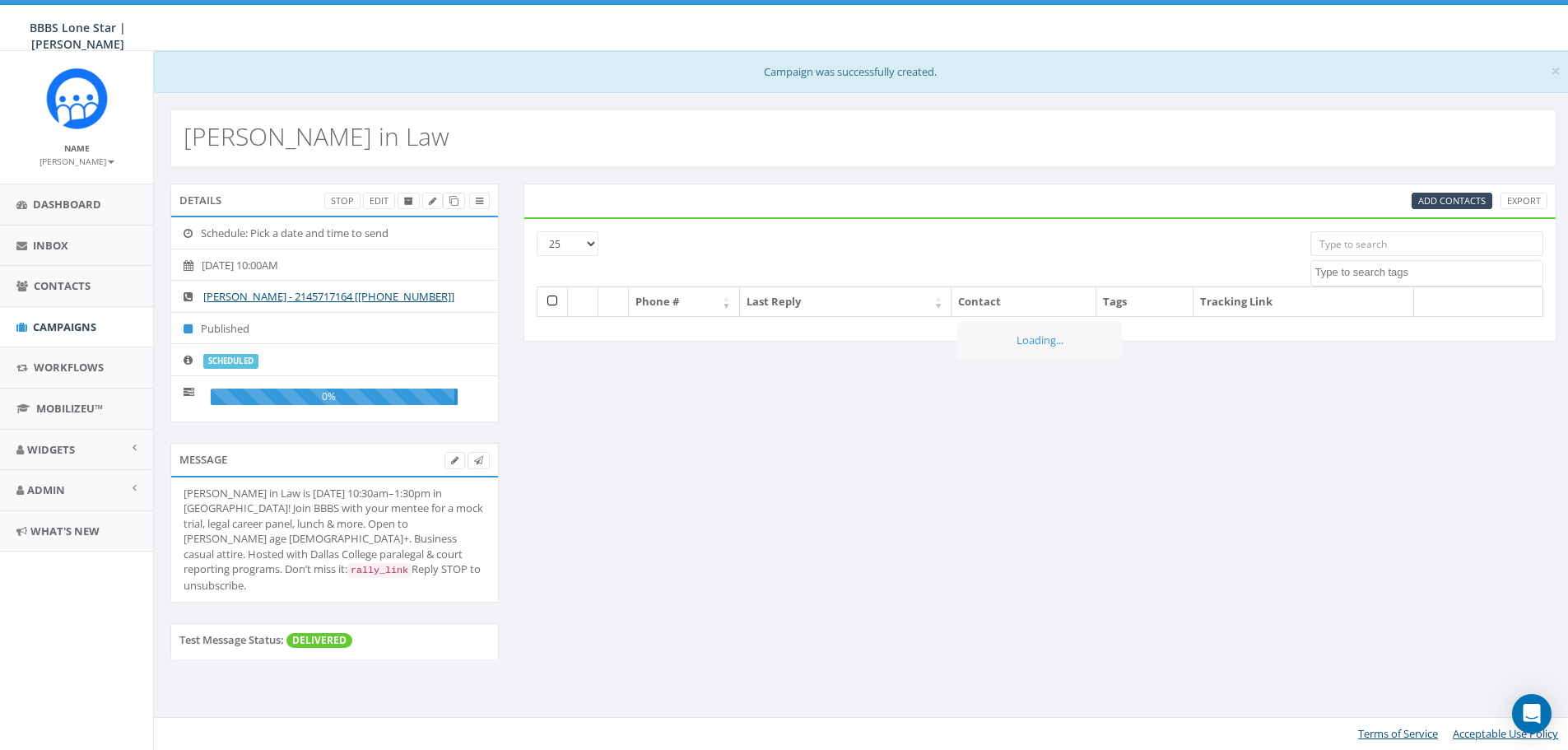
select select
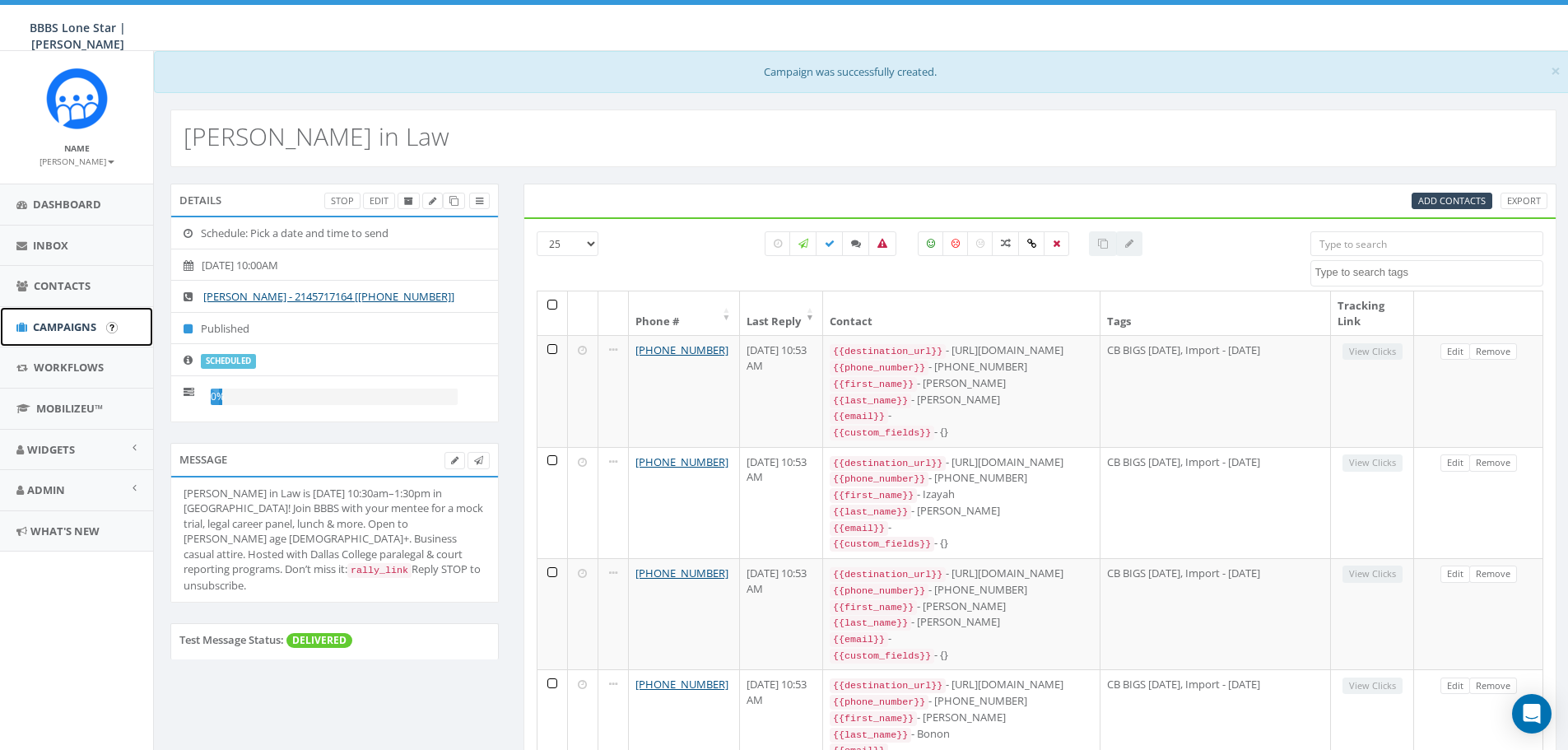
click at [46, 316] on link "Campaigns" at bounding box center [76, 327] width 153 height 40
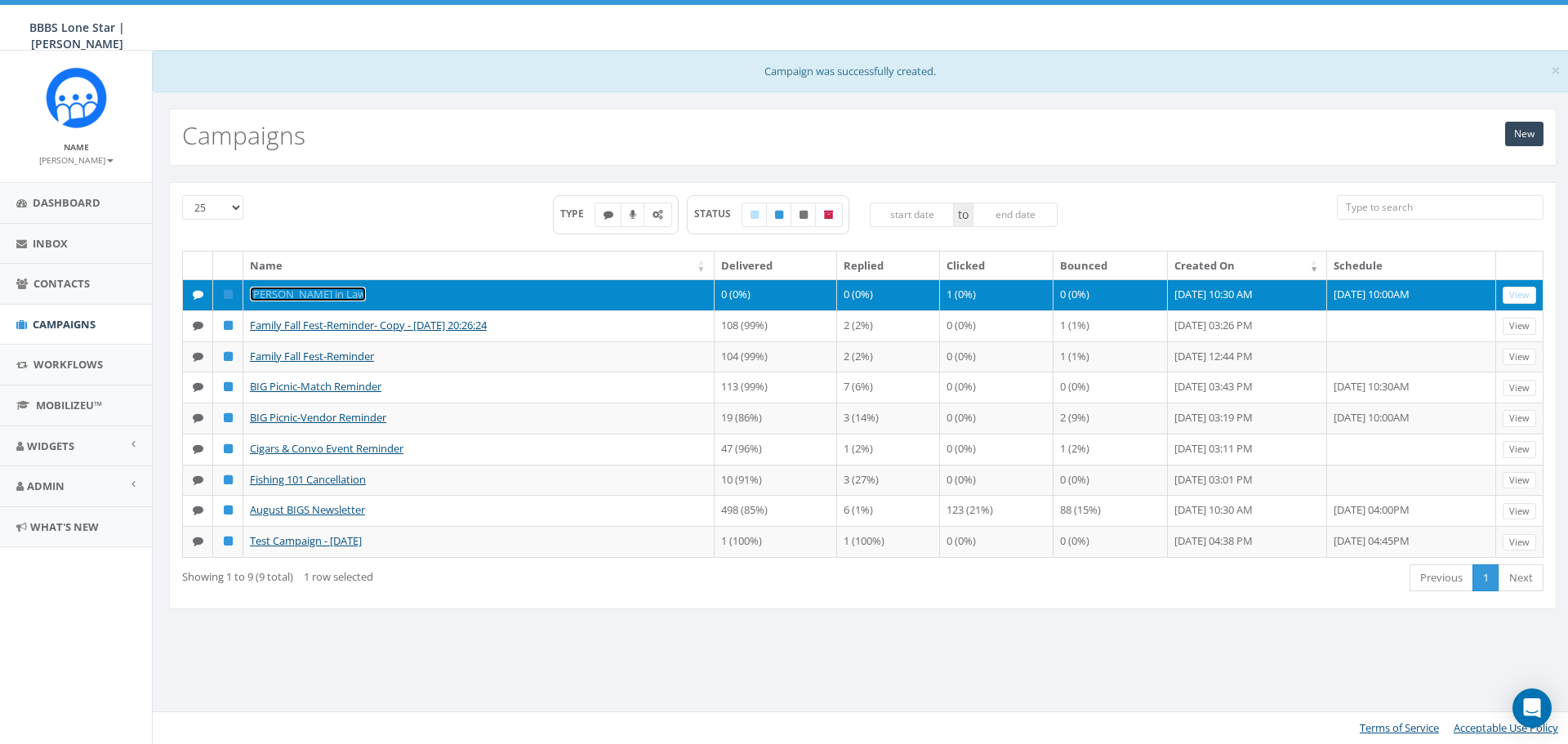
click at [285, 293] on link "[PERSON_NAME] in Law" at bounding box center [308, 294] width 116 height 15
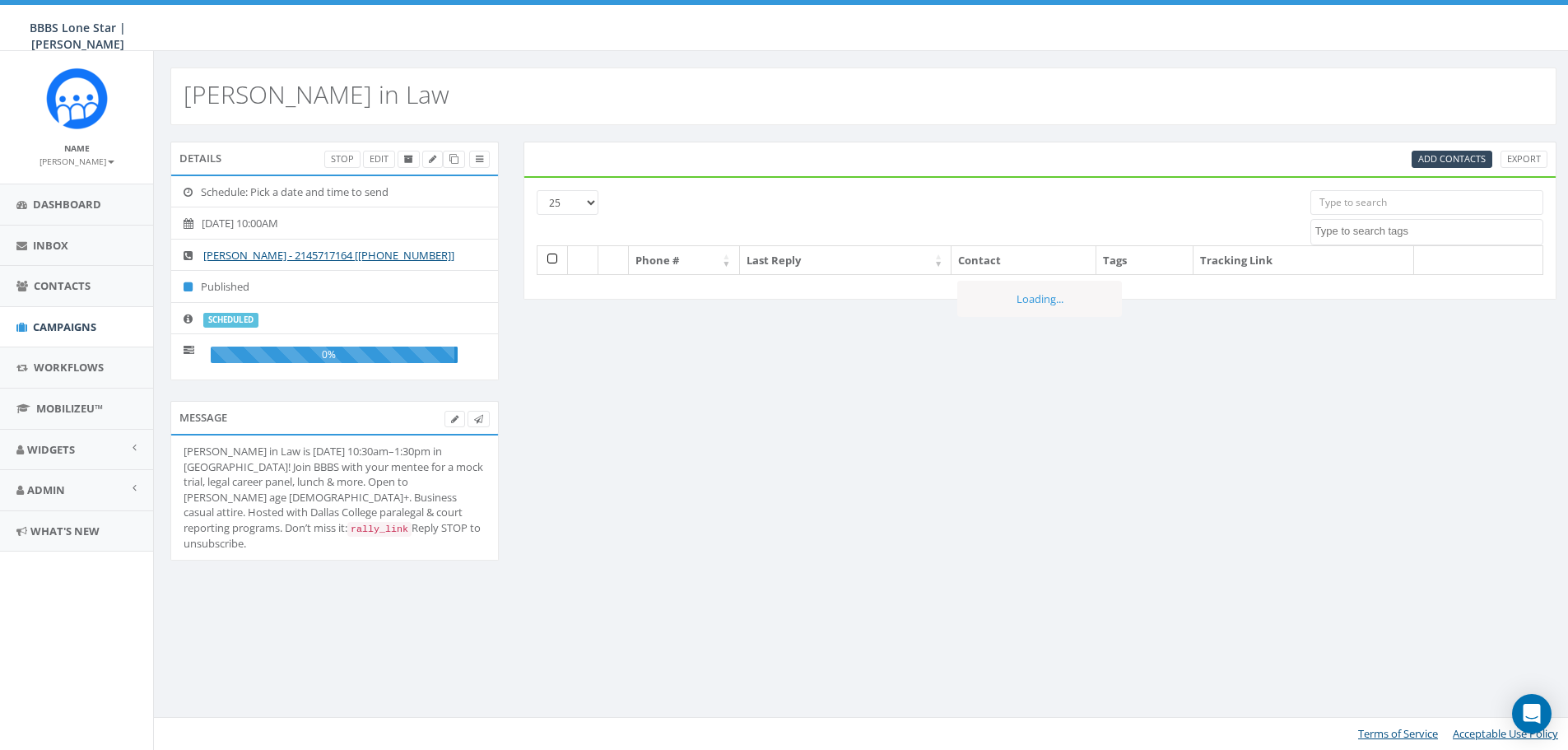
select select
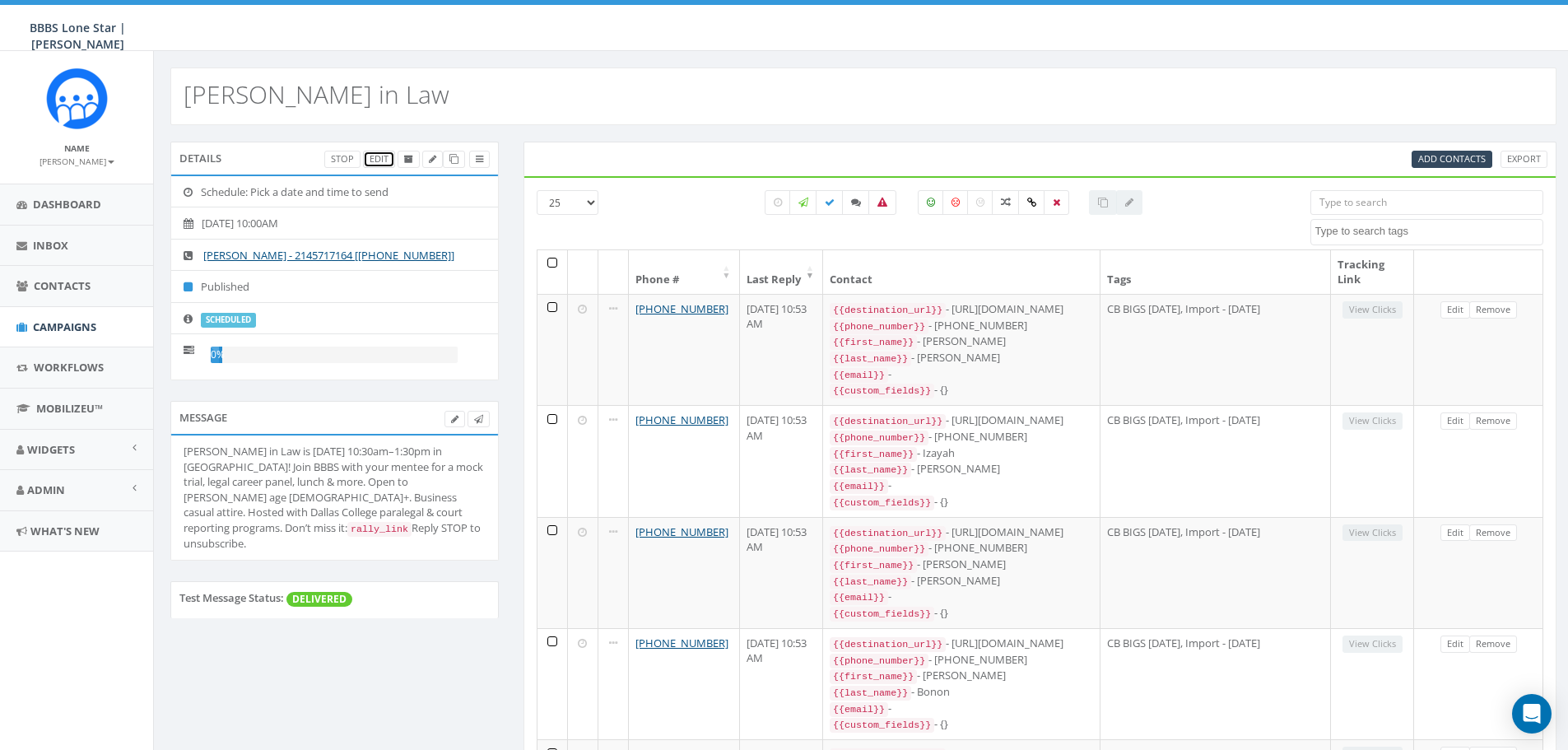
click at [374, 164] on link "Edit" at bounding box center [379, 159] width 32 height 18
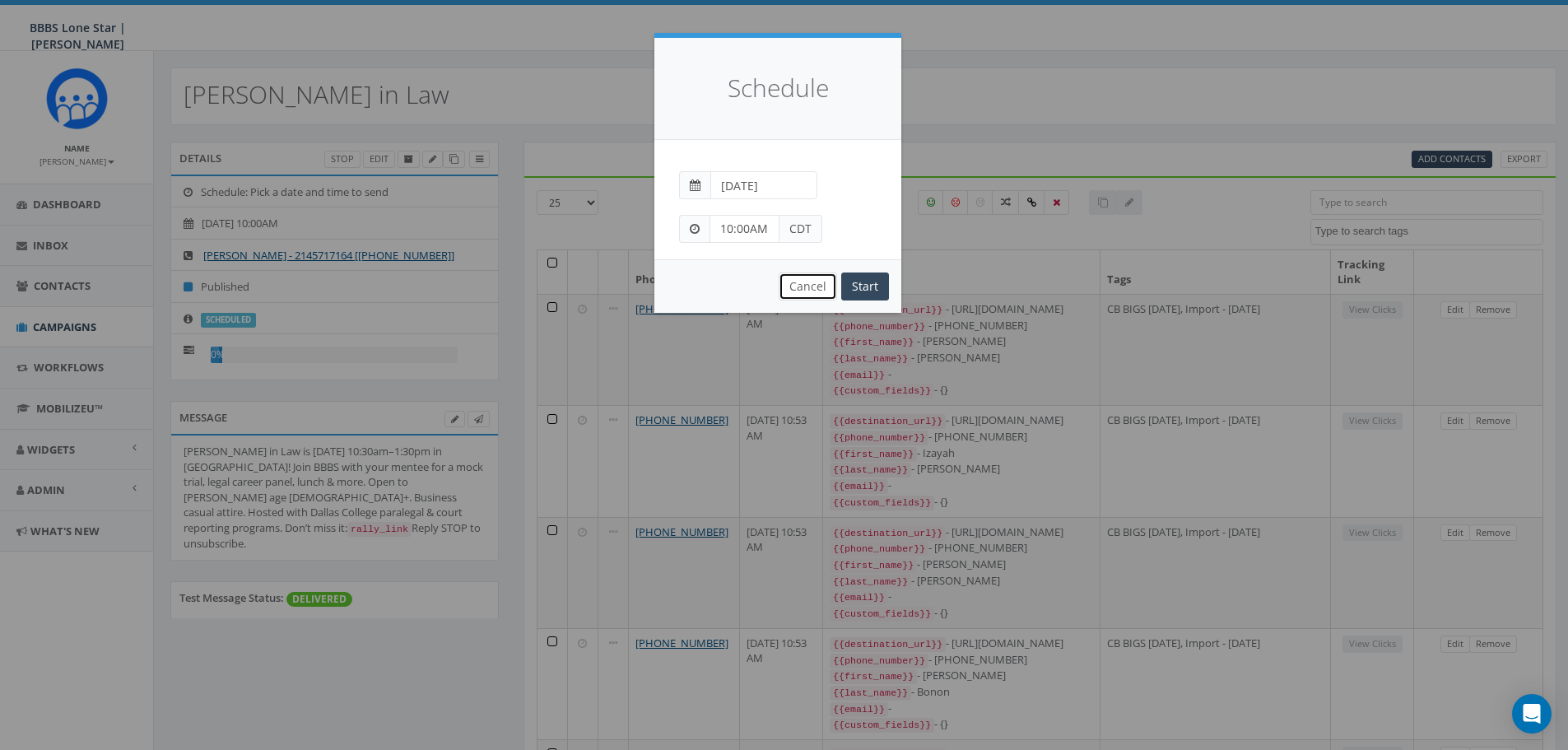
click at [792, 281] on button "Cancel" at bounding box center [808, 286] width 59 height 28
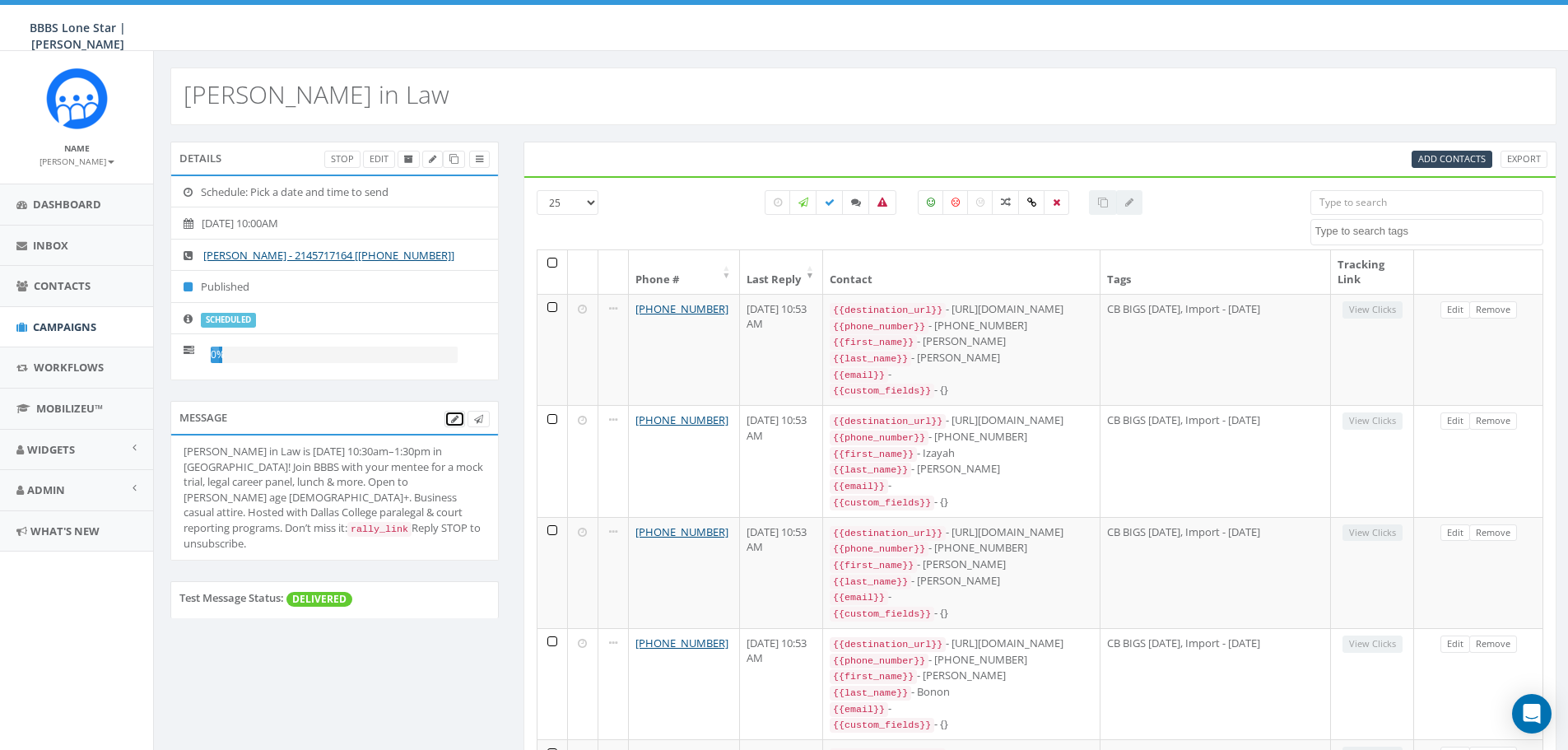
click at [456, 422] on icon at bounding box center [455, 419] width 8 height 9
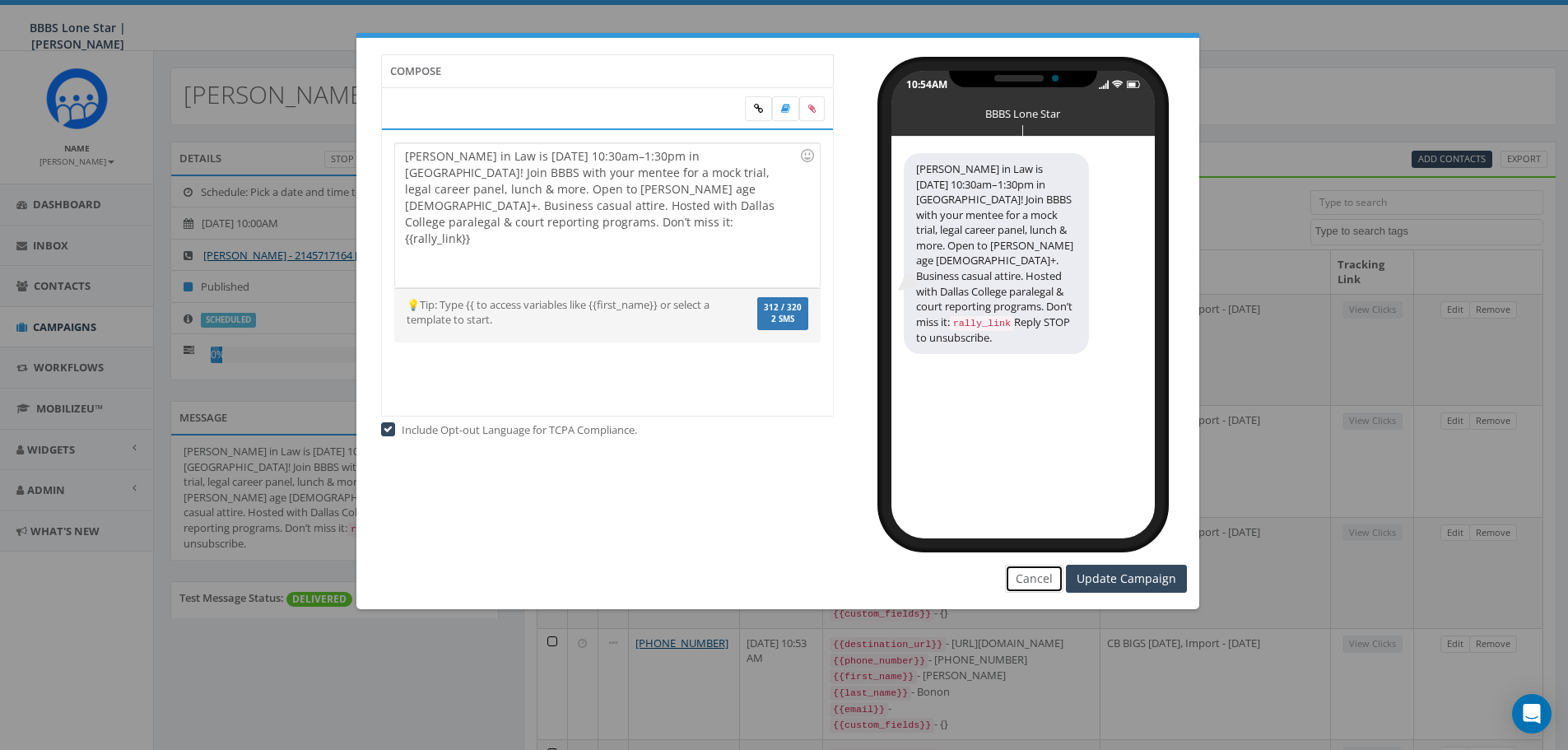
click at [1051, 581] on button "Cancel" at bounding box center [1035, 579] width 59 height 28
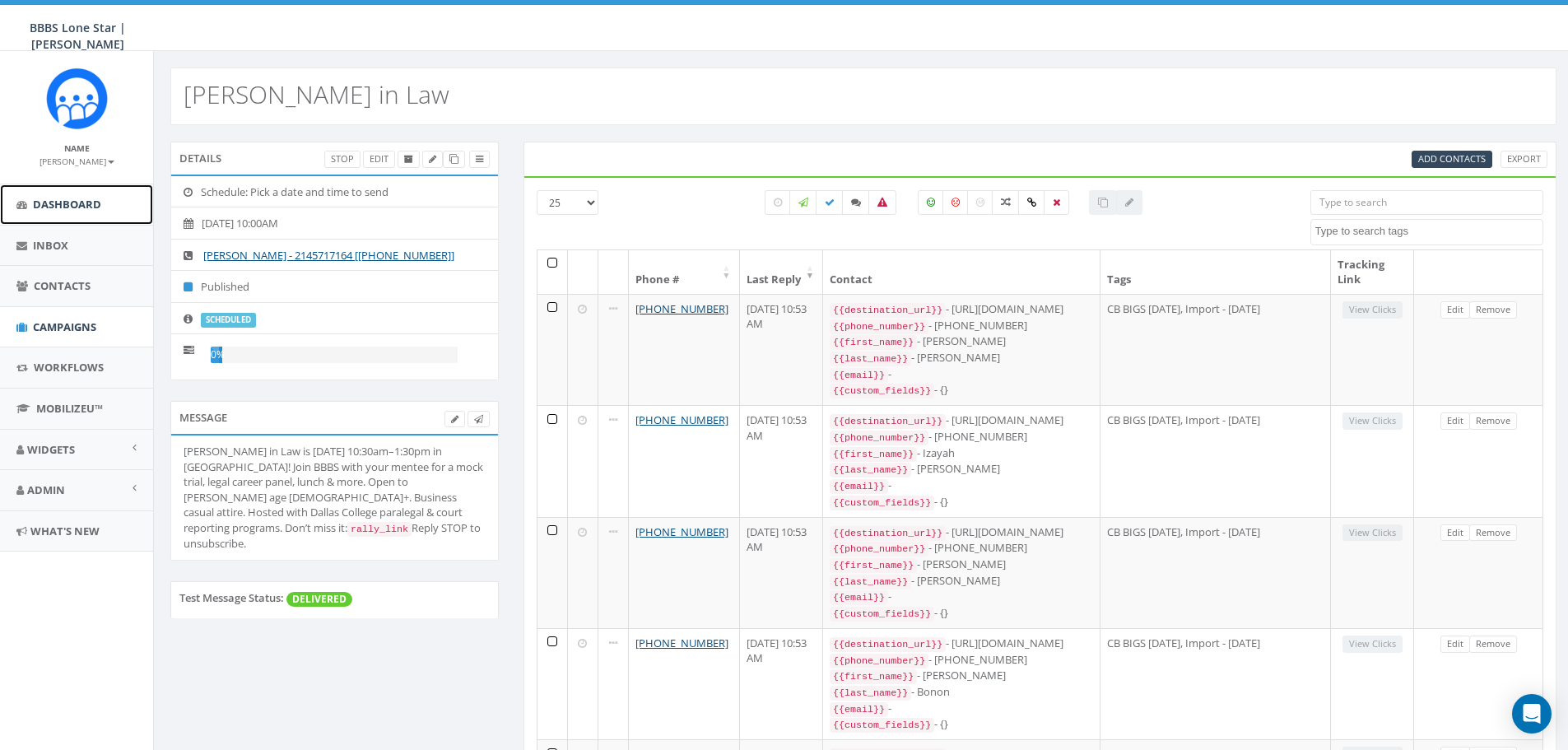
click at [79, 222] on link "Dashboard" at bounding box center [76, 205] width 153 height 40
